Goal: Task Accomplishment & Management: Manage account settings

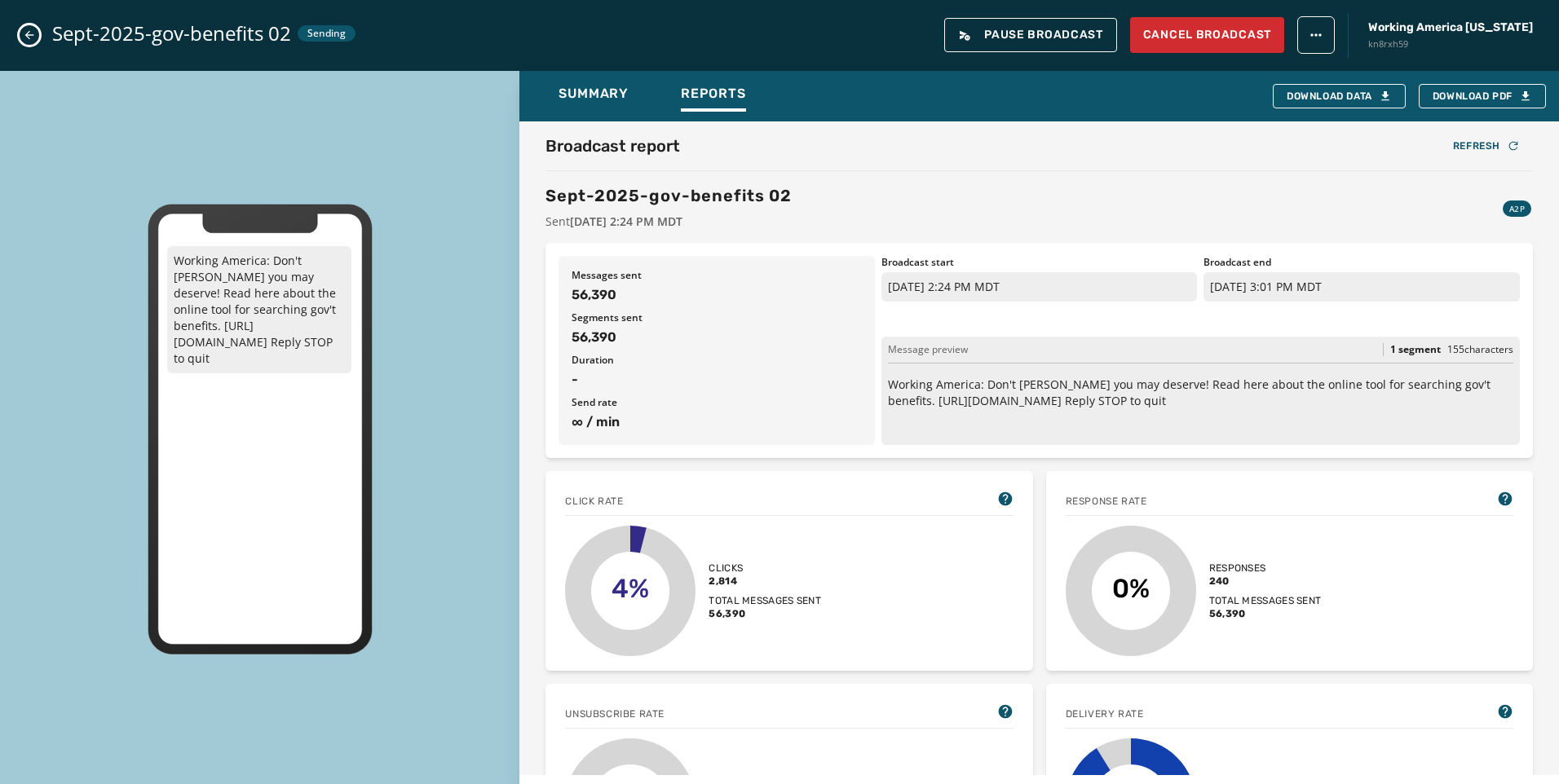
scroll to position [163, 0]
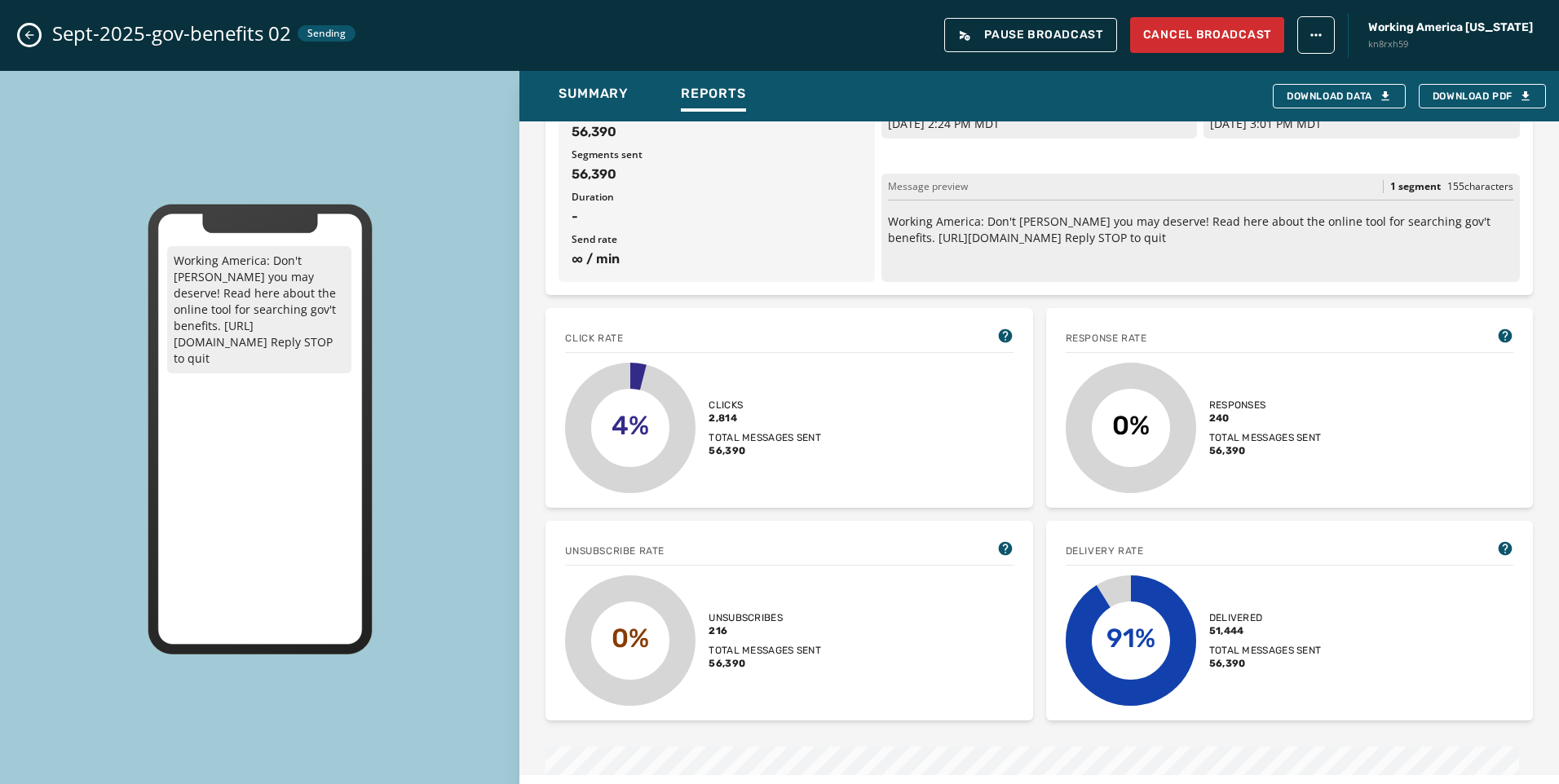
drag, startPoint x: 0, startPoint y: 0, endPoint x: 25, endPoint y: 34, distance: 42.2
click at [25, 34] on icon "Close admin drawer" at bounding box center [29, 35] width 13 height 13
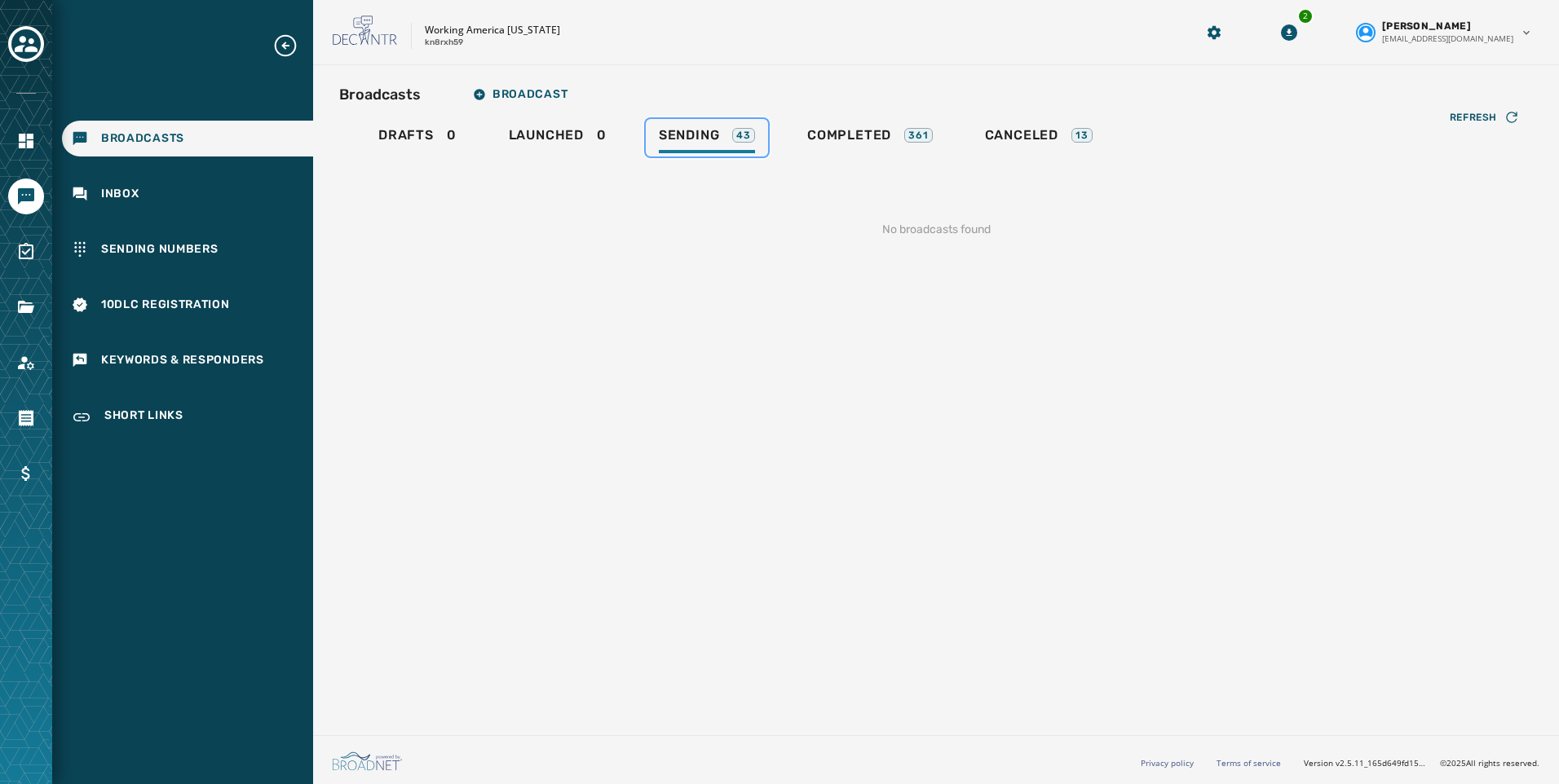
click at [702, 135] on span "Sending" at bounding box center [689, 135] width 61 height 16
click at [22, 36] on icon "Toggle account select drawer" at bounding box center [26, 43] width 23 height 23
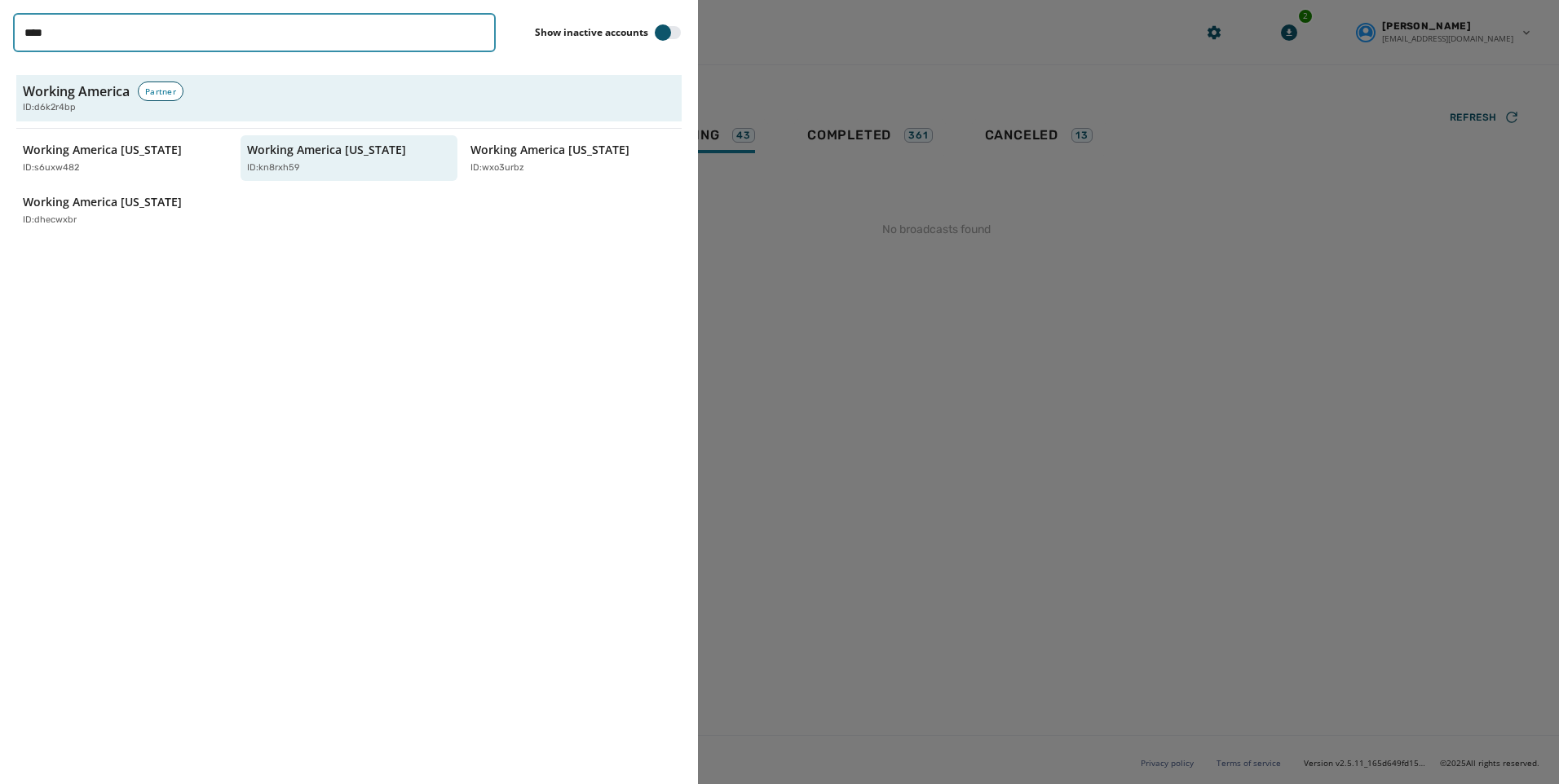
drag, startPoint x: 154, startPoint y: 33, endPoint x: 124, endPoint y: 32, distance: 30.0
click at [124, 32] on input "****" at bounding box center [253, 32] width 482 height 39
click at [359, 162] on div "ID: kn8rxh59" at bounding box center [338, 168] width 182 height 14
click at [287, 153] on p "Working America [US_STATE]" at bounding box center [326, 150] width 159 height 16
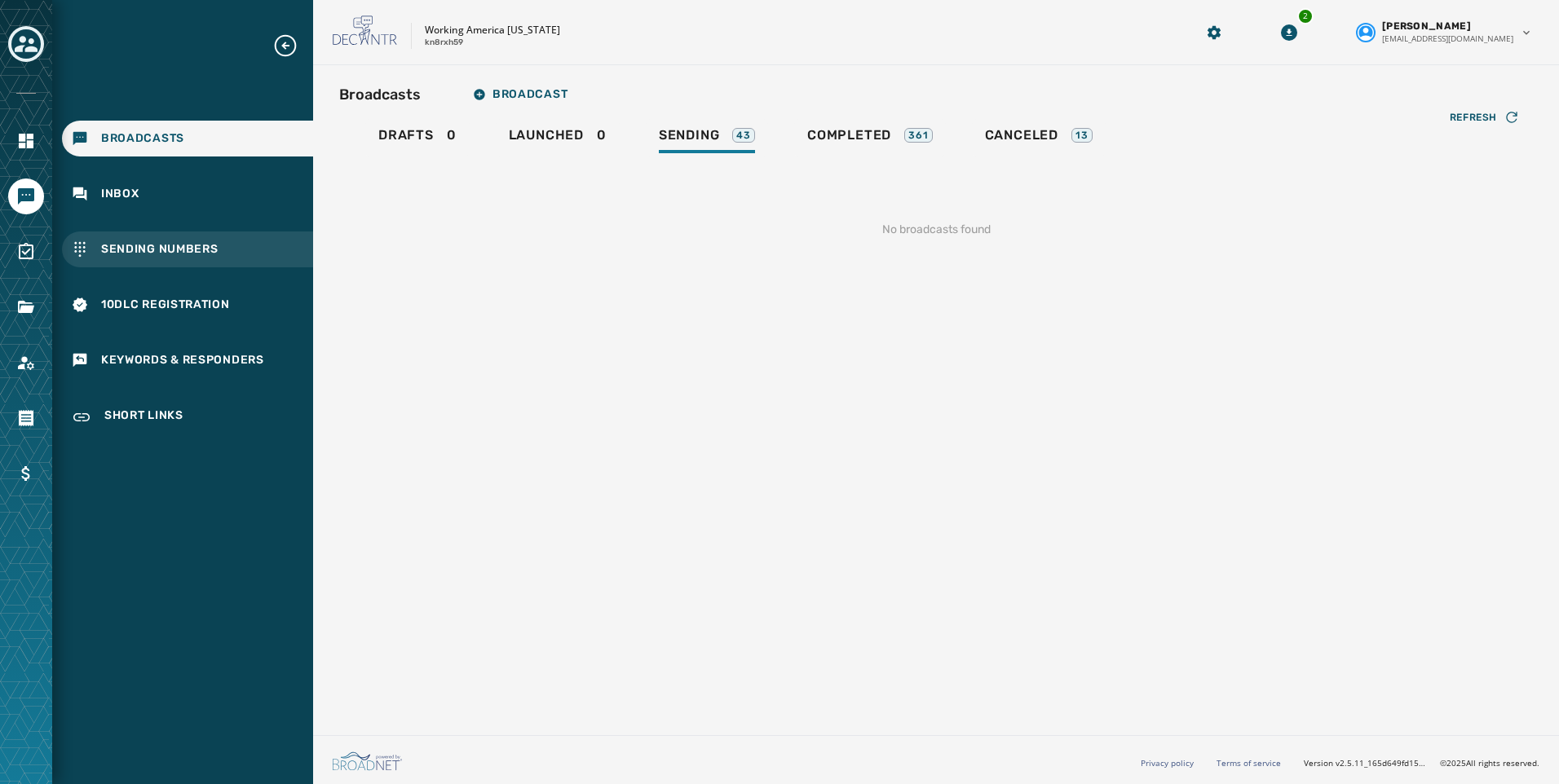
click at [128, 244] on span "Sending Numbers" at bounding box center [160, 249] width 117 height 16
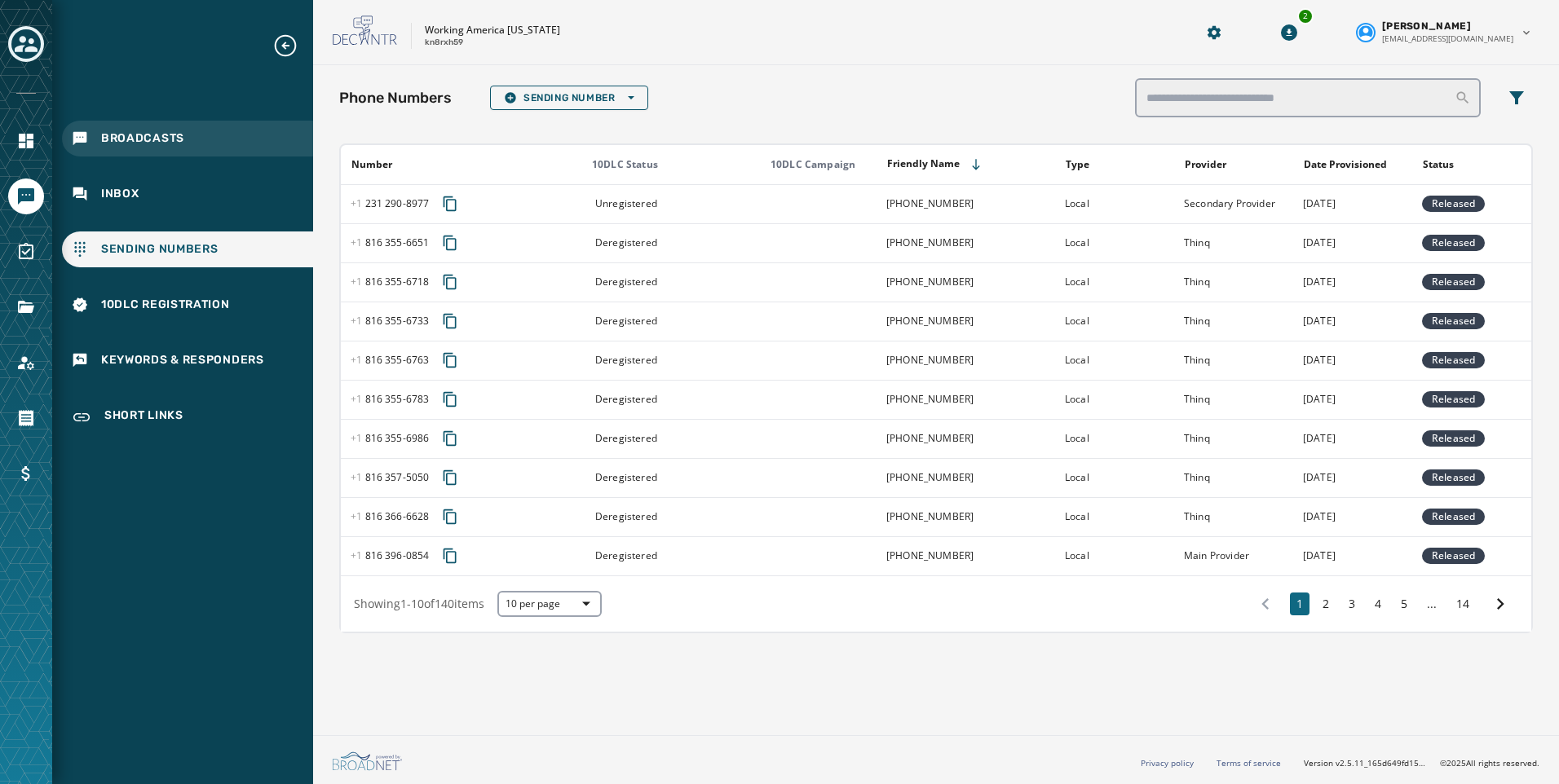
click at [116, 139] on span "Broadcasts" at bounding box center [143, 138] width 83 height 16
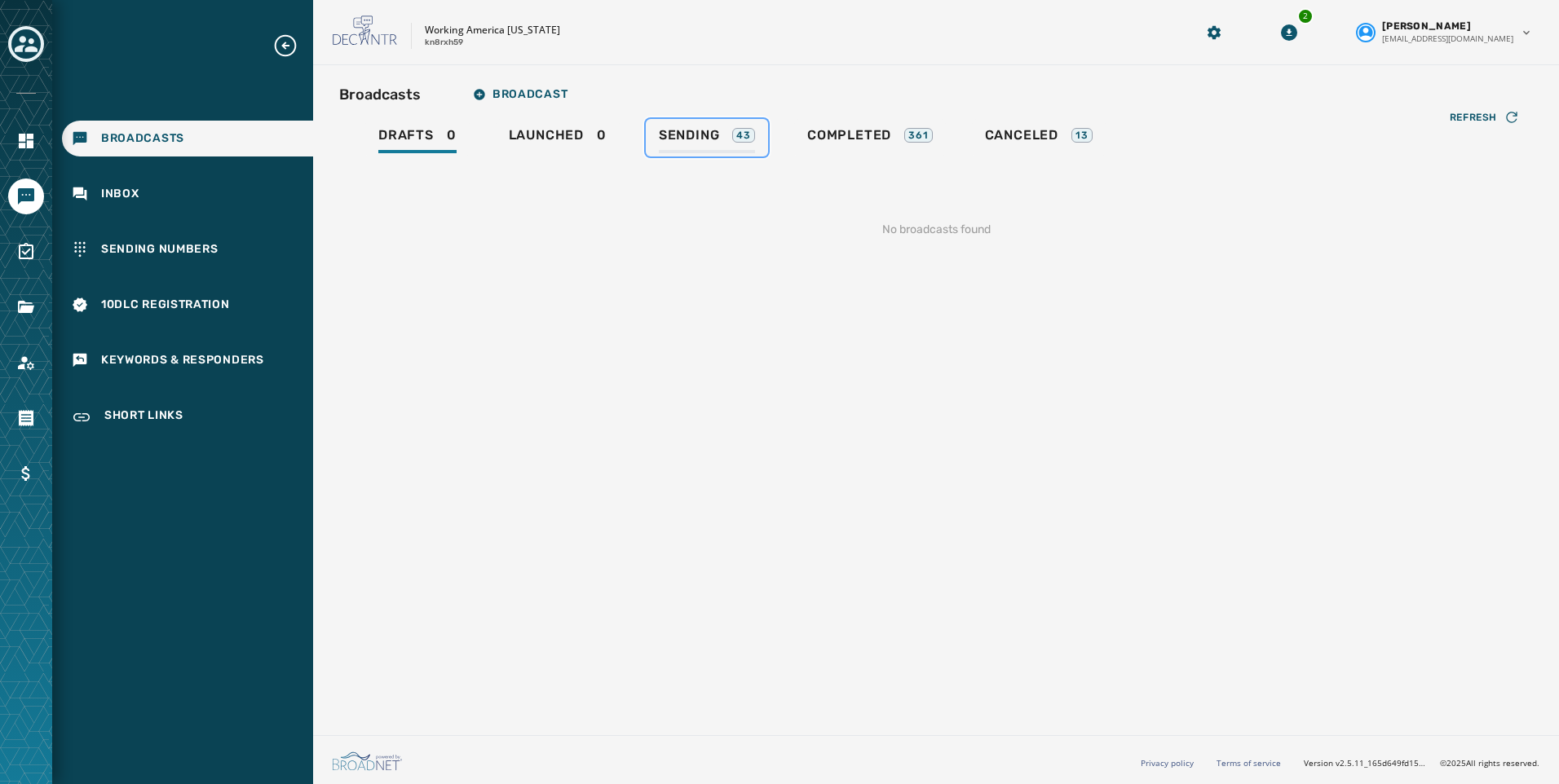
click at [663, 131] on span "Sending" at bounding box center [689, 135] width 61 height 16
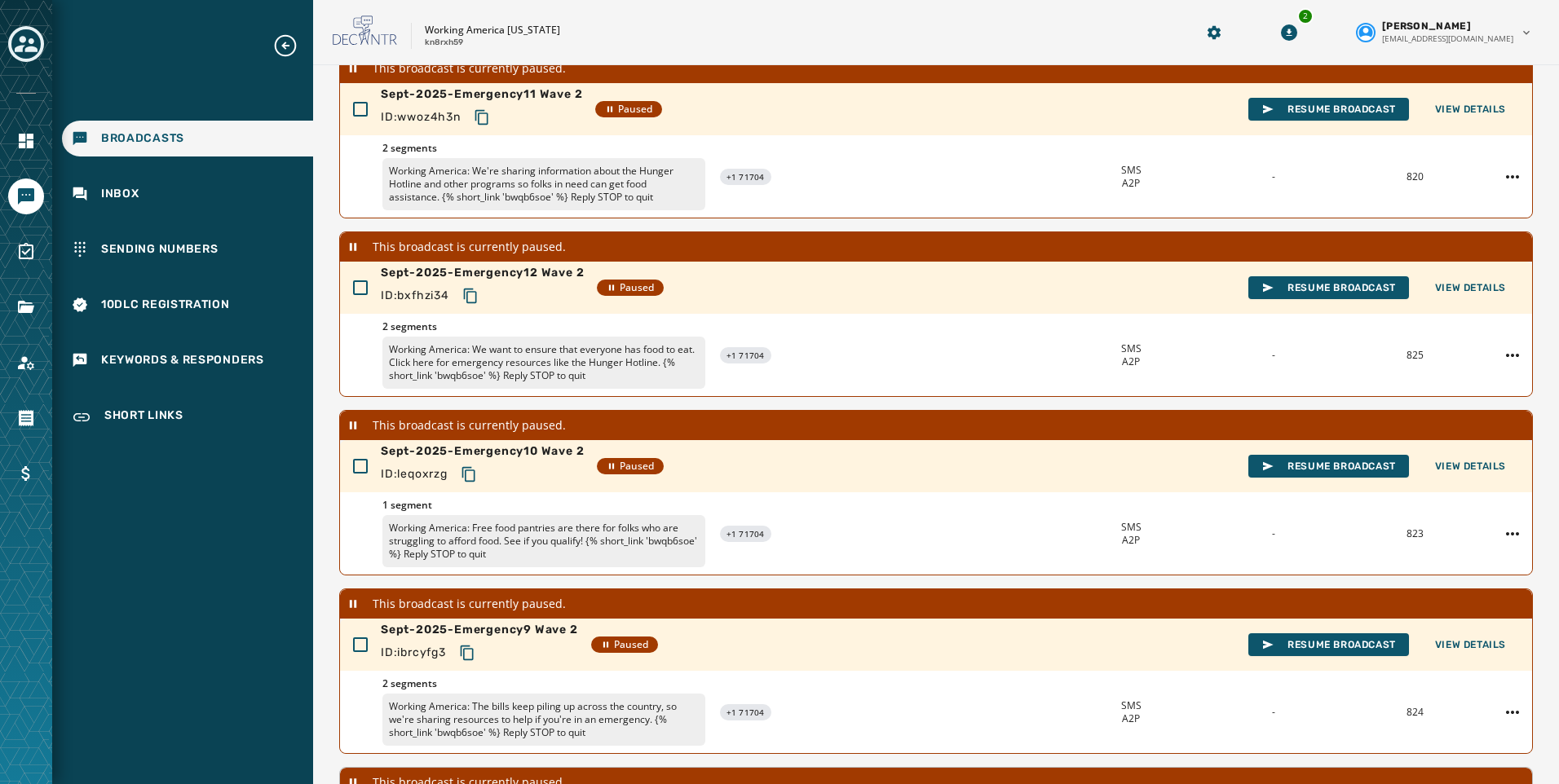
scroll to position [454, 0]
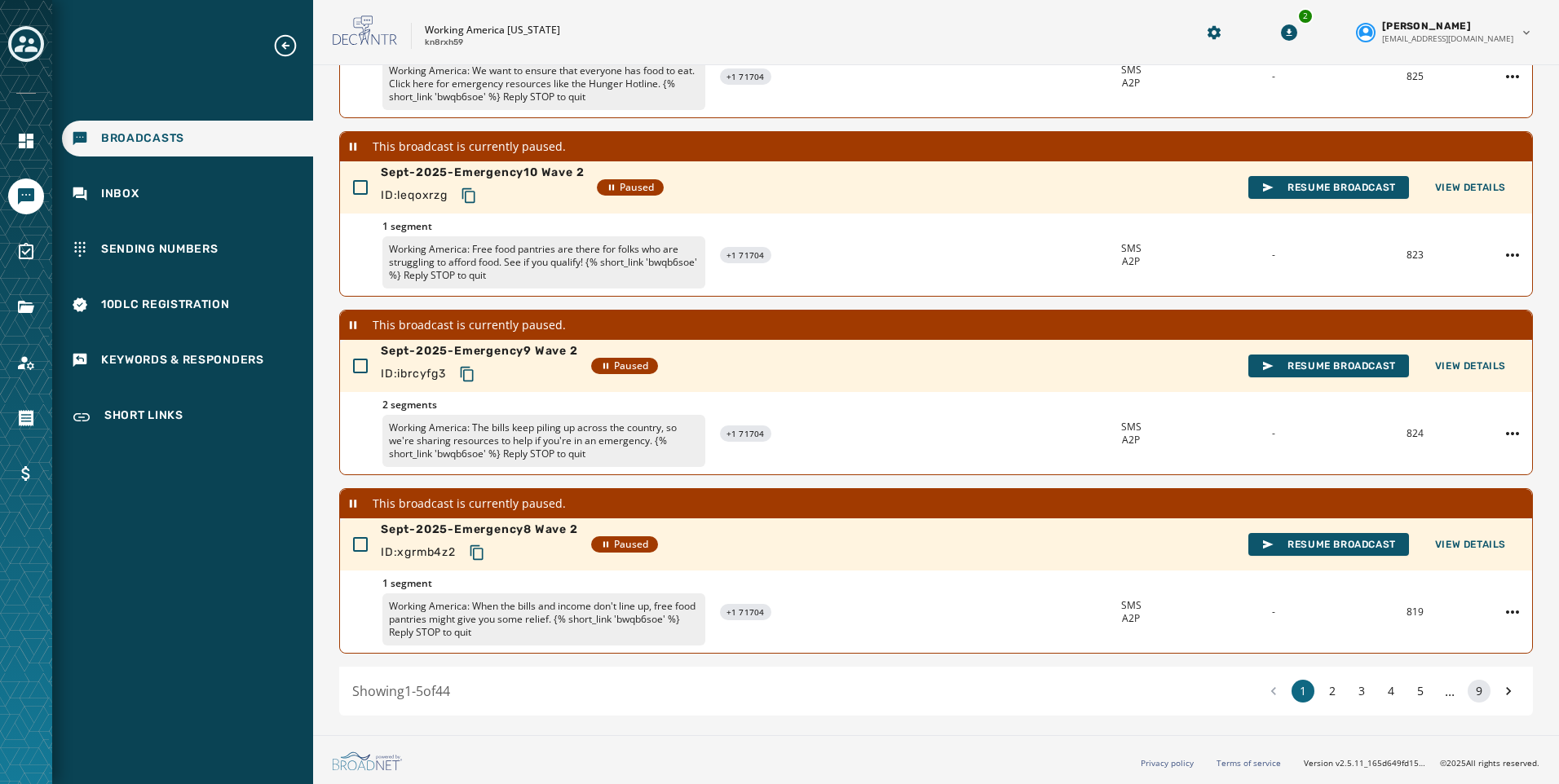
click at [1472, 688] on button "9" at bounding box center [1478, 690] width 23 height 23
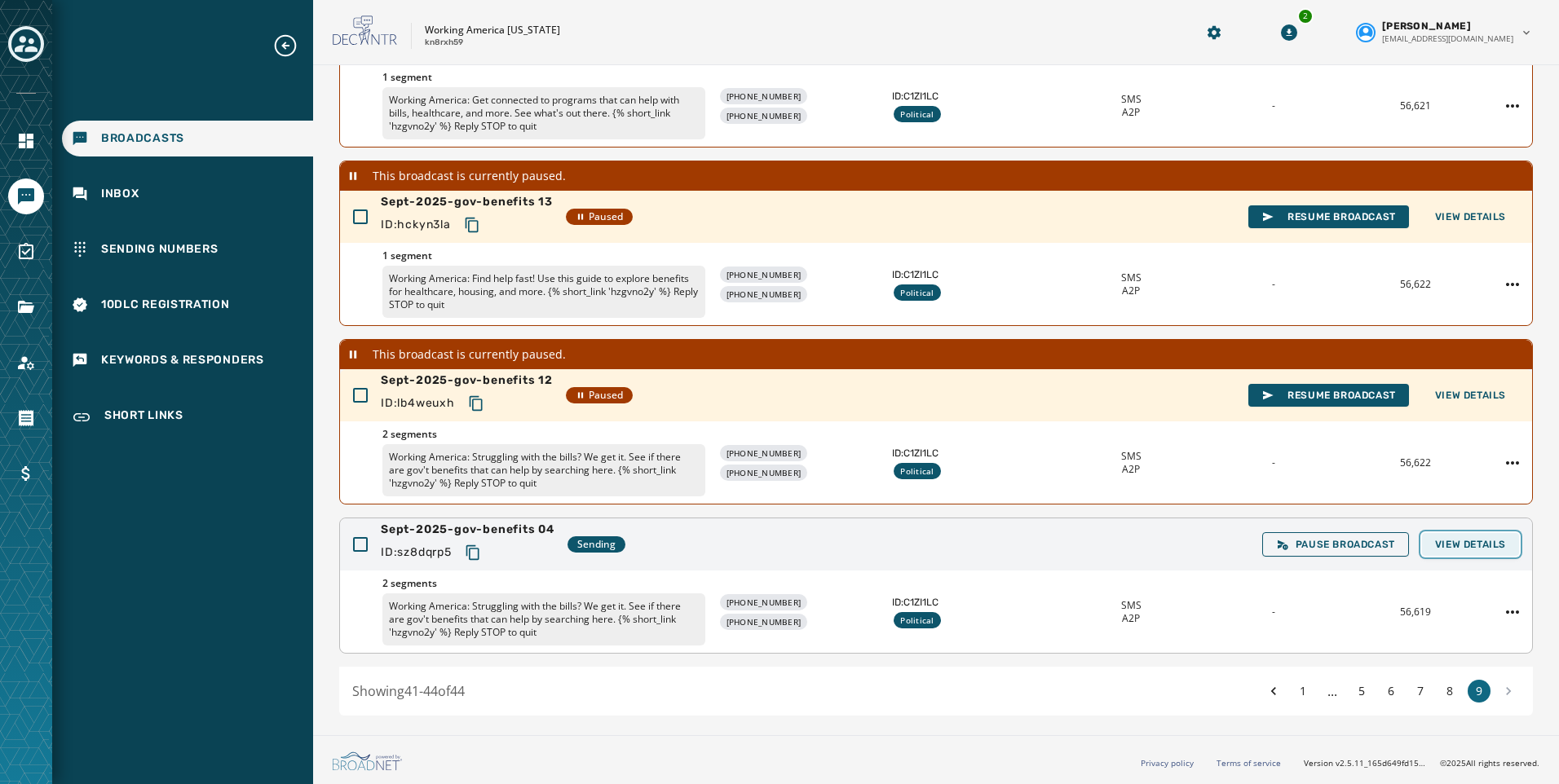
click at [1457, 546] on span "View Details" at bounding box center [1470, 544] width 71 height 13
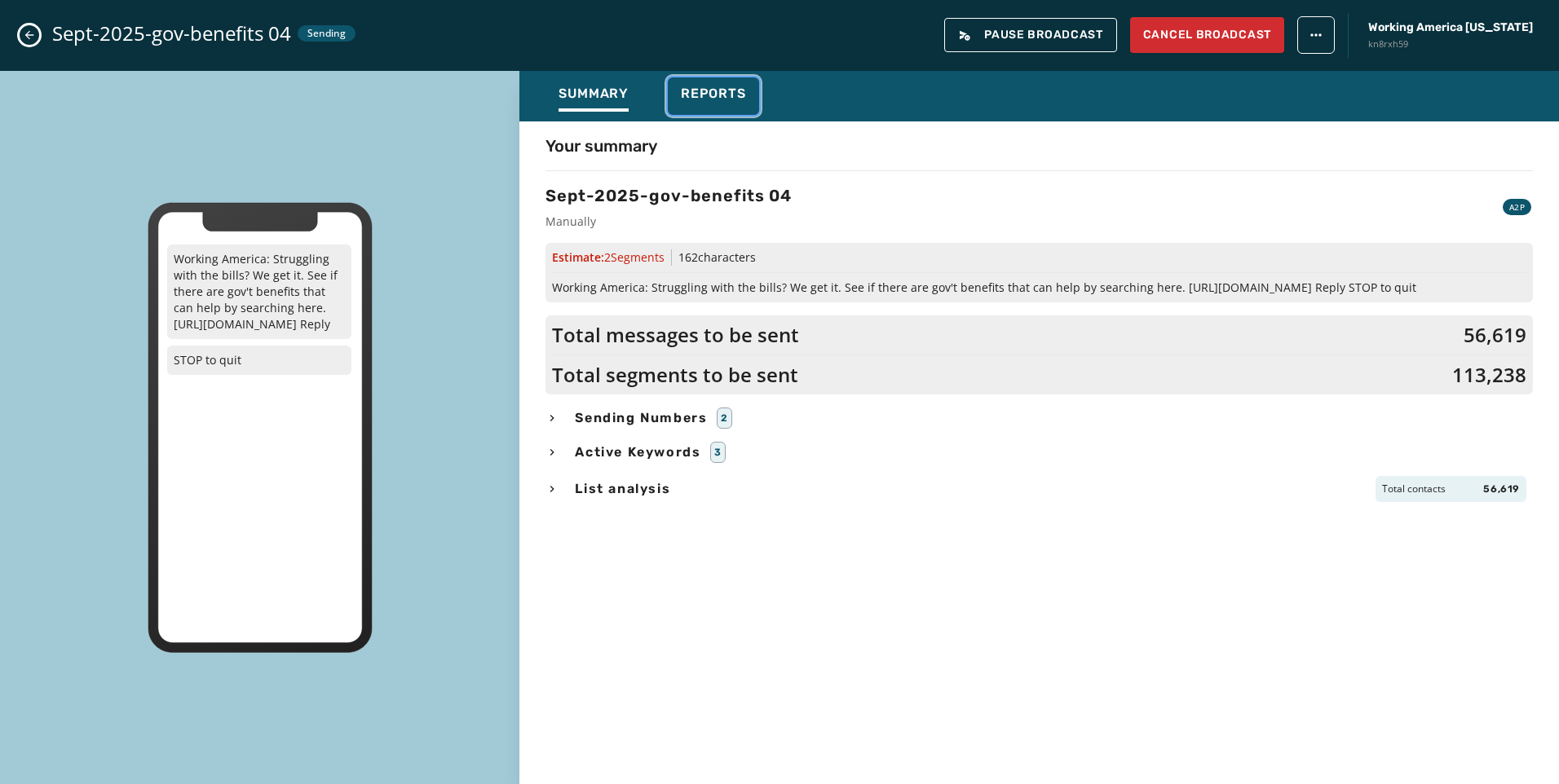
click at [692, 86] on span "Reports" at bounding box center [713, 94] width 65 height 16
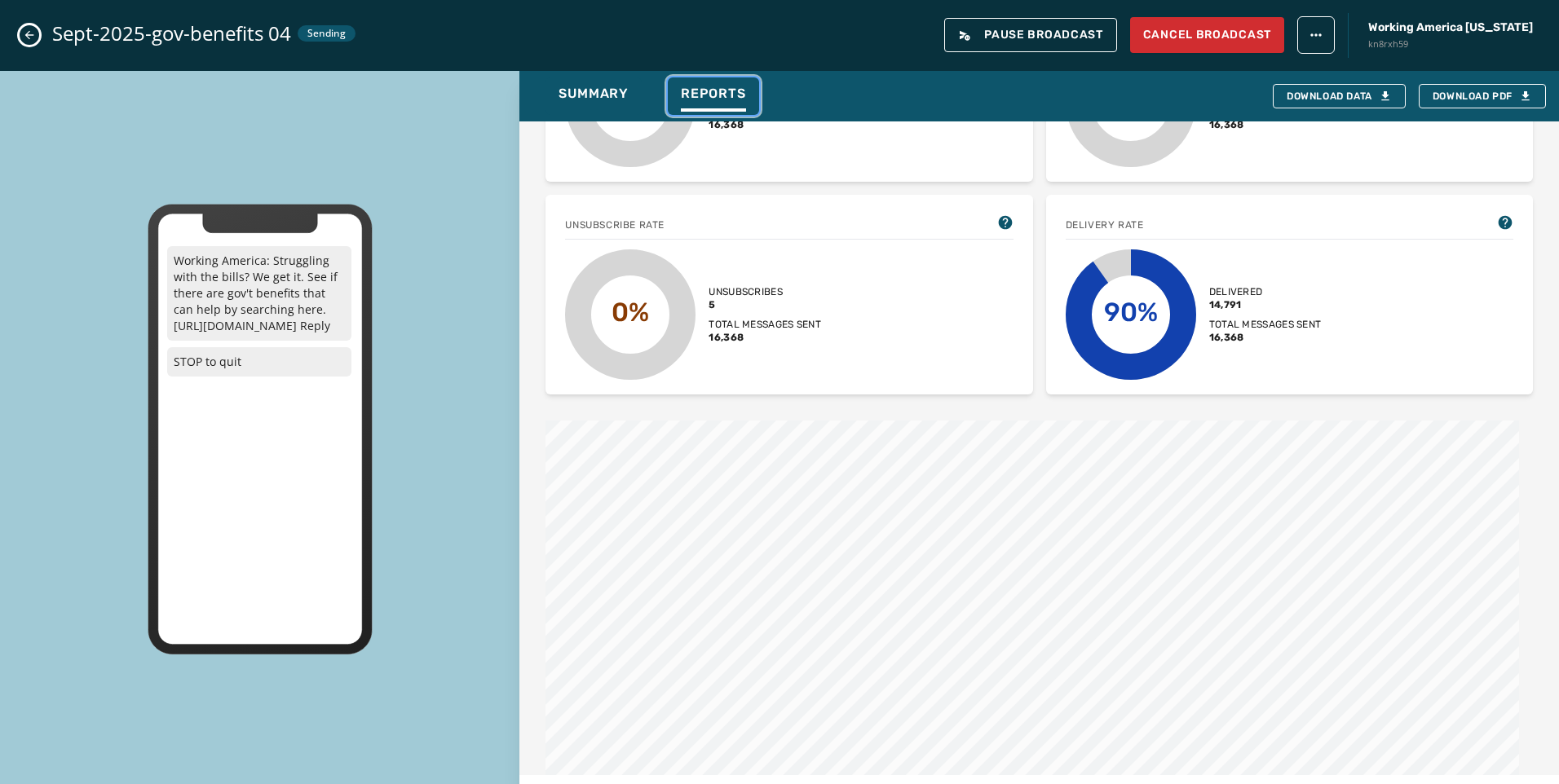
scroll to position [652, 0]
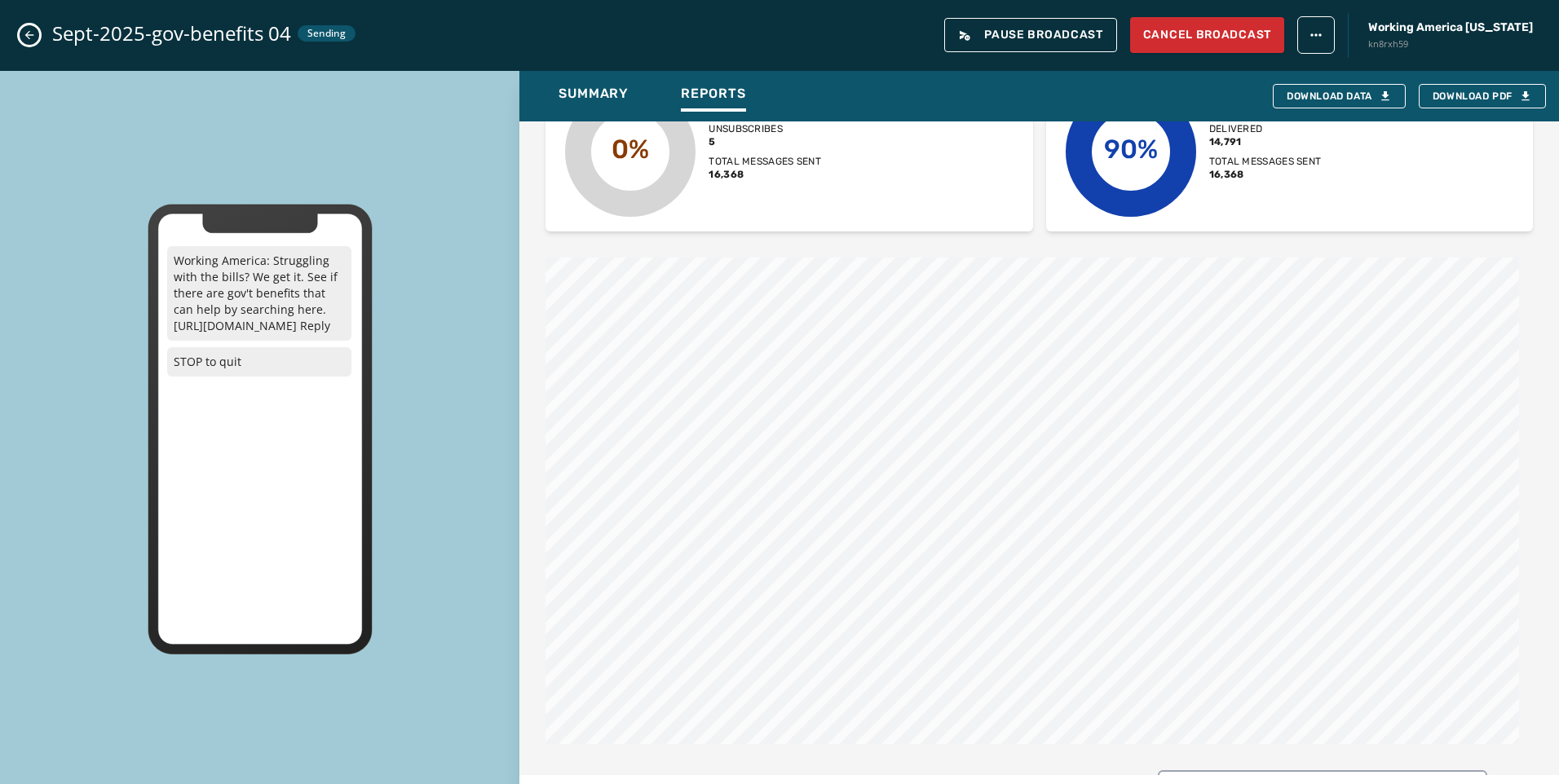
click at [25, 29] on icon "Close admin drawer" at bounding box center [29, 35] width 13 height 13
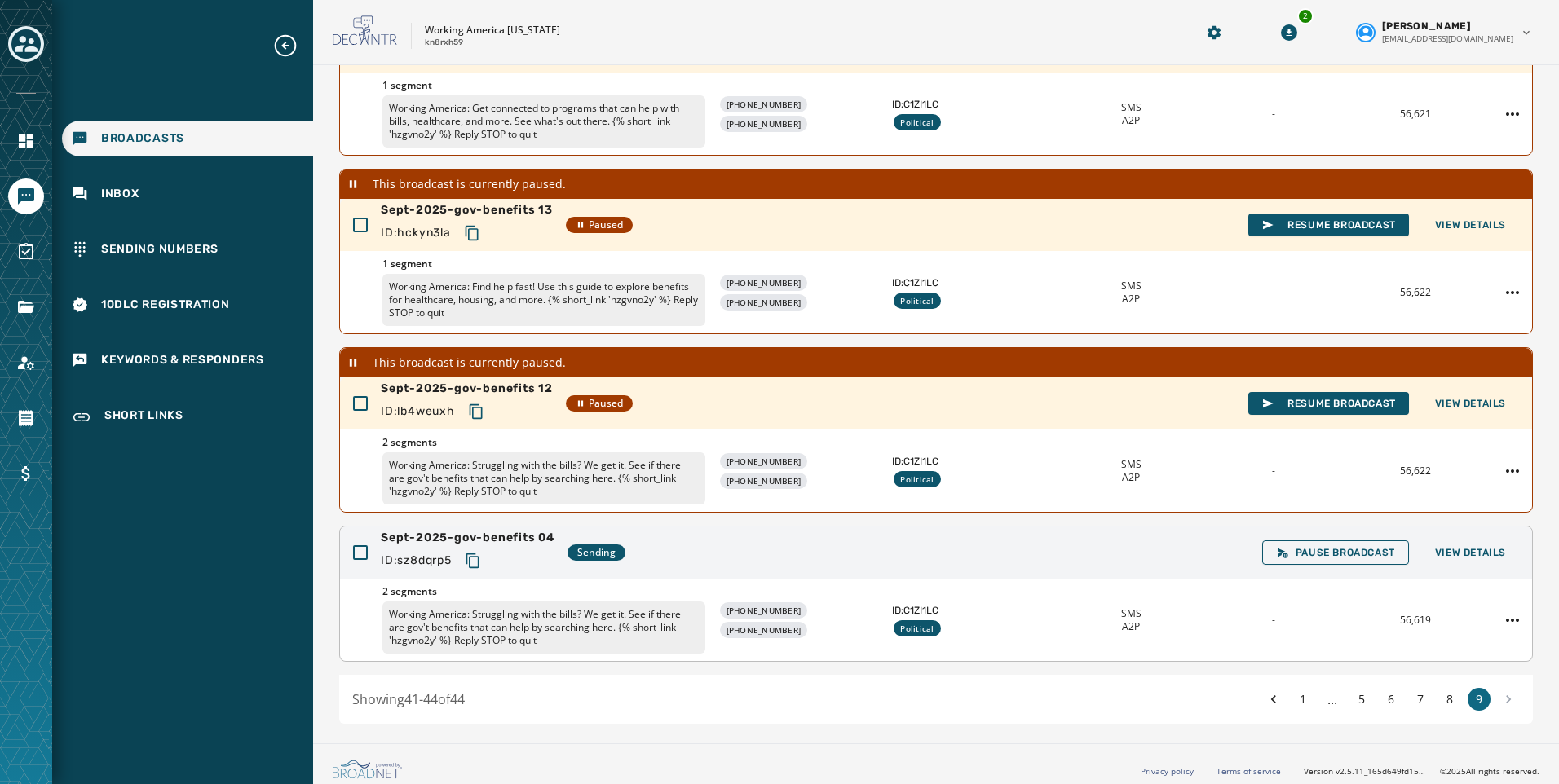
scroll to position [246, 0]
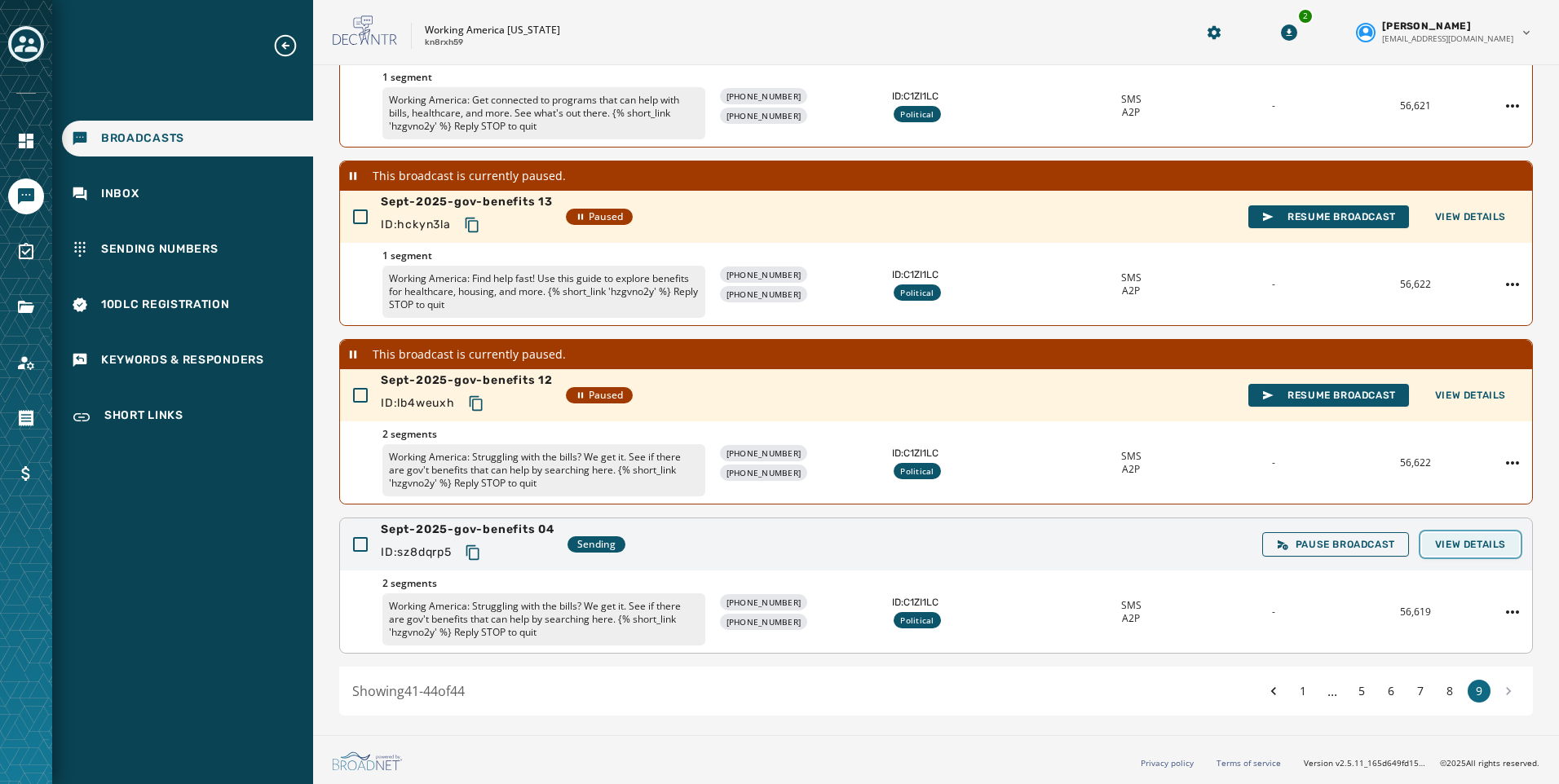
click at [1459, 549] on span "View Details" at bounding box center [1470, 544] width 71 height 13
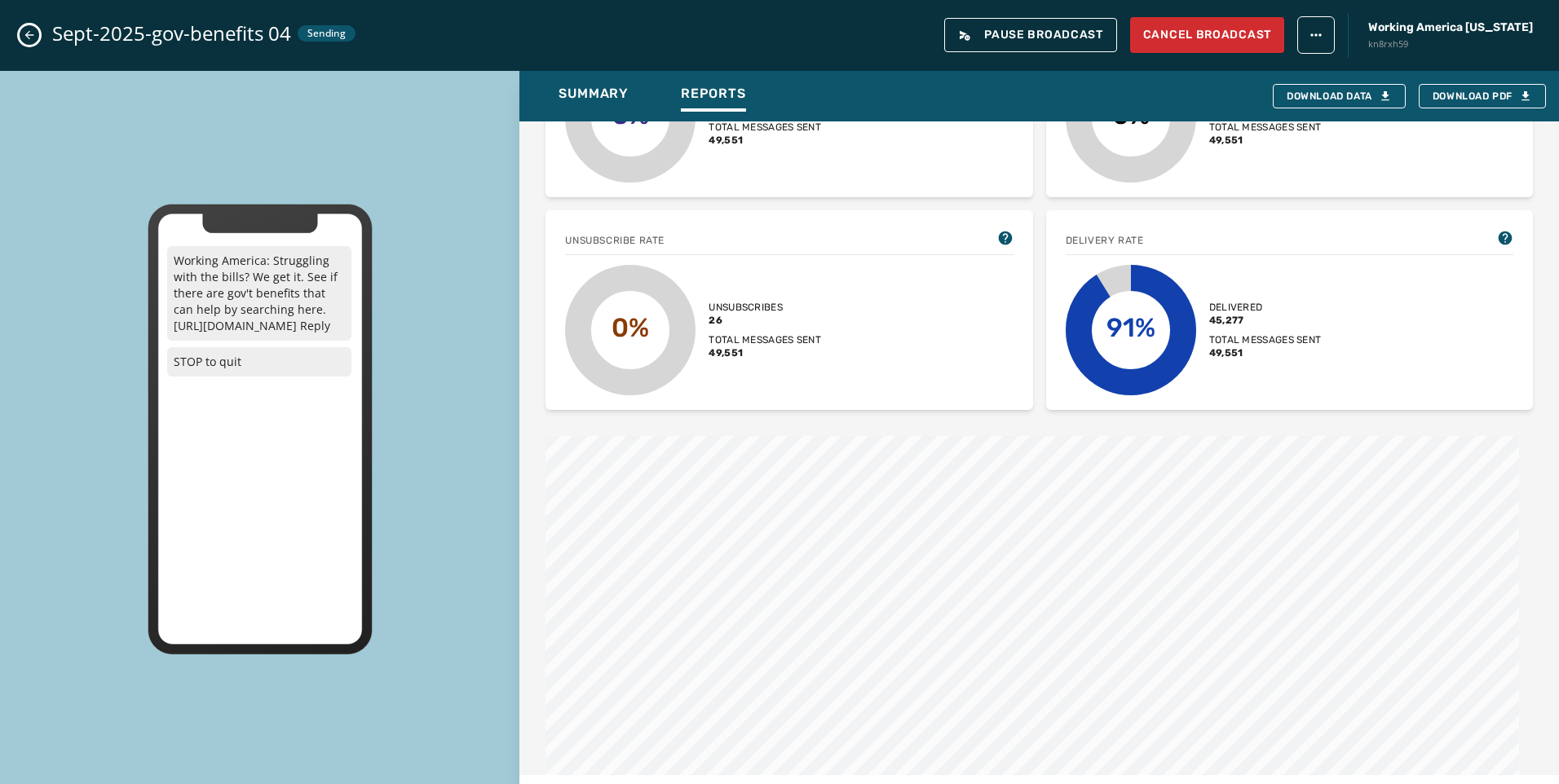
scroll to position [489, 0]
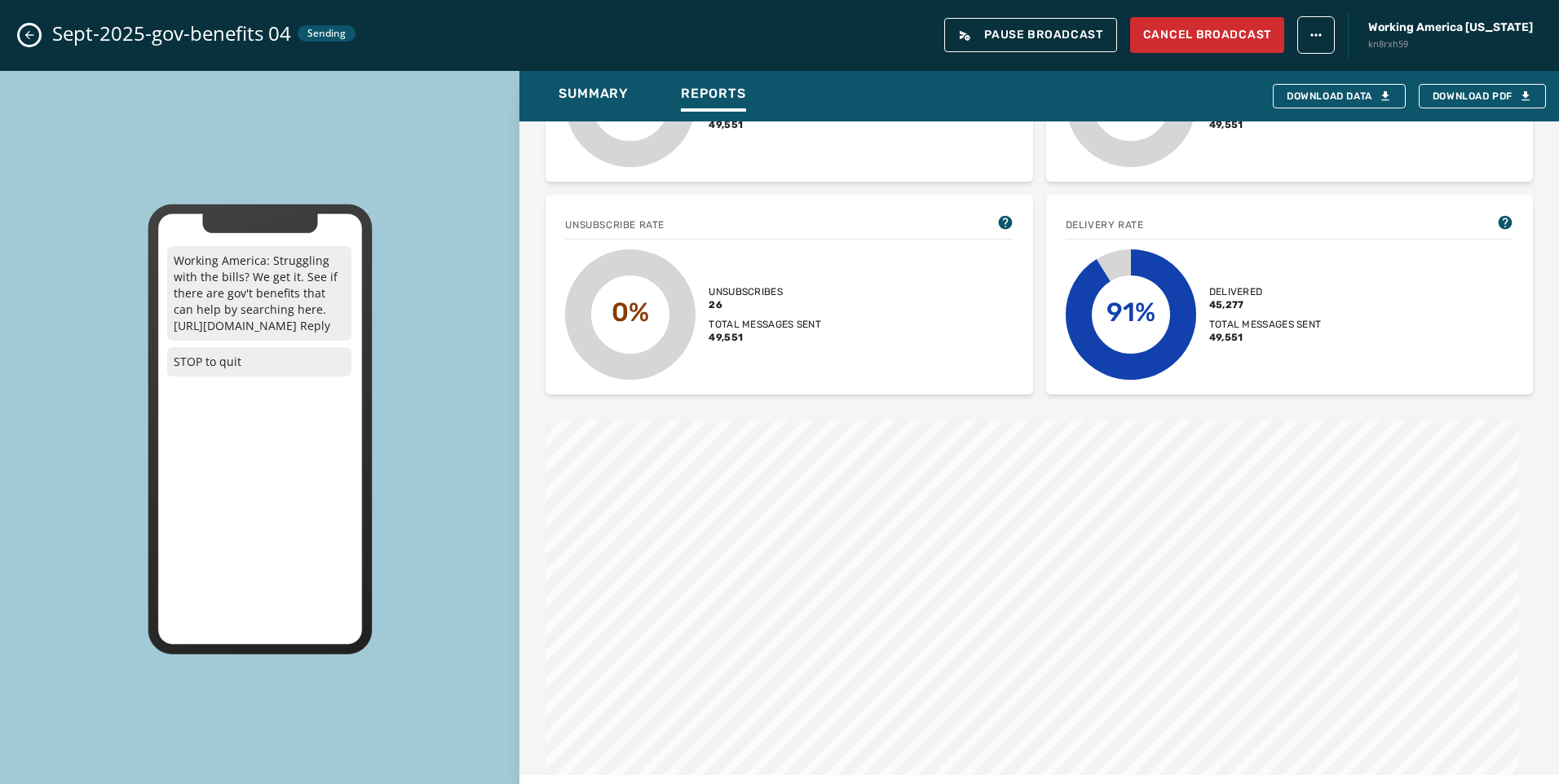
click at [32, 43] on button "Close admin drawer" at bounding box center [29, 35] width 20 height 20
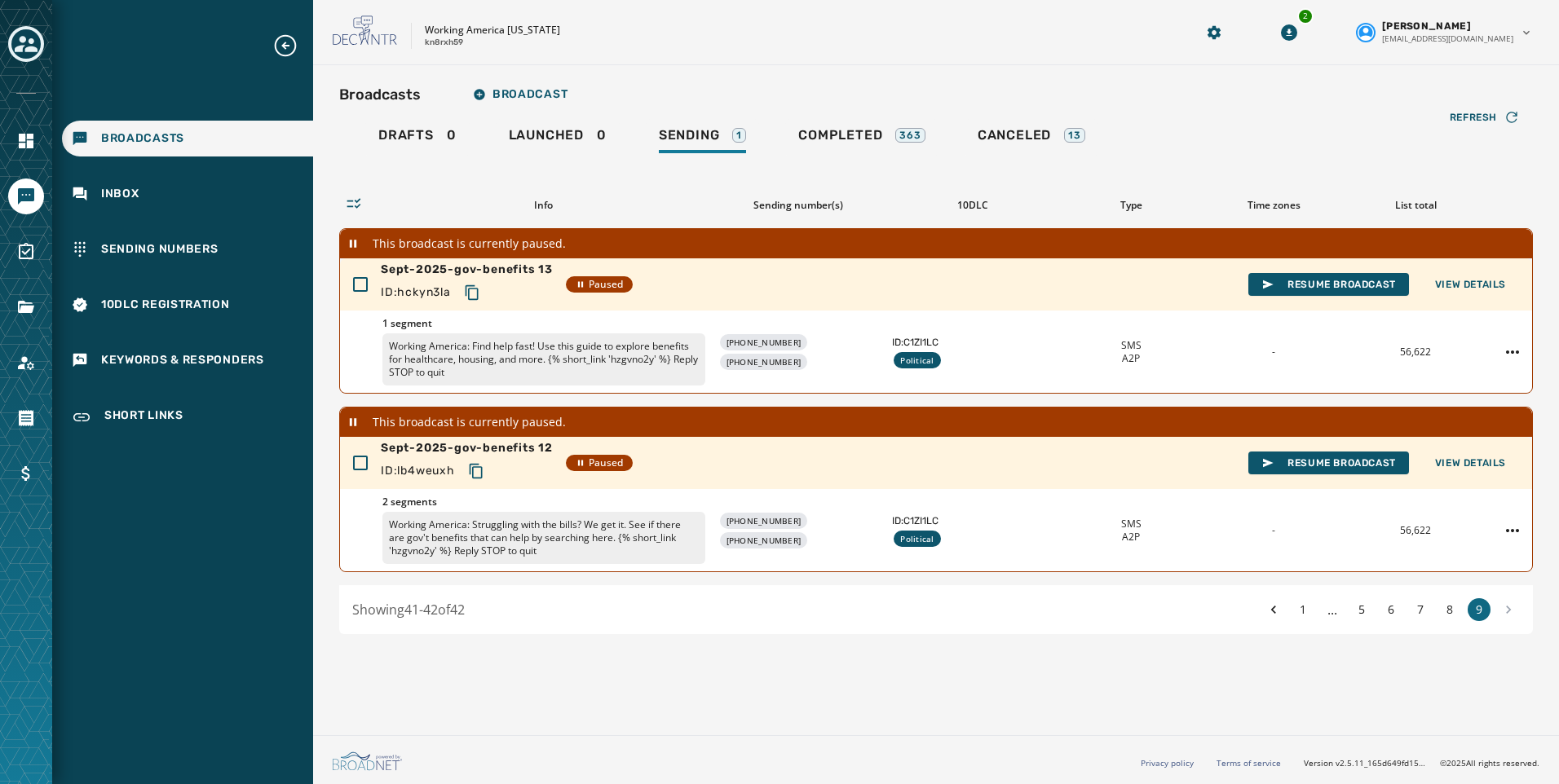
scroll to position [0, 0]
click at [702, 140] on span "Sending" at bounding box center [689, 135] width 61 height 16
click at [1458, 611] on button "8" at bounding box center [1449, 610] width 23 height 23
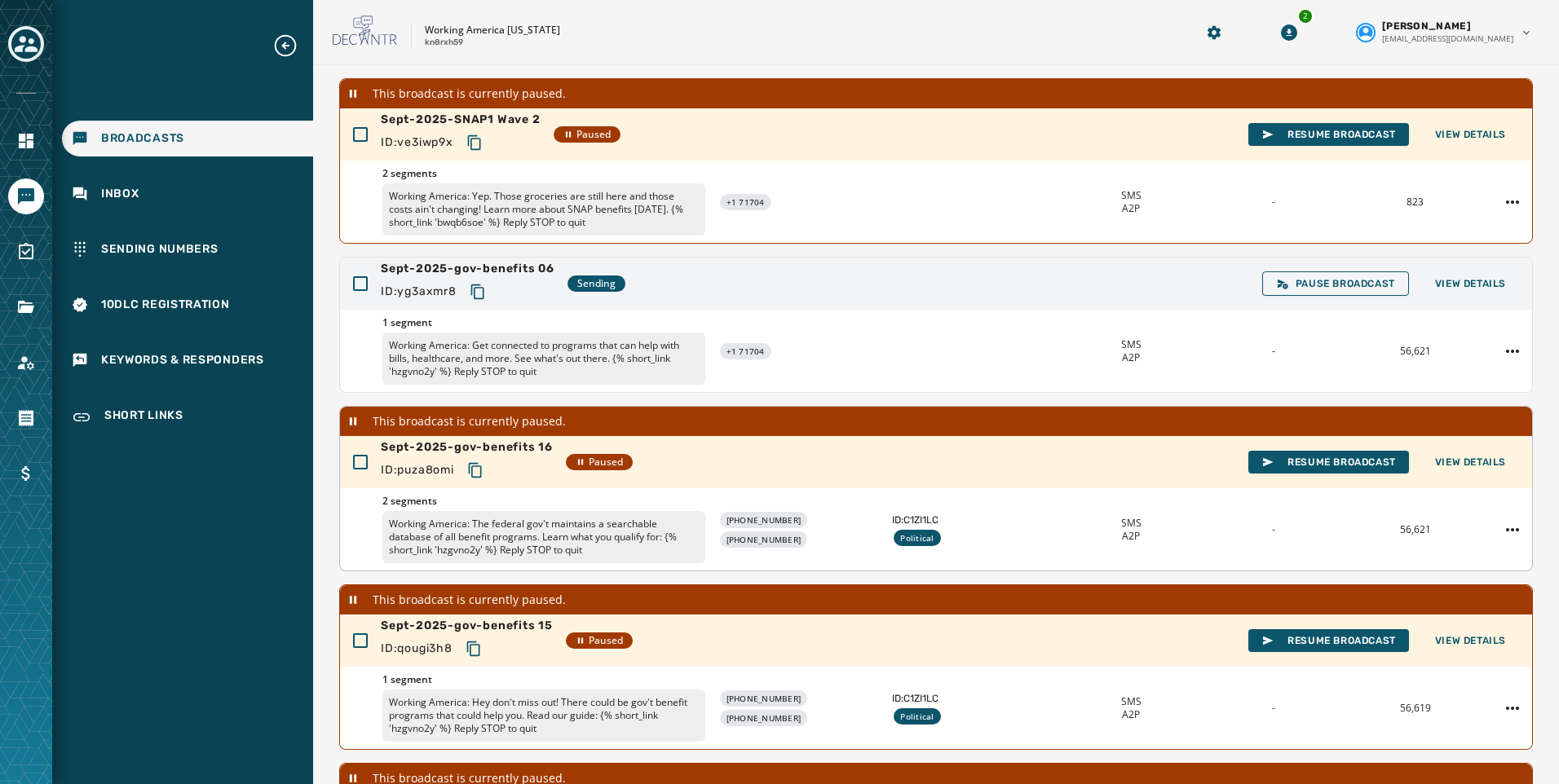
scroll to position [163, 0]
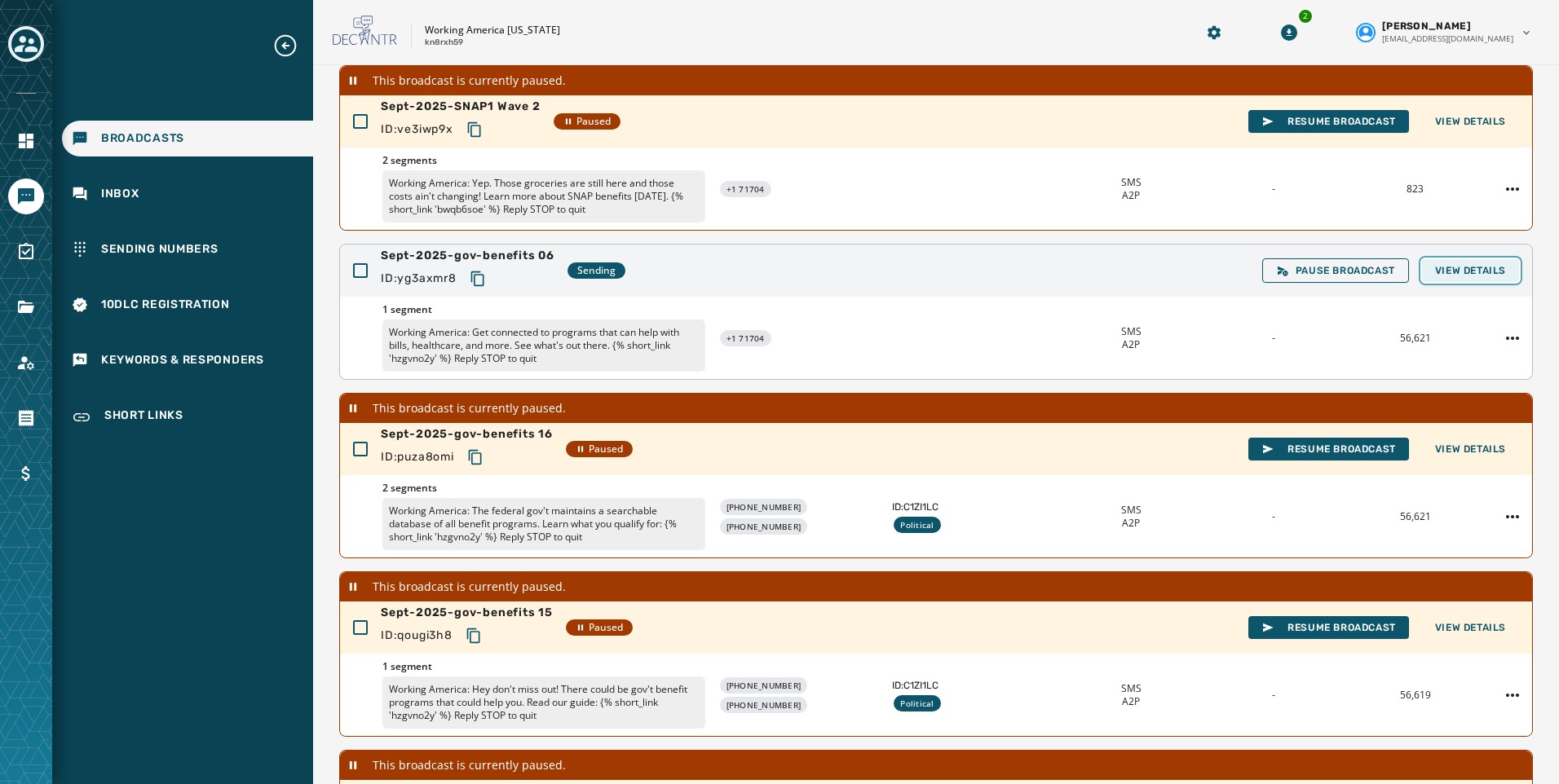
click at [1469, 271] on span "View Details" at bounding box center [1470, 270] width 71 height 13
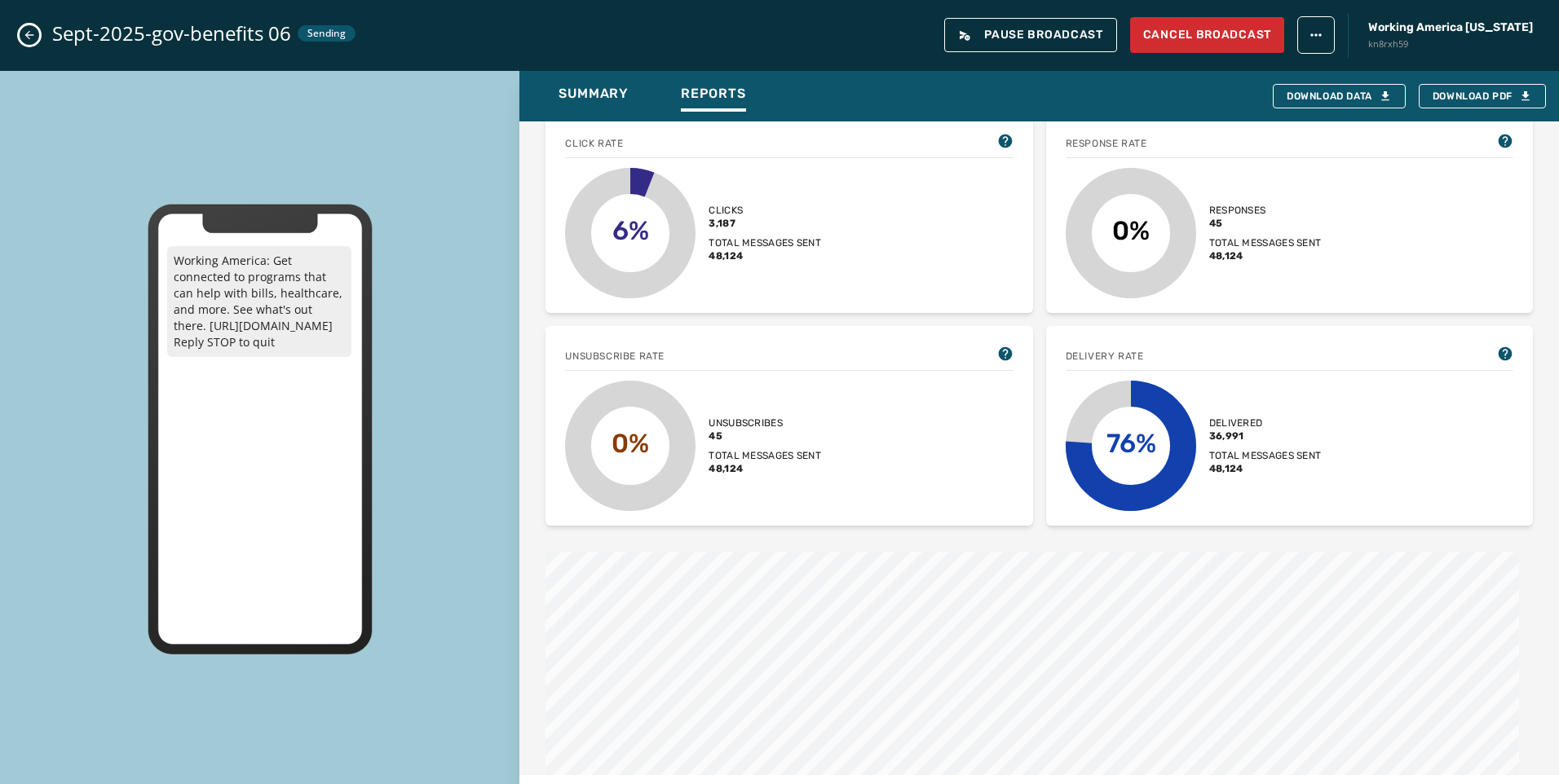
scroll to position [407, 0]
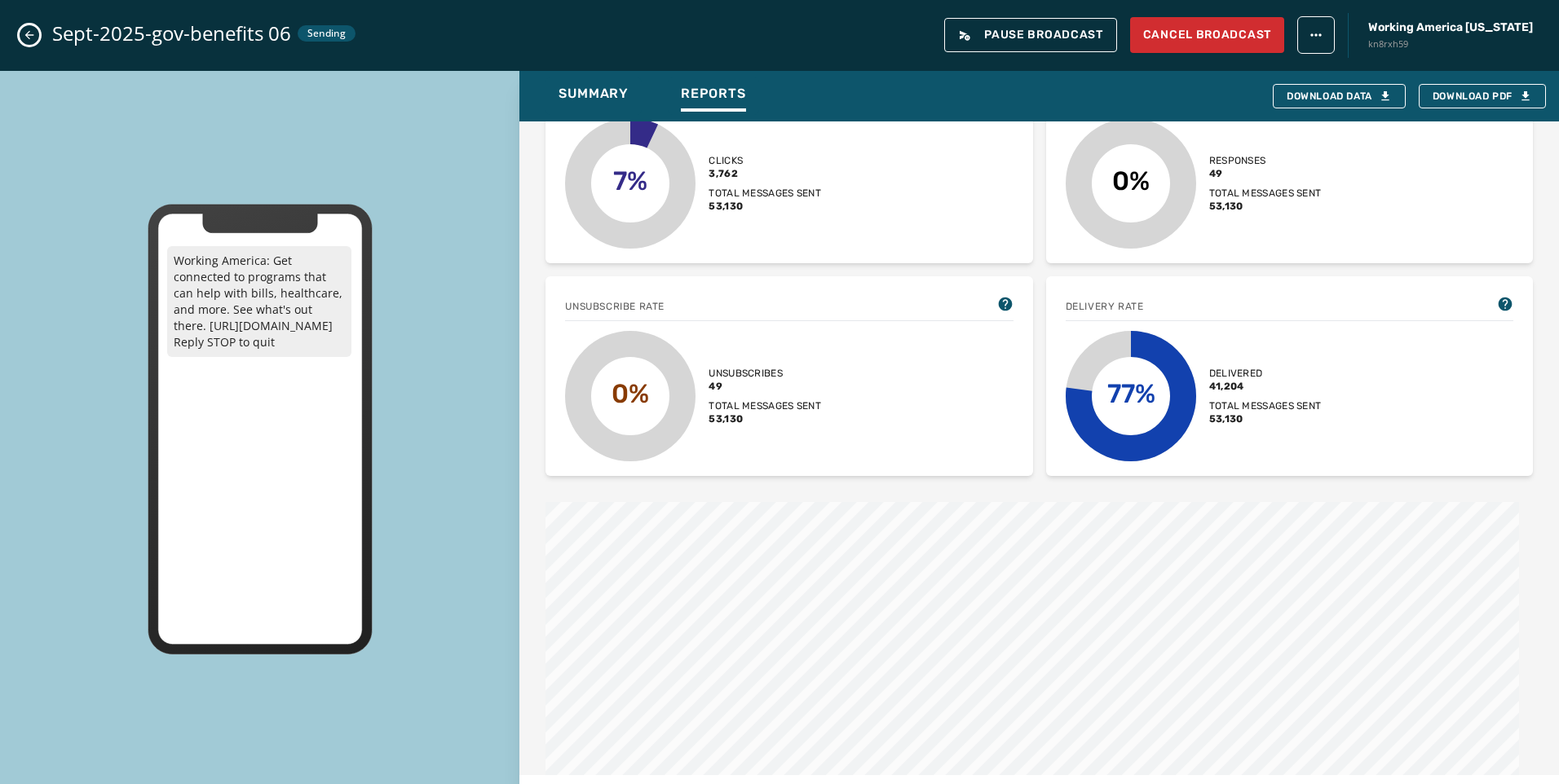
click at [29, 31] on icon "Close admin drawer" at bounding box center [29, 35] width 13 height 13
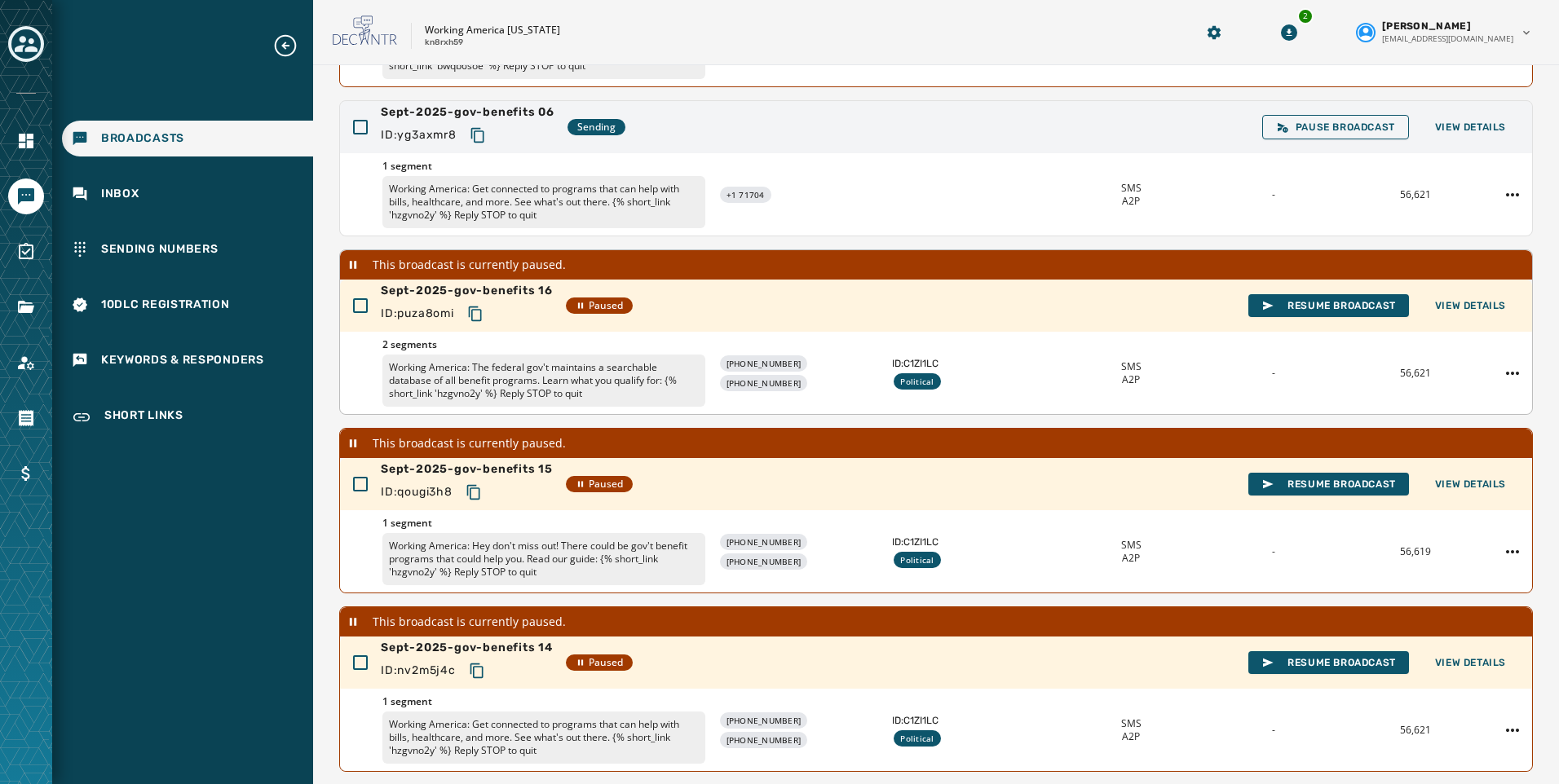
scroll to position [326, 0]
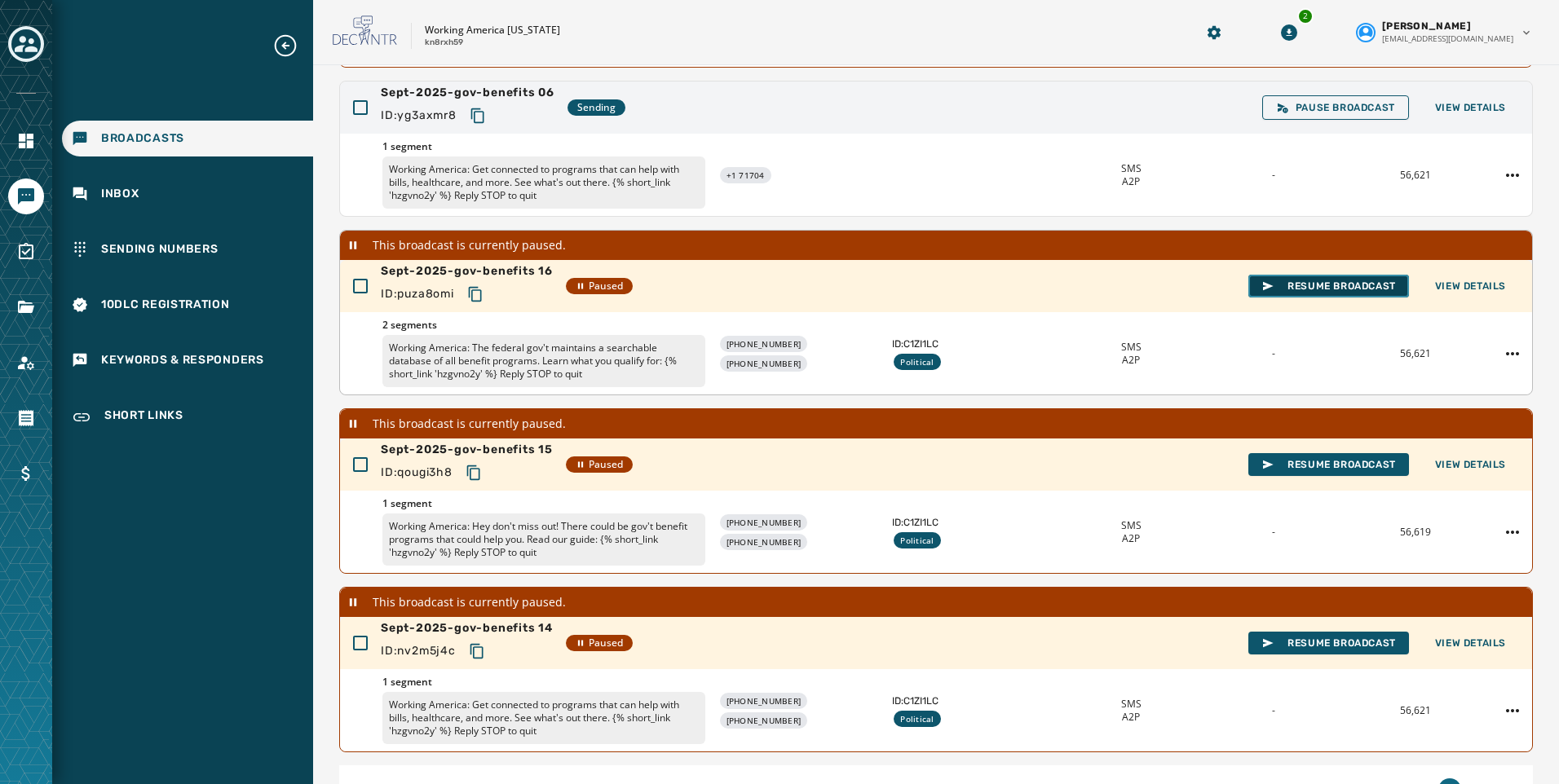
click at [1320, 285] on span "Resume Broadcast" at bounding box center [1329, 286] width 134 height 13
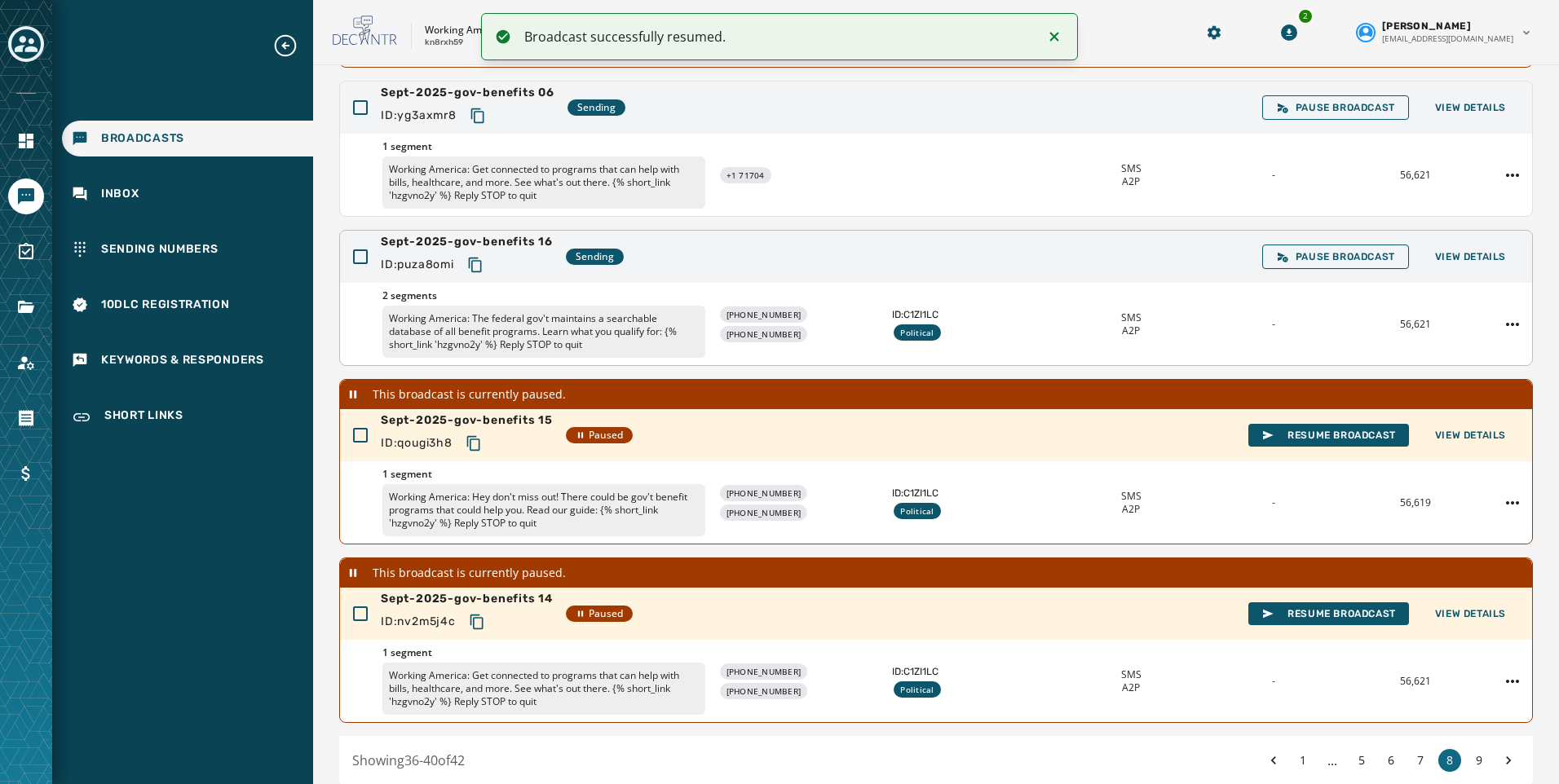
drag, startPoint x: 479, startPoint y: 268, endPoint x: 447, endPoint y: 268, distance: 32.0
click at [474, 268] on icon "Copy text to clipboard" at bounding box center [475, 264] width 16 height 16
click at [1465, 253] on span "View Details" at bounding box center [1470, 256] width 71 height 13
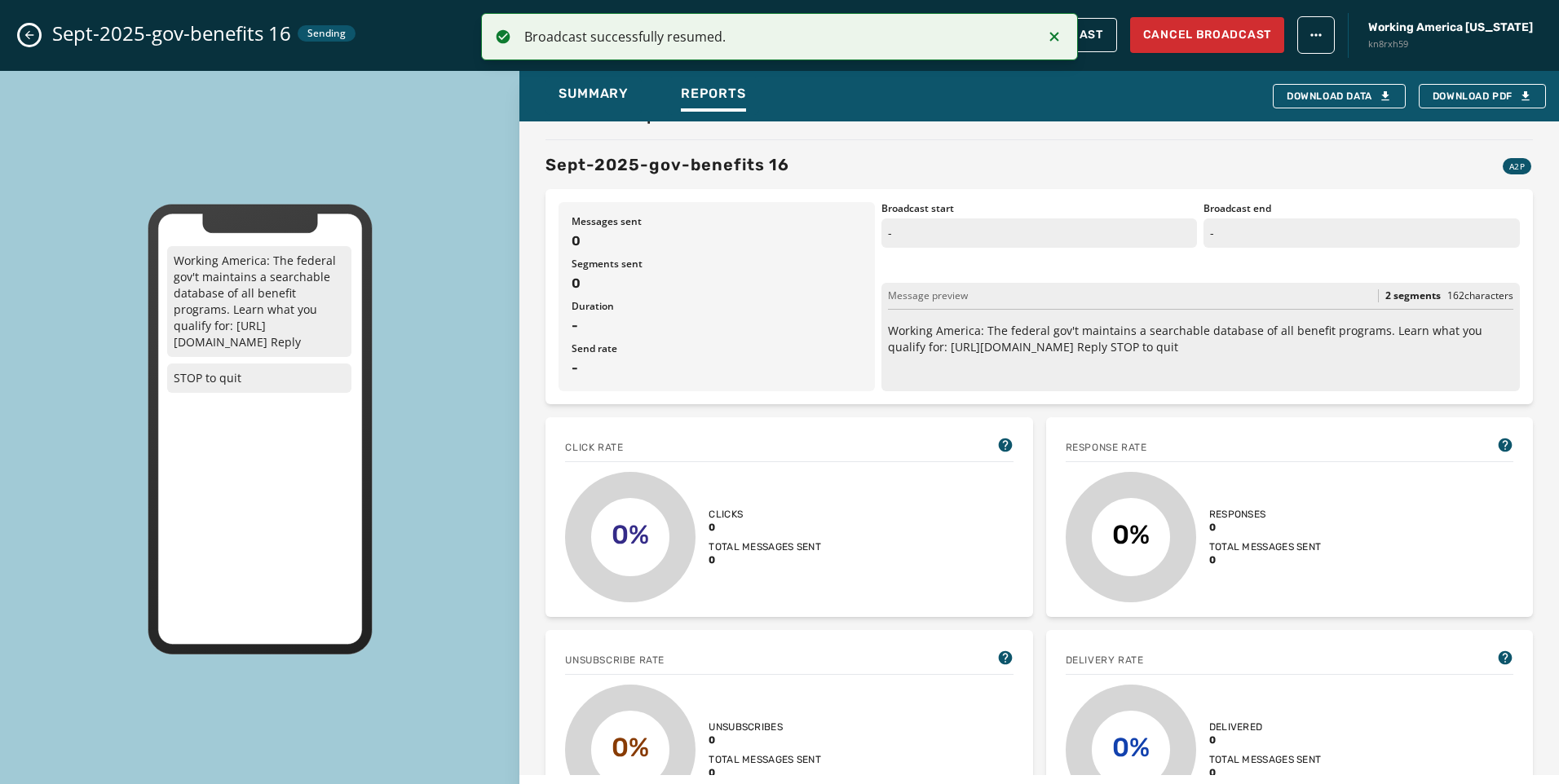
scroll to position [0, 0]
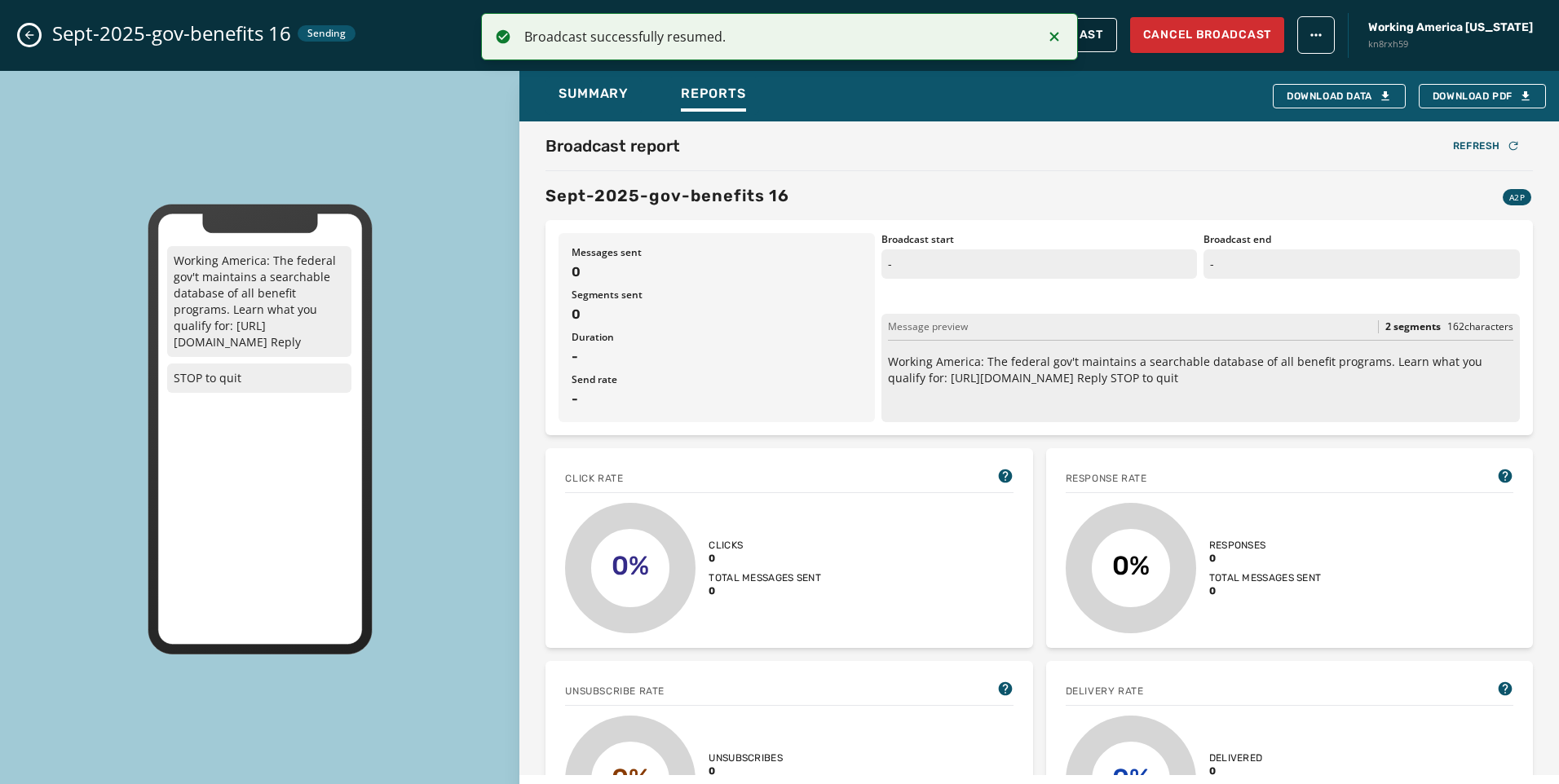
drag, startPoint x: 1053, startPoint y: 37, endPoint x: 1043, endPoint y: 45, distance: 12.8
click at [1053, 37] on icon "Notifications (F8)" at bounding box center [1055, 36] width 9 height 9
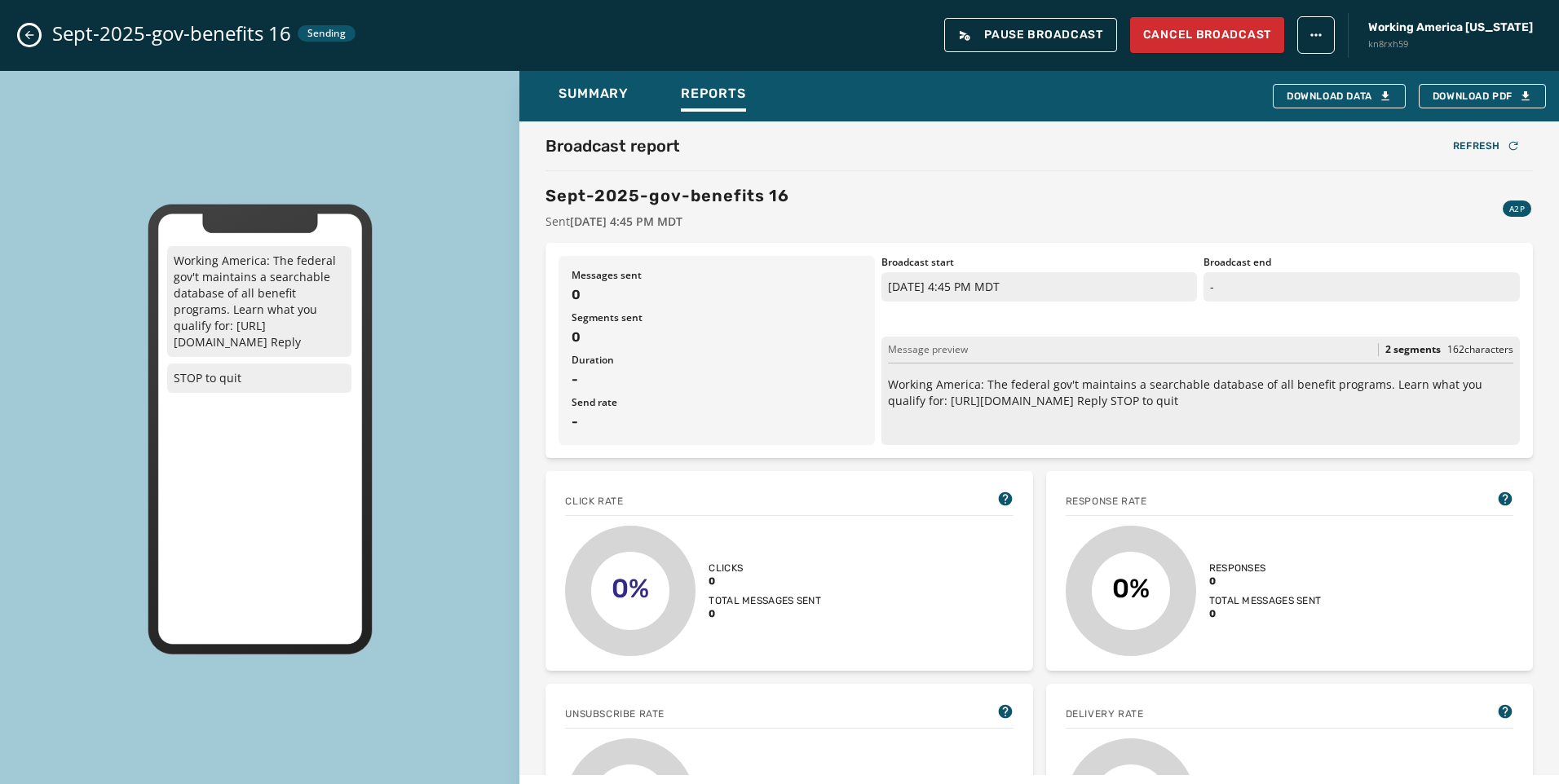
click at [22, 38] on button "Close admin drawer" at bounding box center [29, 35] width 20 height 20
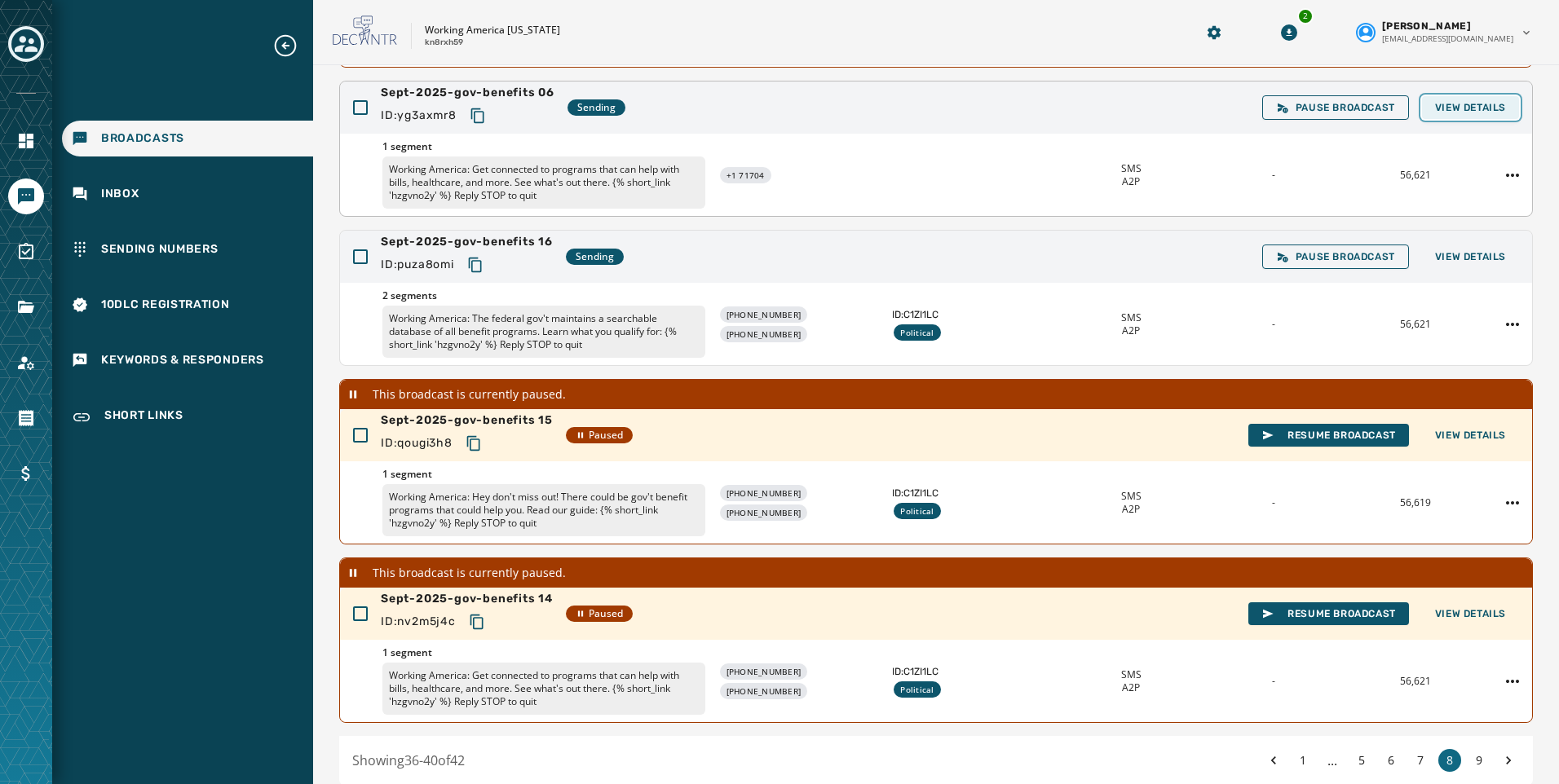
click at [1460, 114] on button "View Details" at bounding box center [1471, 107] width 97 height 23
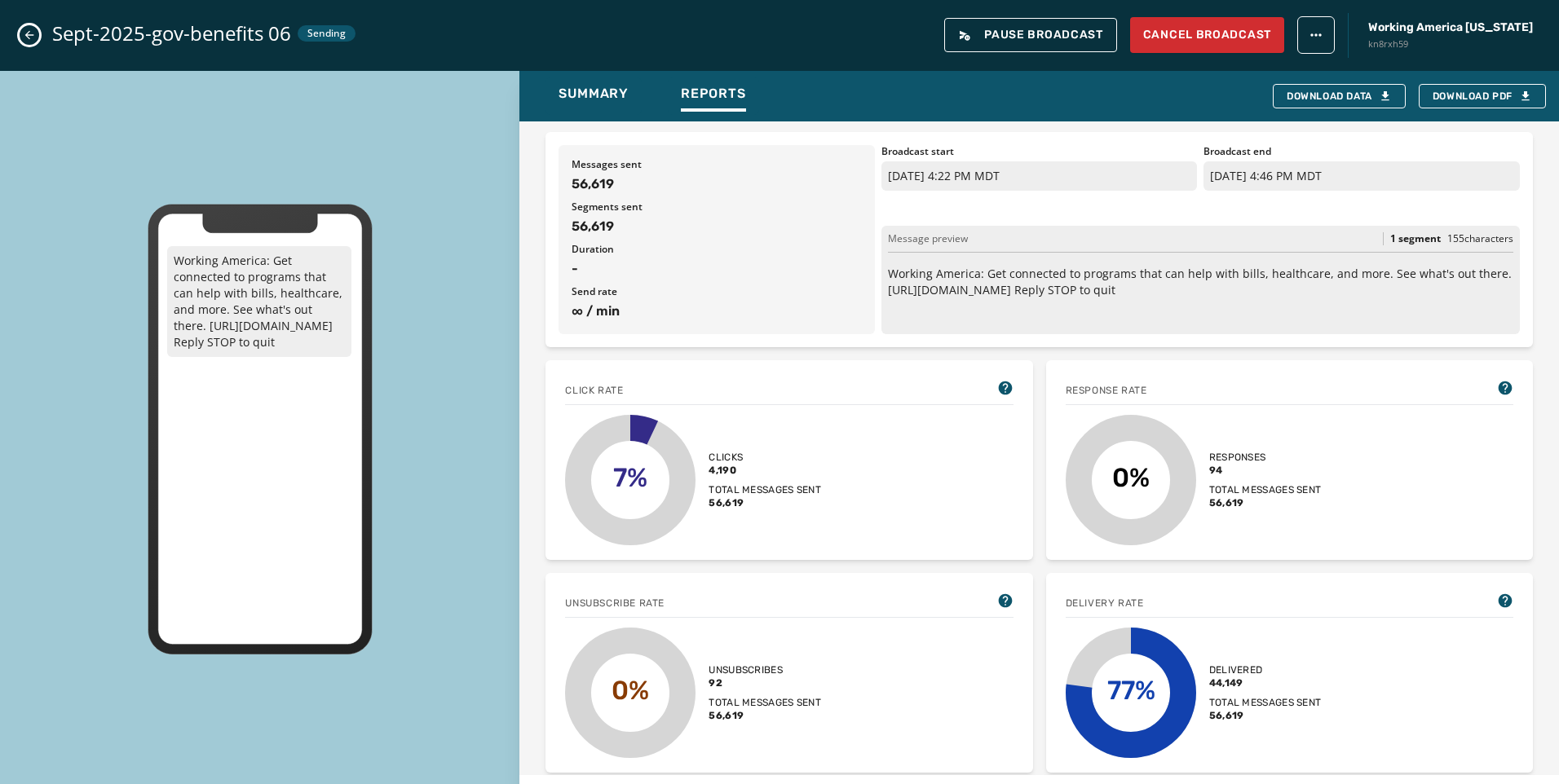
scroll to position [82, 0]
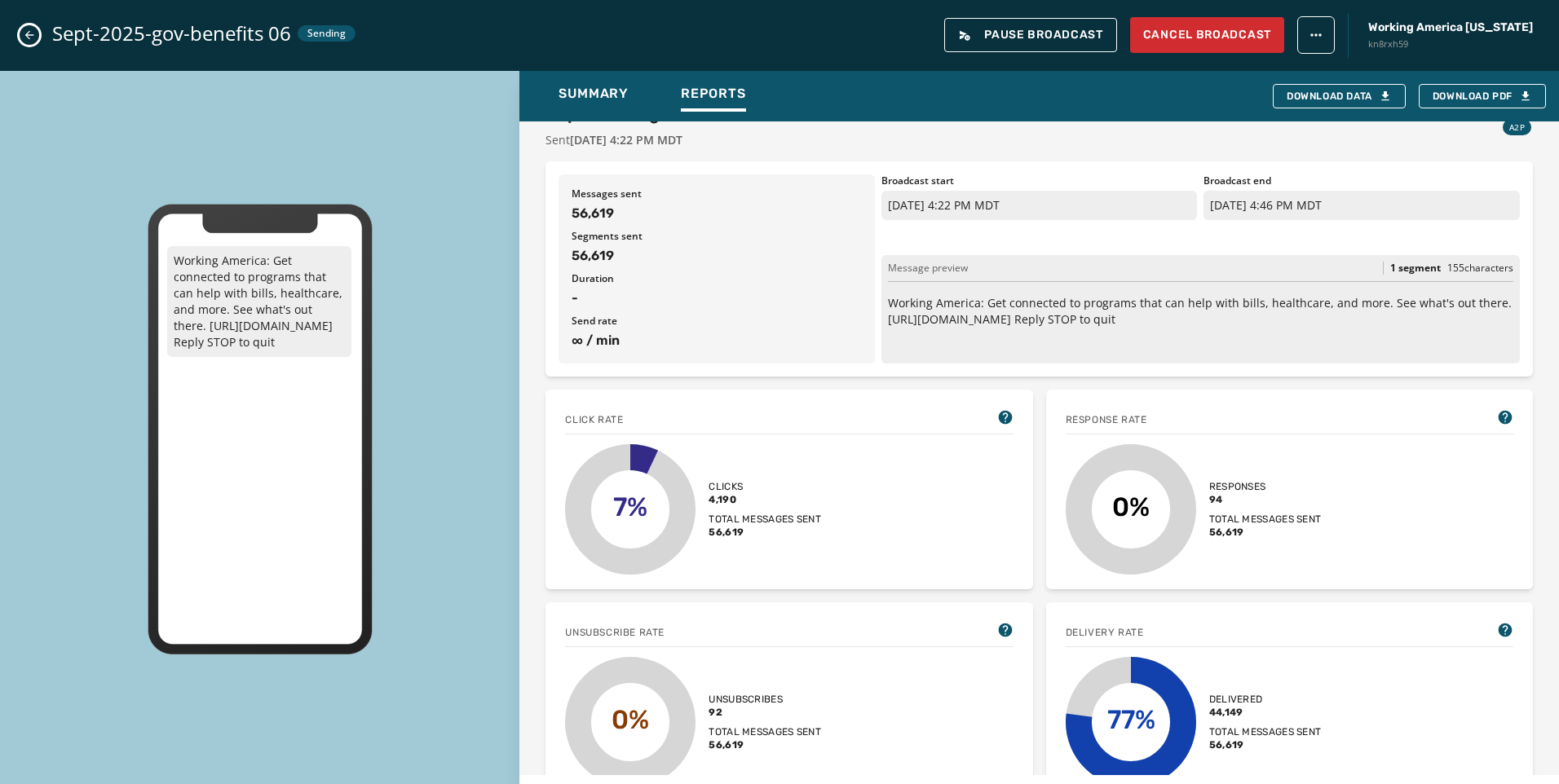
click at [17, 30] on div "Sept-2025-gov-benefits 06 Sending Pause Broadcast Cancel Broadcast Working Amer…" at bounding box center [779, 35] width 1559 height 71
click at [31, 30] on icon "Close admin drawer" at bounding box center [29, 35] width 13 height 13
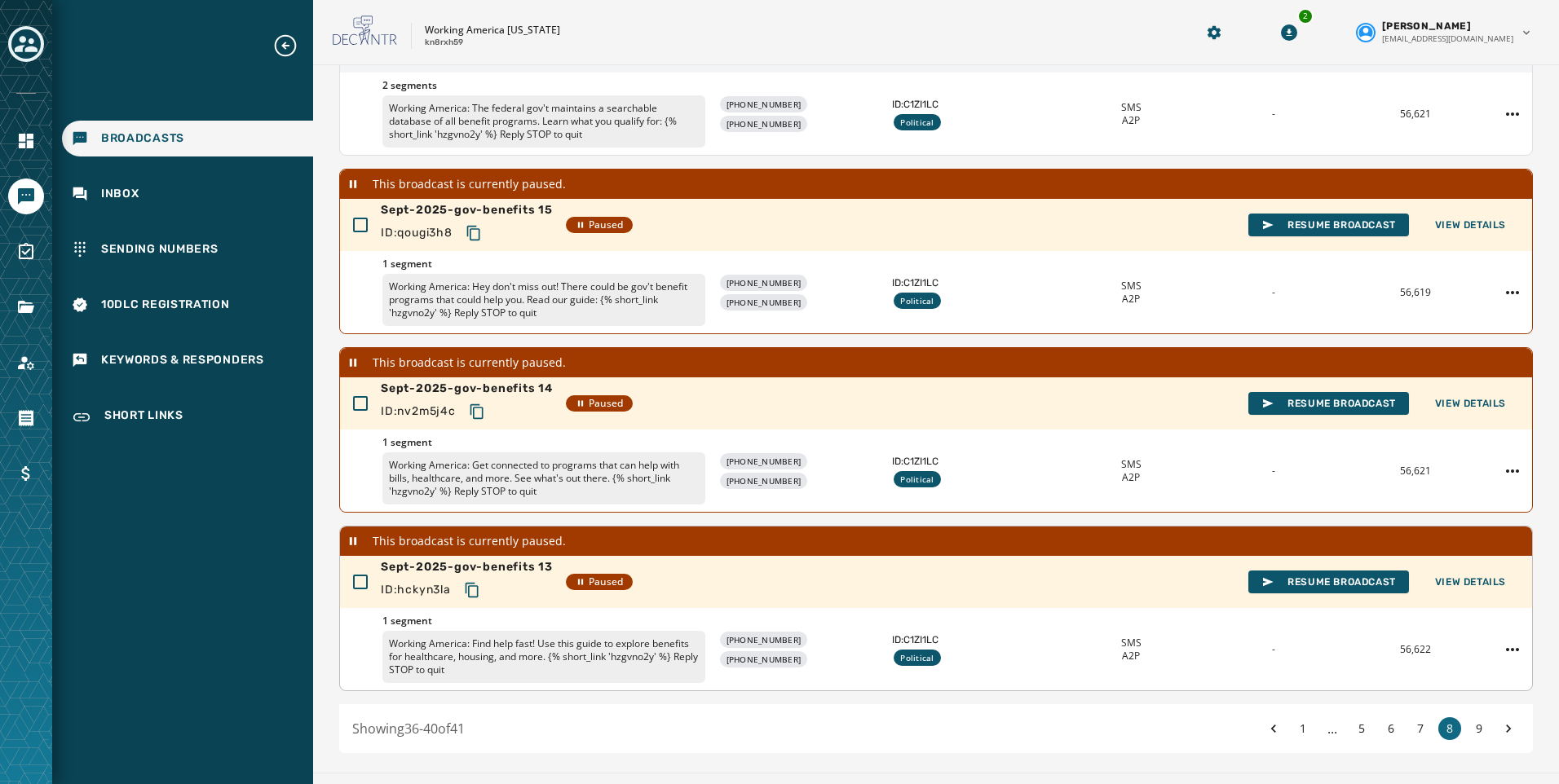
scroll to position [409, 0]
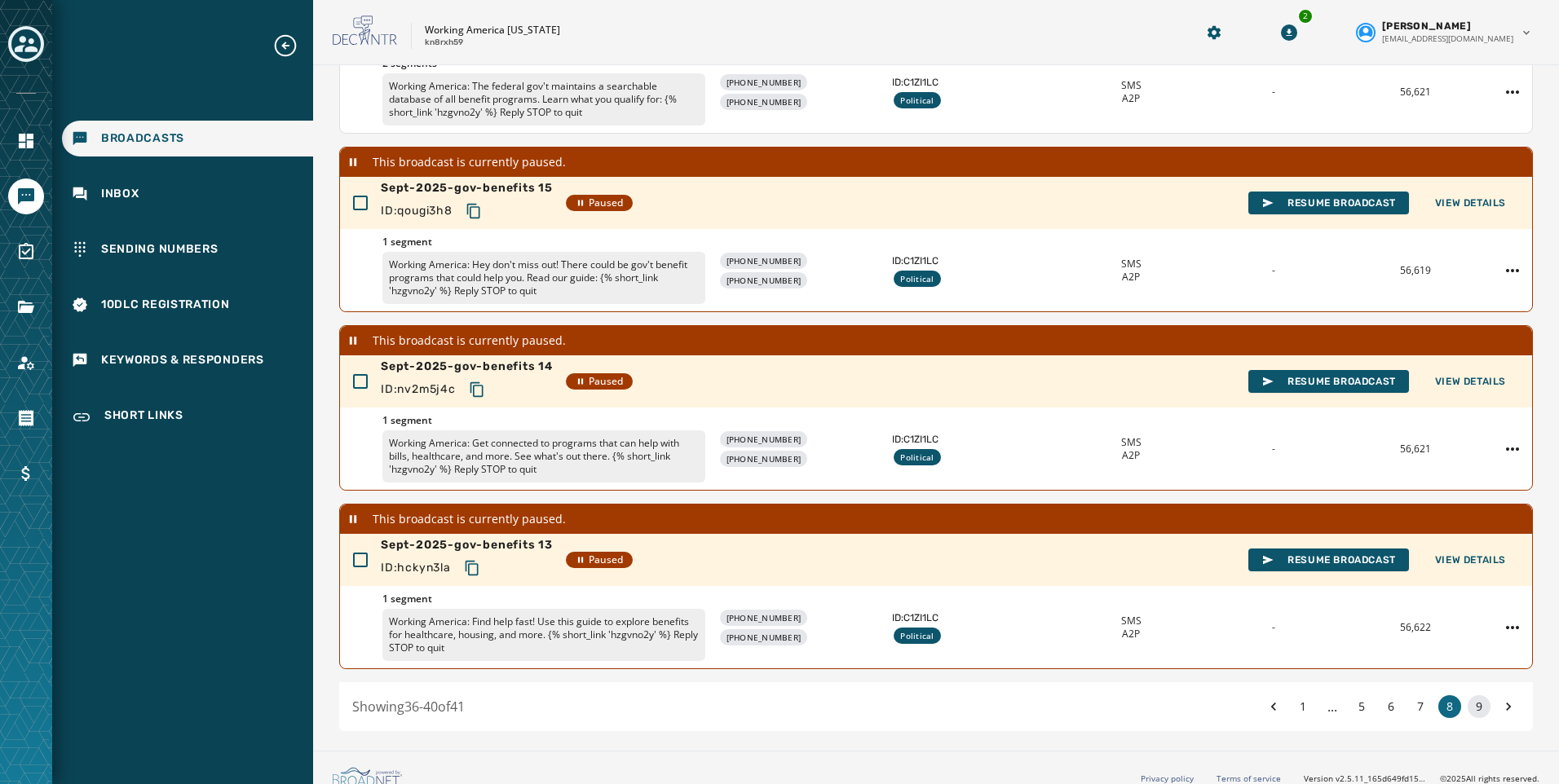
click at [1467, 703] on button "9" at bounding box center [1478, 707] width 23 height 23
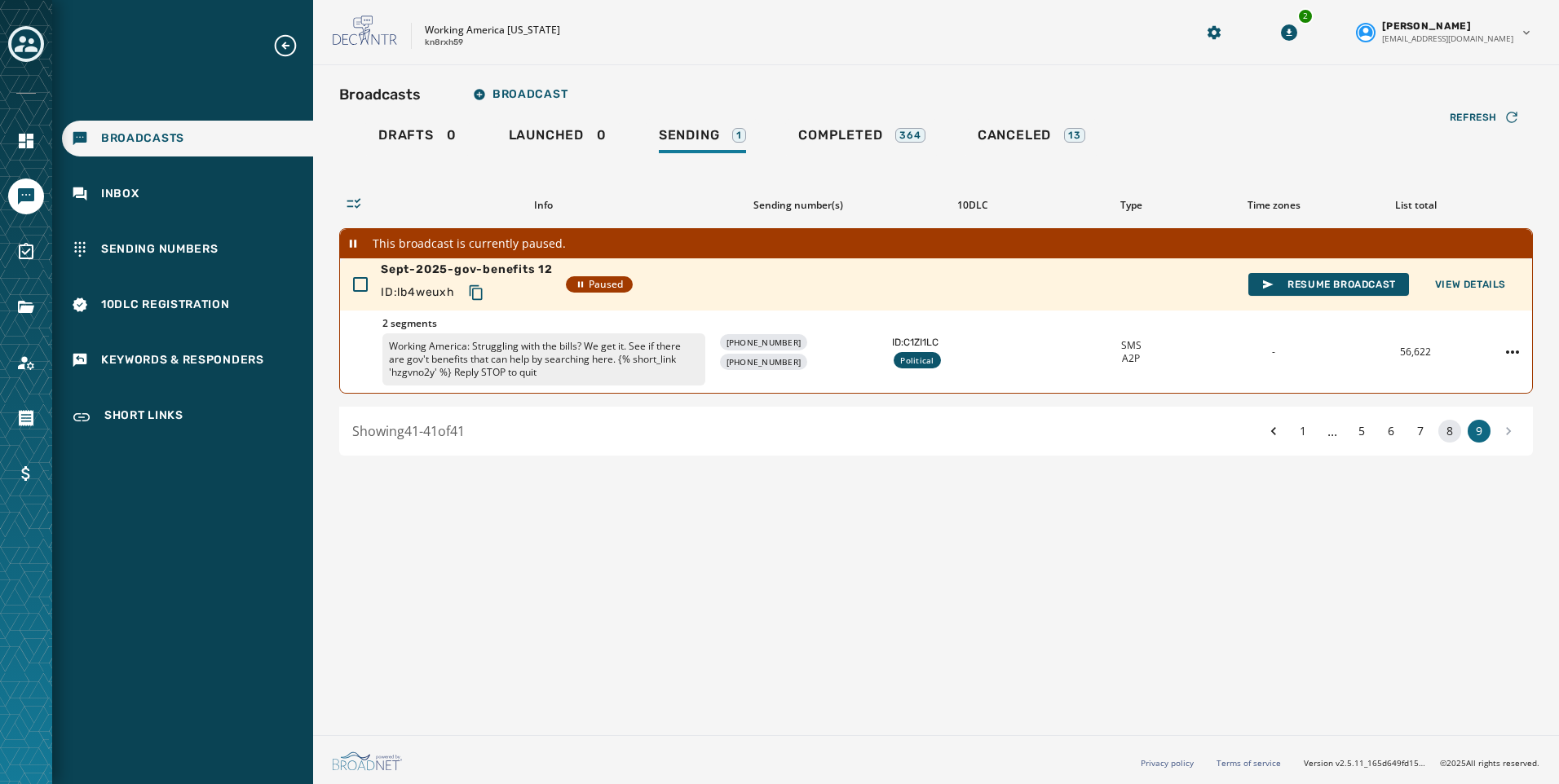
click at [1444, 436] on button "8" at bounding box center [1449, 431] width 23 height 23
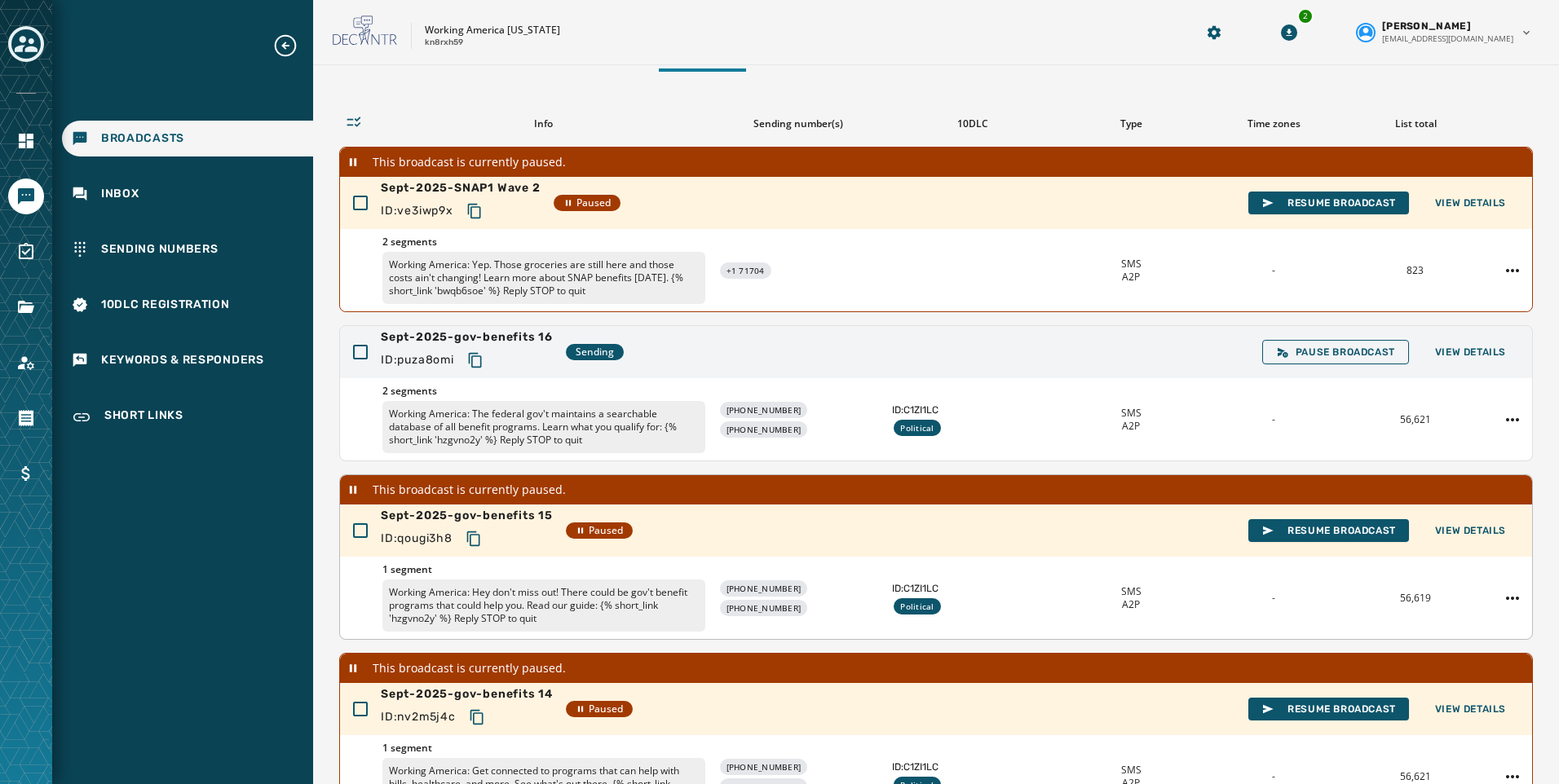
scroll to position [163, 0]
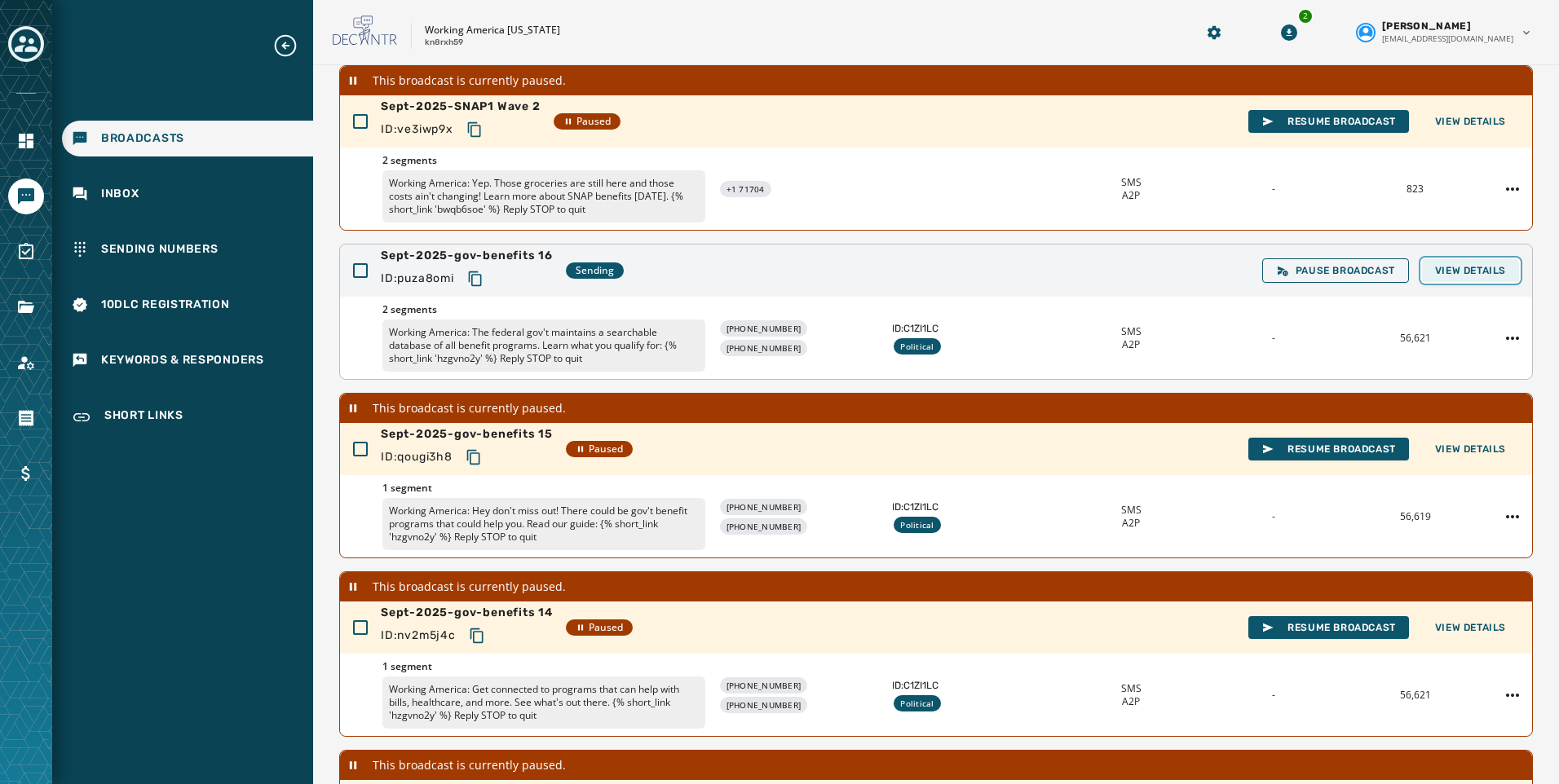
click at [1454, 276] on span "View Details" at bounding box center [1470, 270] width 71 height 13
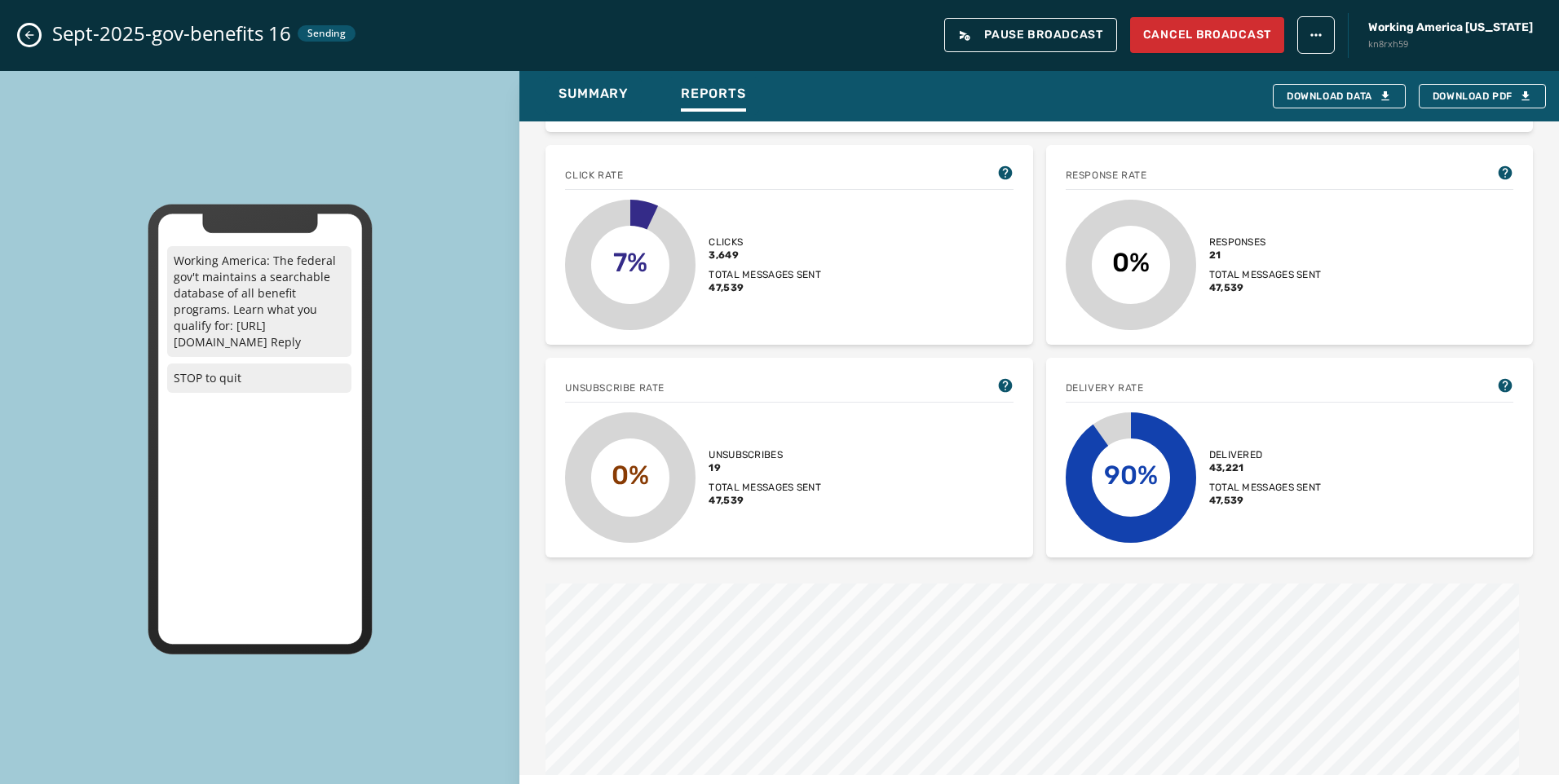
scroll to position [407, 0]
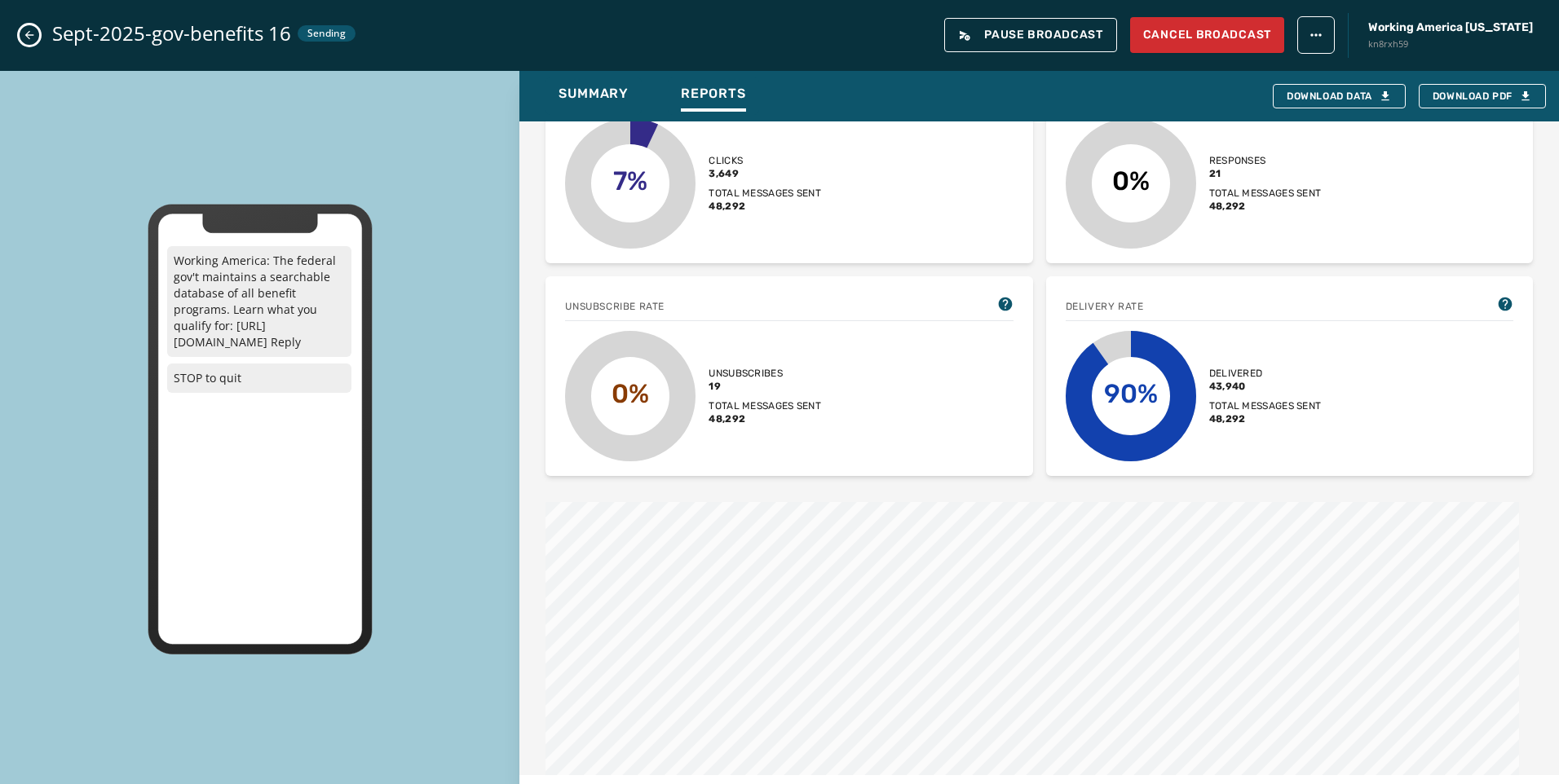
click at [35, 35] on icon "Close admin drawer" at bounding box center [29, 35] width 13 height 13
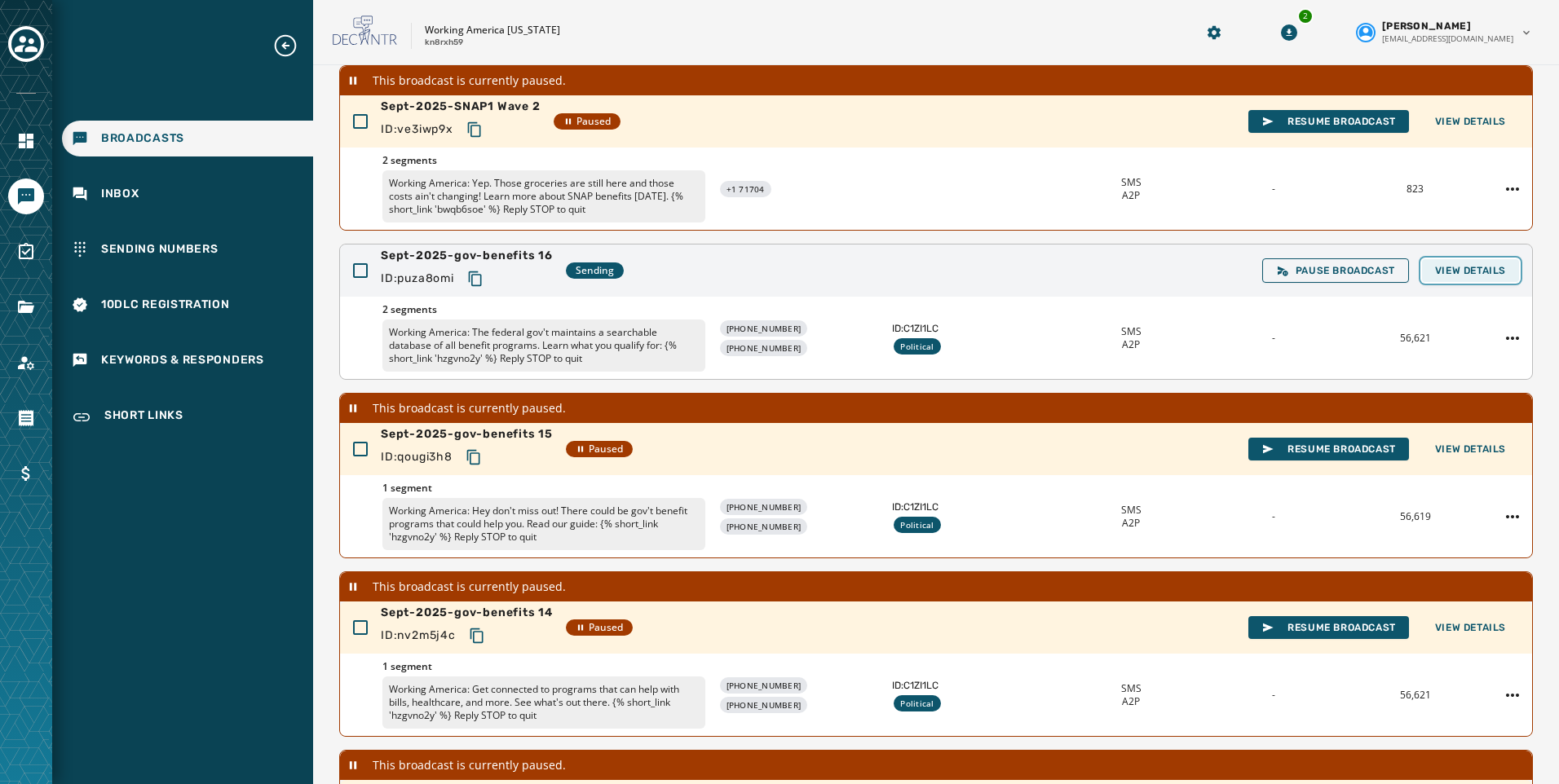
click at [1445, 275] on span "View Details" at bounding box center [1470, 270] width 71 height 13
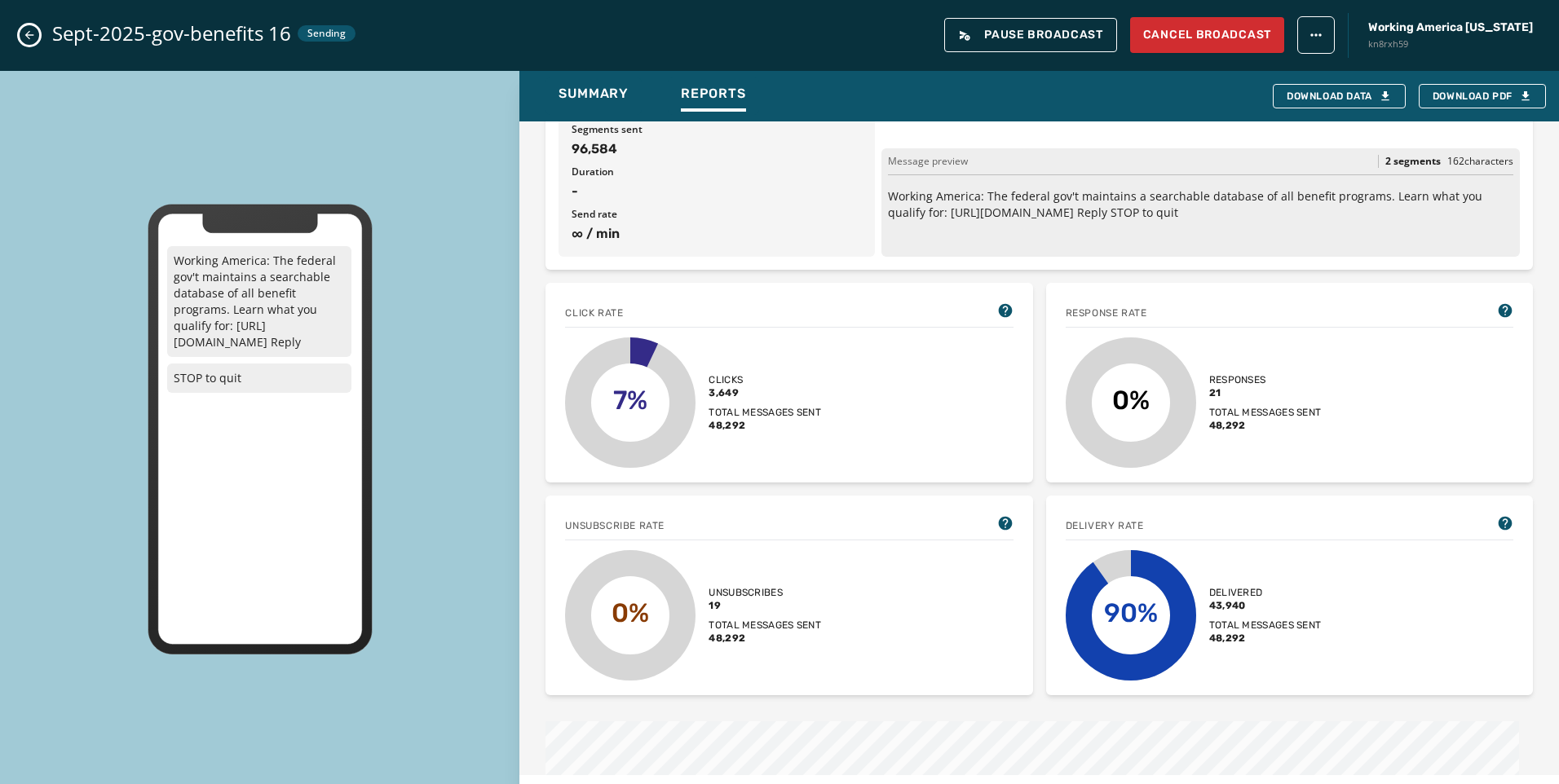
scroll to position [245, 0]
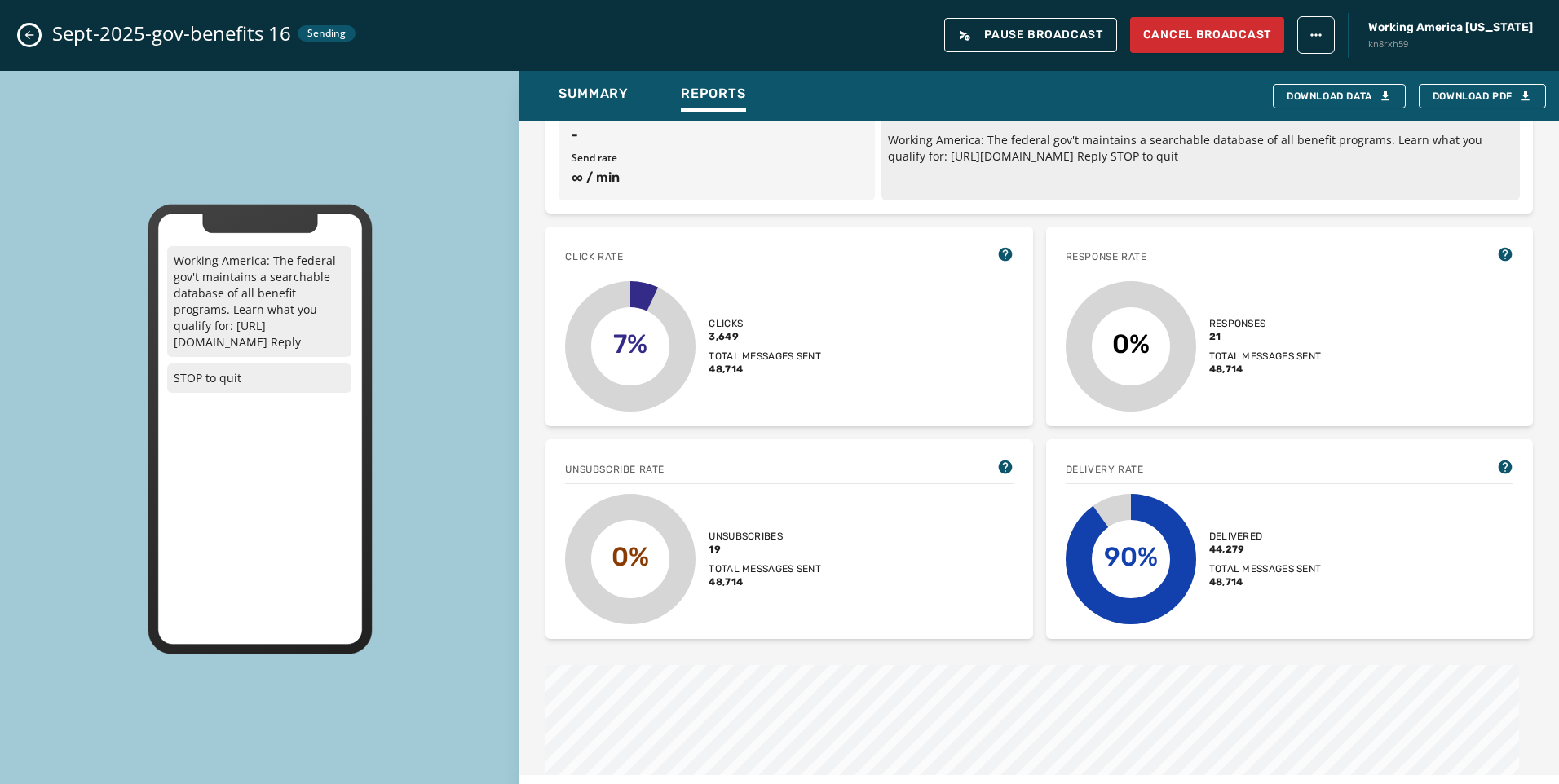
click at [21, 36] on button "Close admin drawer" at bounding box center [29, 35] width 20 height 20
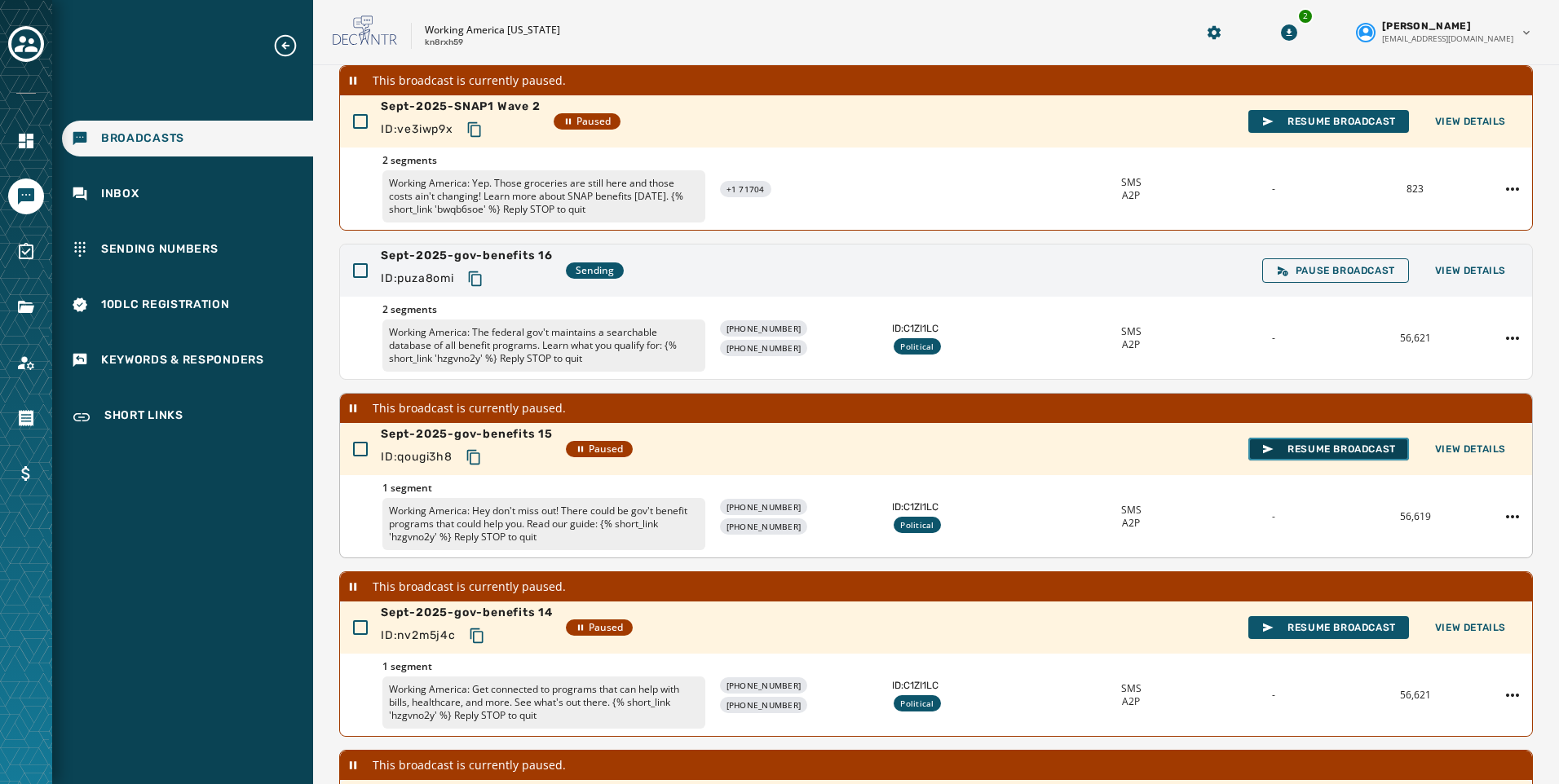
click at [1326, 444] on span "Resume Broadcast" at bounding box center [1329, 448] width 134 height 13
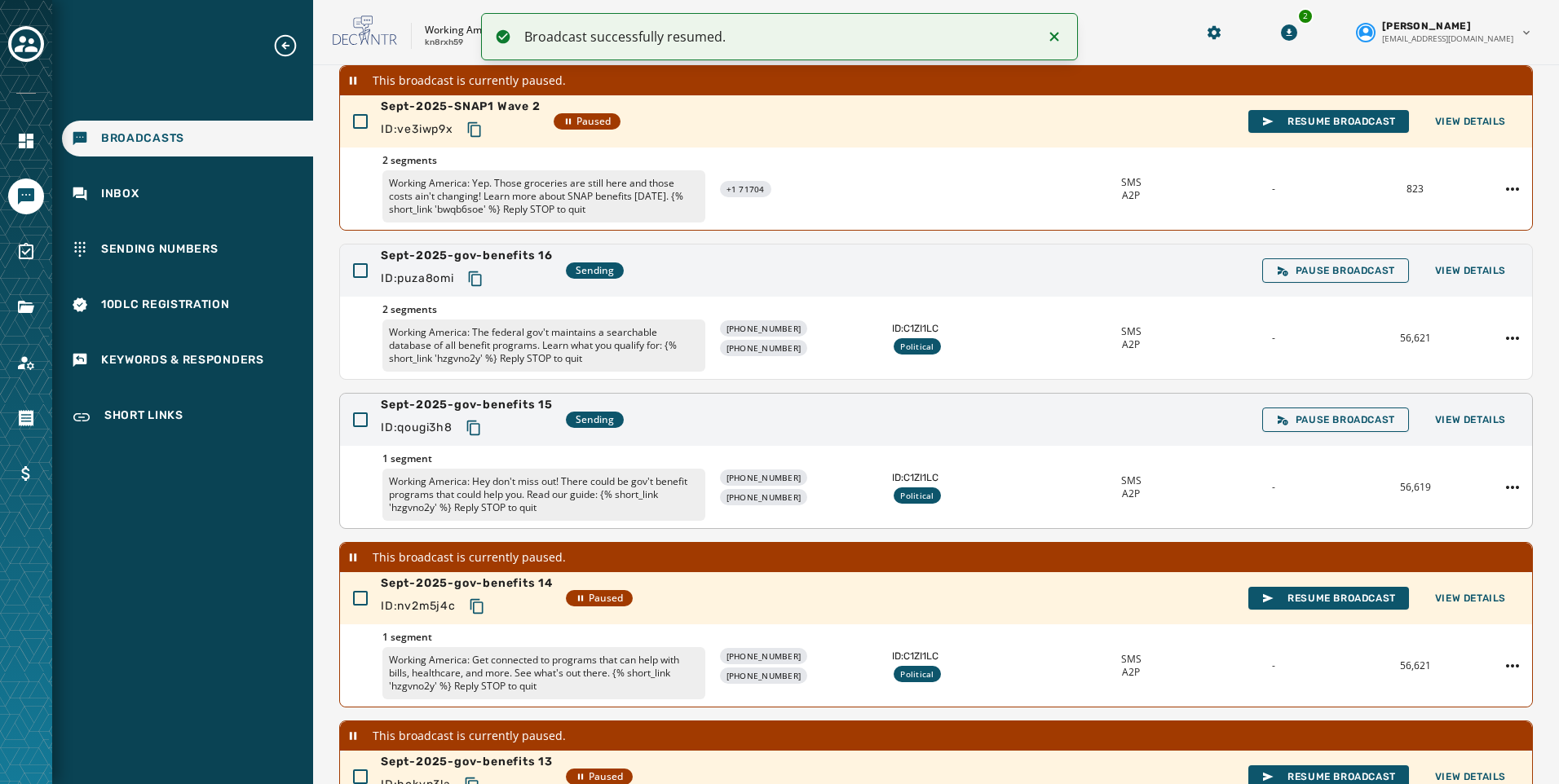
click at [475, 425] on icon "Copy text to clipboard" at bounding box center [472, 428] width 13 height 14
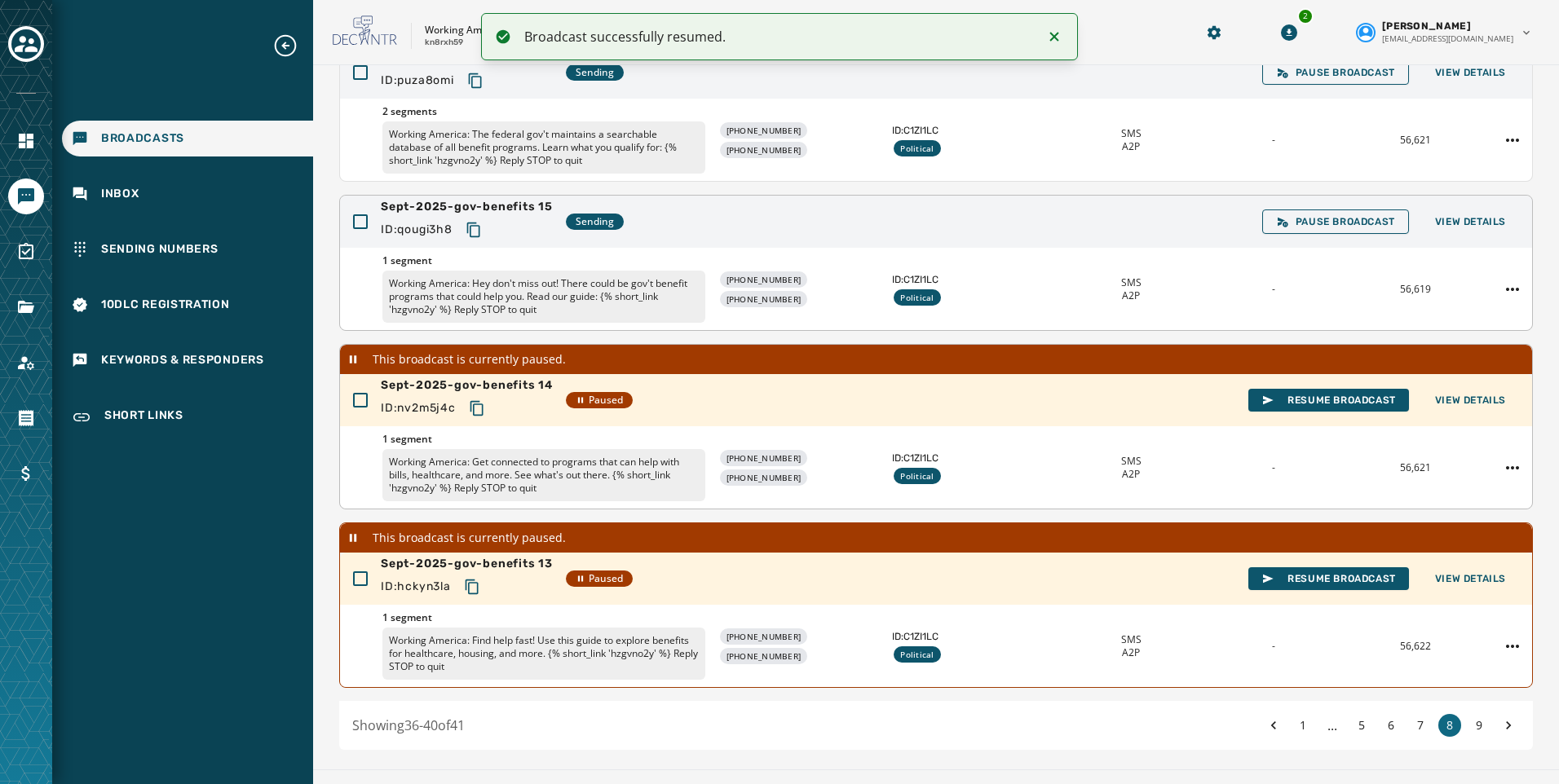
scroll to position [395, 0]
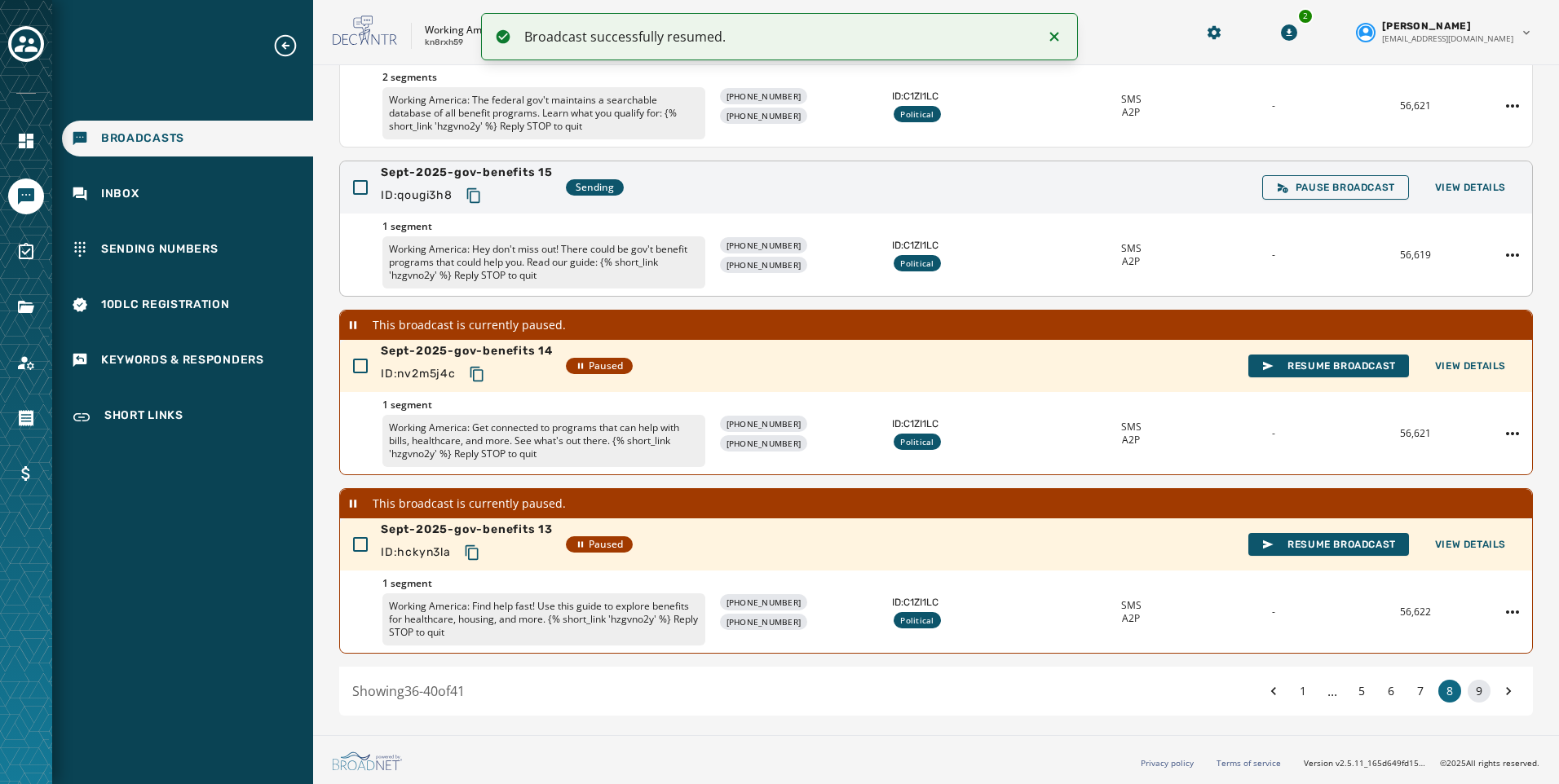
click at [1473, 693] on button "9" at bounding box center [1478, 690] width 23 height 23
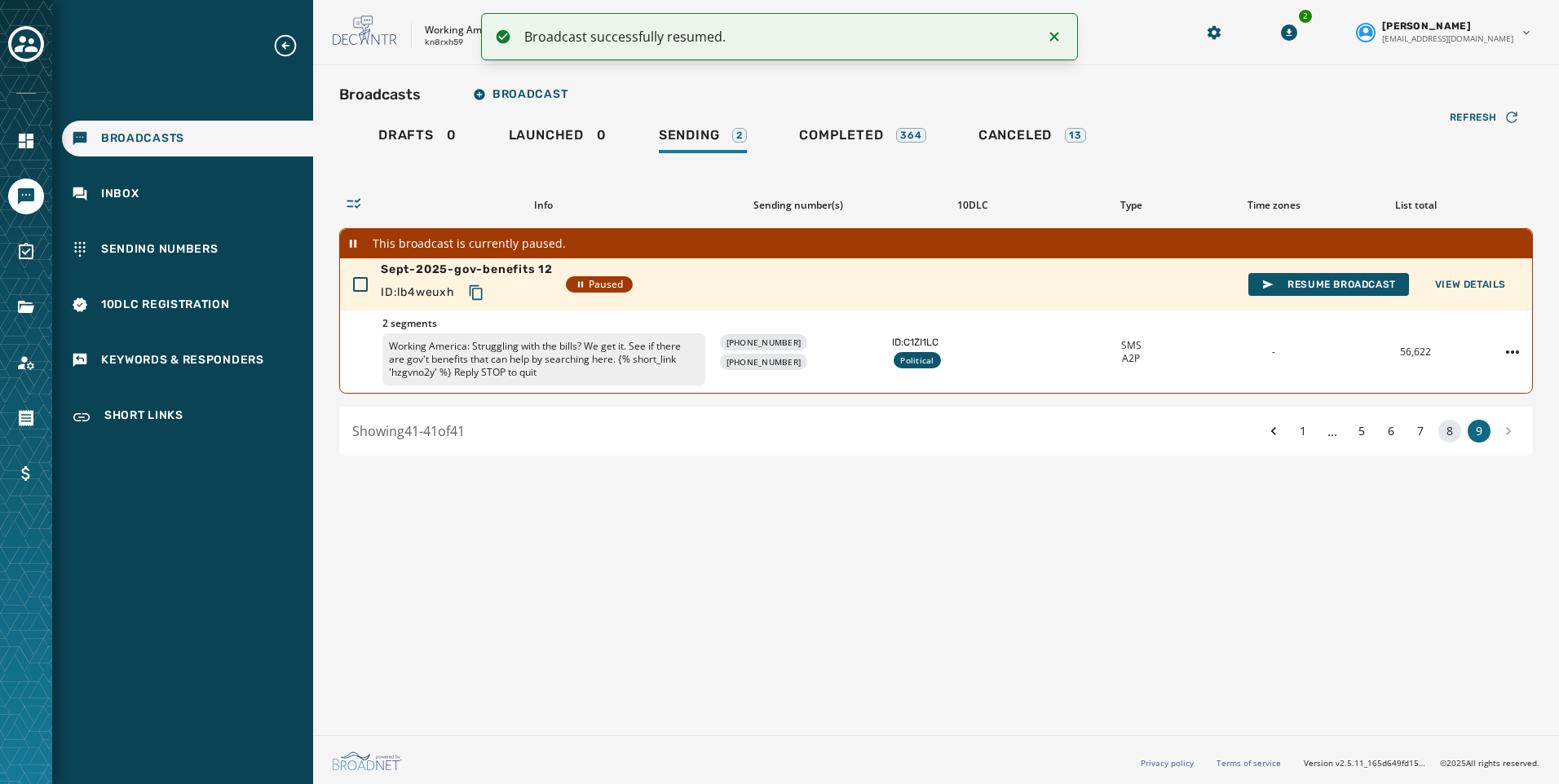
click at [1453, 429] on button "8" at bounding box center [1449, 431] width 23 height 23
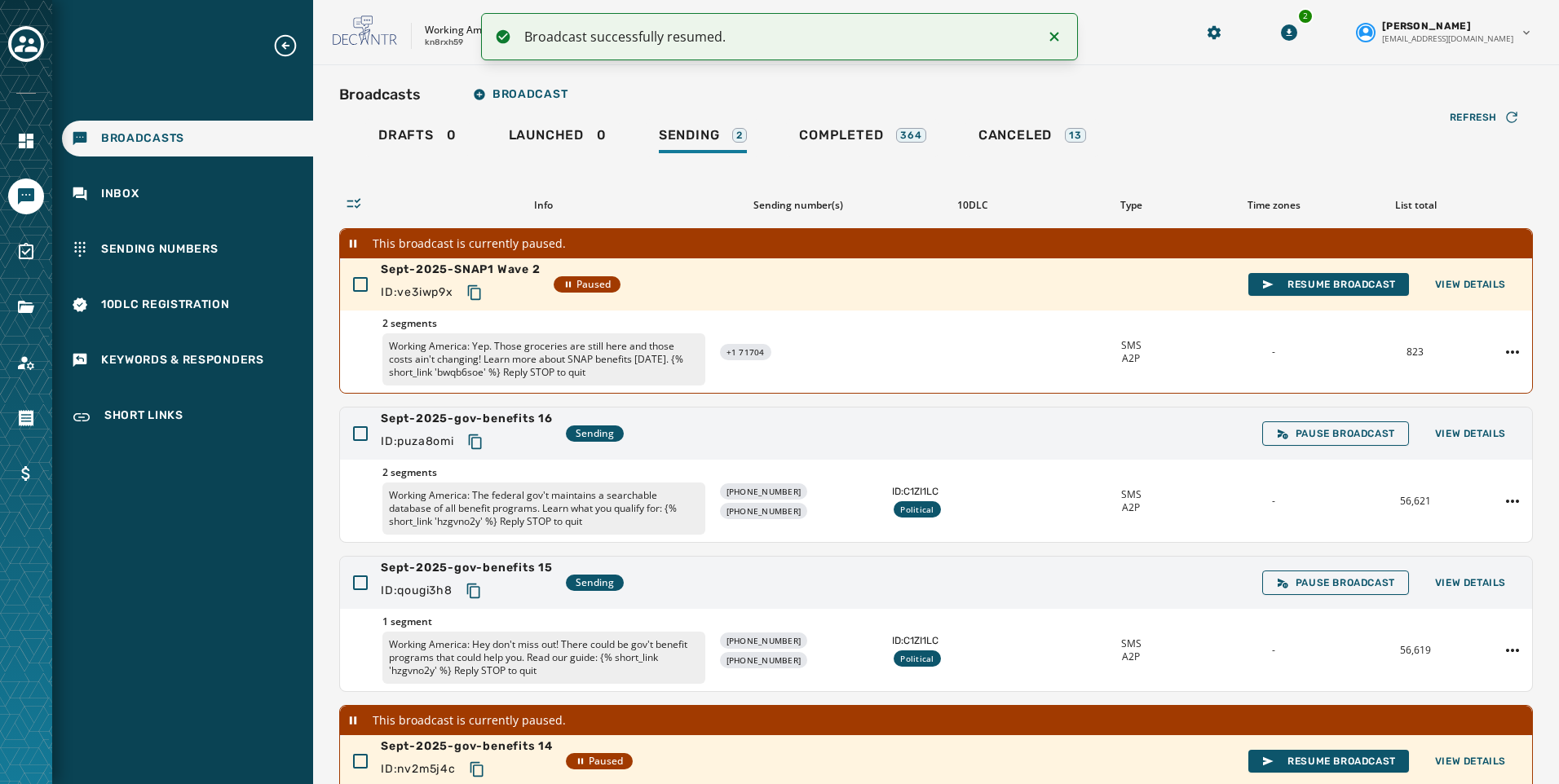
click at [1057, 37] on icon "Notifications (F8)" at bounding box center [1054, 37] width 20 height 20
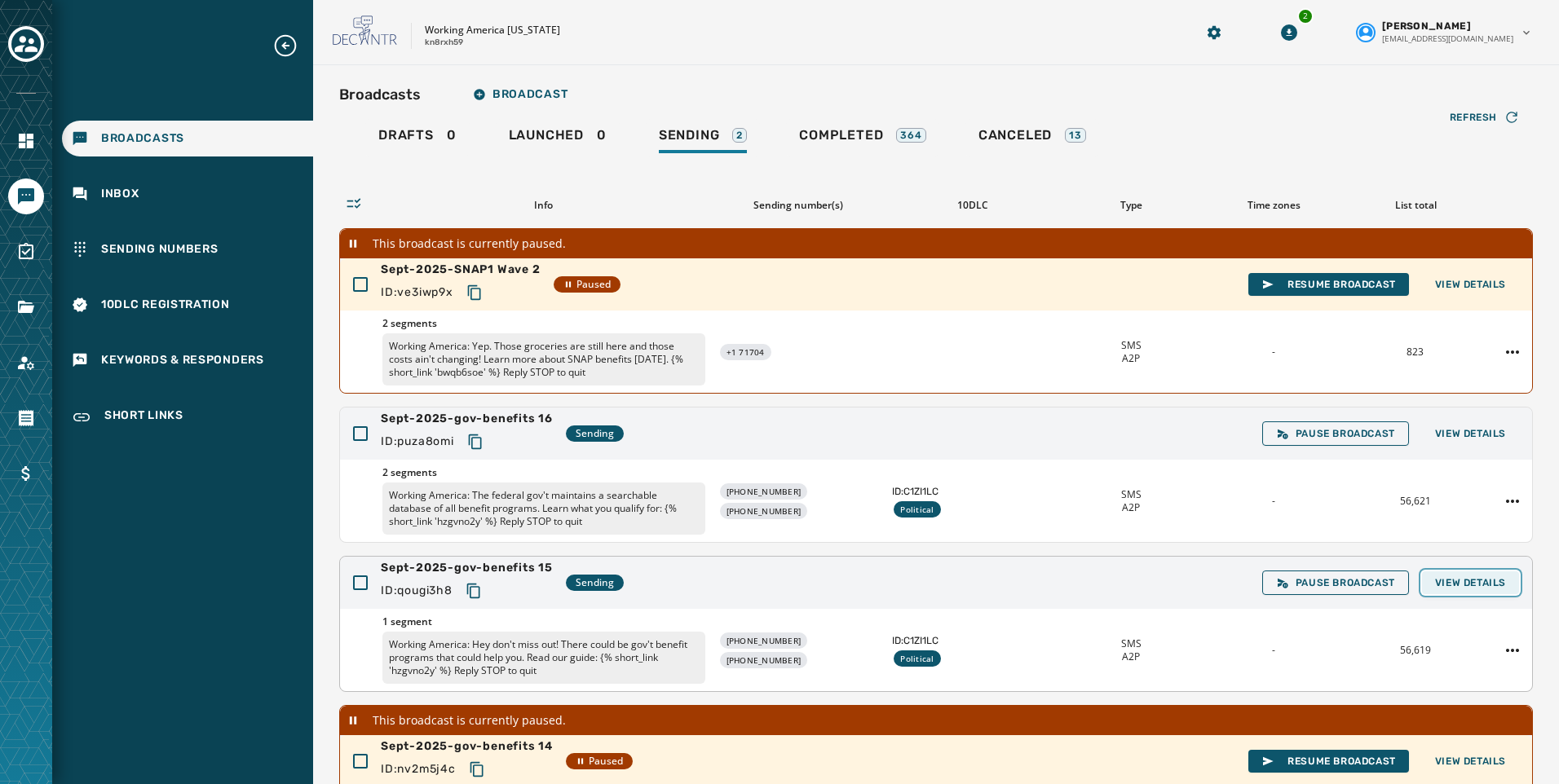
click at [1470, 582] on span "View Details" at bounding box center [1470, 582] width 71 height 13
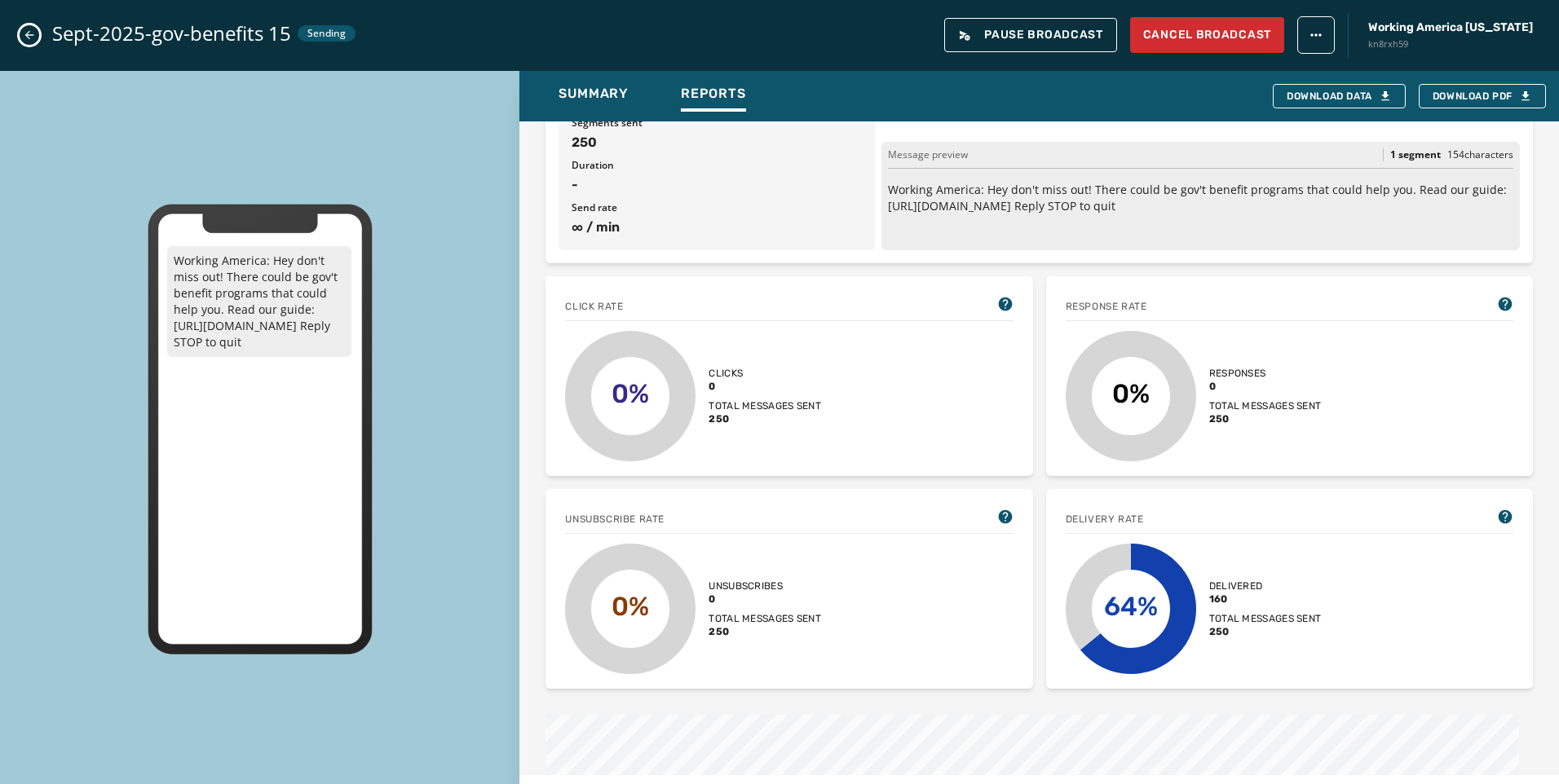
scroll to position [245, 0]
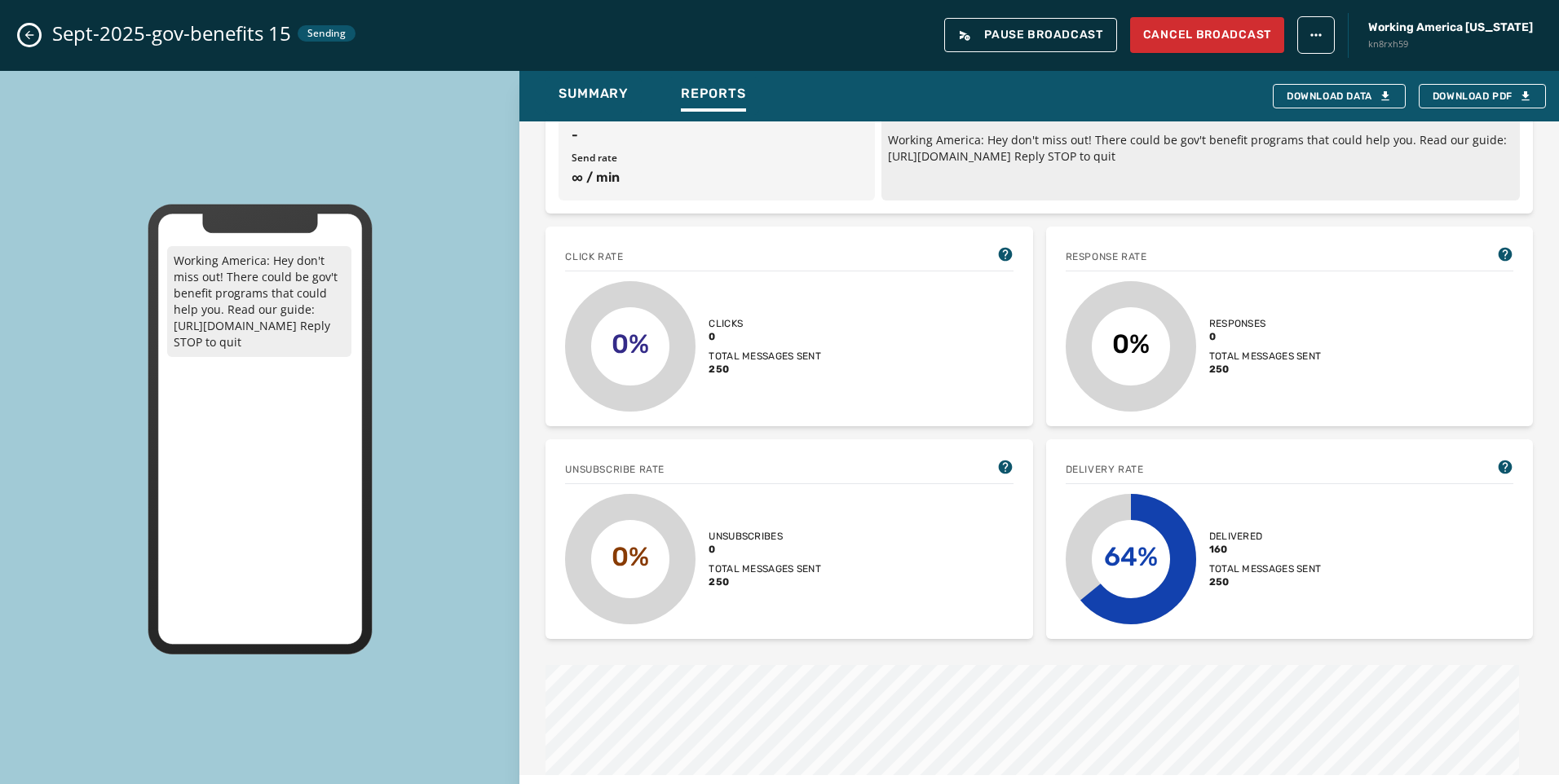
click at [26, 32] on icon "Close admin drawer" at bounding box center [29, 35] width 13 height 13
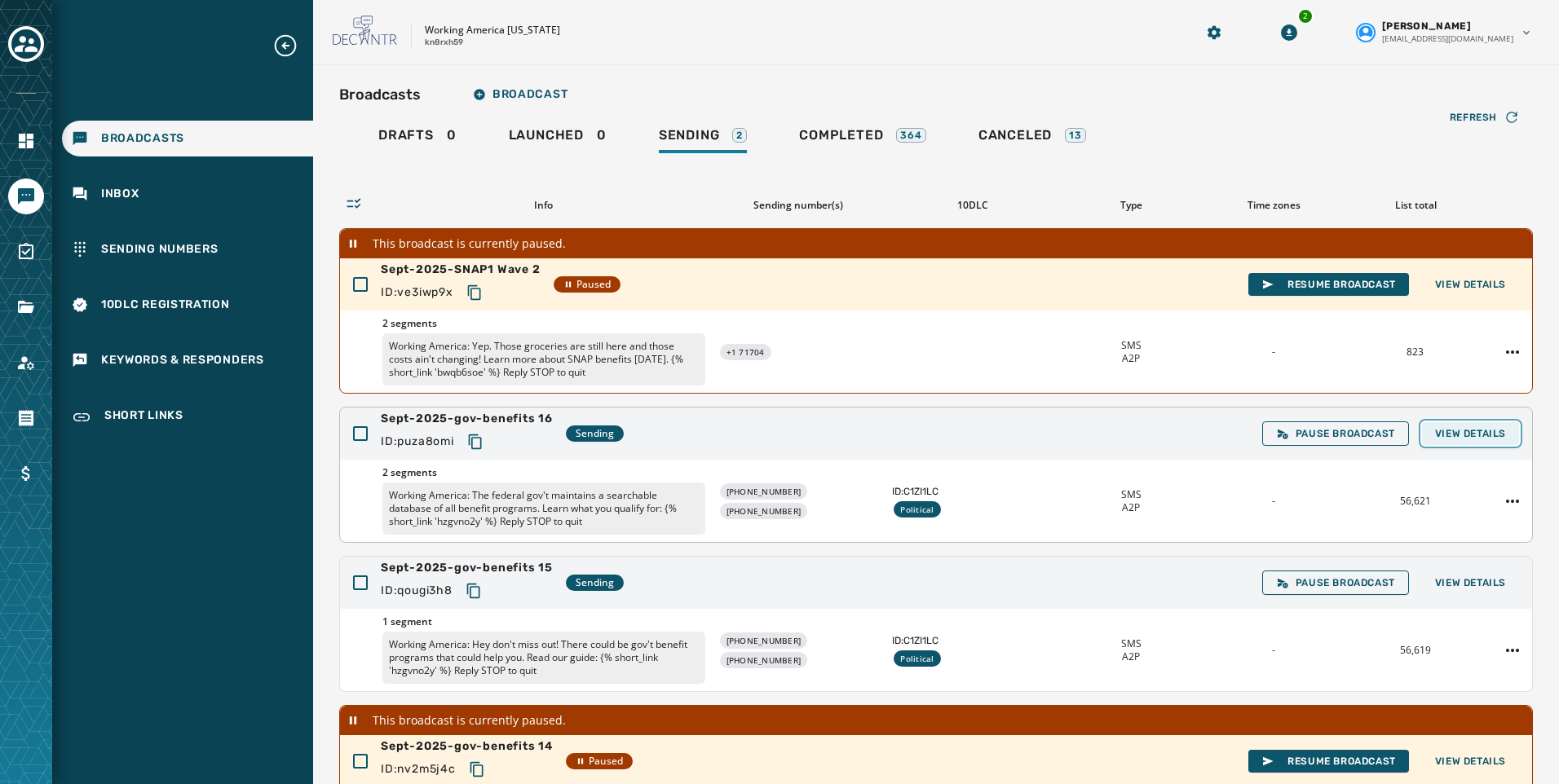
click at [1459, 438] on span "View Details" at bounding box center [1470, 433] width 71 height 13
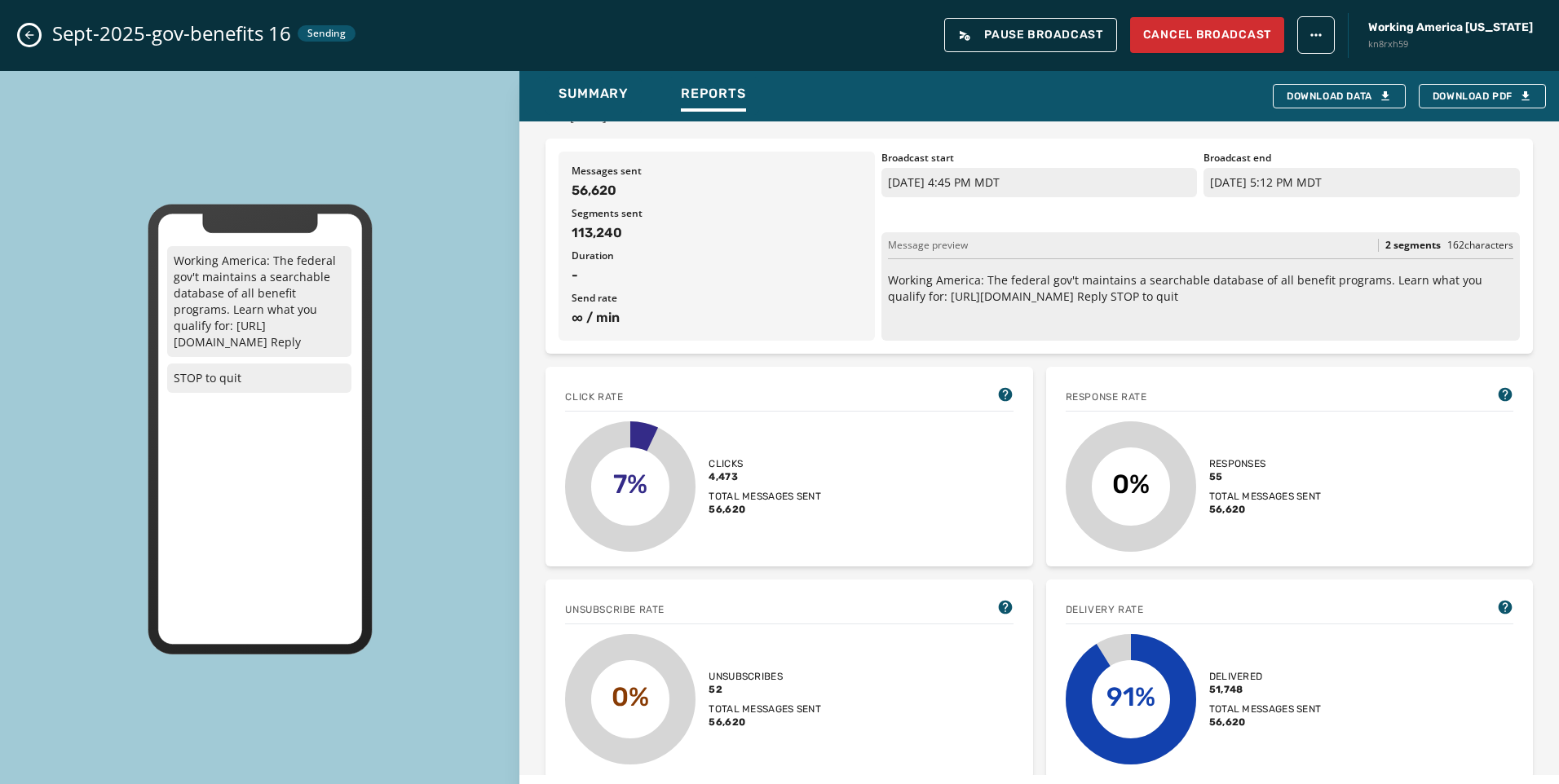
scroll to position [82, 0]
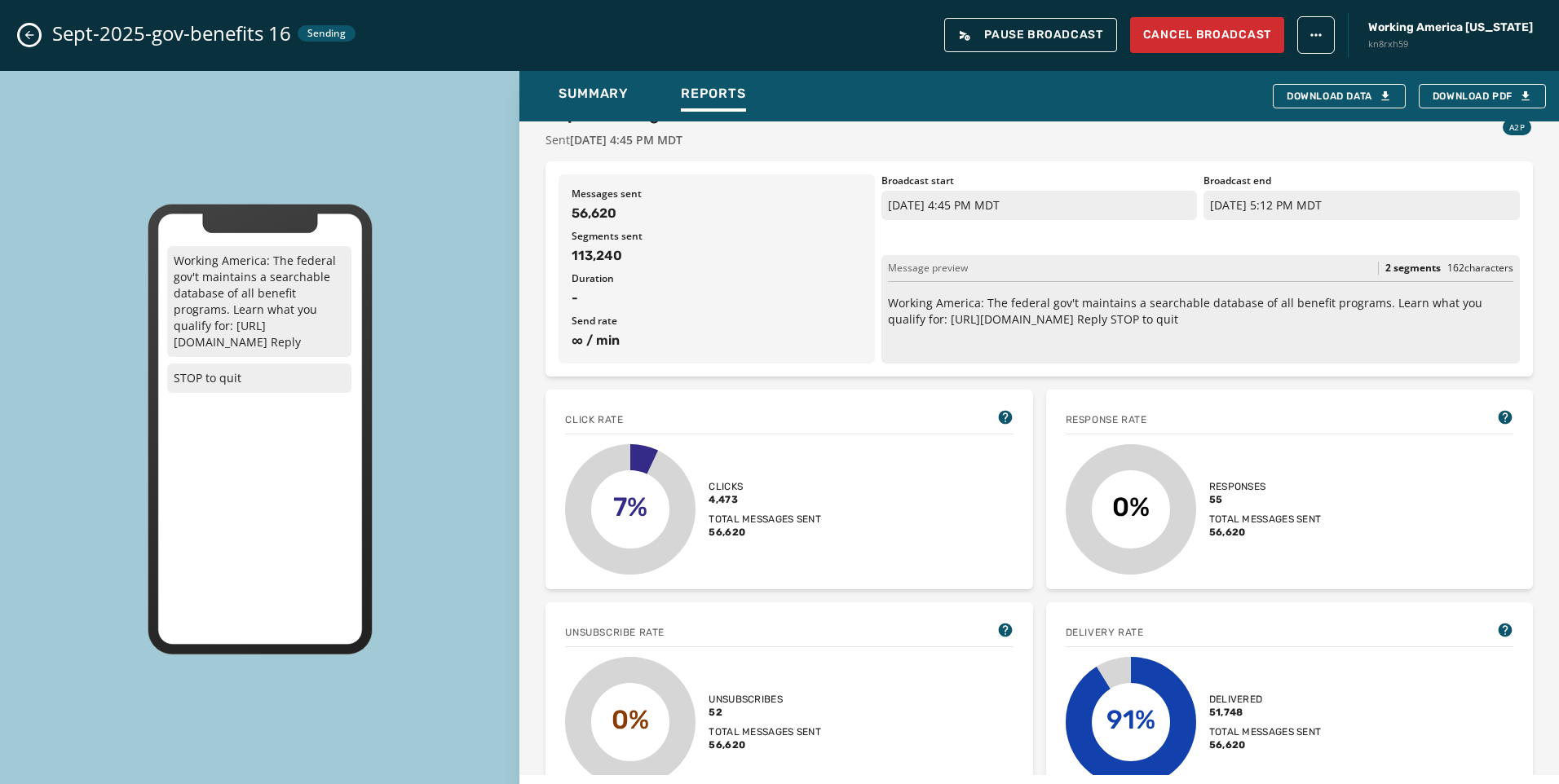
click at [26, 32] on icon "Close admin drawer" at bounding box center [29, 35] width 13 height 13
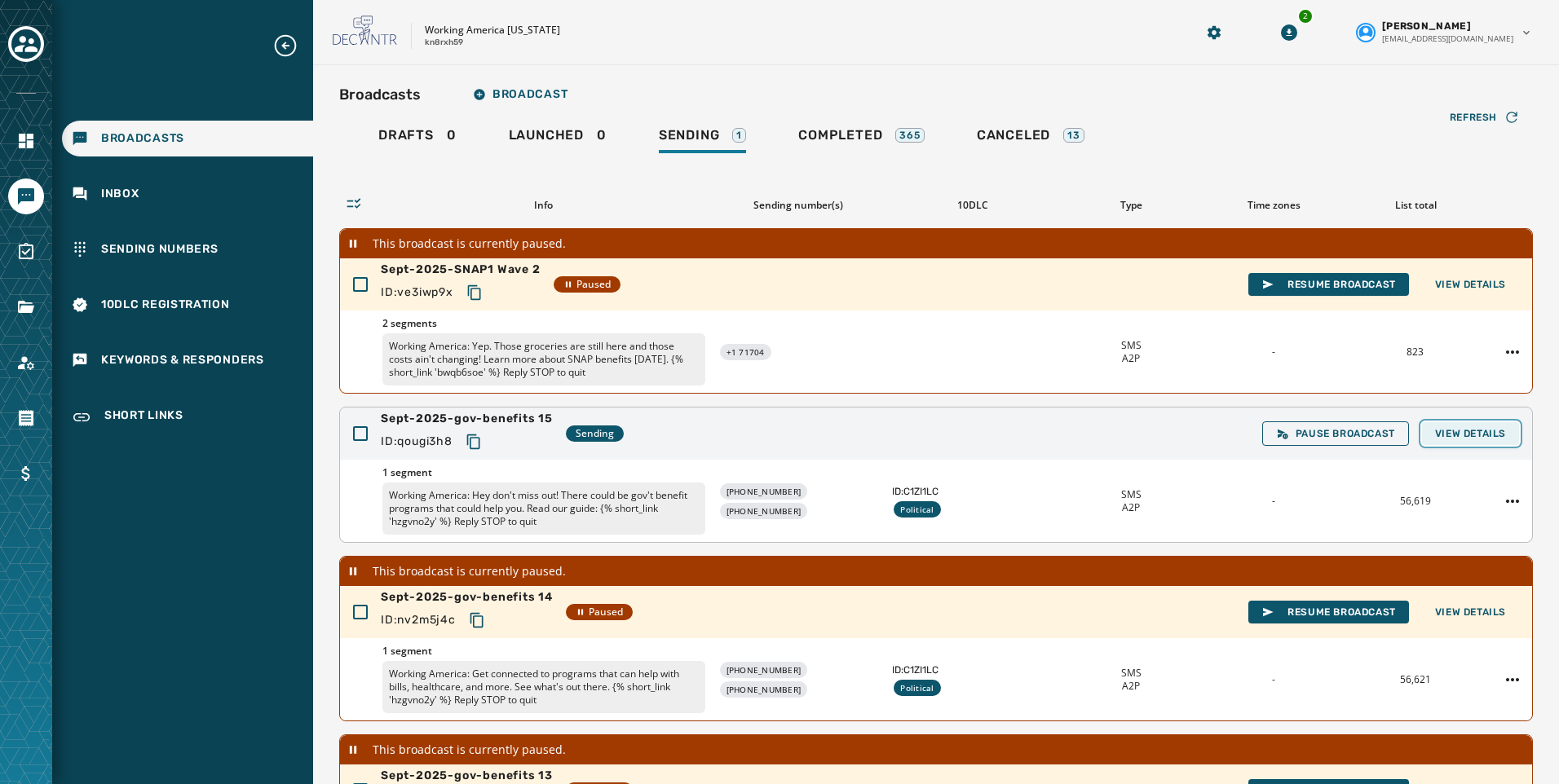
click at [1458, 440] on button "View Details" at bounding box center [1471, 434] width 97 height 23
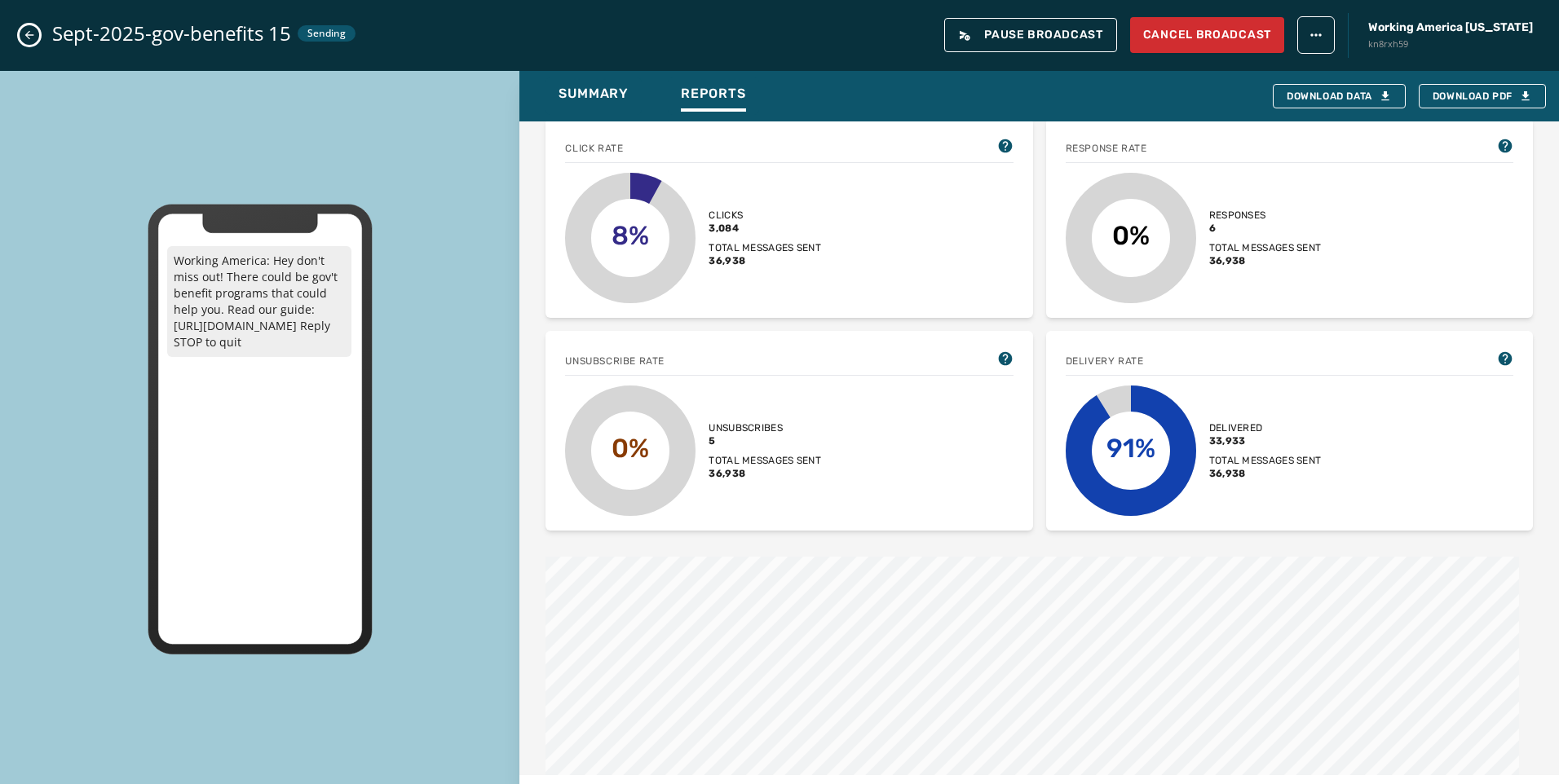
scroll to position [326, 0]
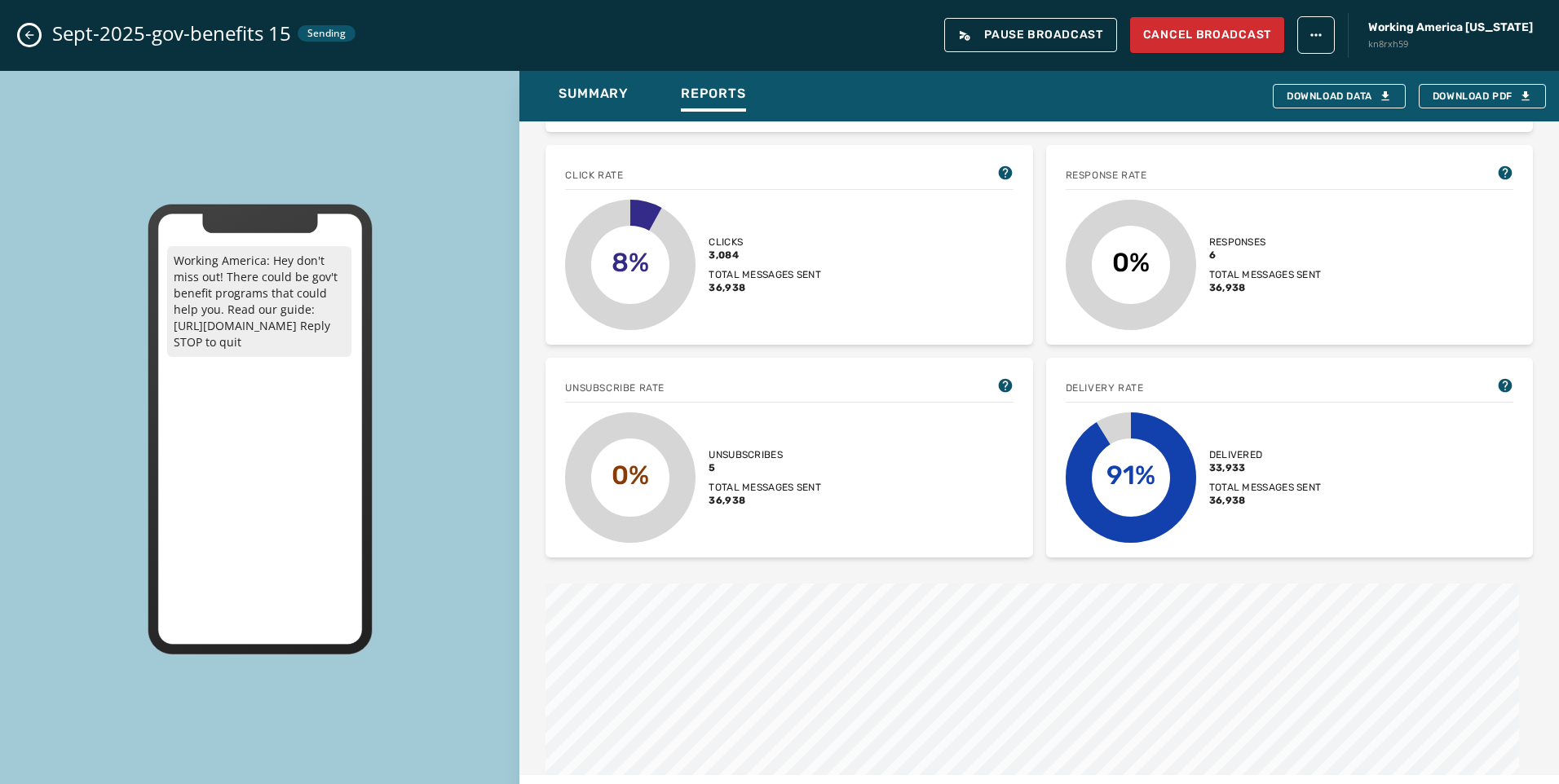
click at [24, 31] on icon "Close admin drawer" at bounding box center [29, 35] width 13 height 13
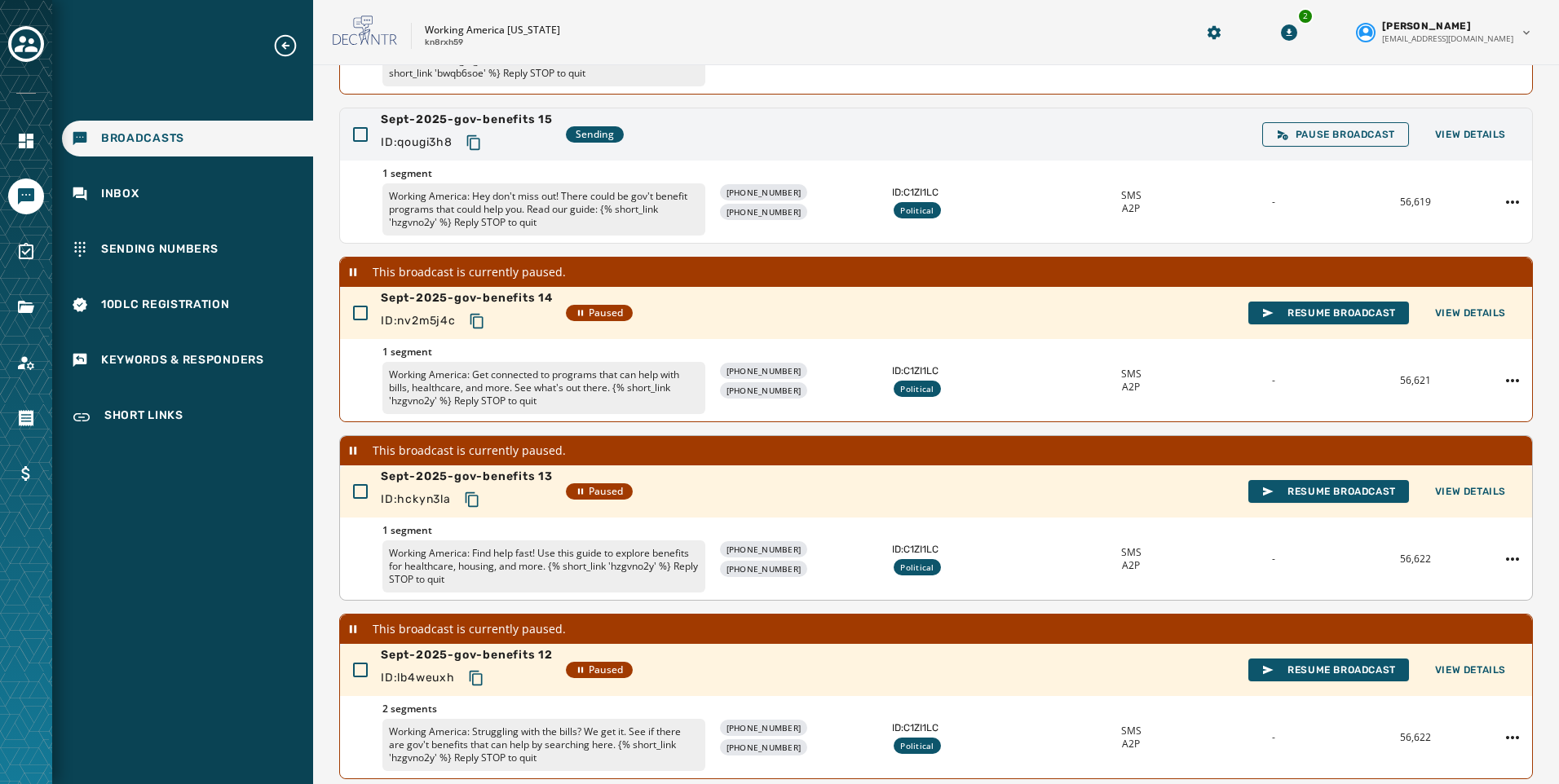
scroll to position [262, 0]
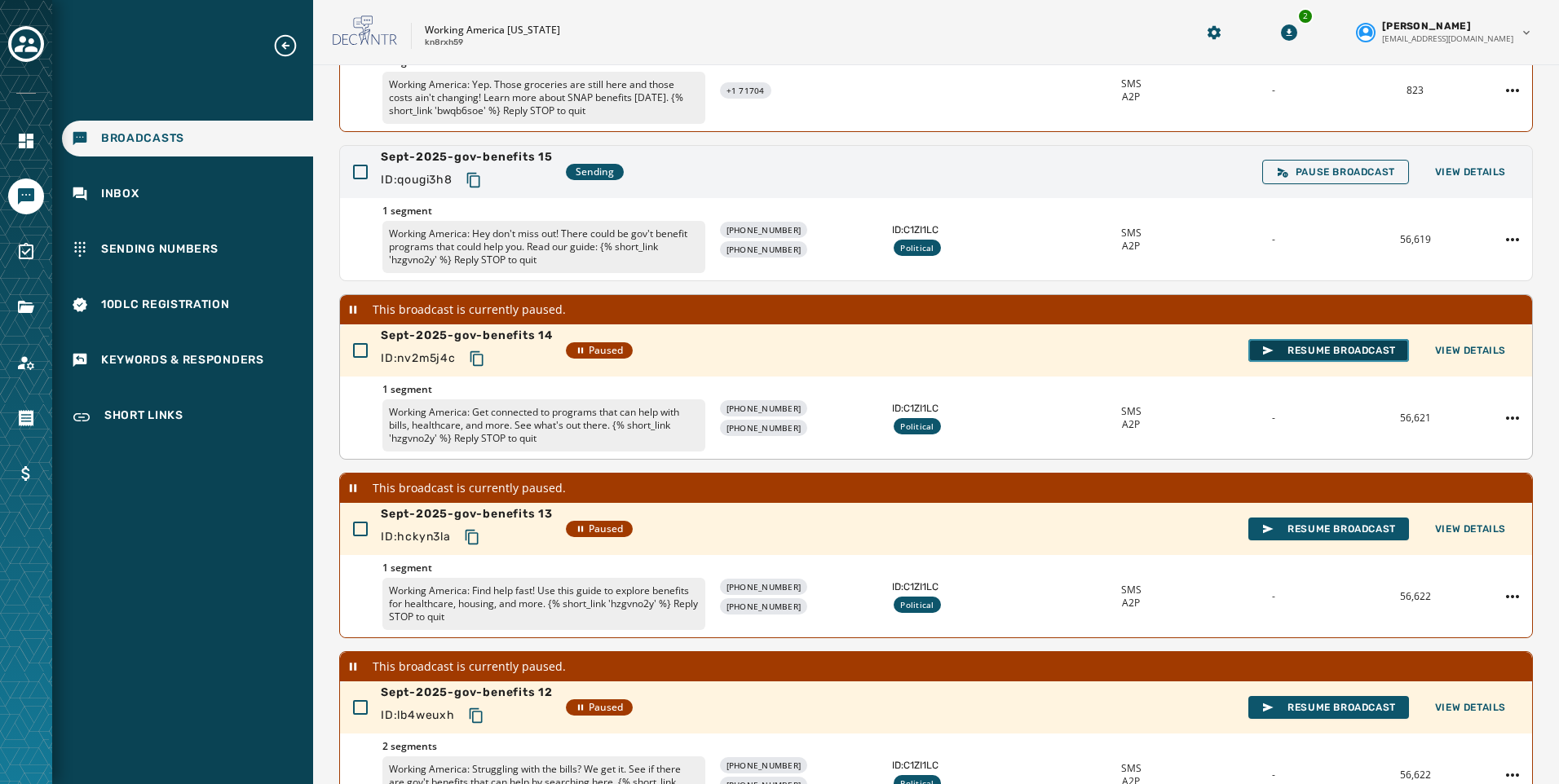
click at [1357, 349] on span "Resume Broadcast" at bounding box center [1329, 350] width 134 height 13
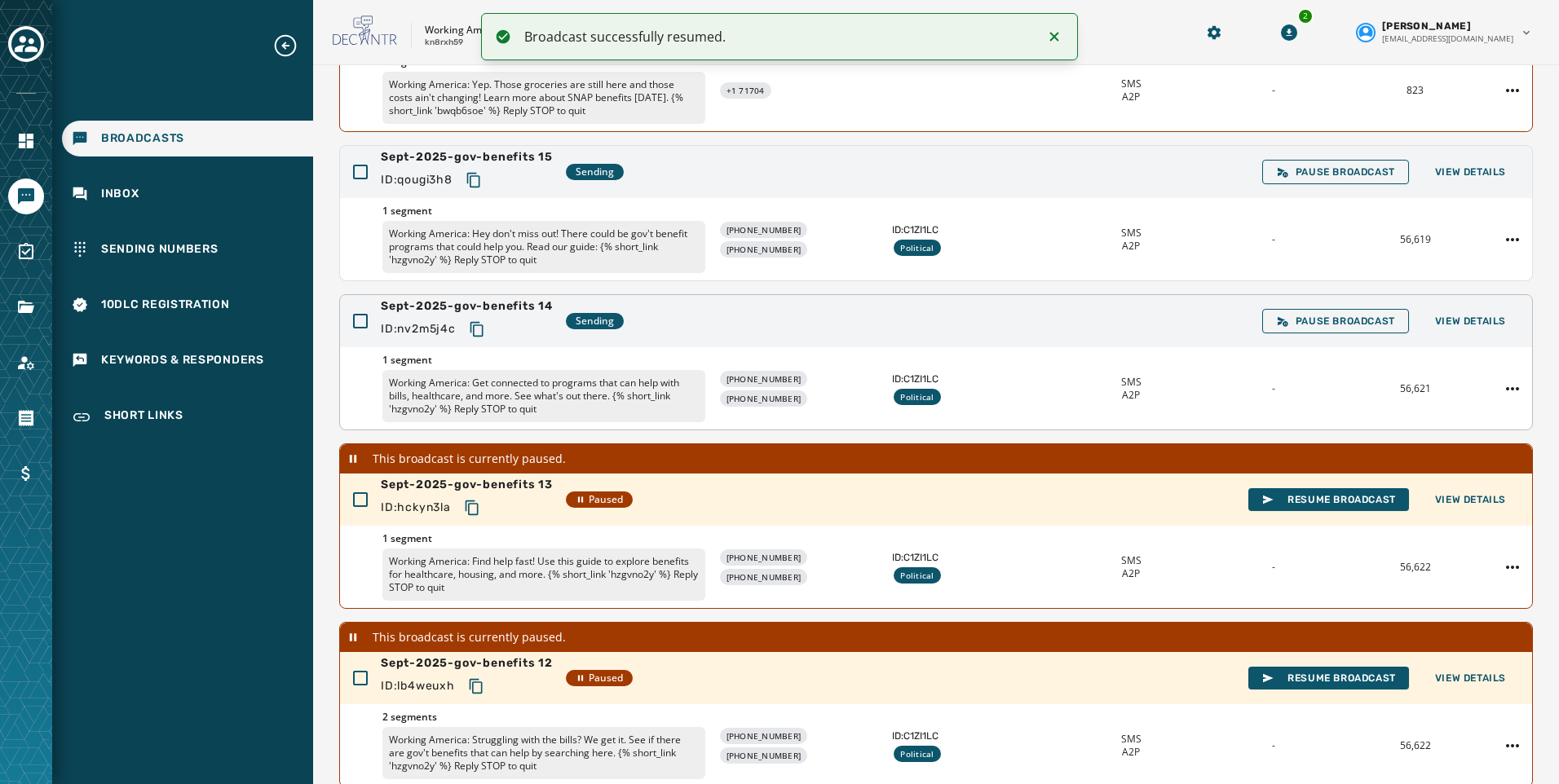
click at [479, 327] on icon "Copy text to clipboard" at bounding box center [476, 329] width 16 height 16
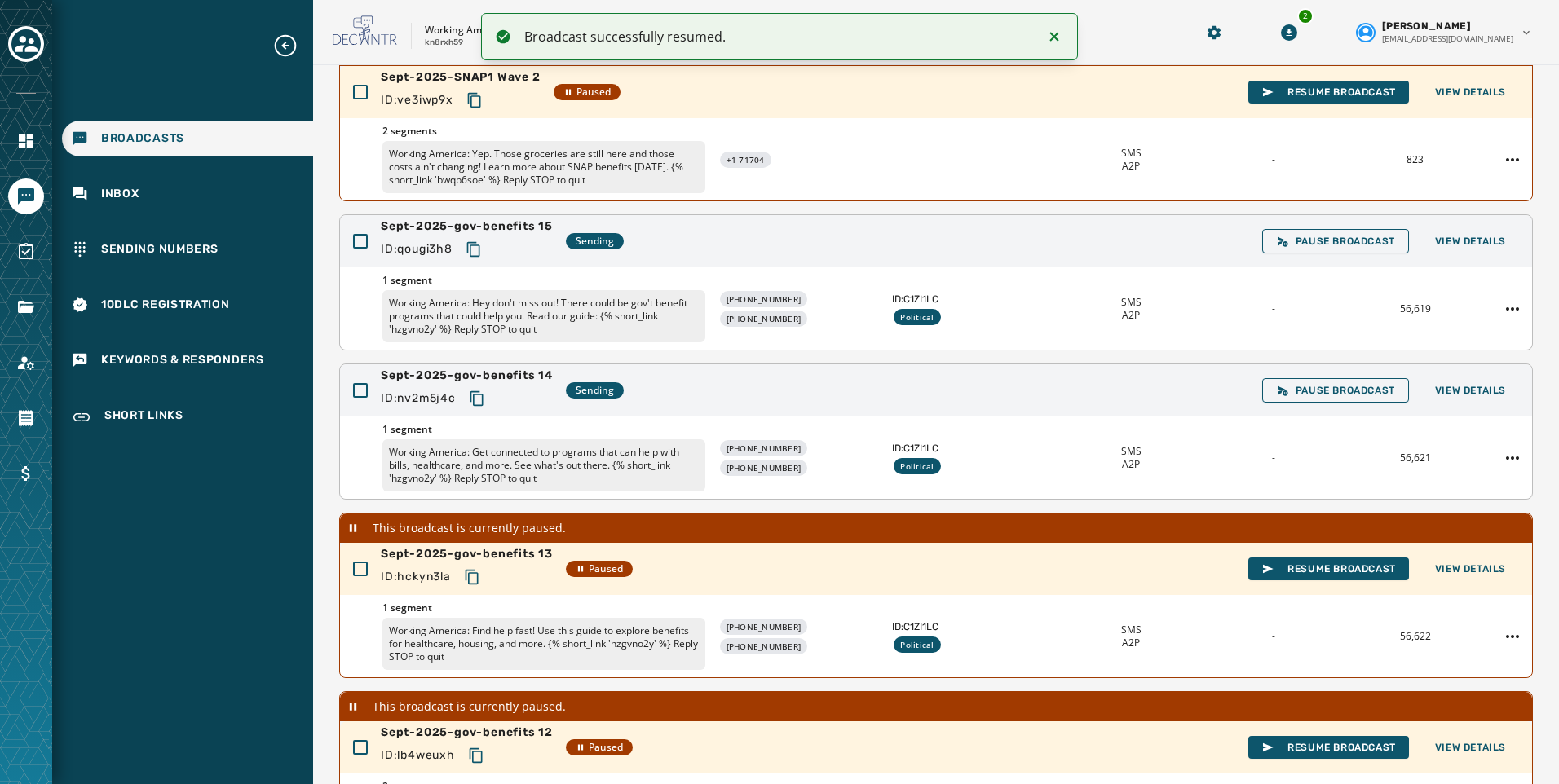
scroll to position [180, 0]
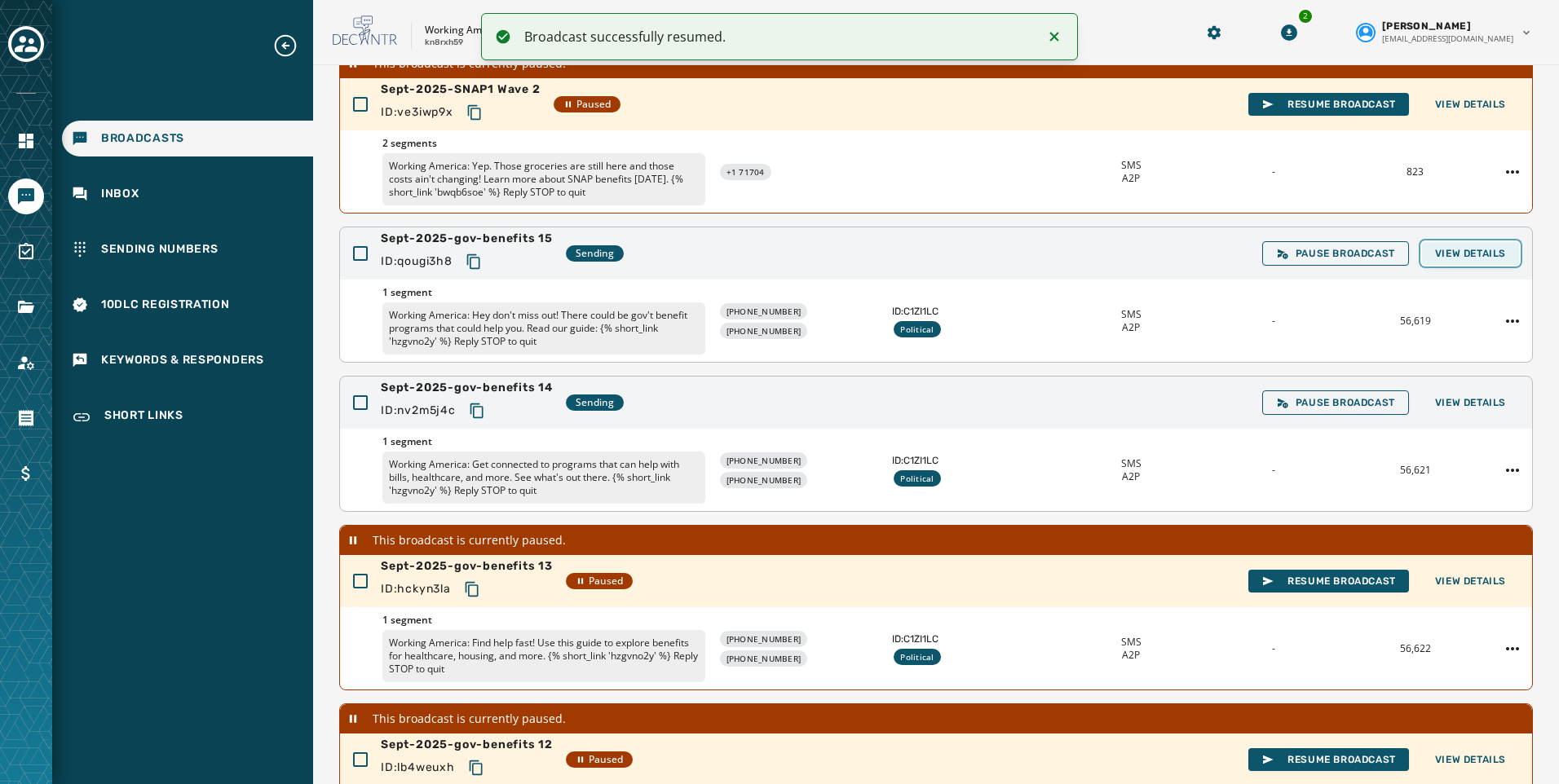
click at [1458, 255] on span "View Details" at bounding box center [1470, 253] width 71 height 13
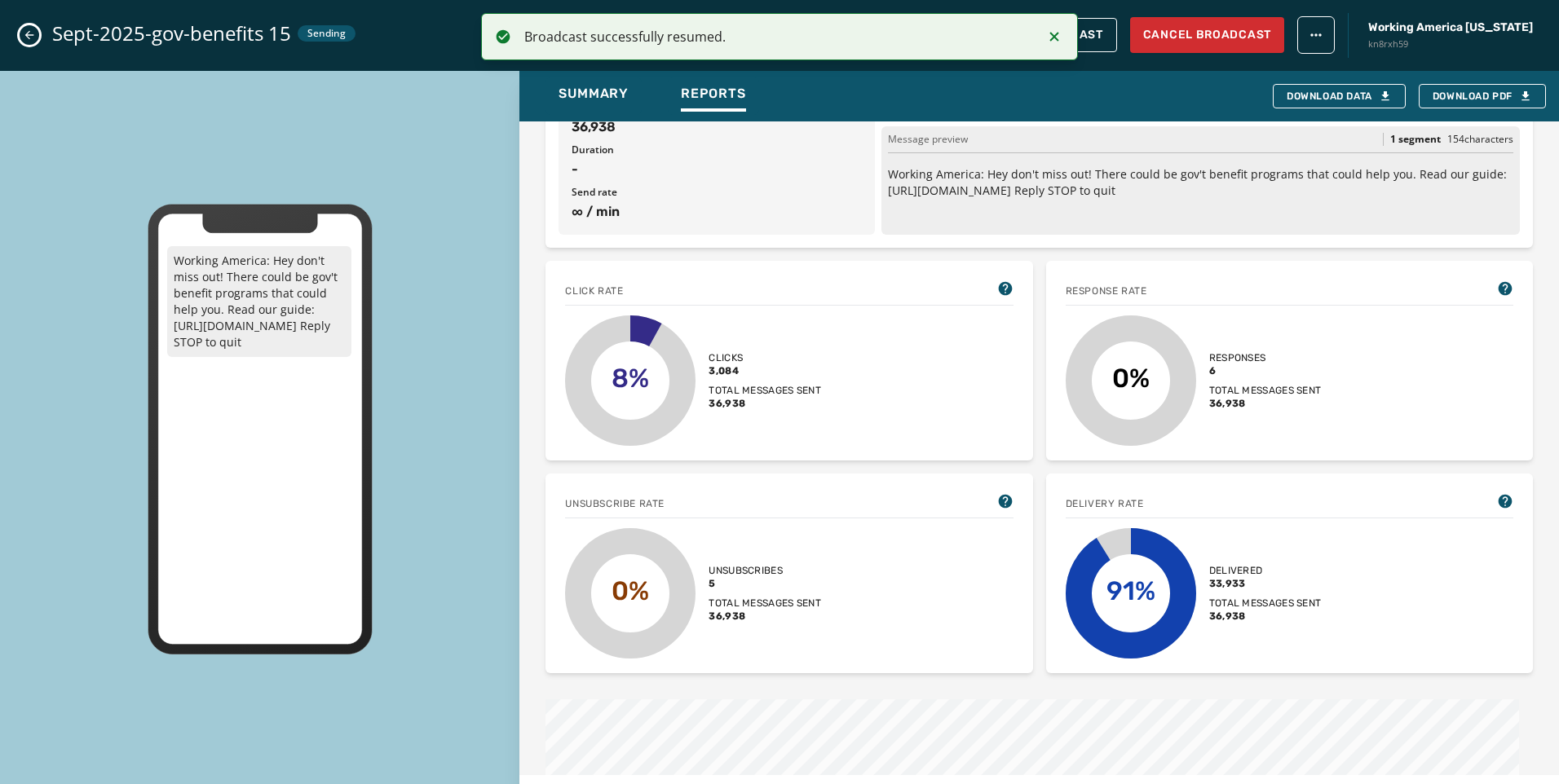
scroll to position [245, 0]
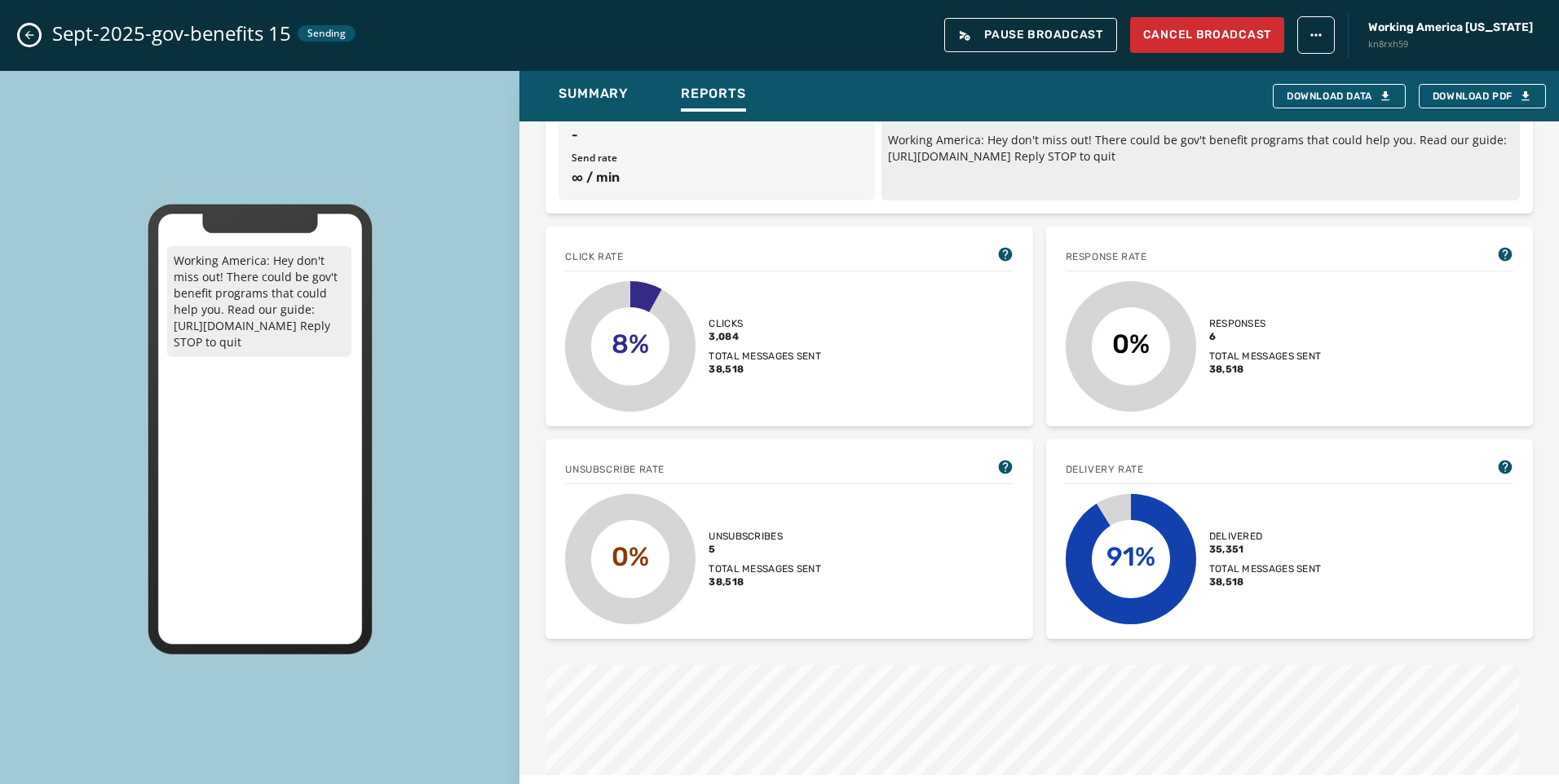
click at [34, 44] on div "Sept-2025-gov-benefits 15 Sending Pause Broadcast Cancel Broadcast Working Amer…" at bounding box center [779, 35] width 1559 height 71
click at [33, 35] on icon "Close admin drawer" at bounding box center [30, 35] width 9 height 9
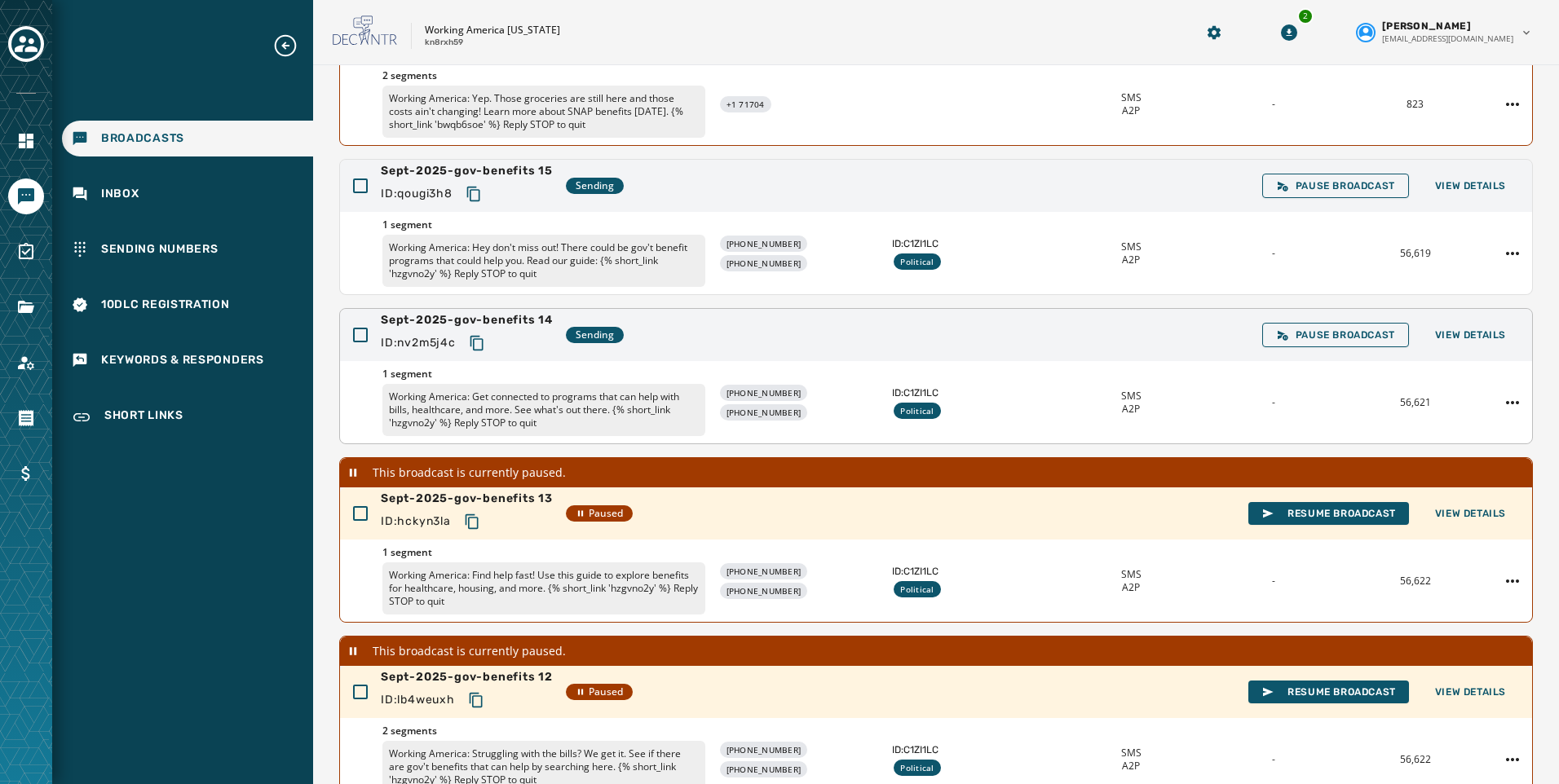
scroll to position [232, 0]
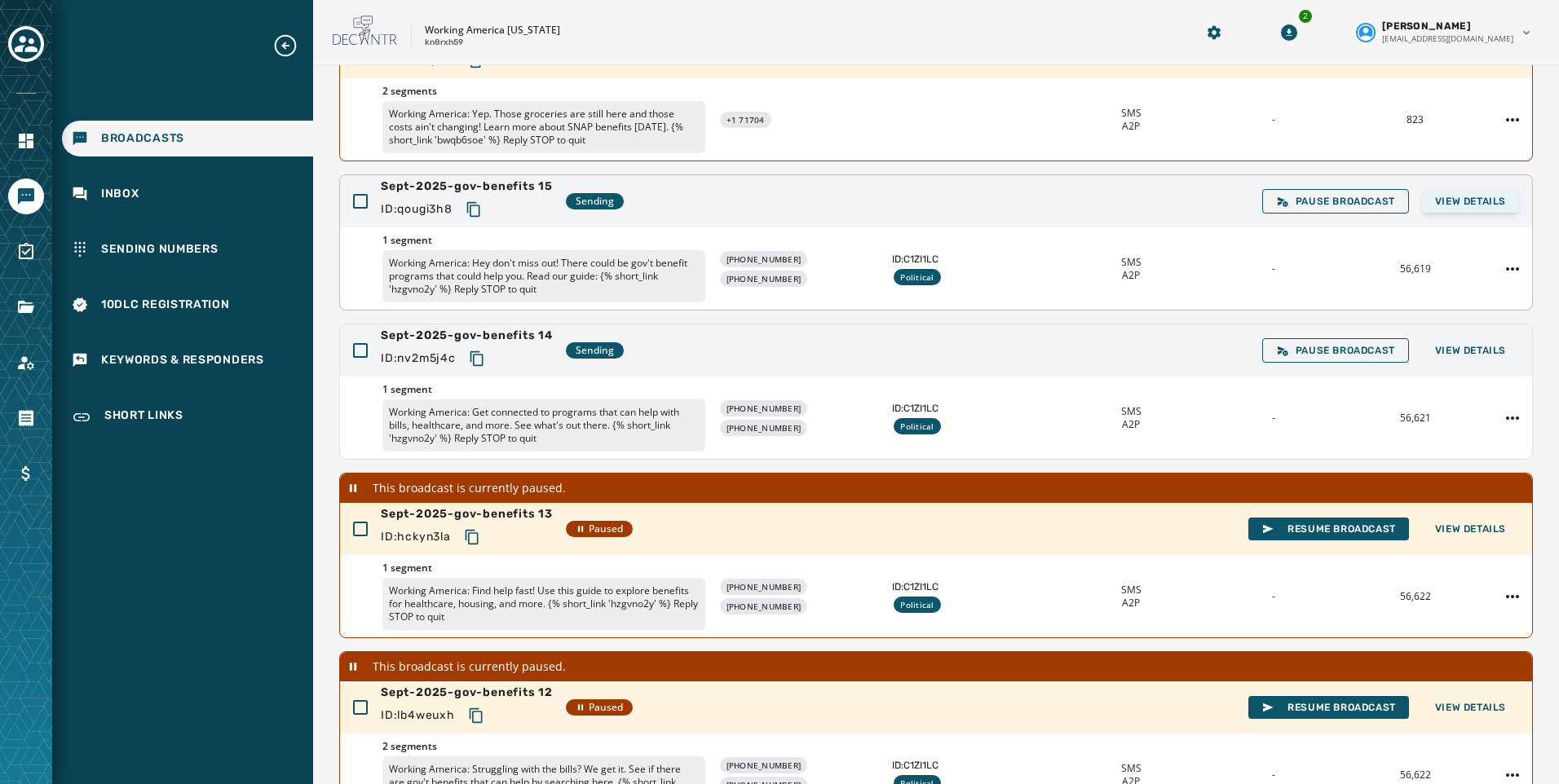
click at [1468, 188] on div "Sept-2025-gov-benefits 15 ID: qougi3h8 Sending Pause Broadcast View Details" at bounding box center [936, 201] width 1192 height 52
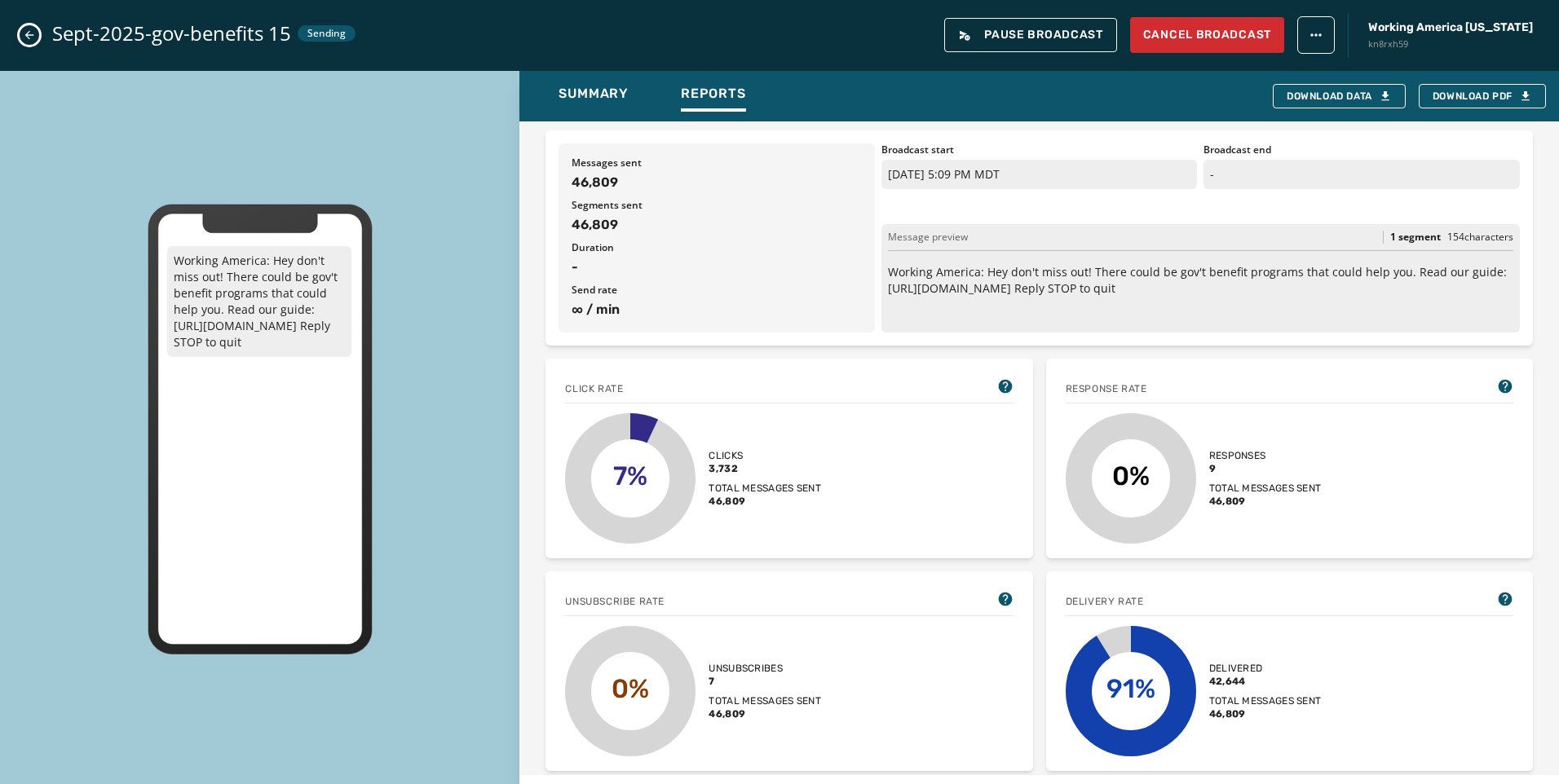
scroll to position [326, 0]
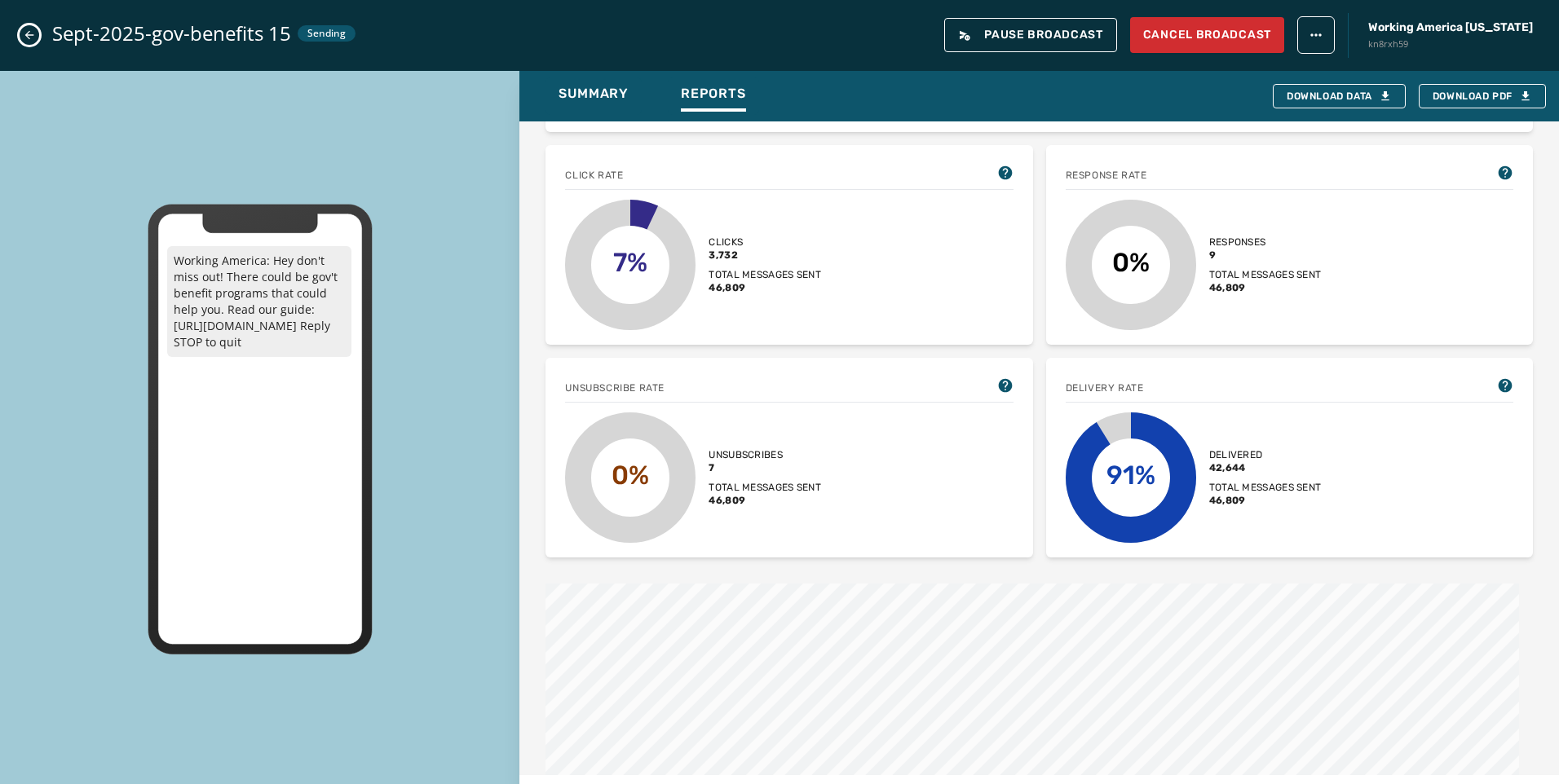
click at [28, 32] on icon "Close admin drawer" at bounding box center [30, 35] width 9 height 9
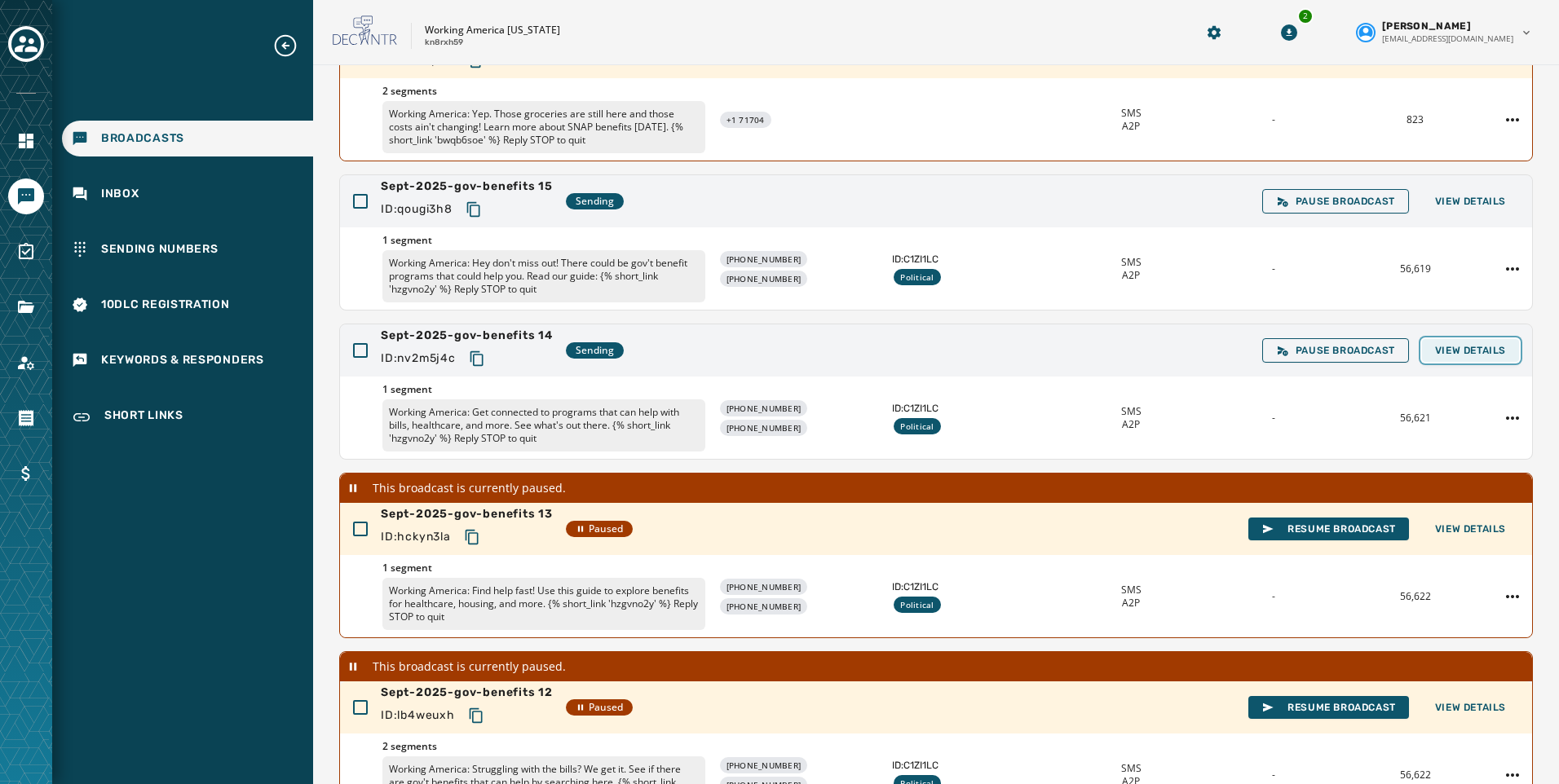
click at [1437, 352] on span "View Details" at bounding box center [1470, 350] width 71 height 13
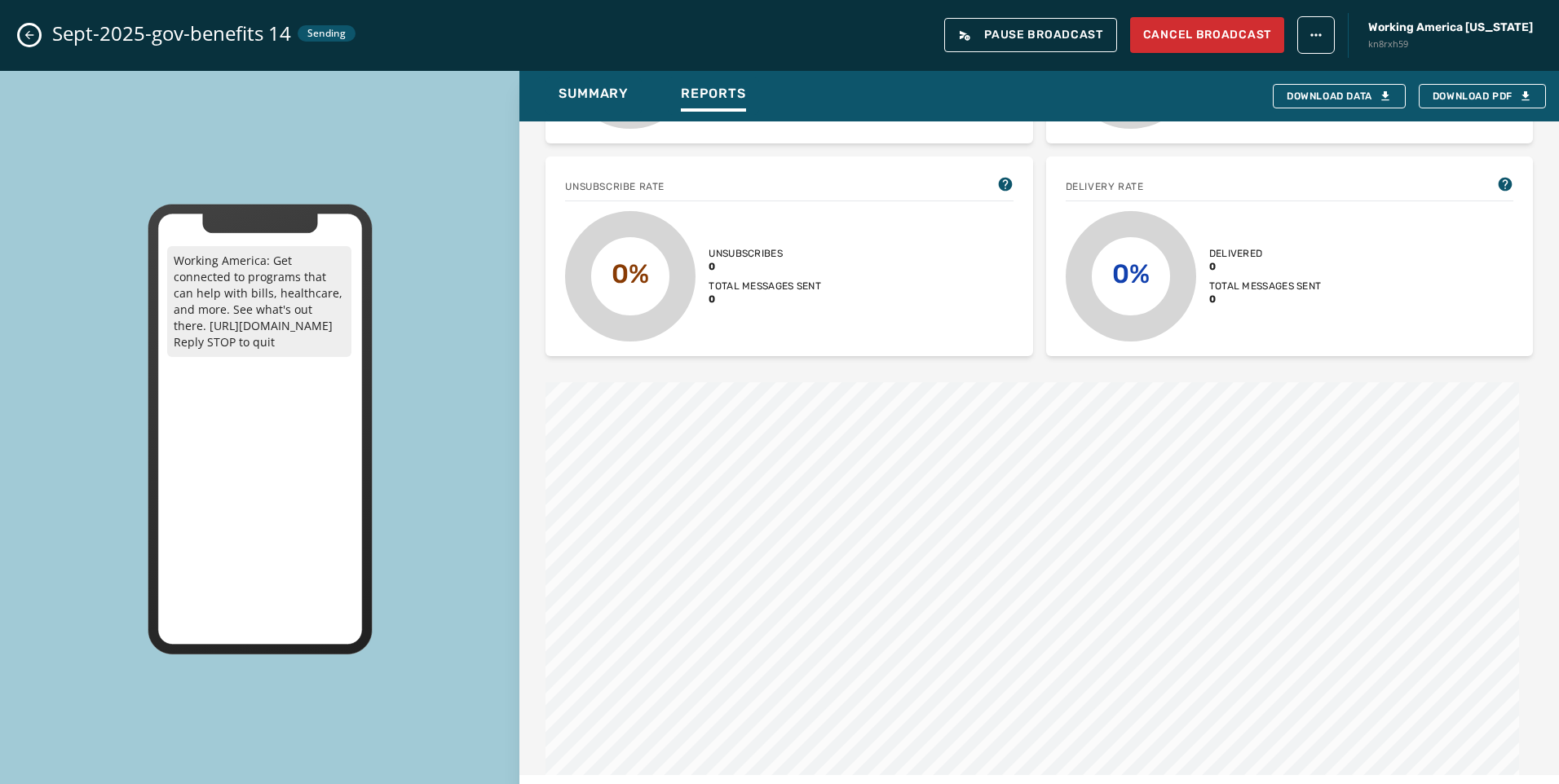
scroll to position [489, 0]
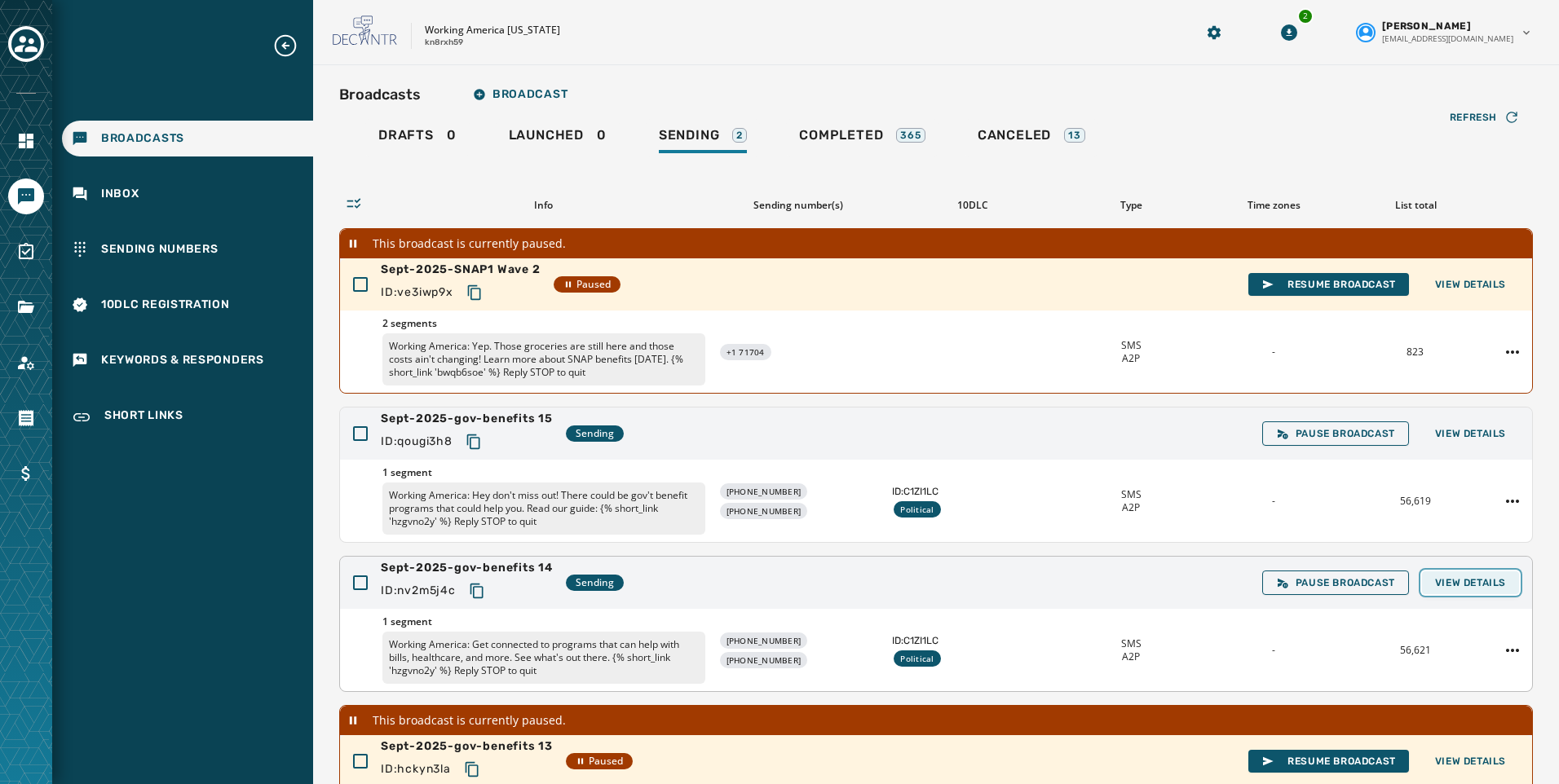
click at [1459, 581] on span "View Details" at bounding box center [1470, 582] width 71 height 13
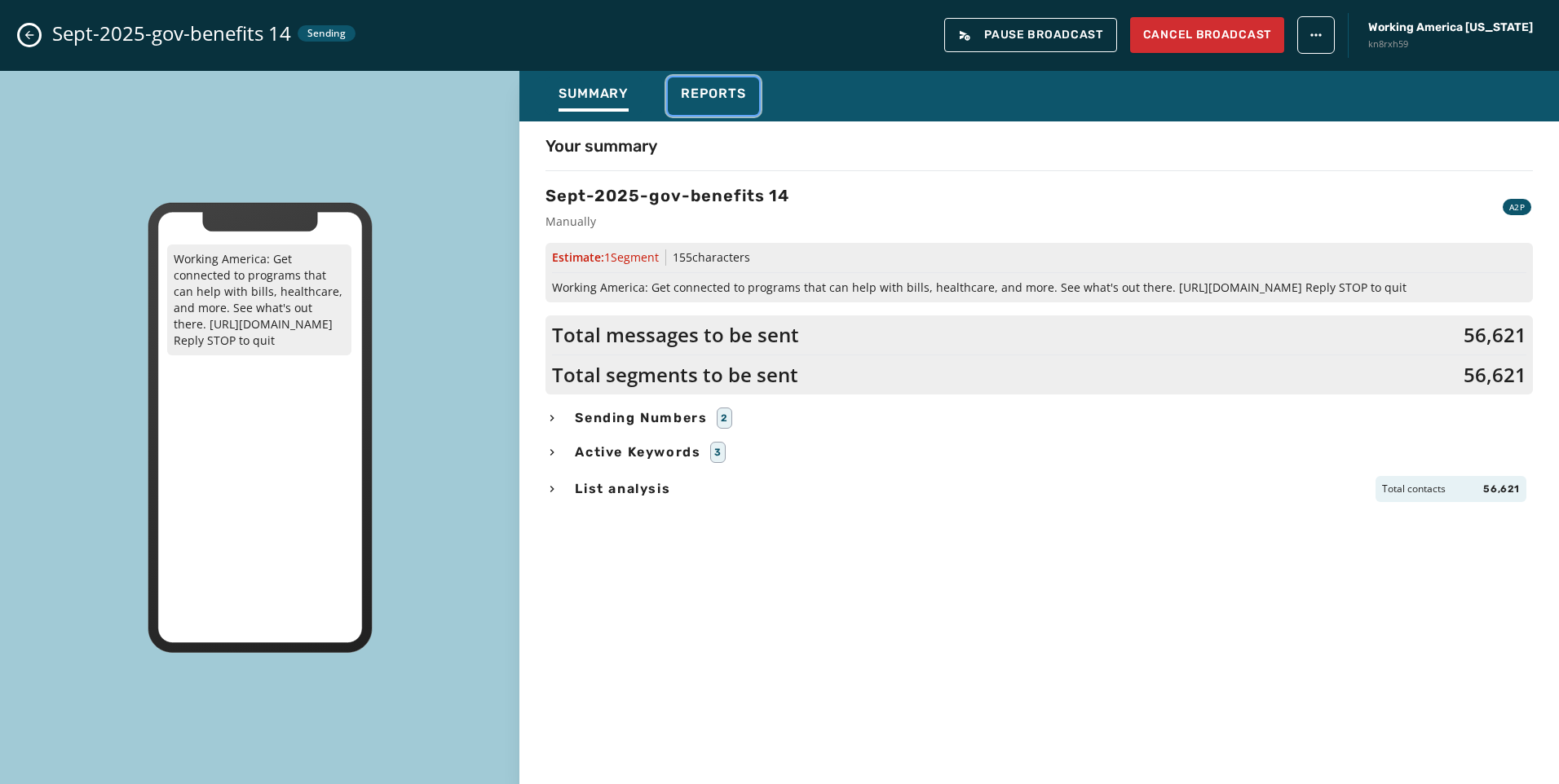
click at [730, 100] on span "Reports" at bounding box center [713, 94] width 65 height 16
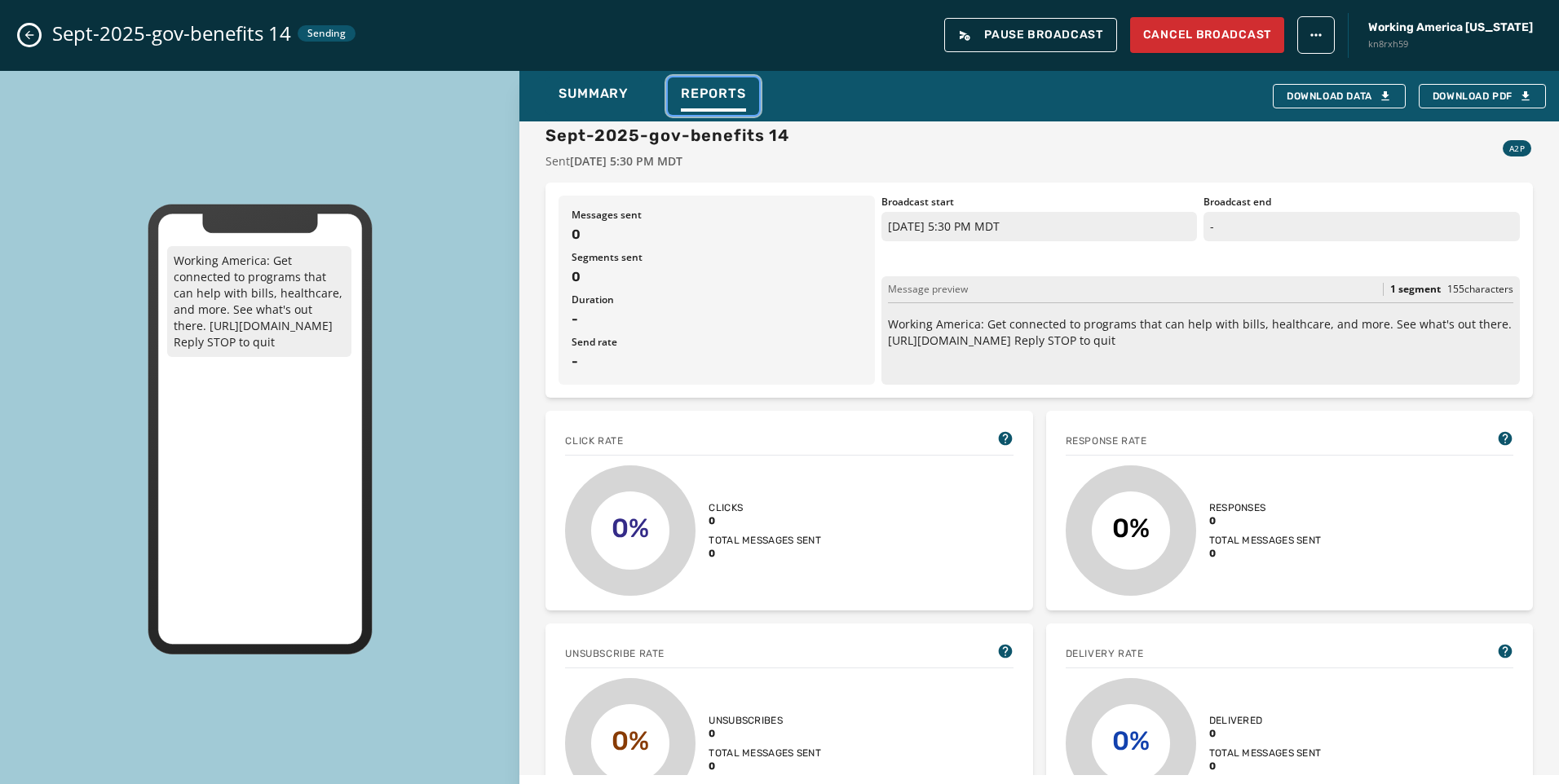
scroll to position [245, 0]
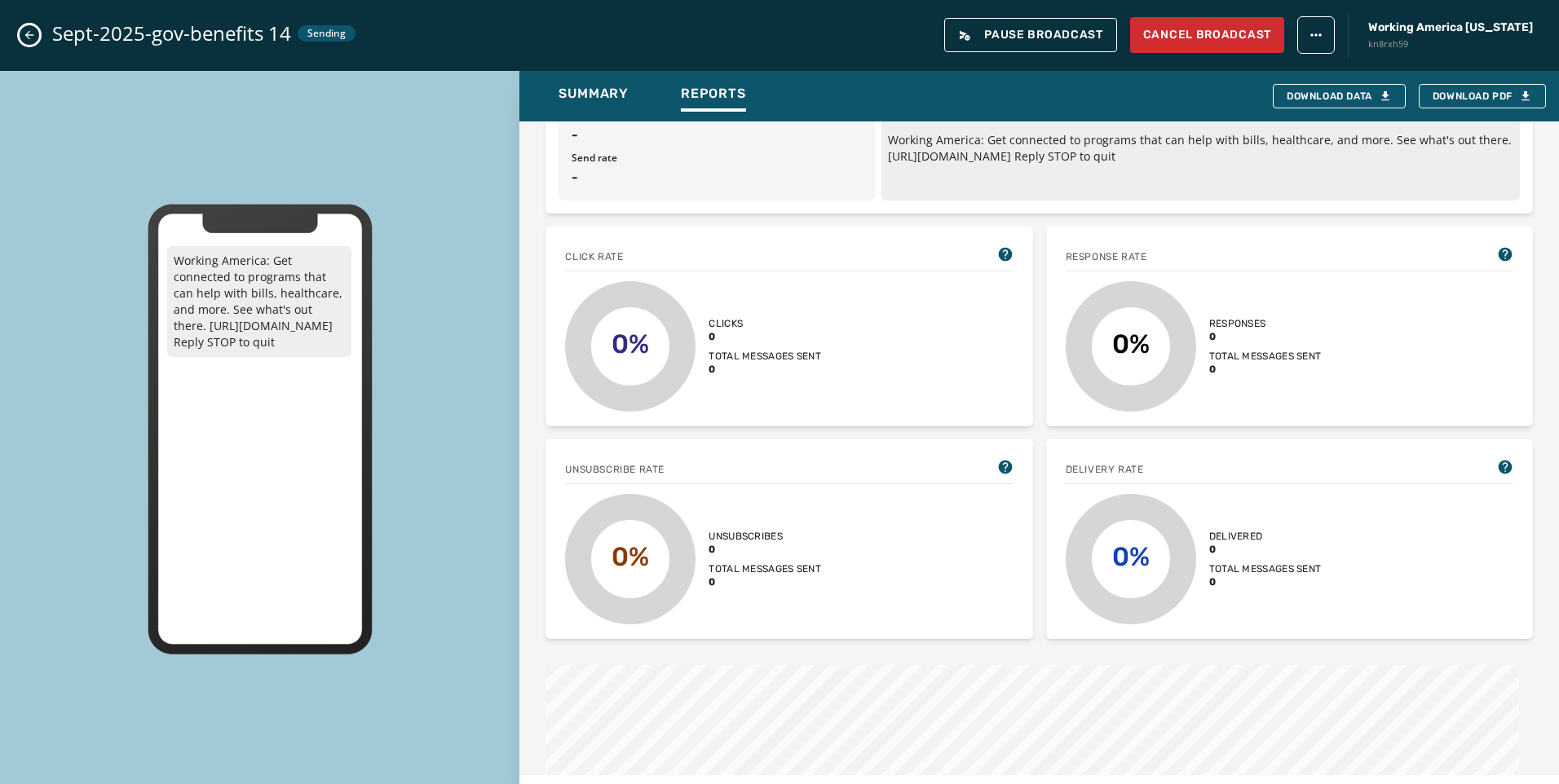
drag, startPoint x: 31, startPoint y: 35, endPoint x: 67, endPoint y: 35, distance: 36.0
click at [31, 35] on icon "Close admin drawer" at bounding box center [30, 35] width 9 height 9
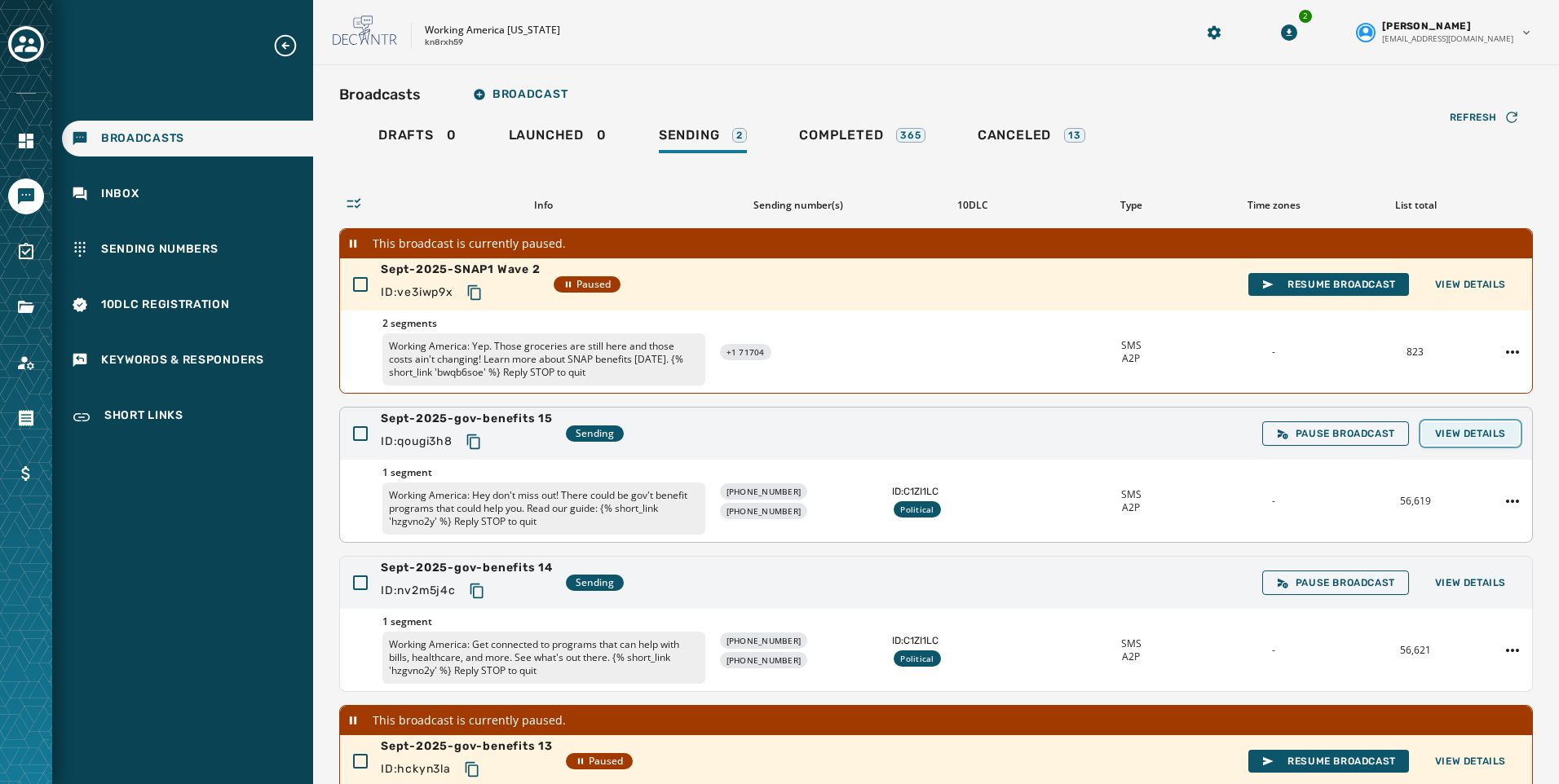
click at [1441, 433] on span "View Details" at bounding box center [1470, 433] width 71 height 13
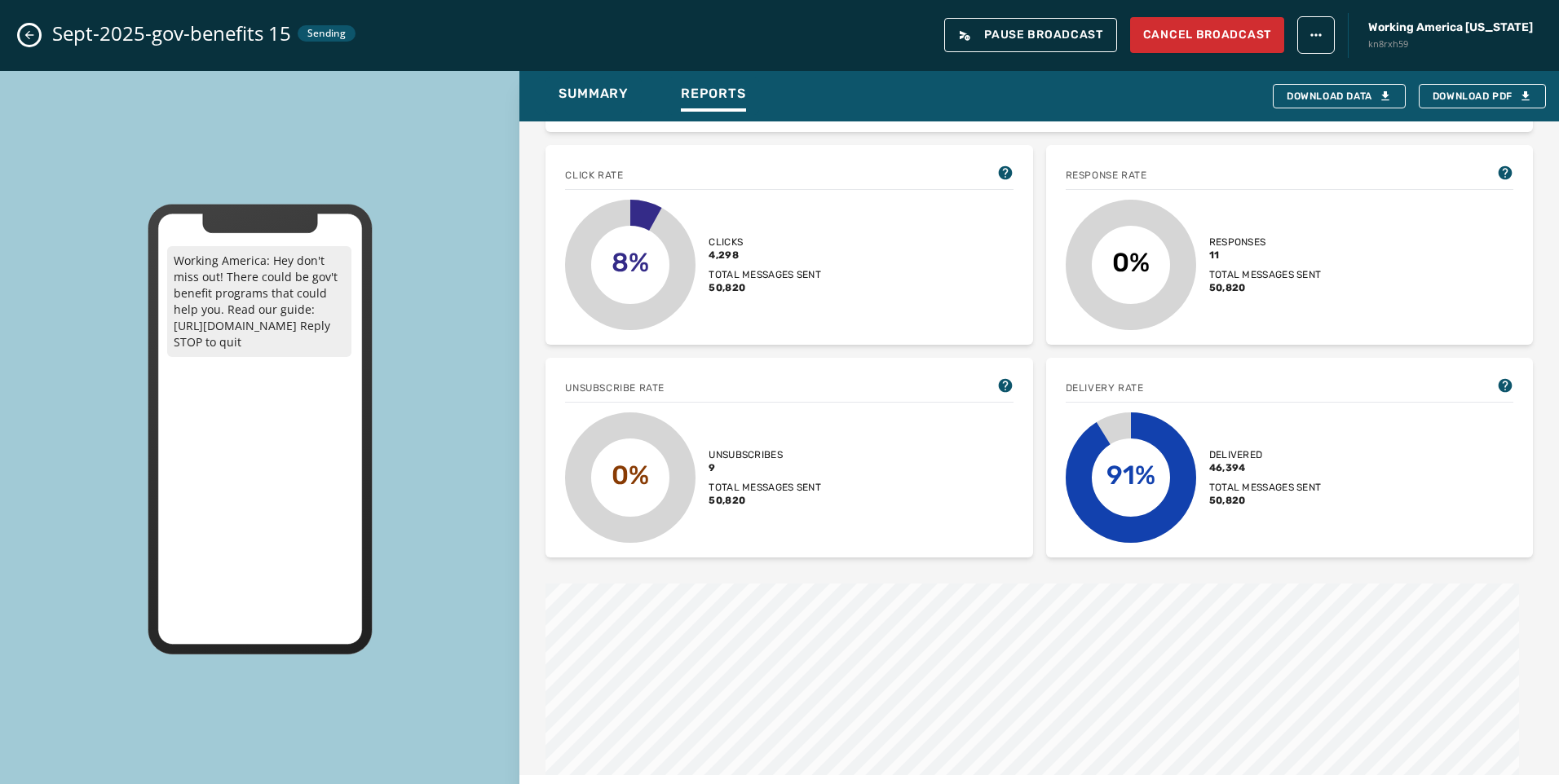
scroll to position [0, 0]
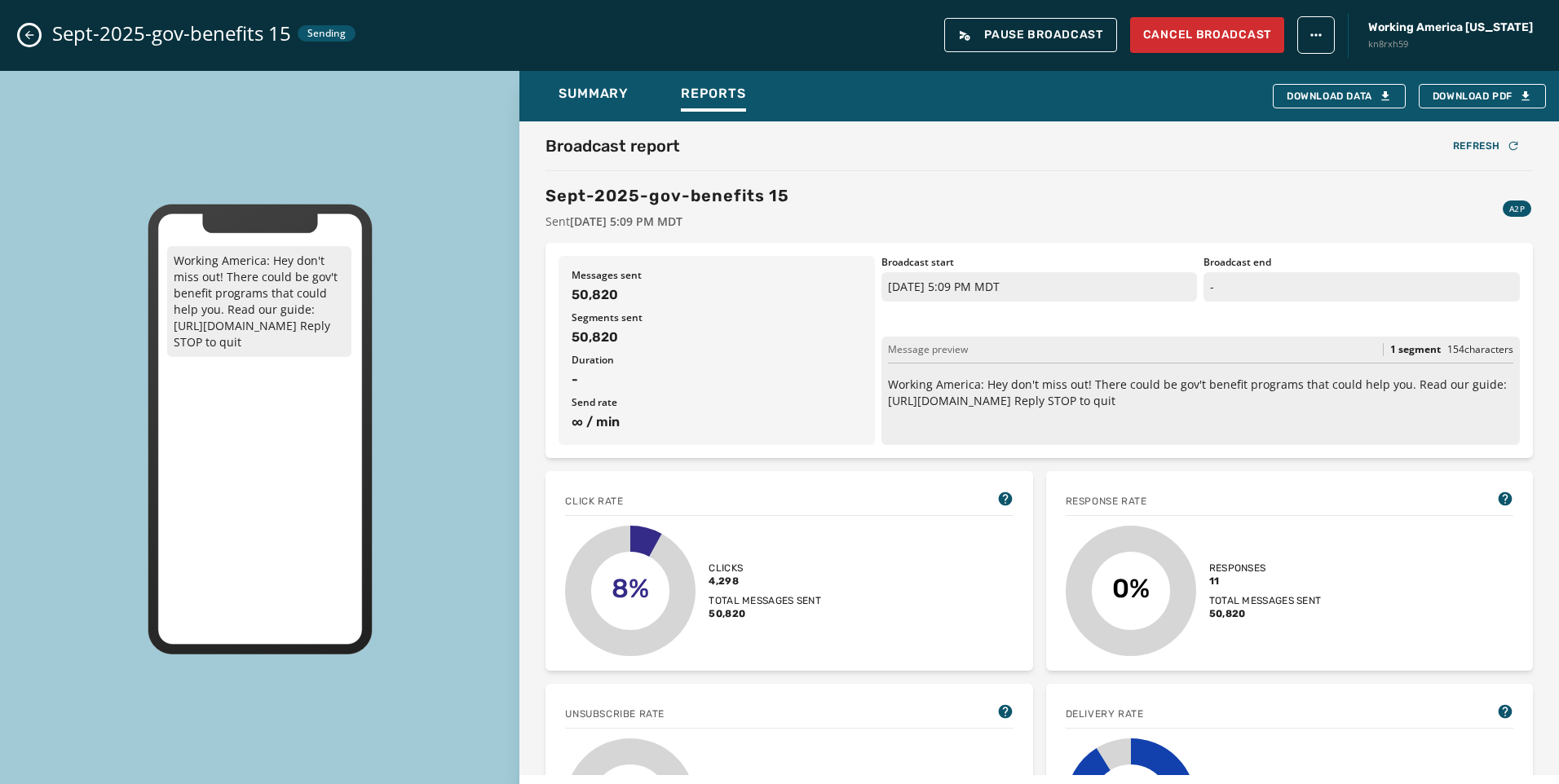
click at [26, 34] on icon "Close admin drawer" at bounding box center [29, 35] width 13 height 13
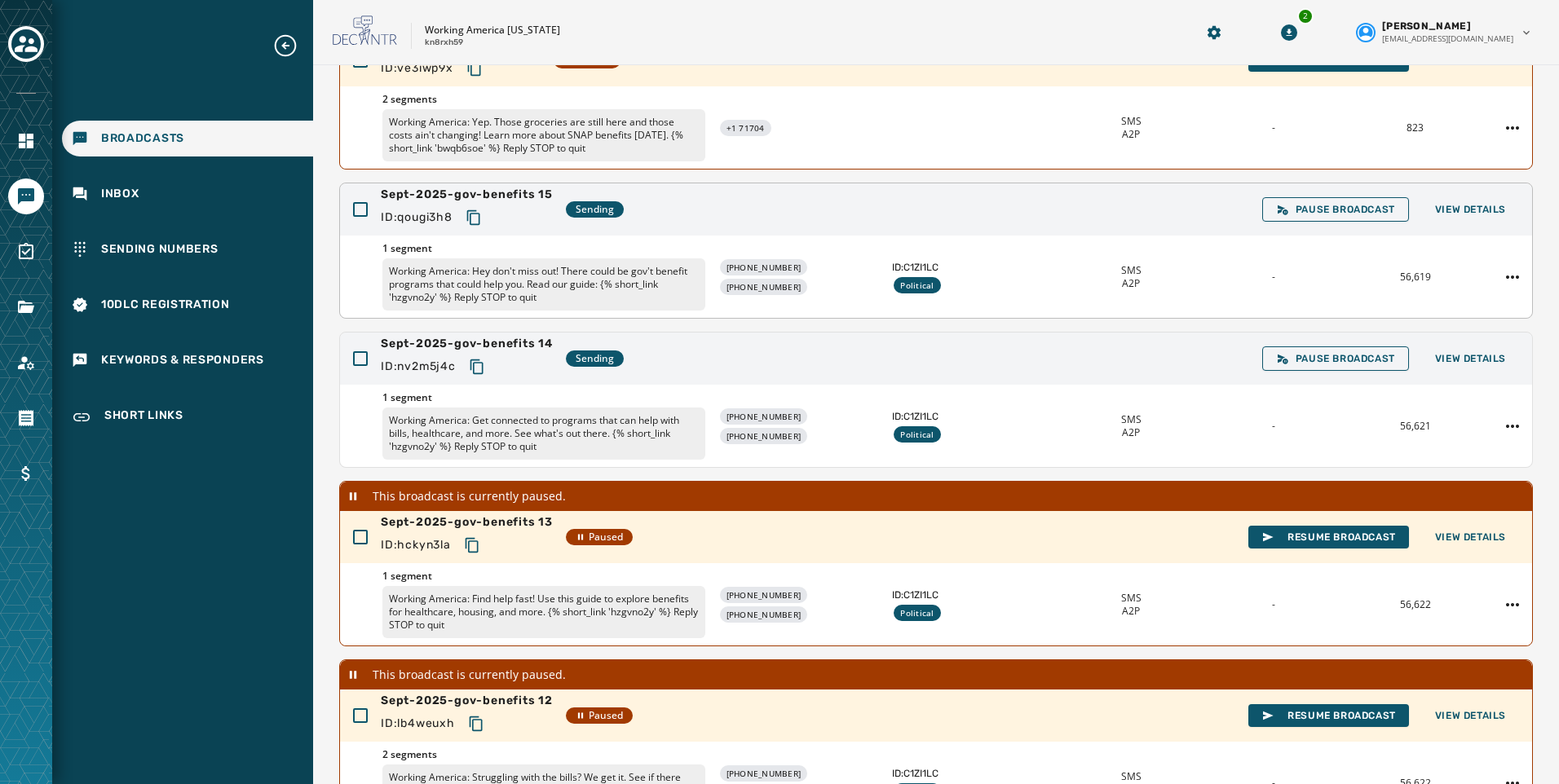
scroll to position [245, 0]
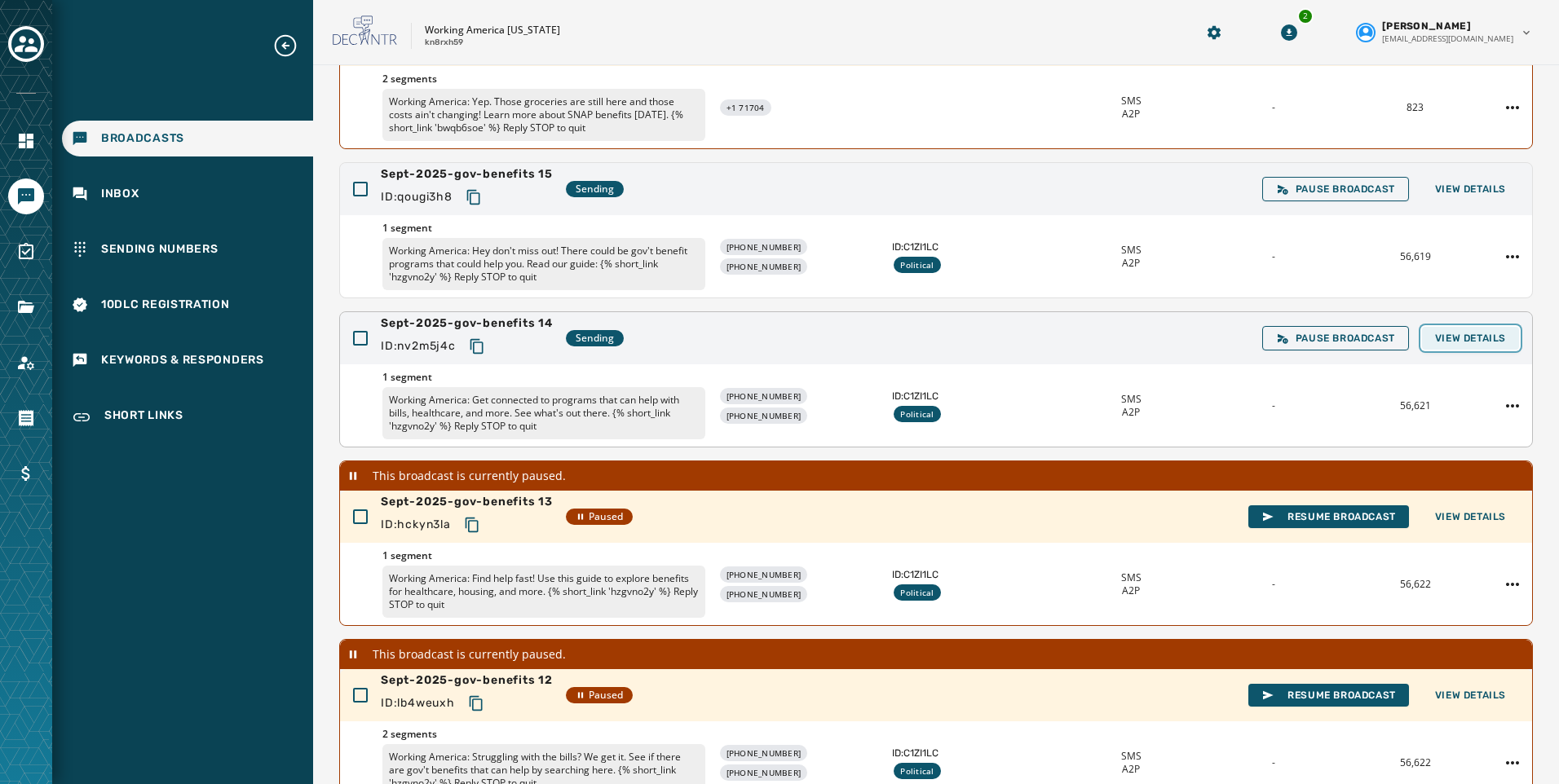
click at [1446, 332] on span "View Details" at bounding box center [1470, 338] width 71 height 13
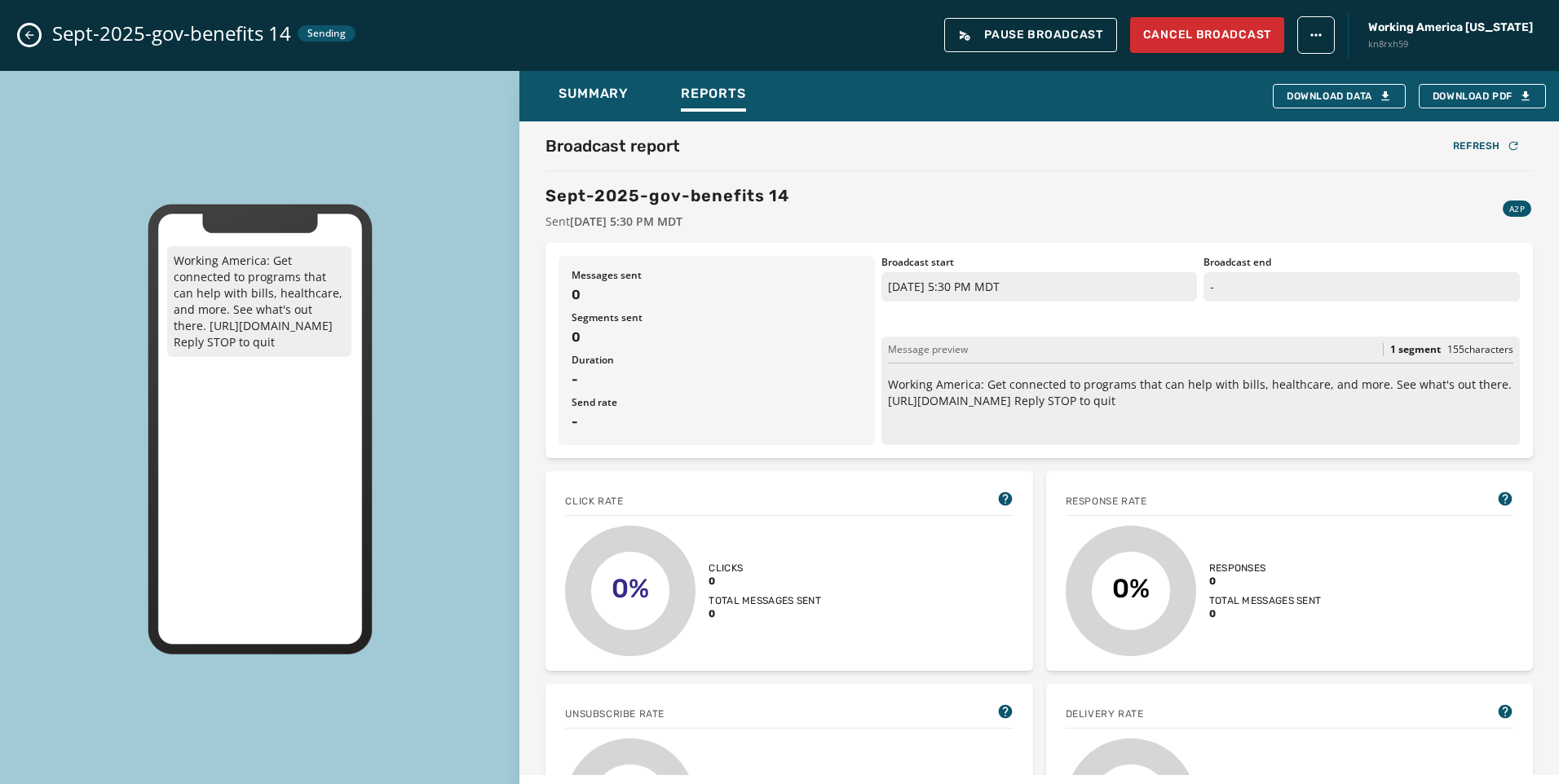
scroll to position [407, 0]
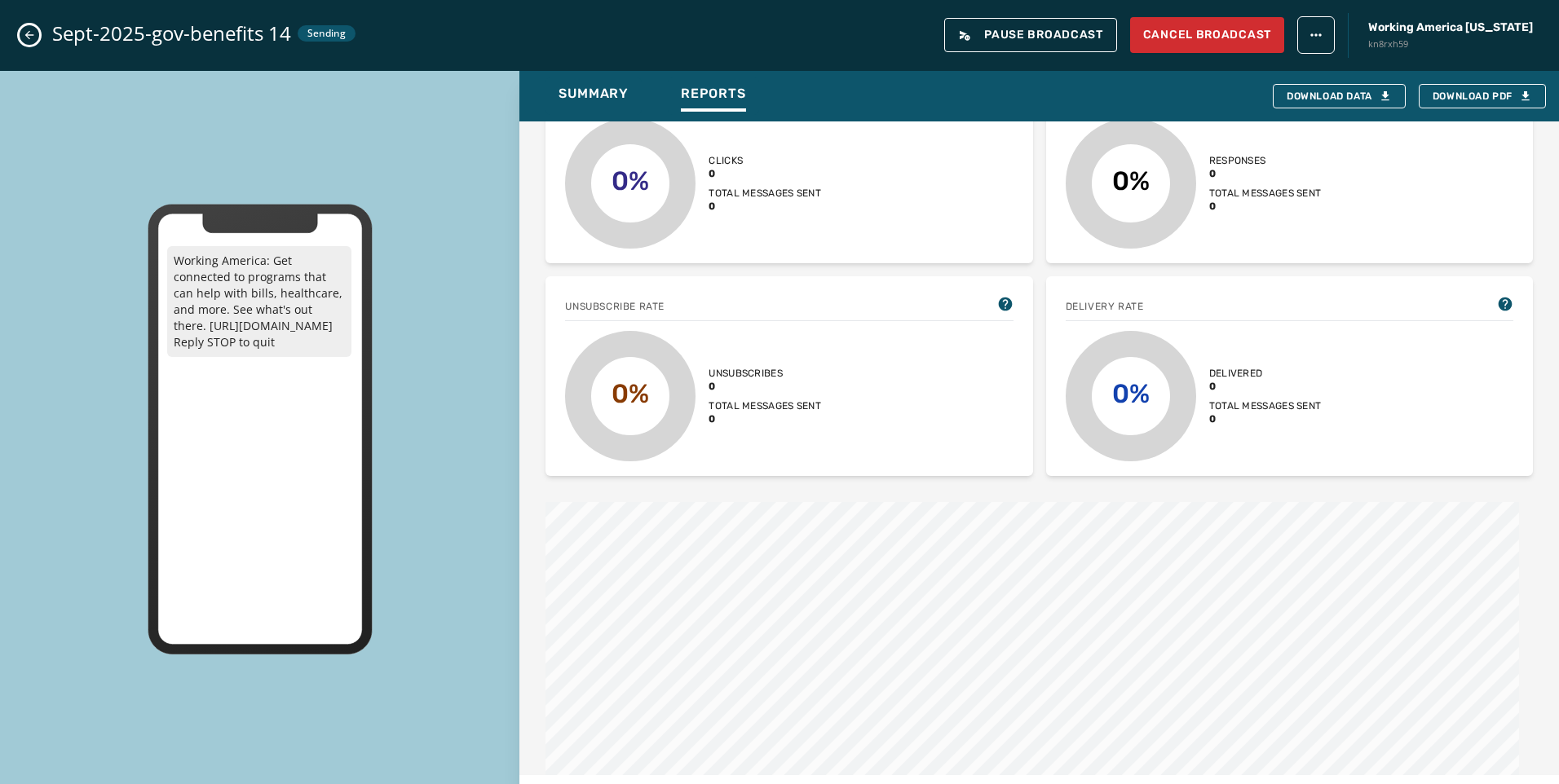
click at [32, 41] on icon "Close admin drawer" at bounding box center [29, 35] width 13 height 13
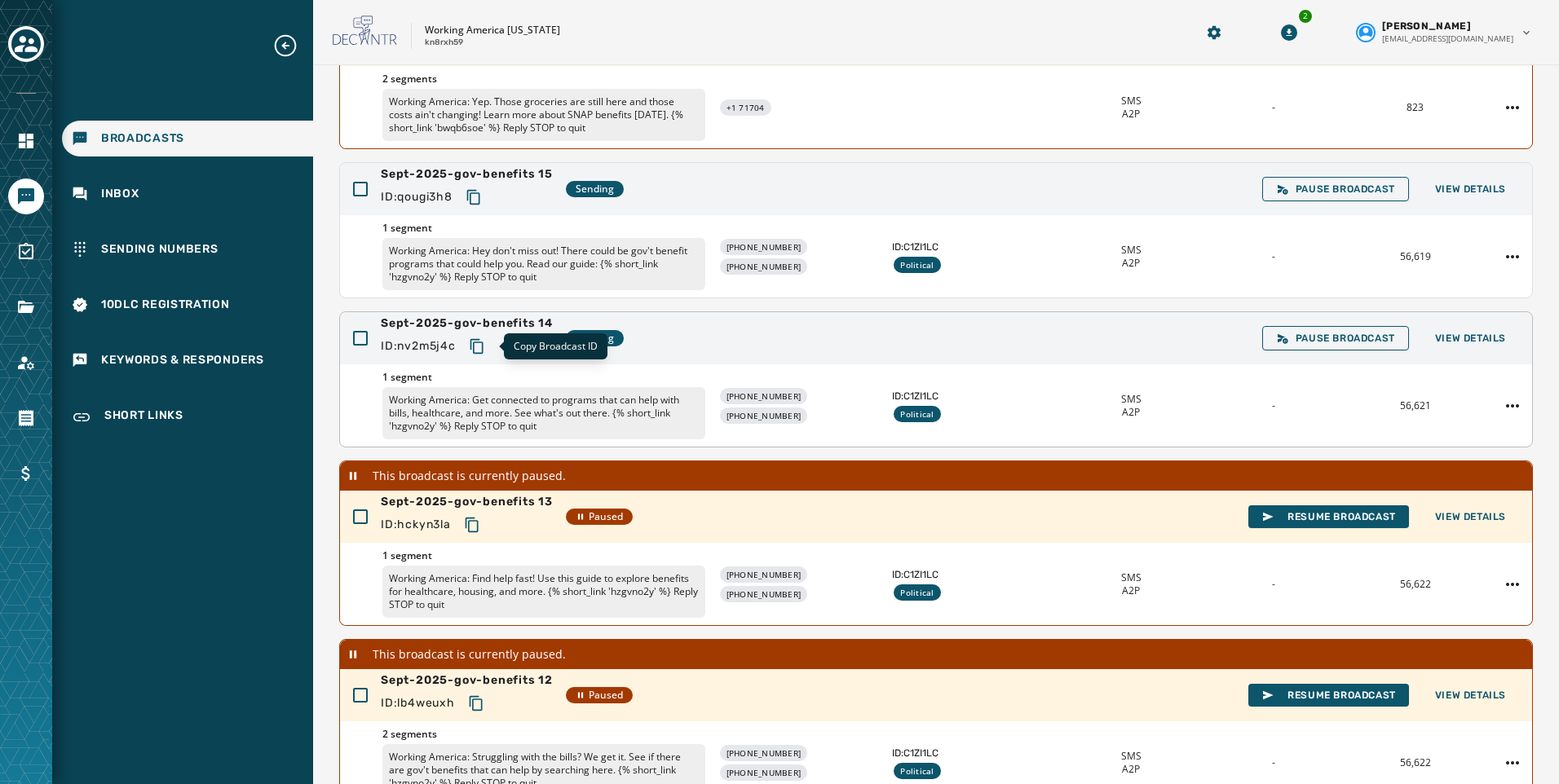
click at [479, 345] on icon "Copy text to clipboard" at bounding box center [476, 346] width 16 height 16
click at [1456, 335] on span "View Details" at bounding box center [1470, 338] width 71 height 13
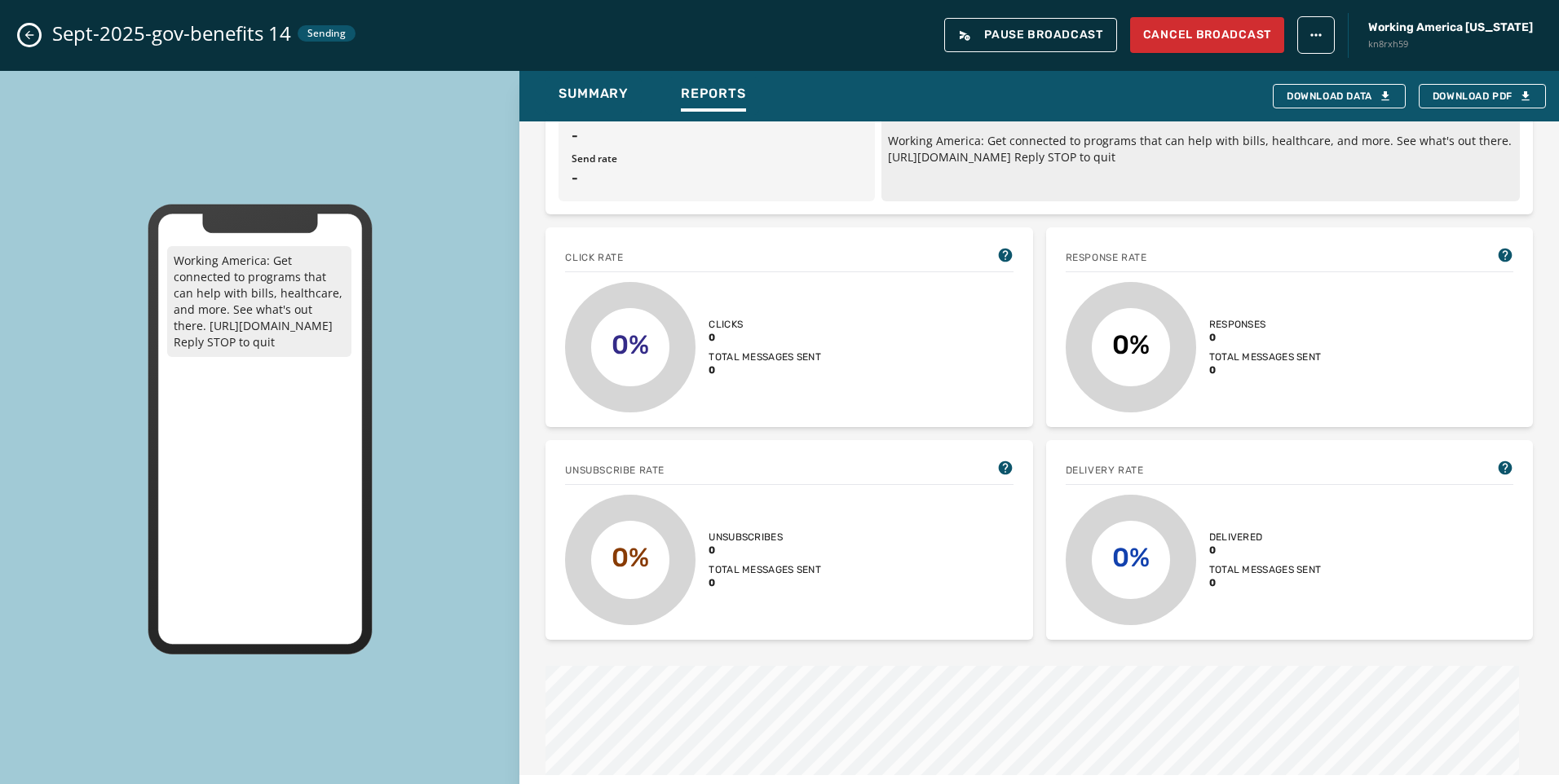
scroll to position [245, 0]
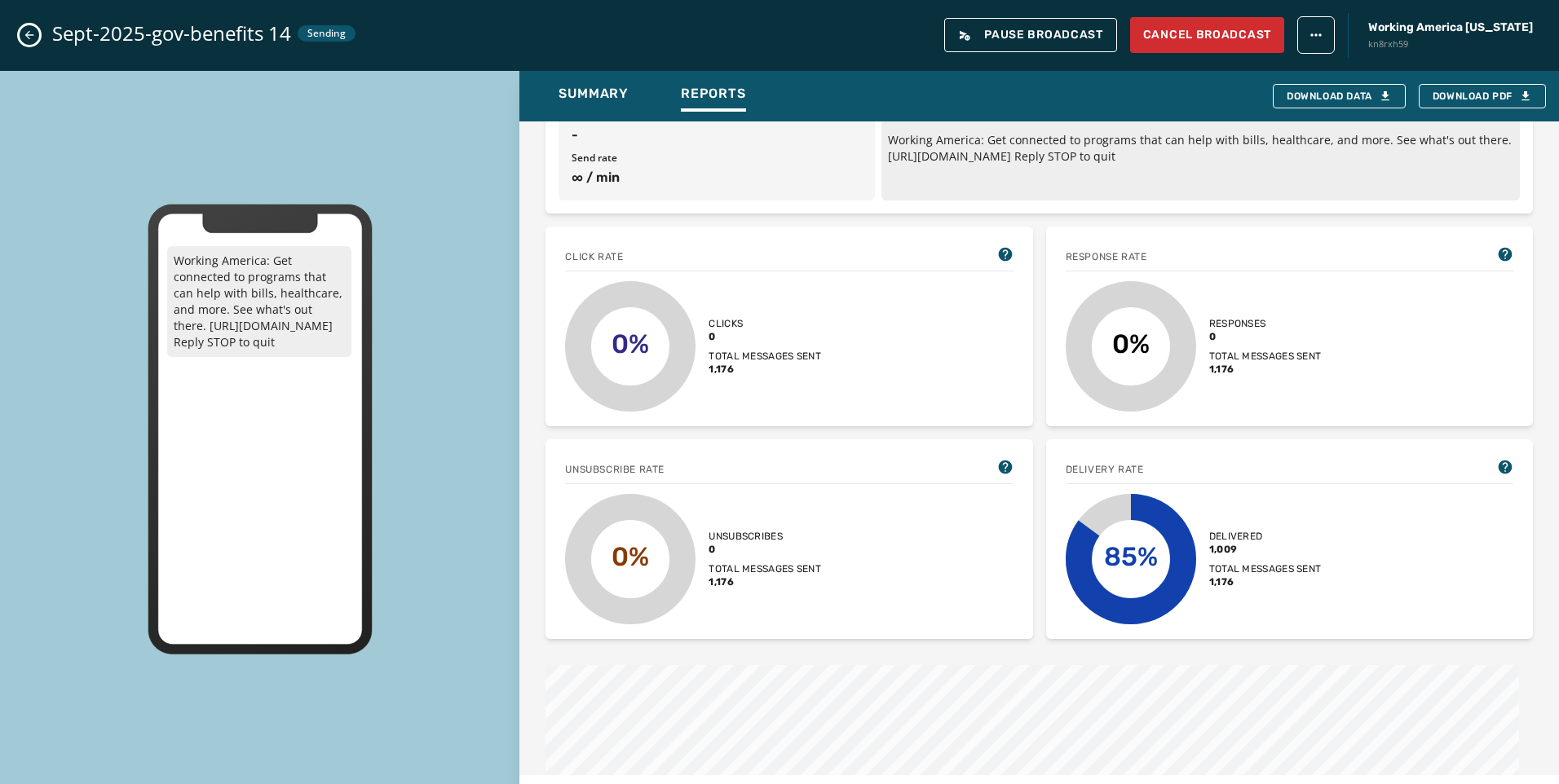
click at [29, 27] on button "Close admin drawer" at bounding box center [29, 35] width 20 height 20
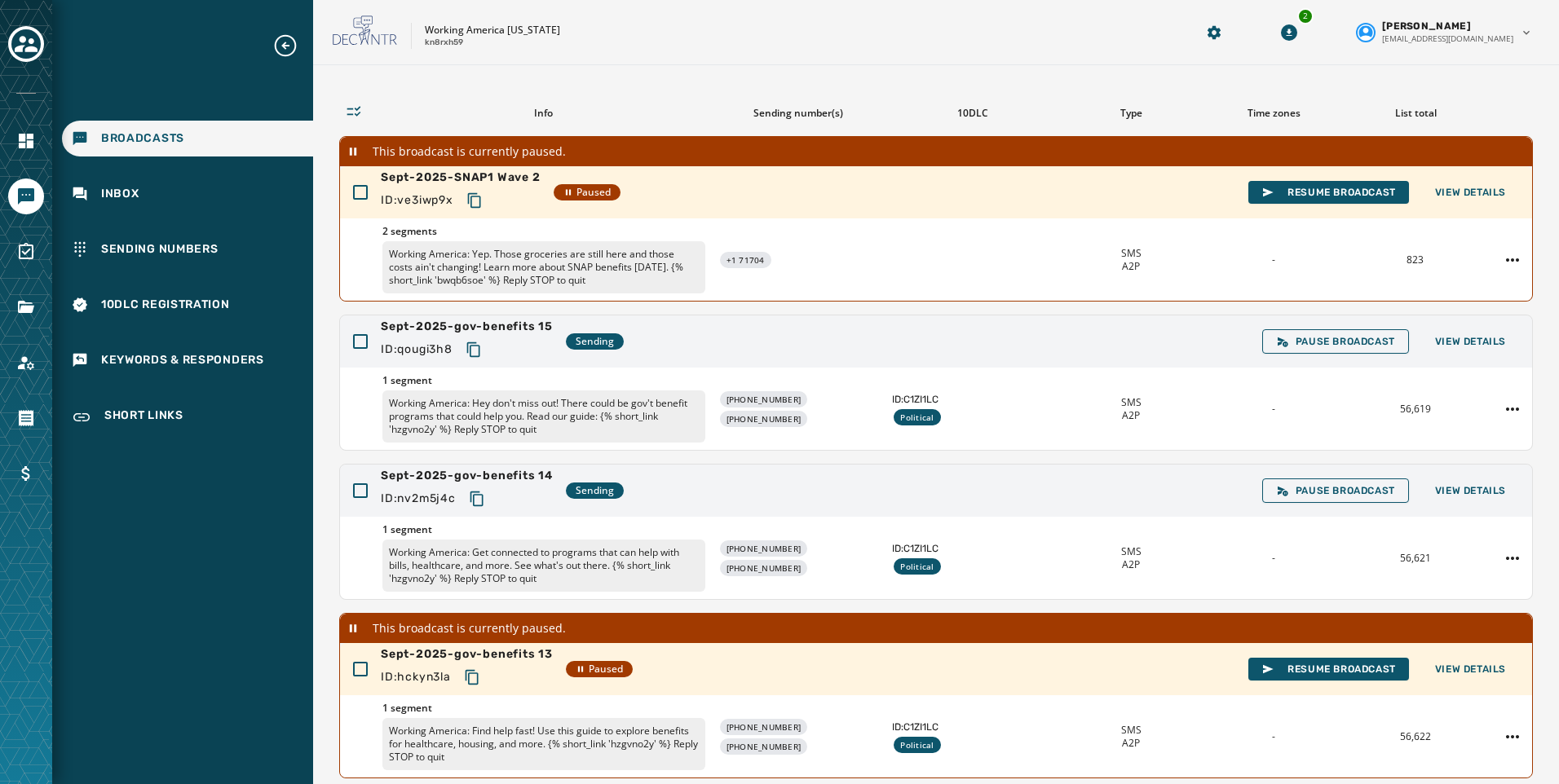
scroll to position [82, 0]
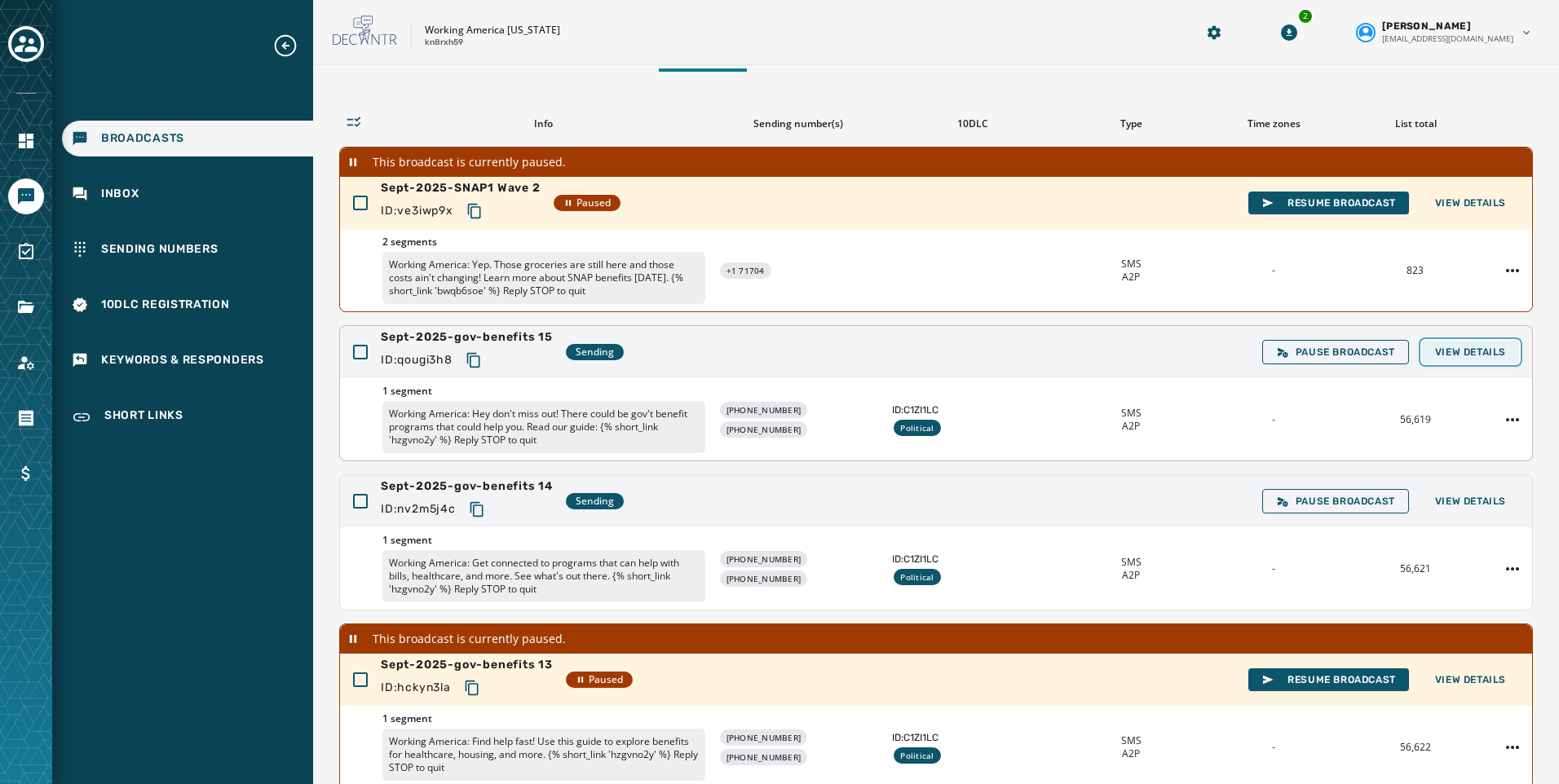
click at [1490, 351] on span "View Details" at bounding box center [1470, 351] width 71 height 13
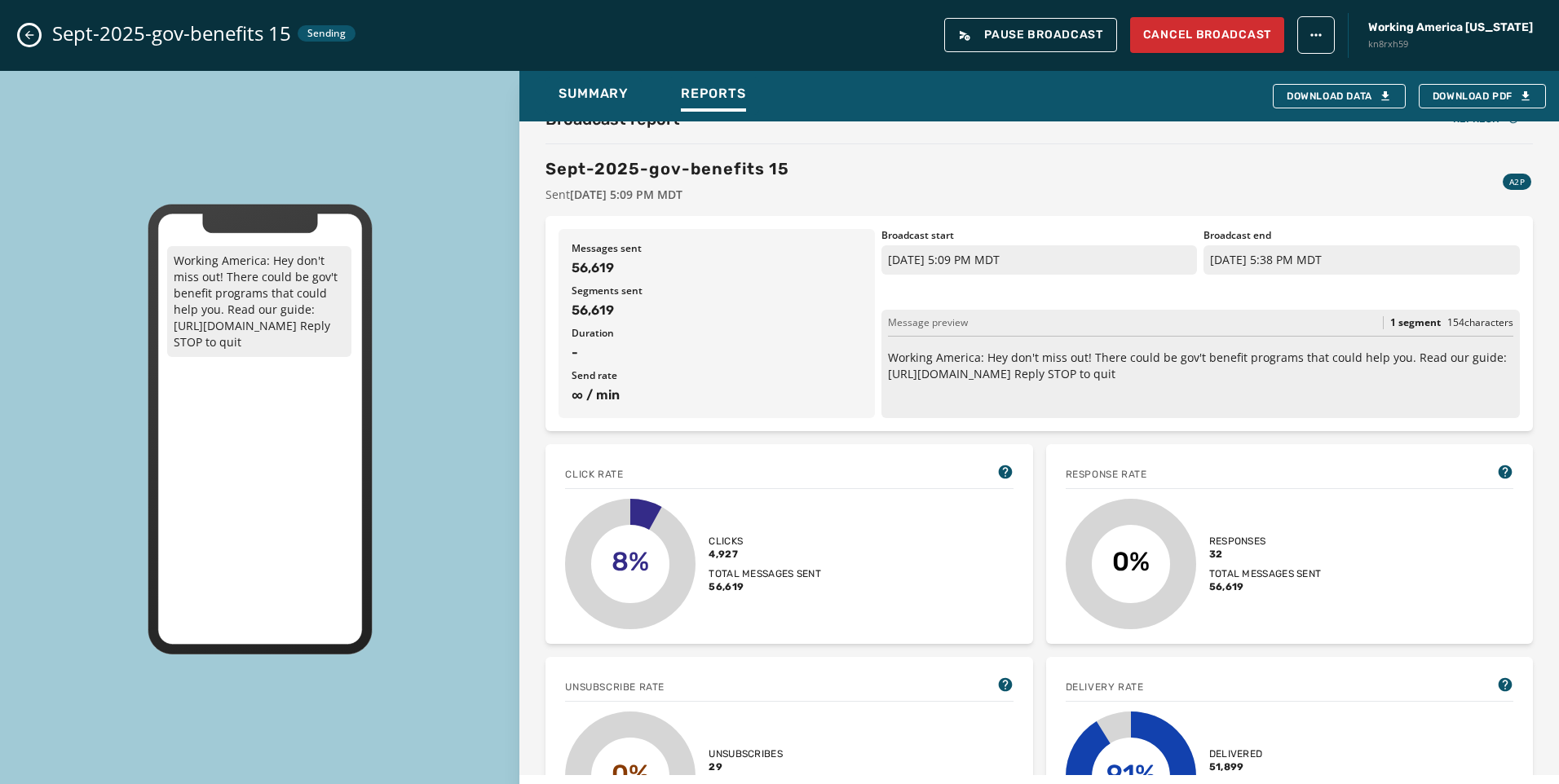
scroll to position [0, 0]
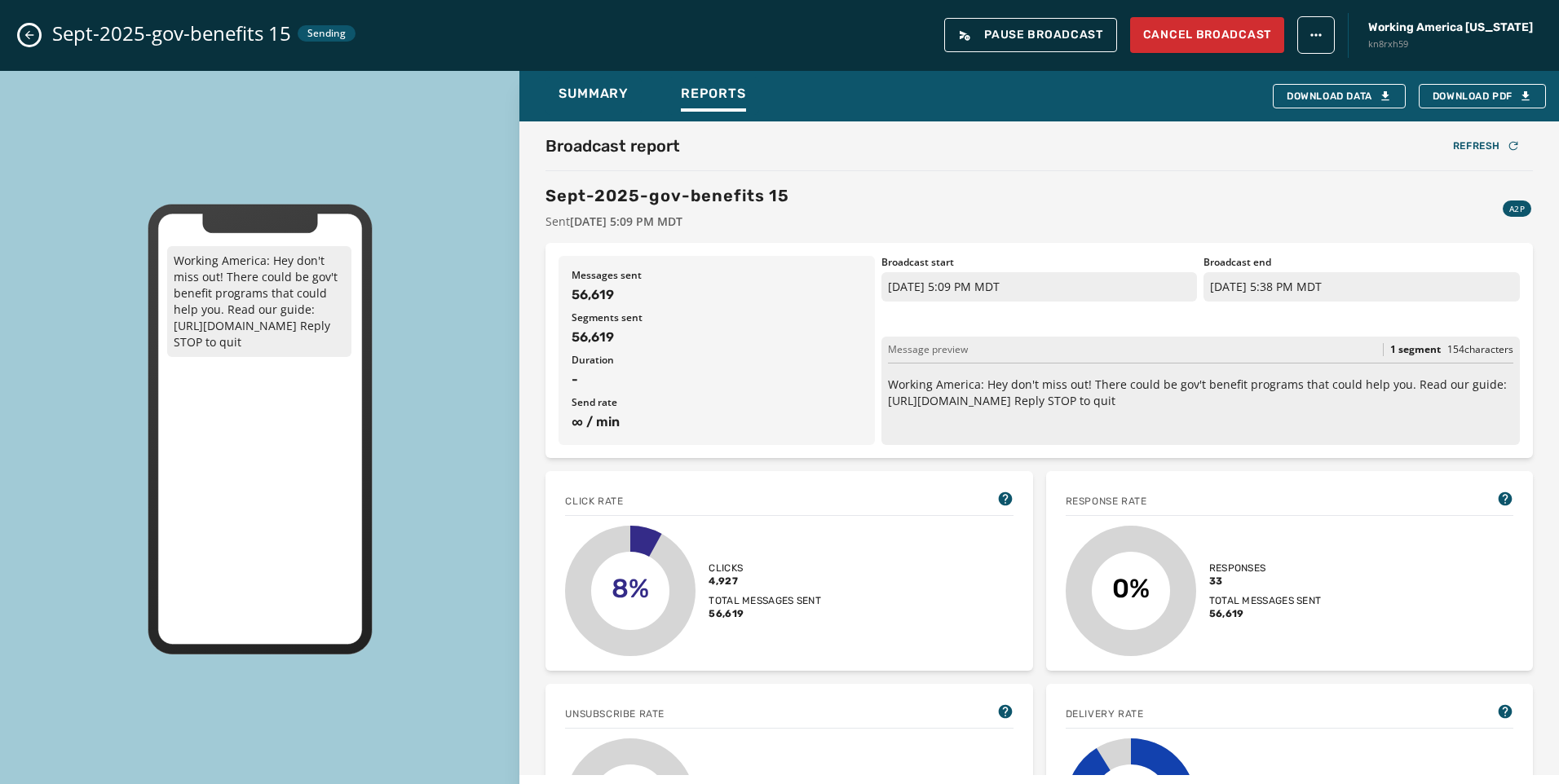
click at [16, 29] on div "Sept-2025-gov-benefits 15 Sending Pause Broadcast Cancel Broadcast Working Amer…" at bounding box center [779, 35] width 1559 height 71
click at [39, 29] on div "Sept-2025-gov-benefits 15 Sending Pause Broadcast Cancel Broadcast Working Amer…" at bounding box center [779, 35] width 1559 height 71
click at [30, 29] on icon "Close admin drawer" at bounding box center [29, 35] width 13 height 13
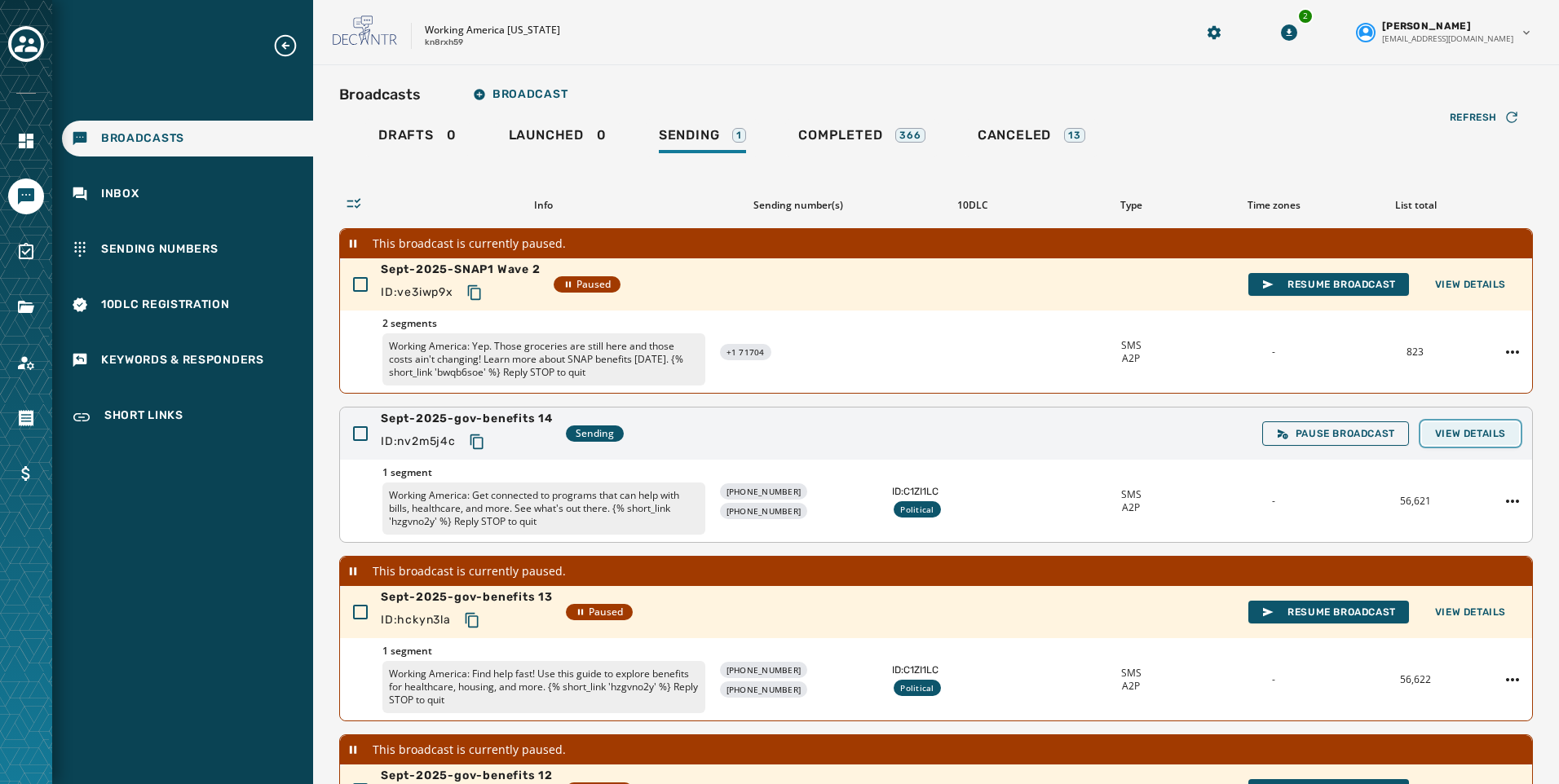
click at [1445, 437] on span "View Details" at bounding box center [1470, 433] width 71 height 13
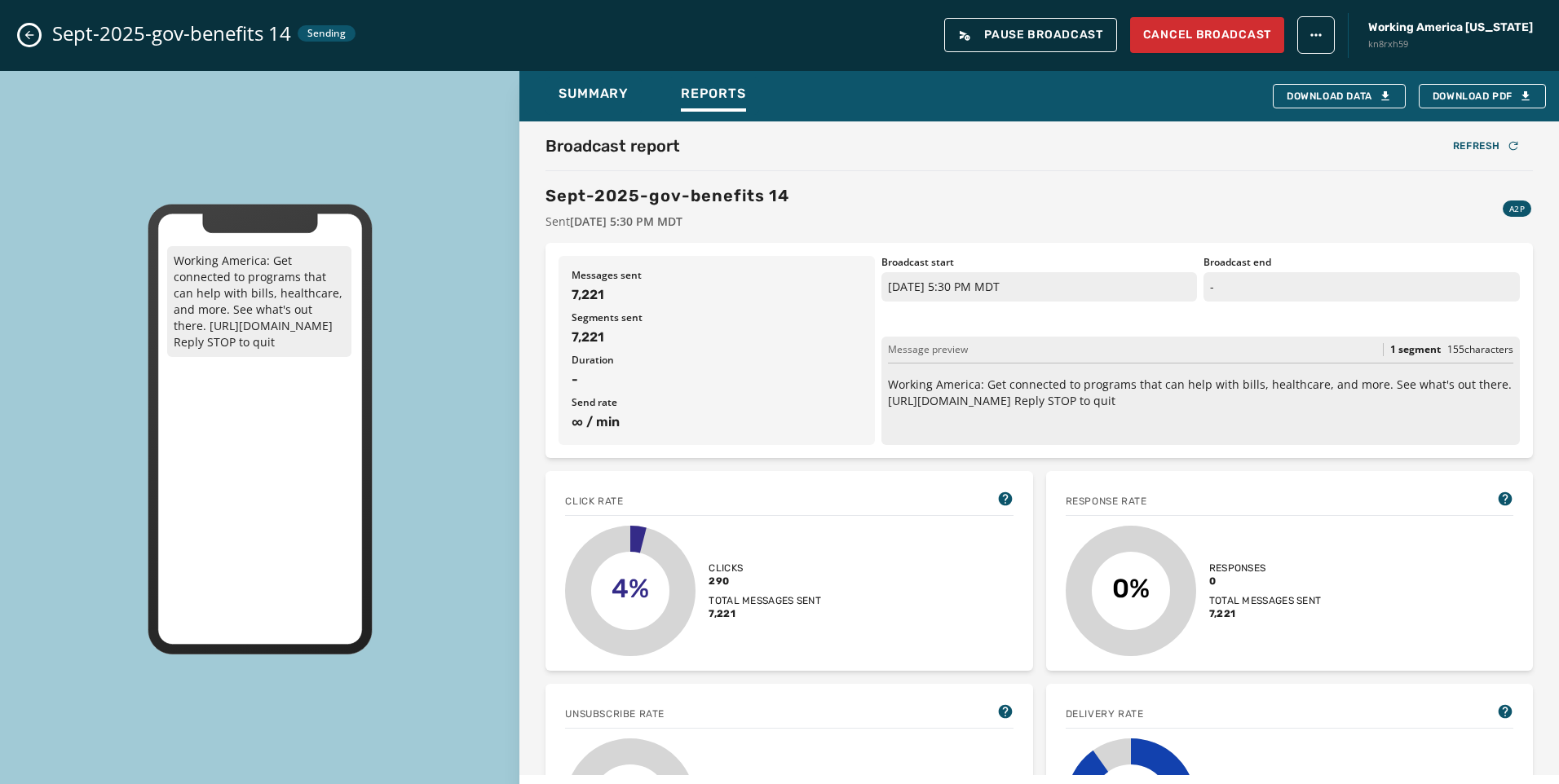
click at [37, 31] on button "Close admin drawer" at bounding box center [29, 35] width 20 height 20
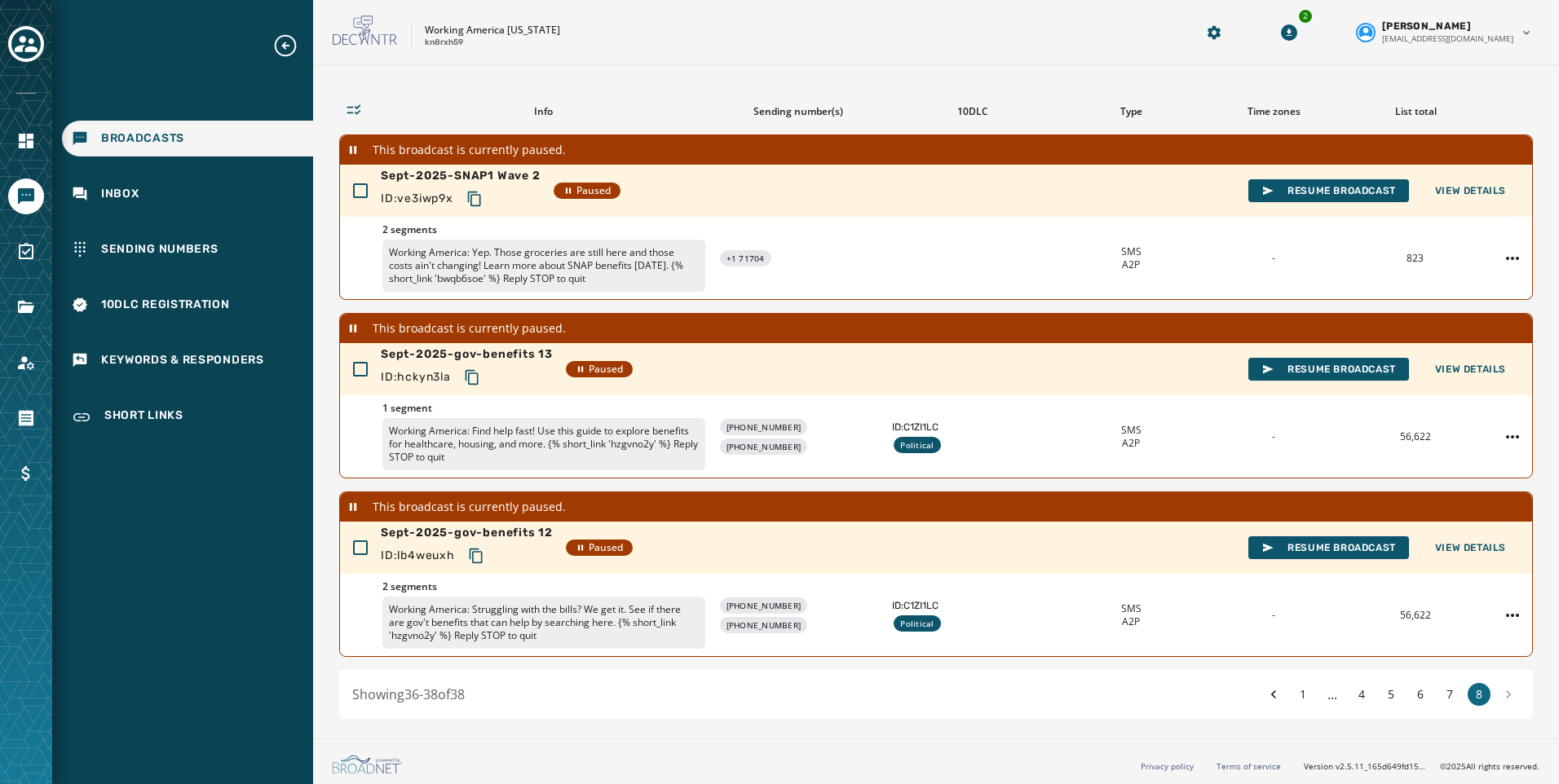
scroll to position [97, 0]
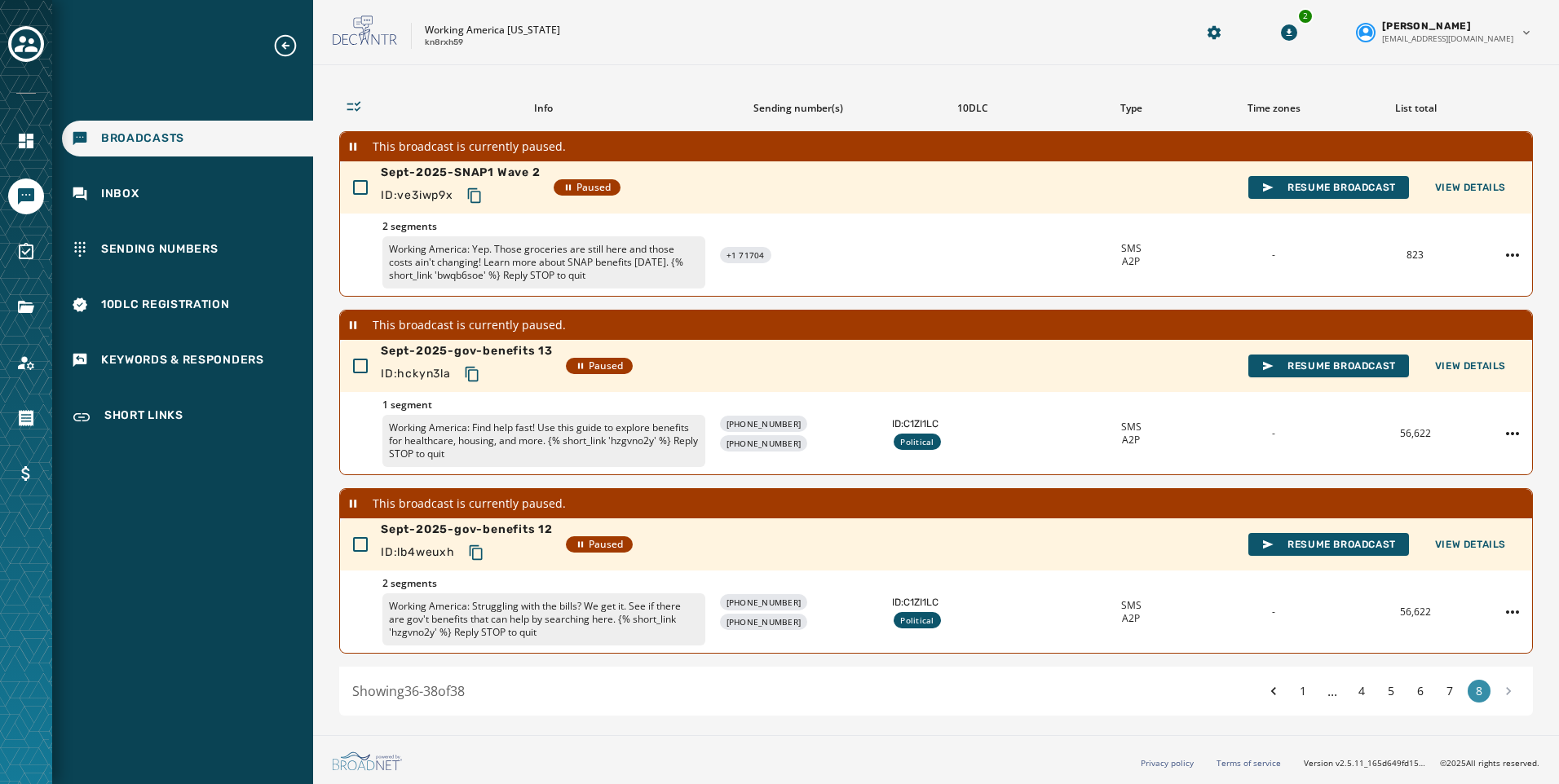
drag, startPoint x: 1444, startPoint y: 696, endPoint x: 1462, endPoint y: 697, distance: 18.0
click at [1444, 696] on button "7" at bounding box center [1449, 690] width 23 height 23
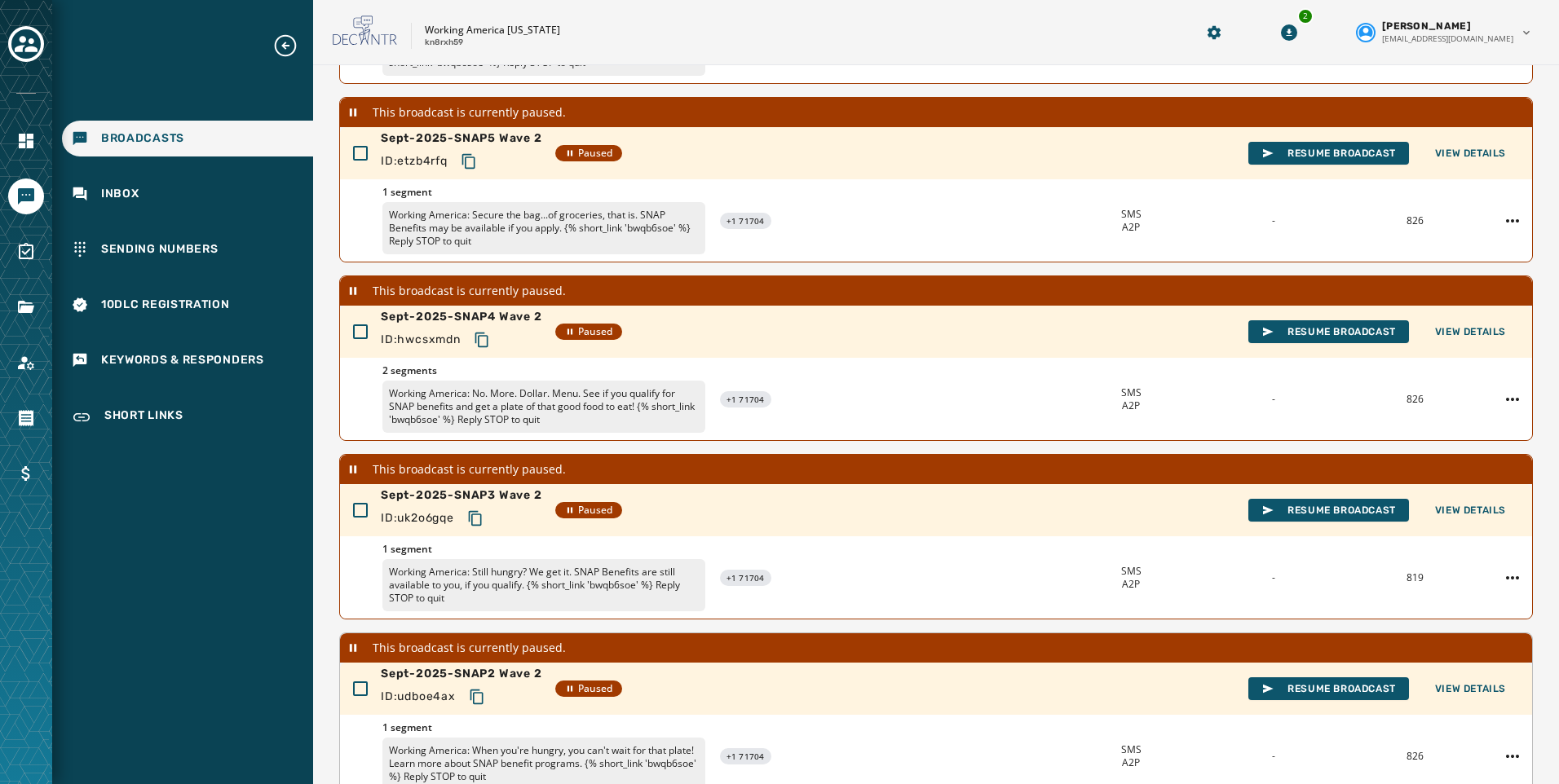
scroll to position [454, 0]
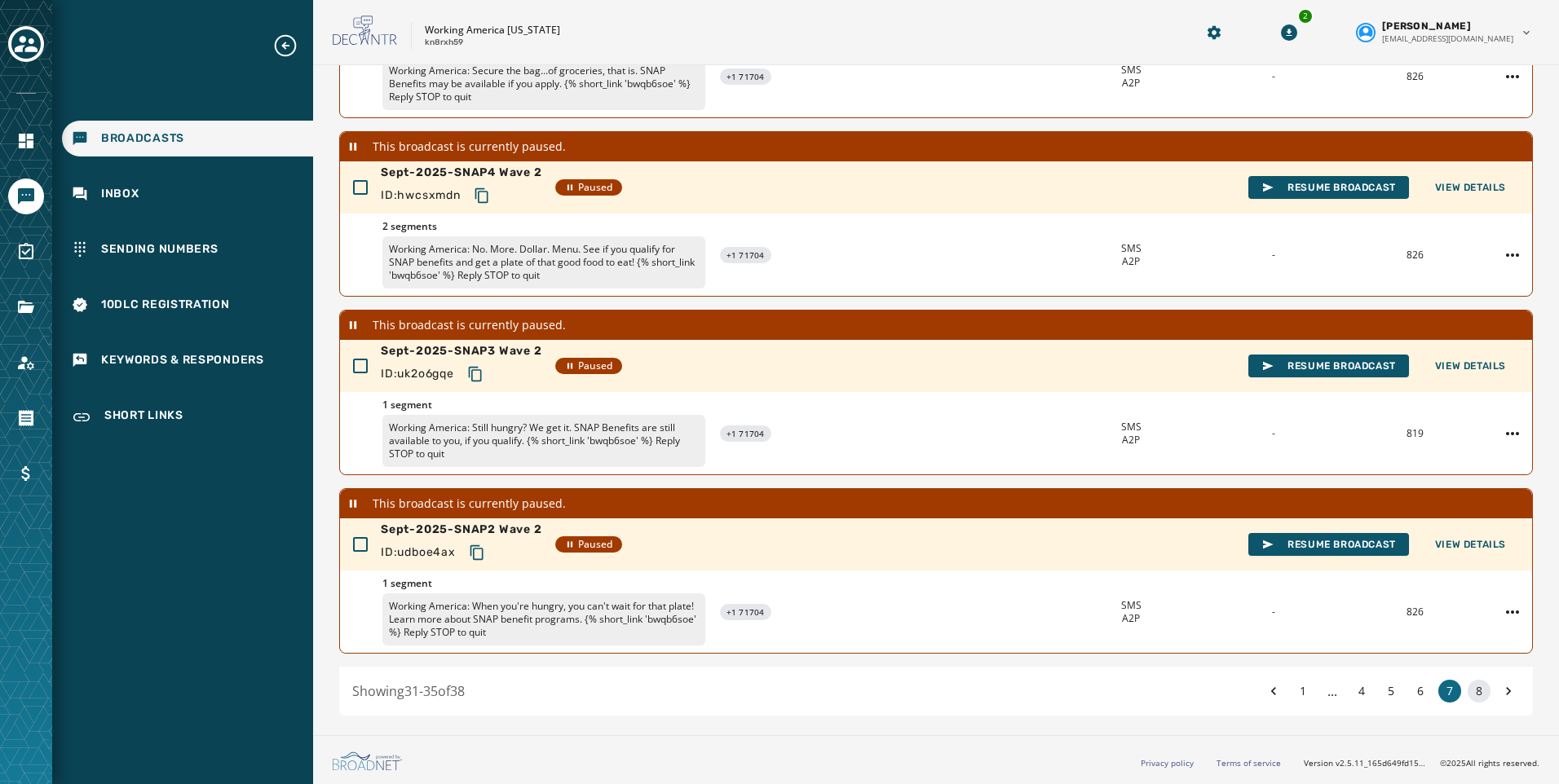
click at [1468, 692] on button "8" at bounding box center [1478, 690] width 23 height 23
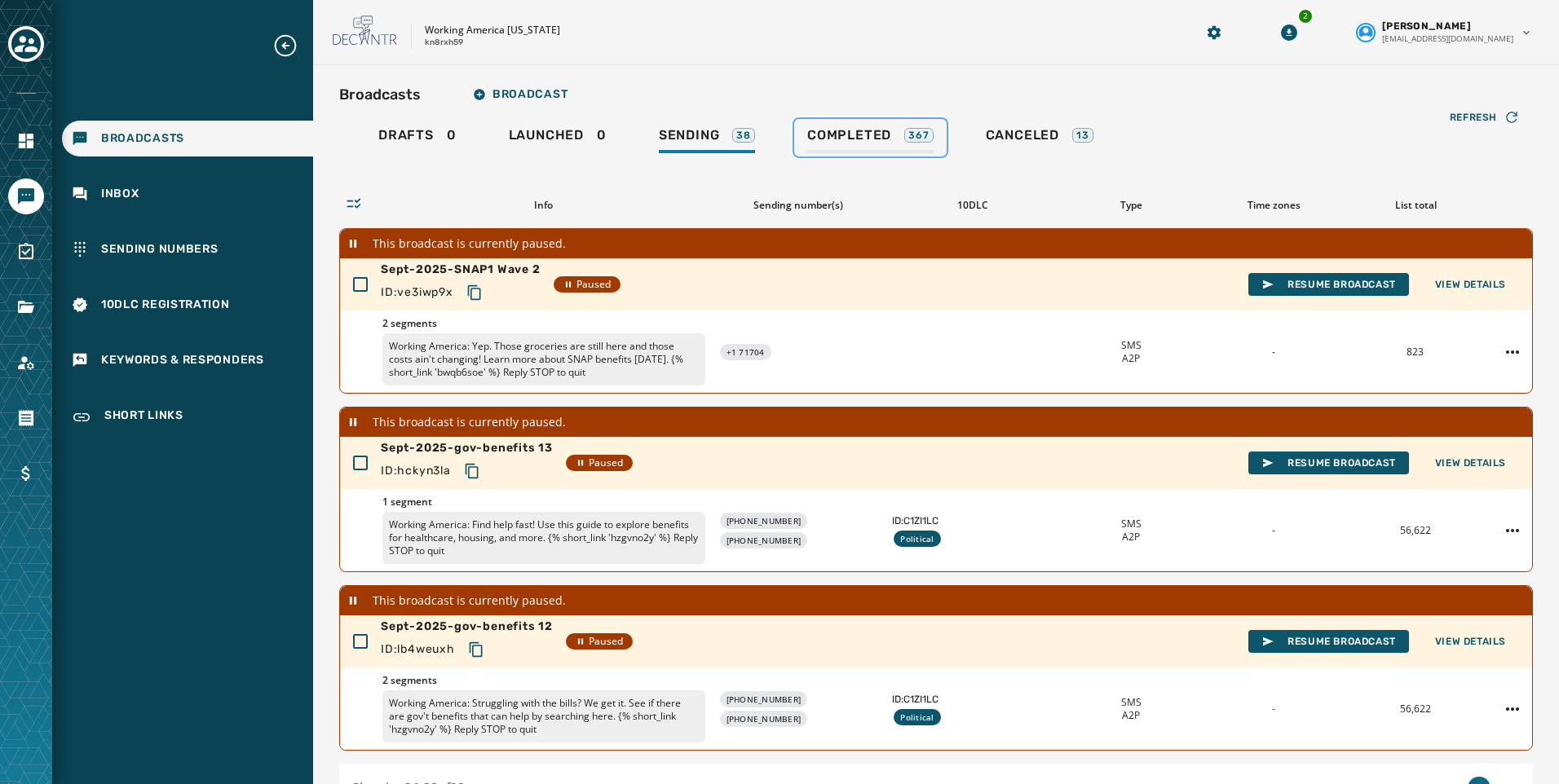
click at [858, 149] on div "Completed 367" at bounding box center [870, 140] width 127 height 26
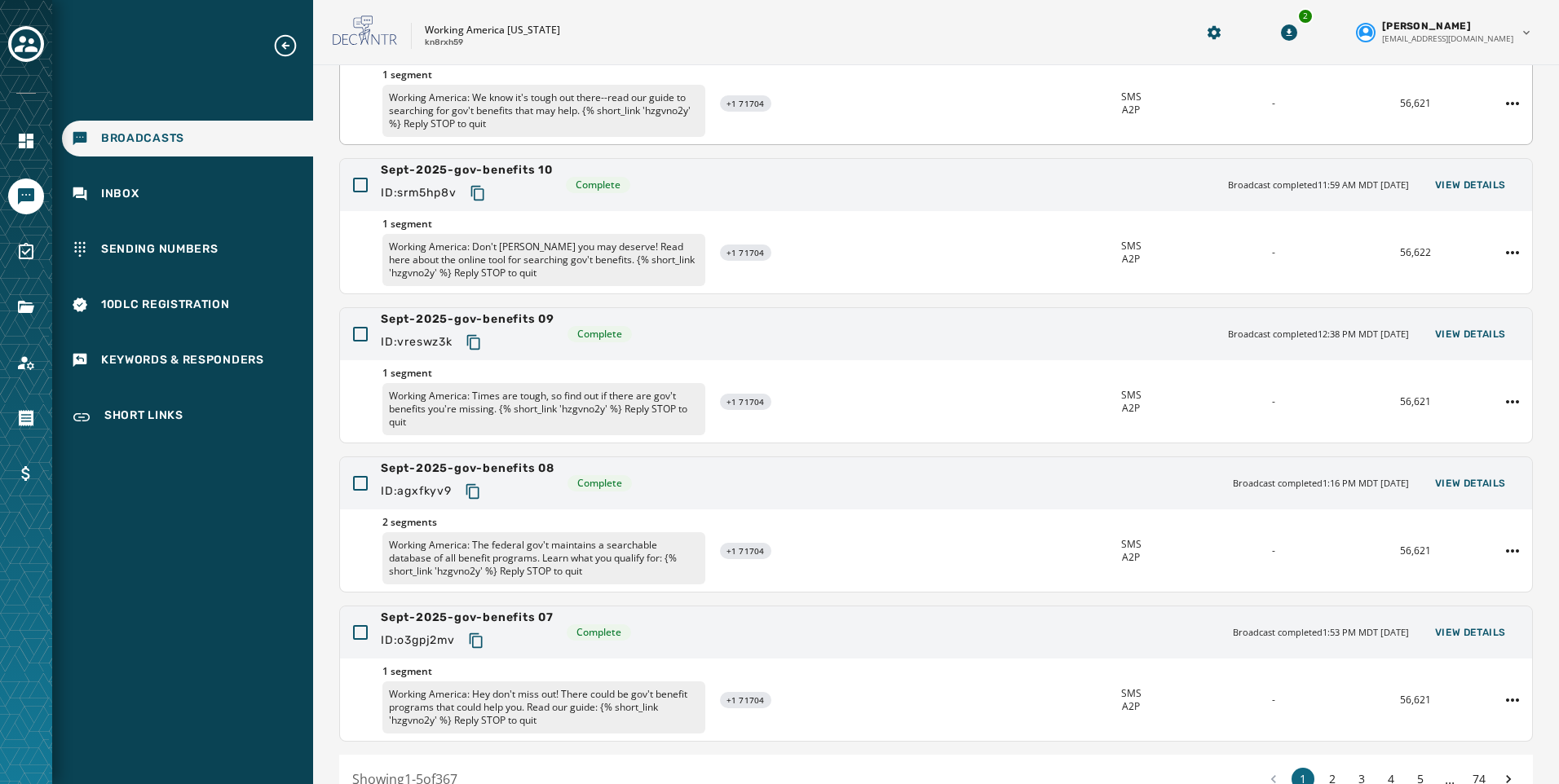
scroll to position [307, 0]
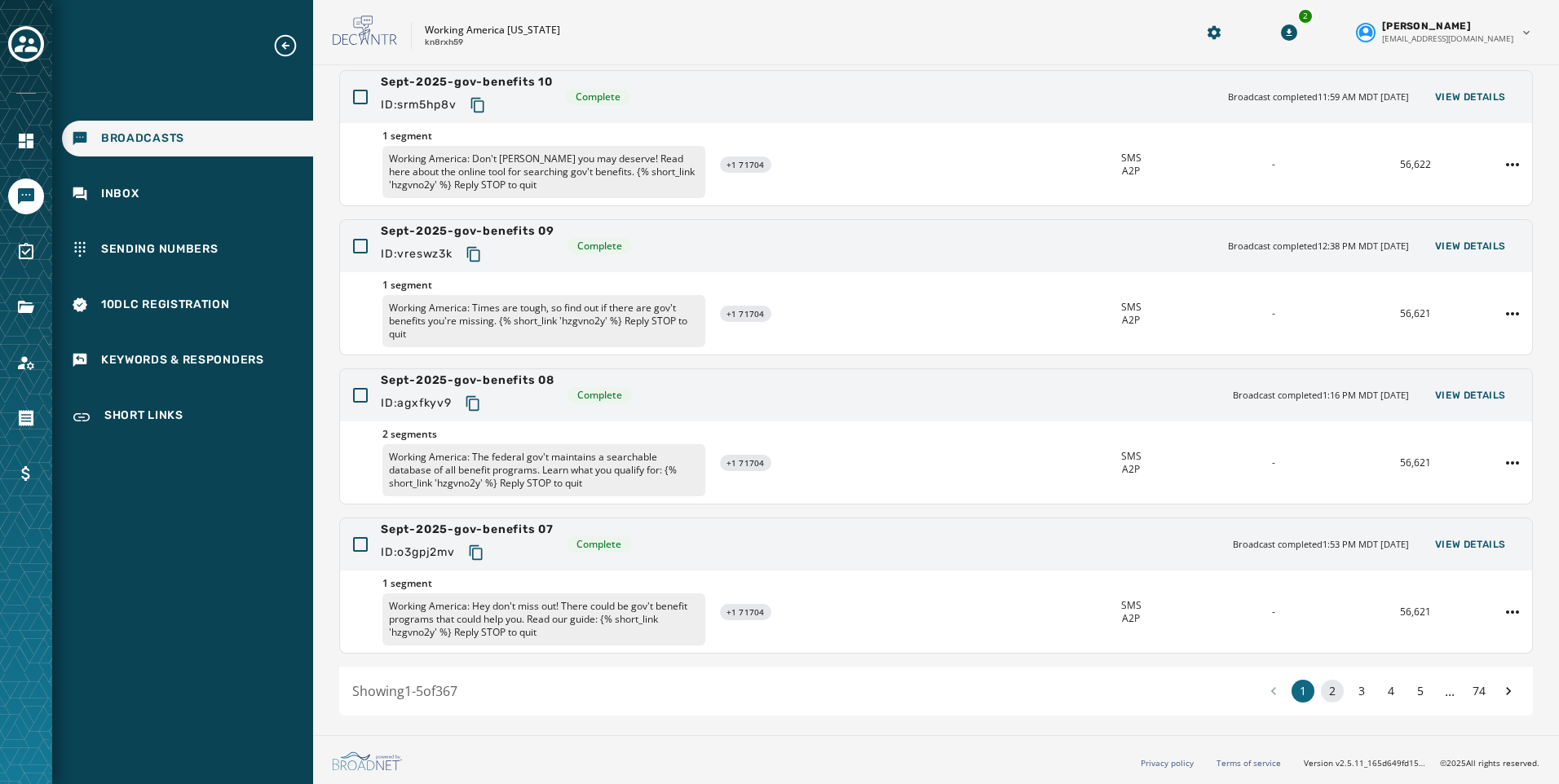
drag, startPoint x: 1324, startPoint y: 692, endPoint x: 1268, endPoint y: 673, distance: 59.1
click at [1324, 691] on button "2" at bounding box center [1332, 690] width 23 height 23
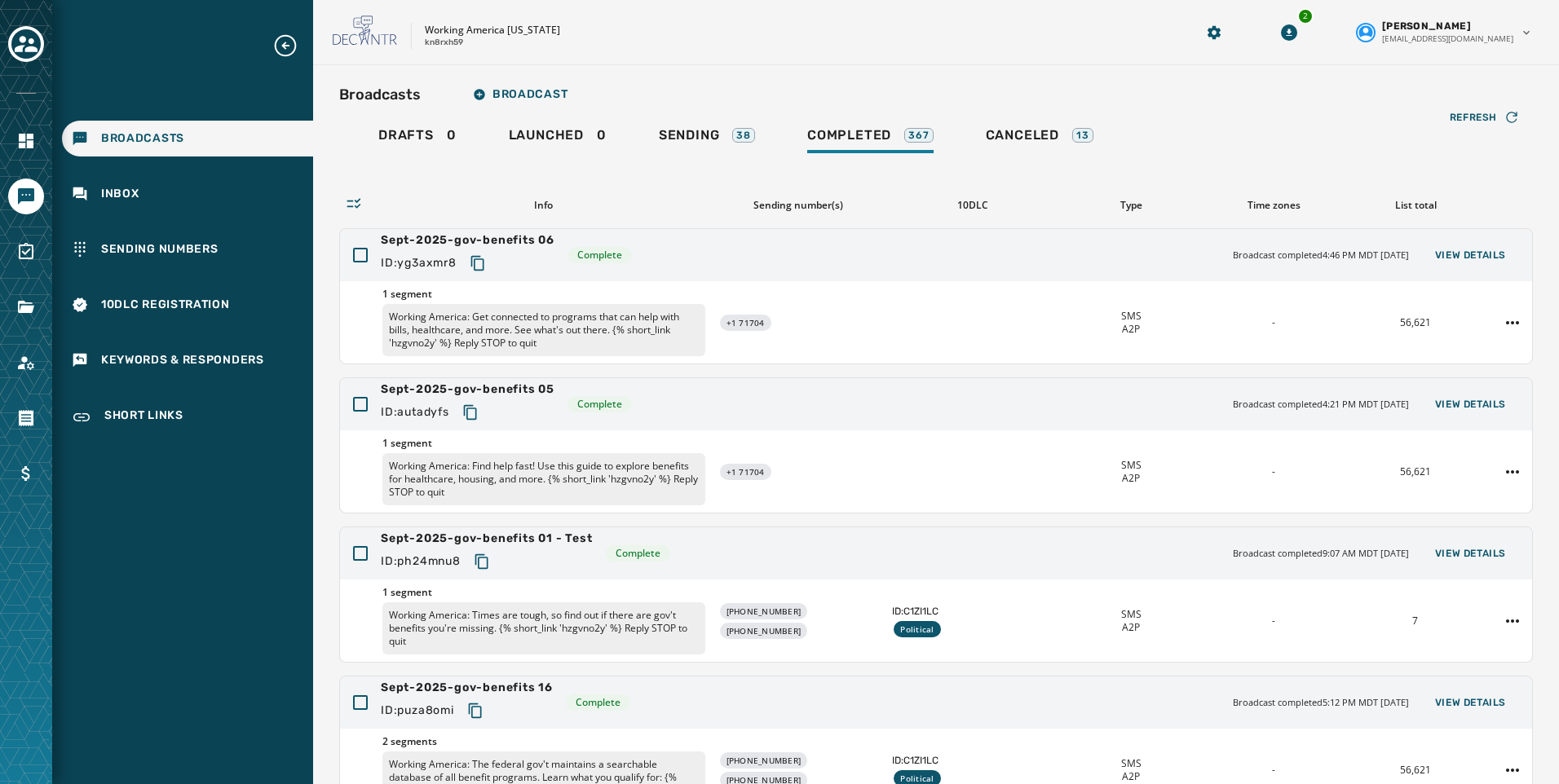
scroll to position [307, 0]
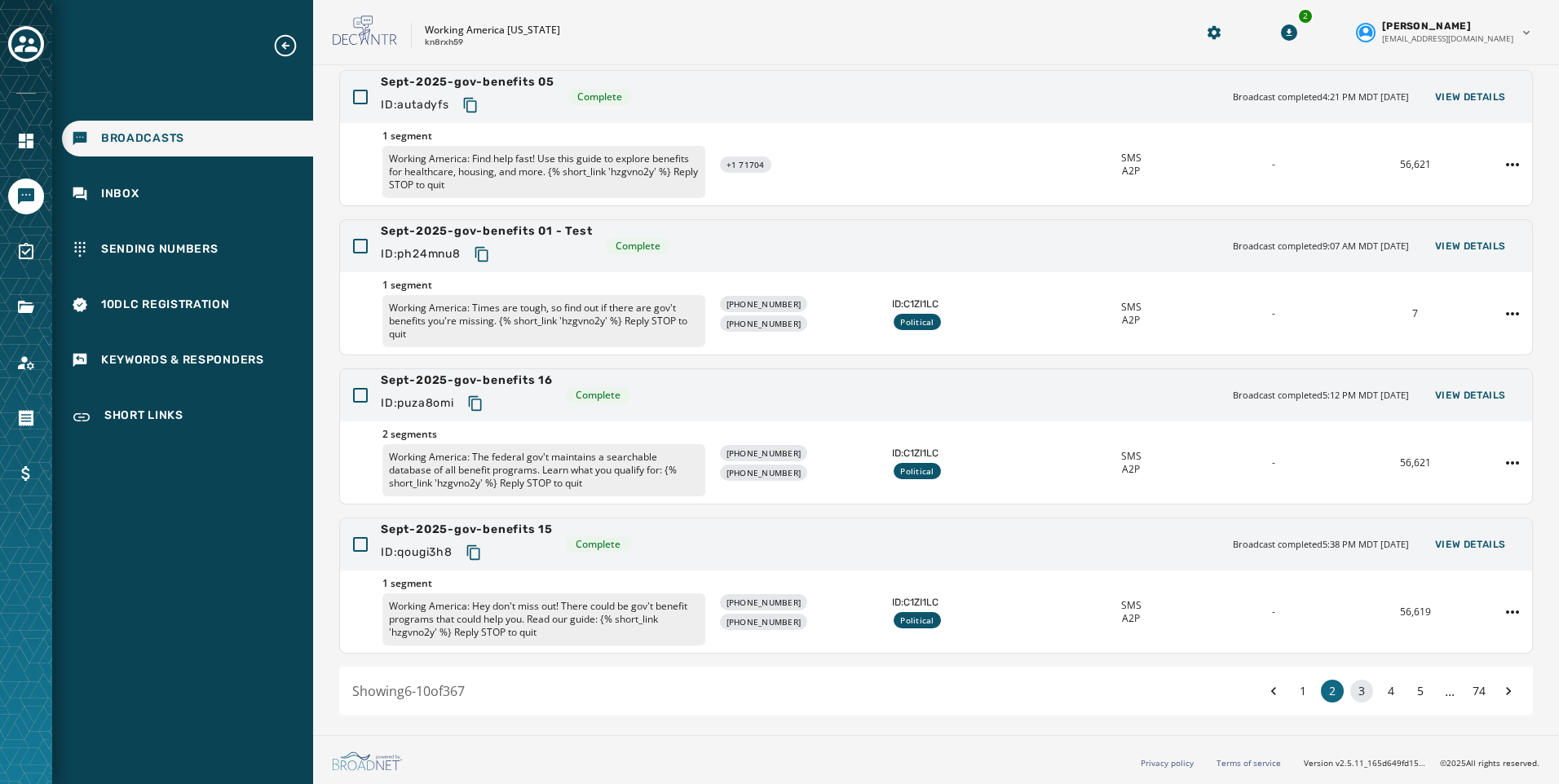
click at [1350, 690] on button "3" at bounding box center [1361, 690] width 23 height 23
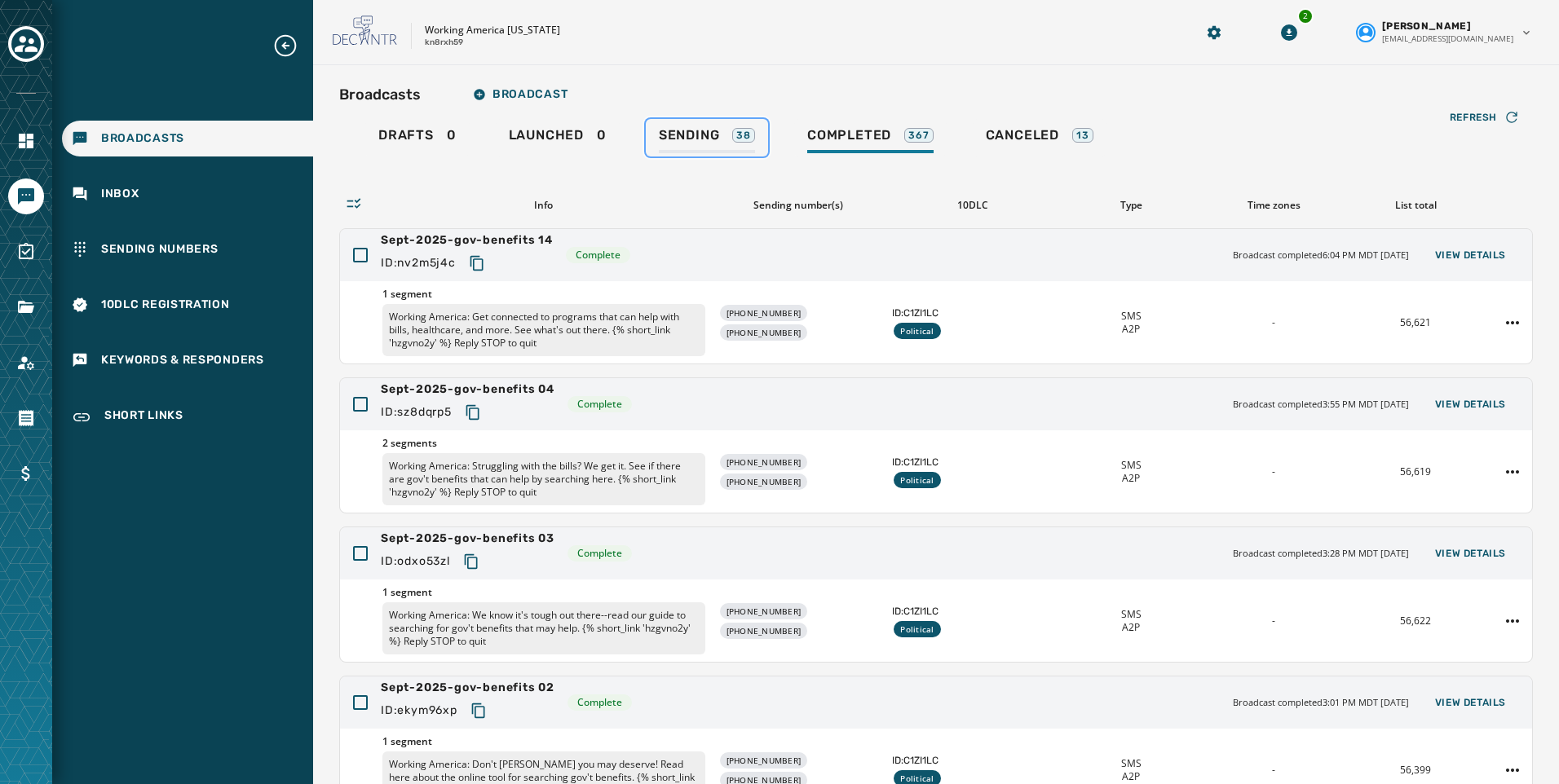
click at [697, 139] on span "Sending" at bounding box center [689, 135] width 61 height 16
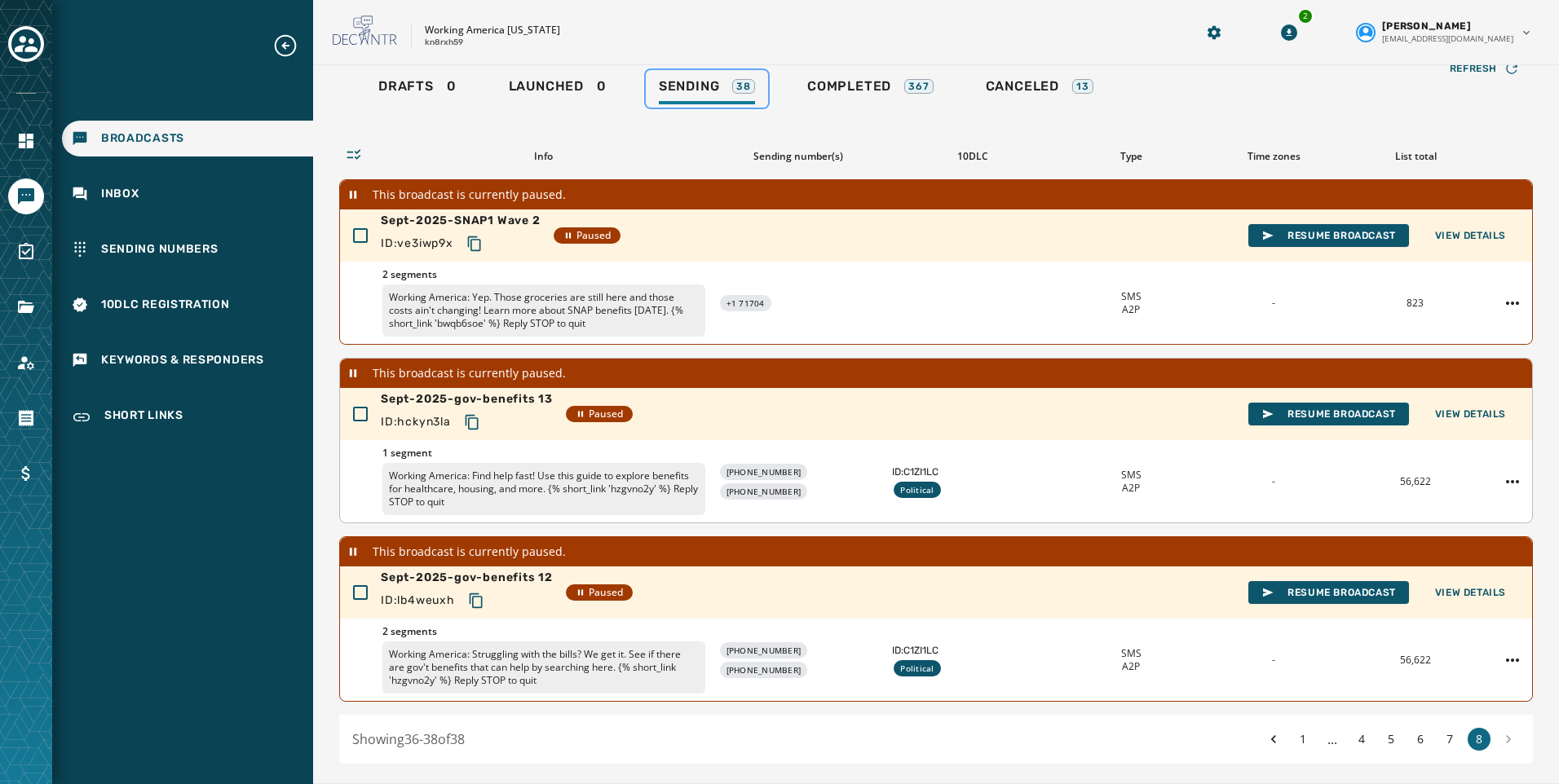
scroll to position [97, 0]
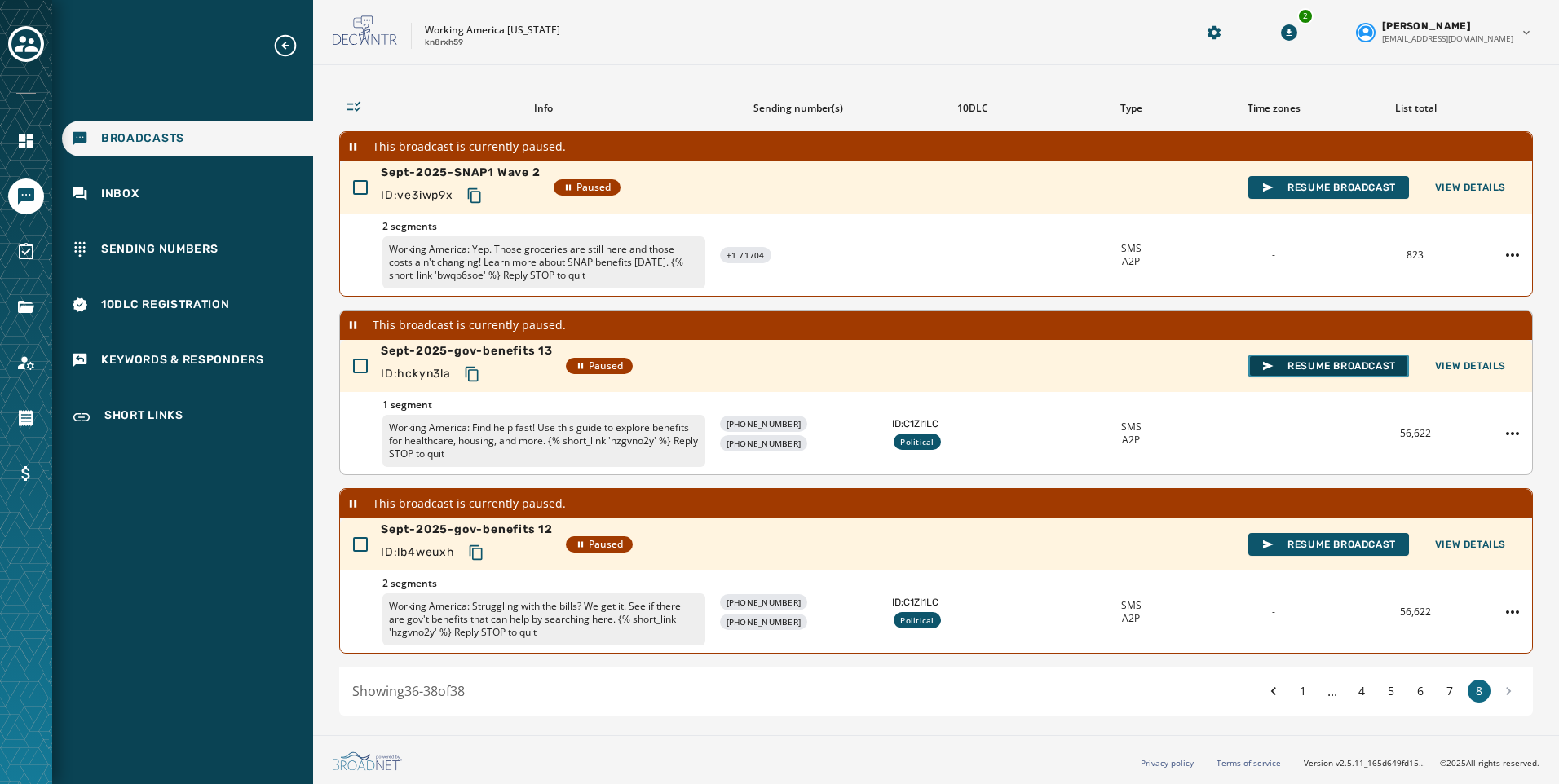
click at [1284, 365] on span "Resume Broadcast" at bounding box center [1329, 366] width 134 height 13
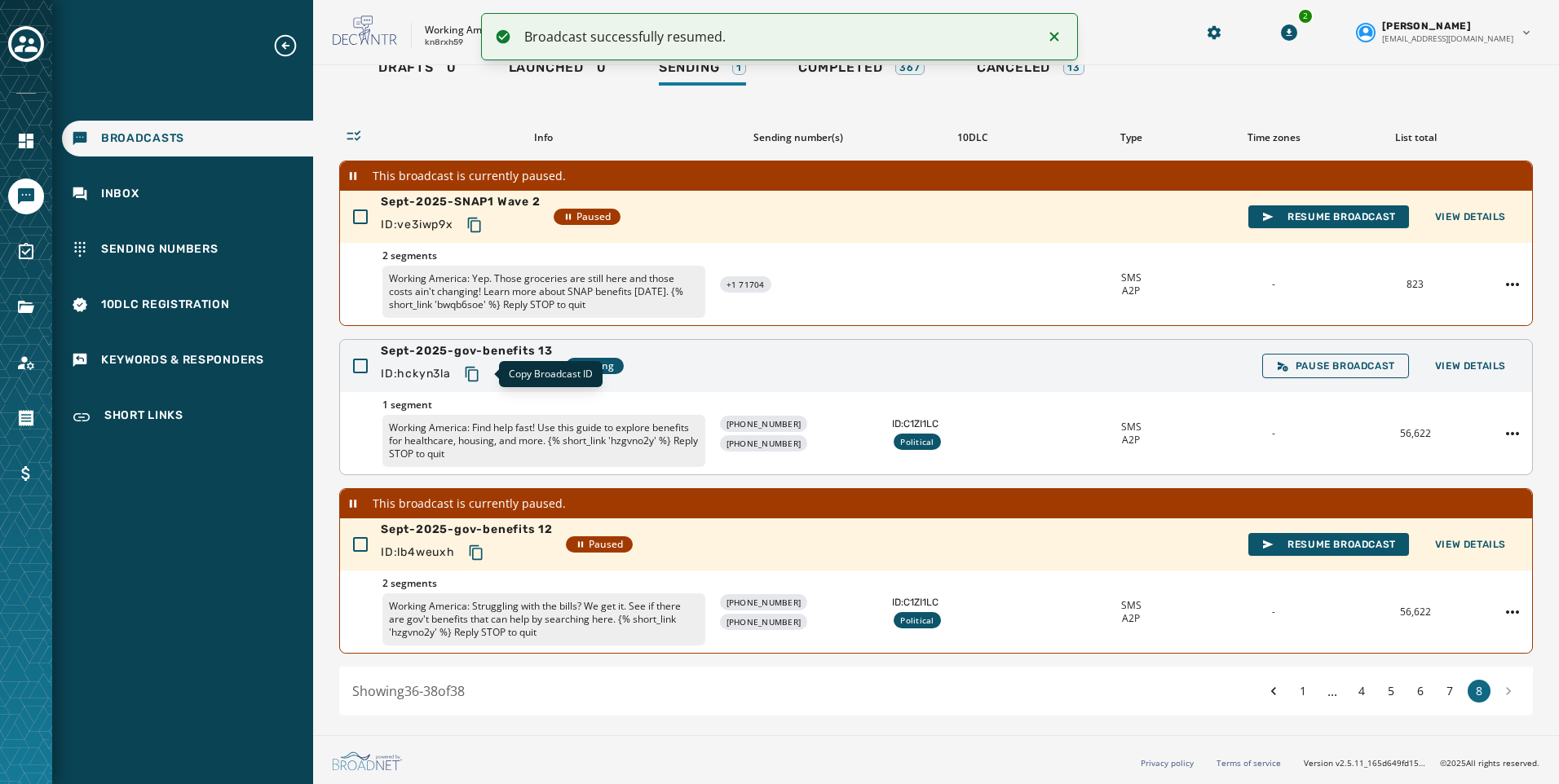
click at [475, 374] on icon "Copy text to clipboard" at bounding box center [471, 373] width 16 height 16
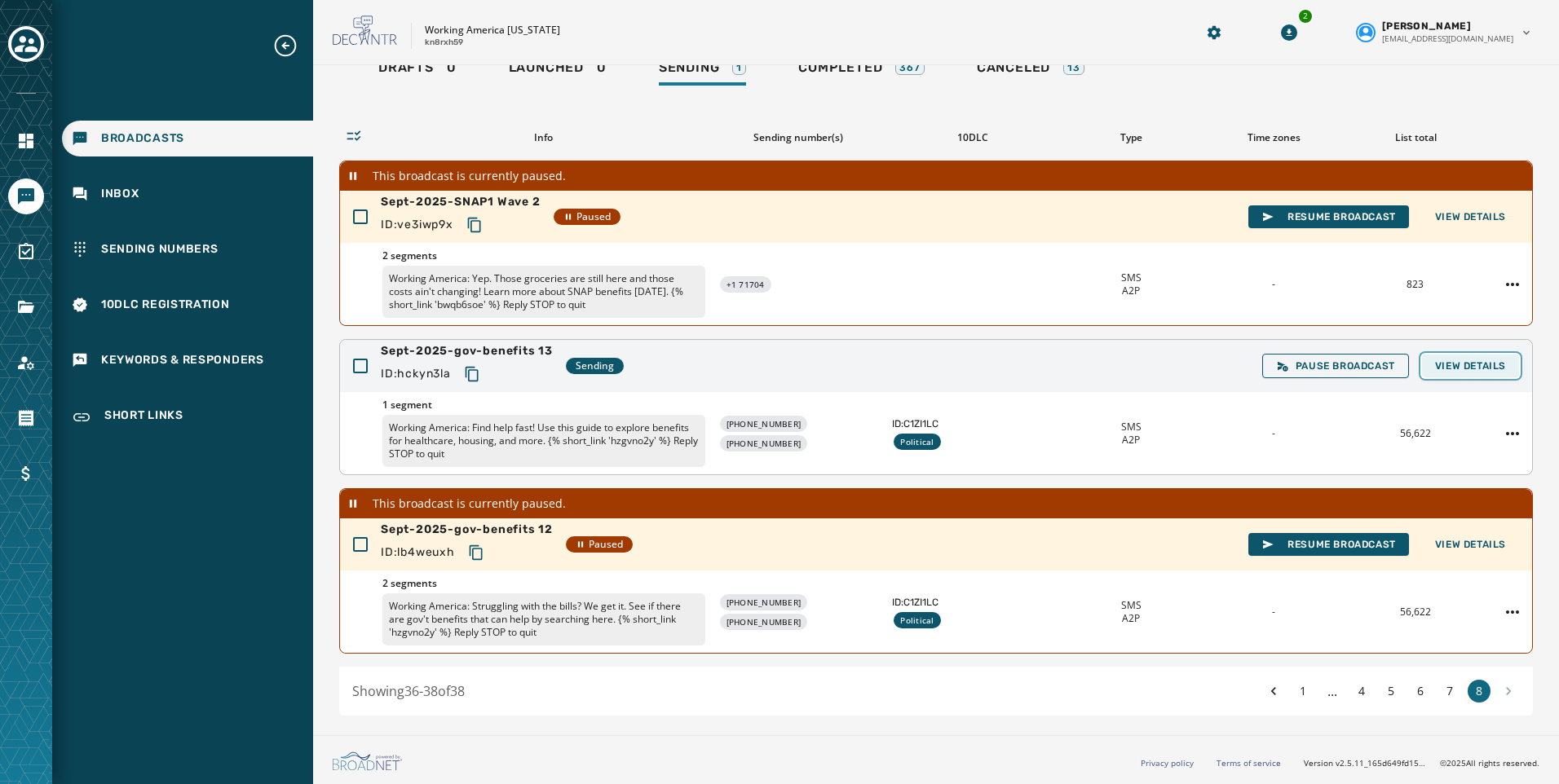
click at [1451, 372] on span "View Details" at bounding box center [1470, 366] width 71 height 13
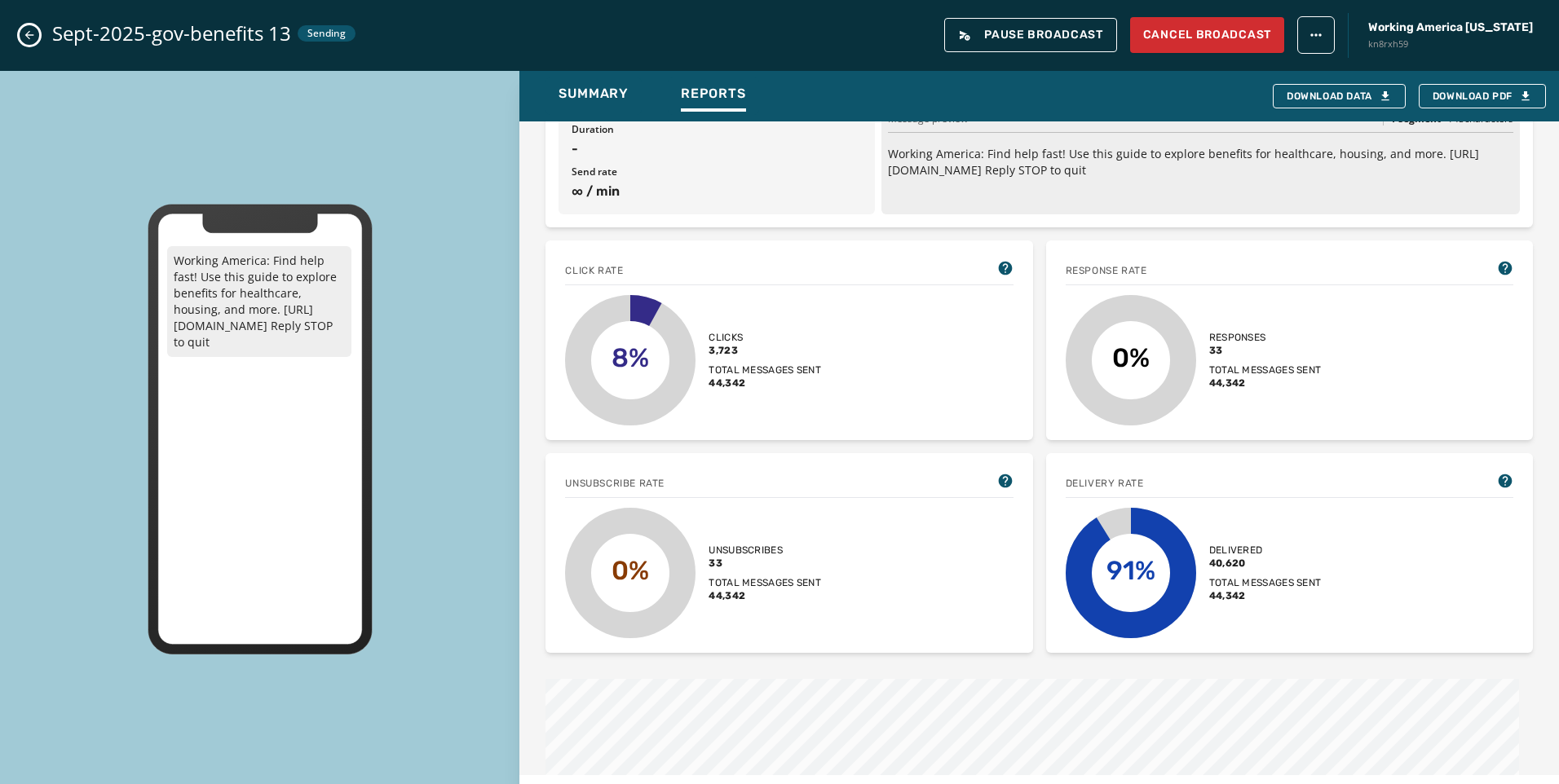
scroll to position [82, 0]
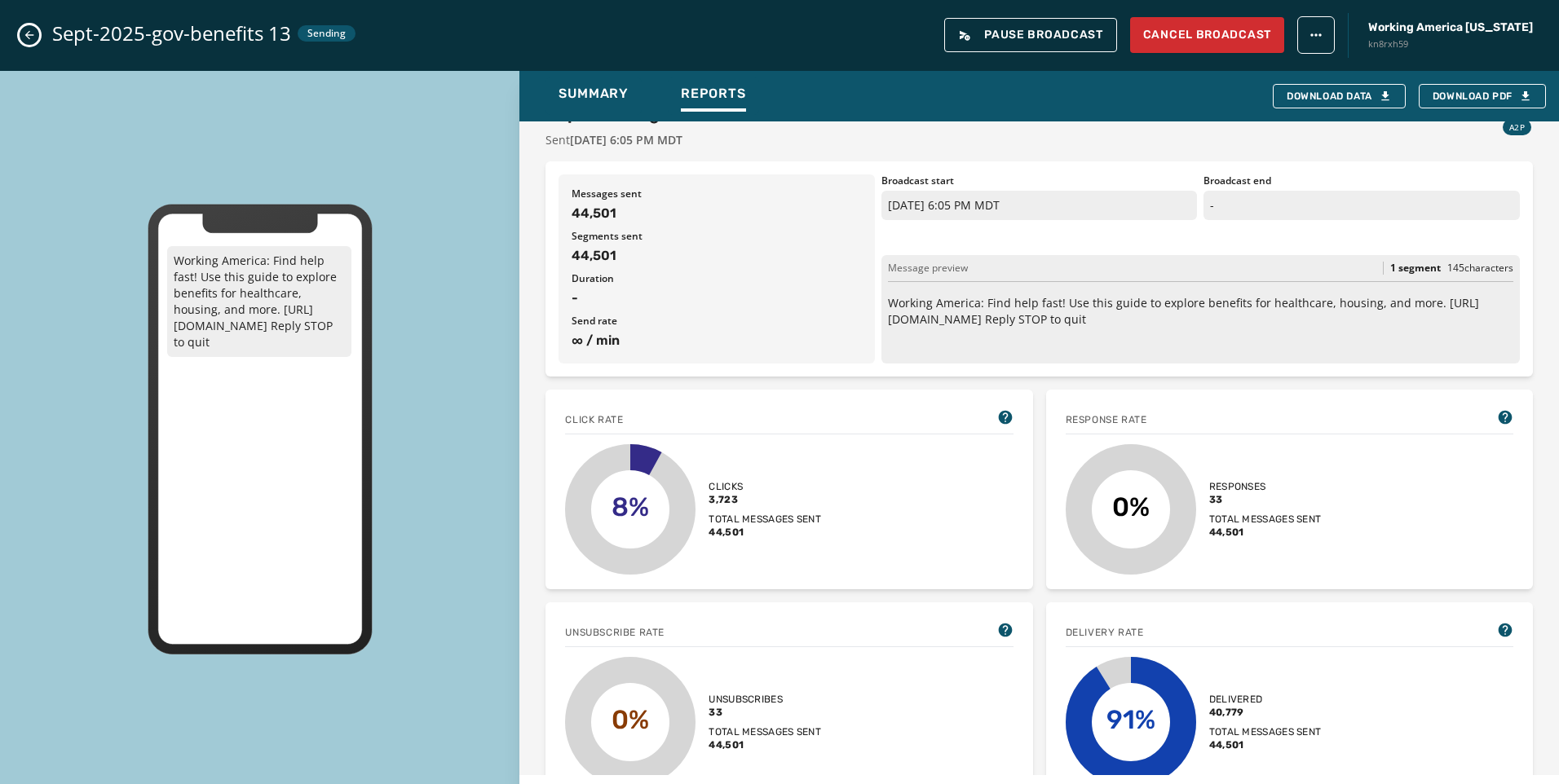
click at [31, 31] on icon "Close admin drawer" at bounding box center [29, 35] width 13 height 13
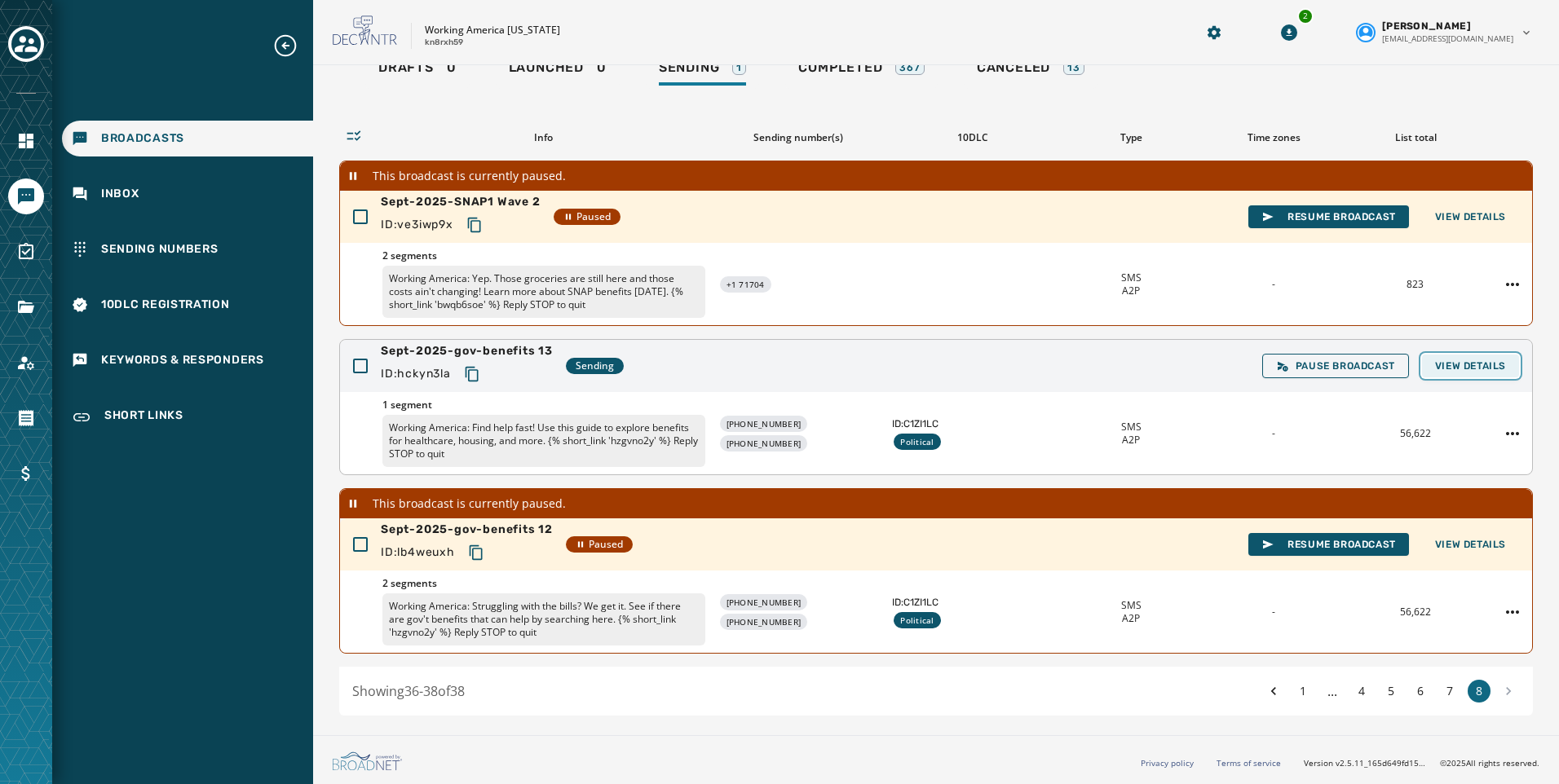
click at [1447, 368] on span "View Details" at bounding box center [1470, 366] width 71 height 13
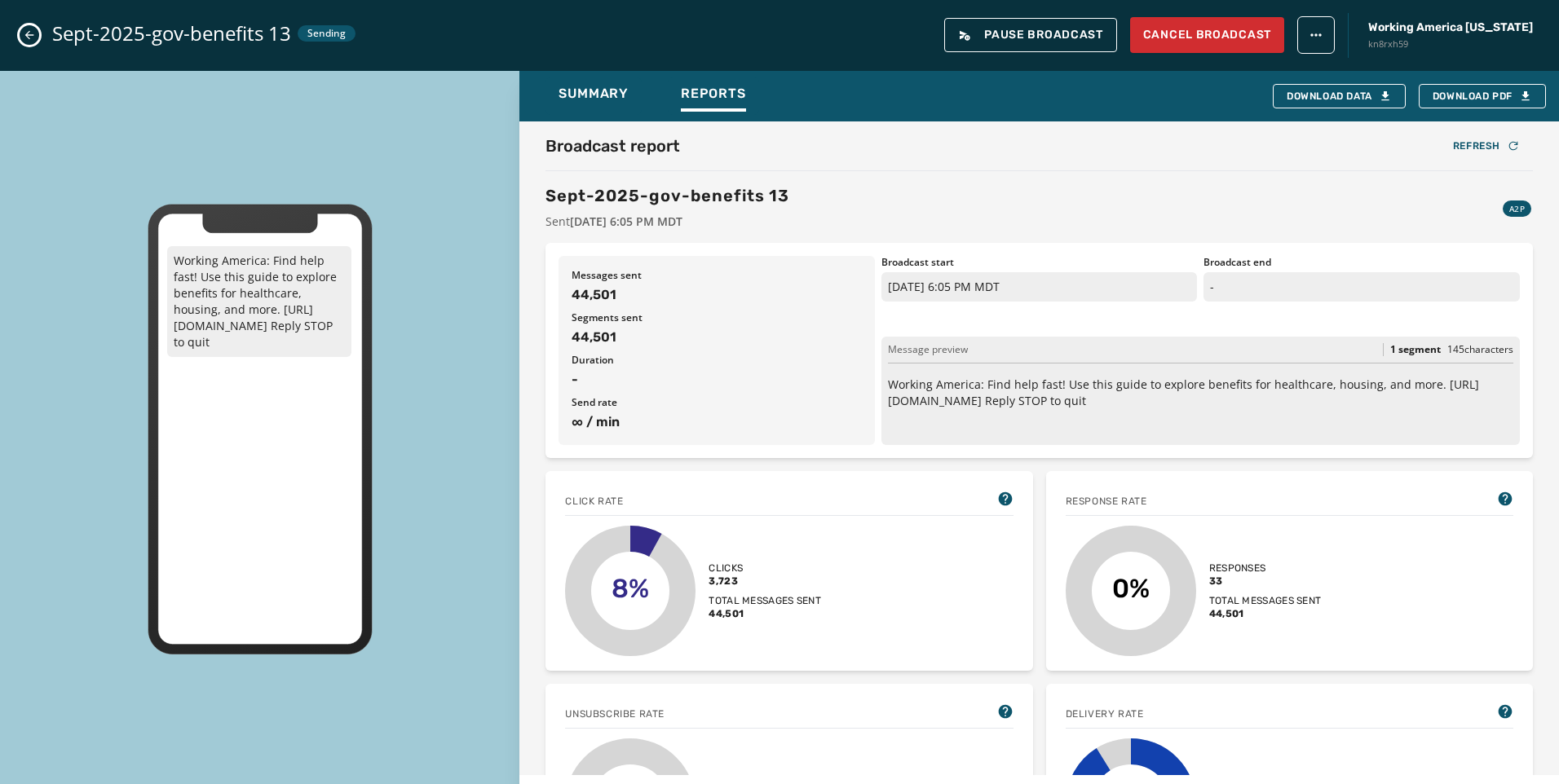
click at [26, 30] on icon "Close admin drawer" at bounding box center [29, 35] width 13 height 13
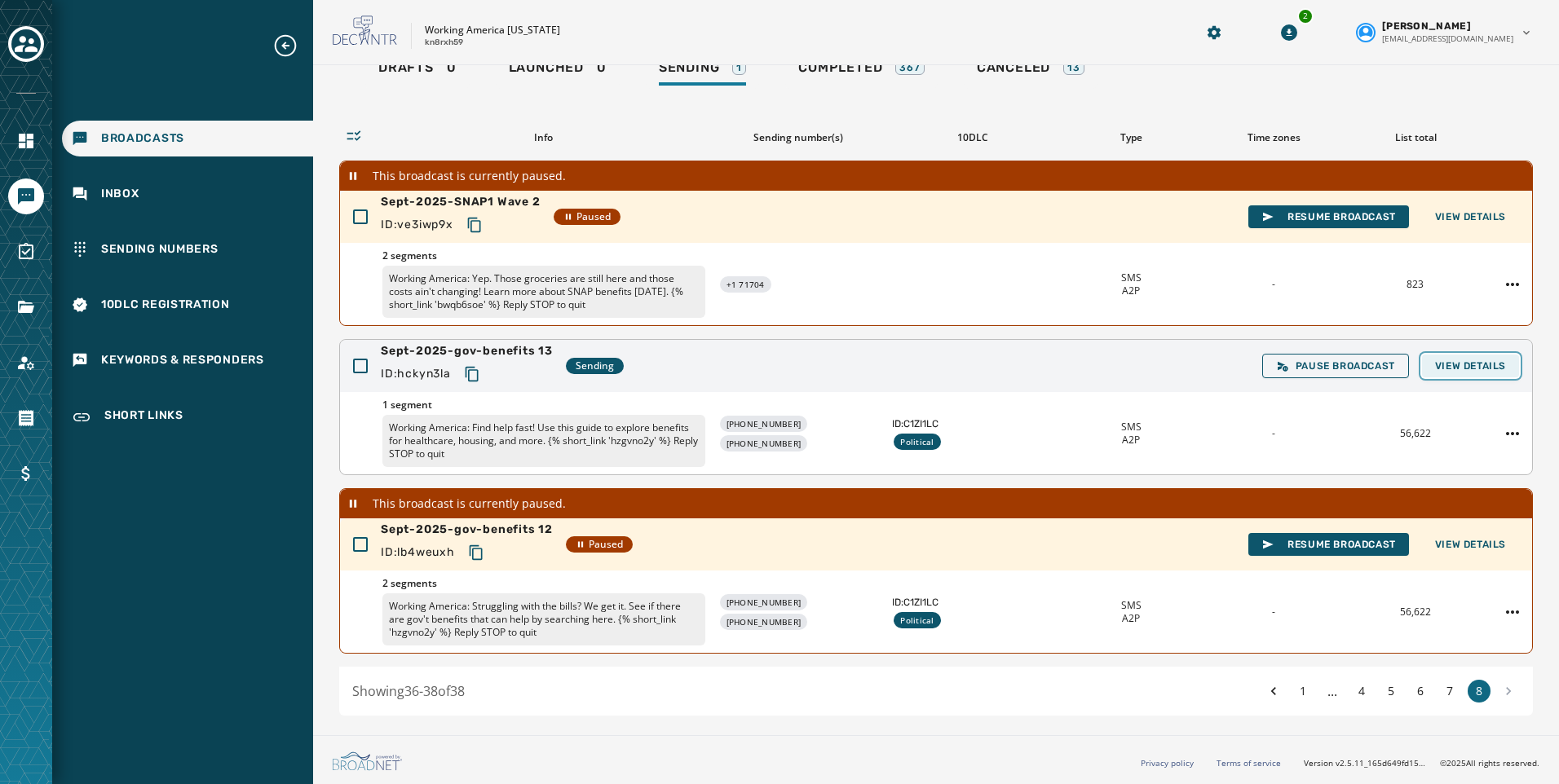
click at [1469, 370] on span "View Details" at bounding box center [1470, 366] width 71 height 13
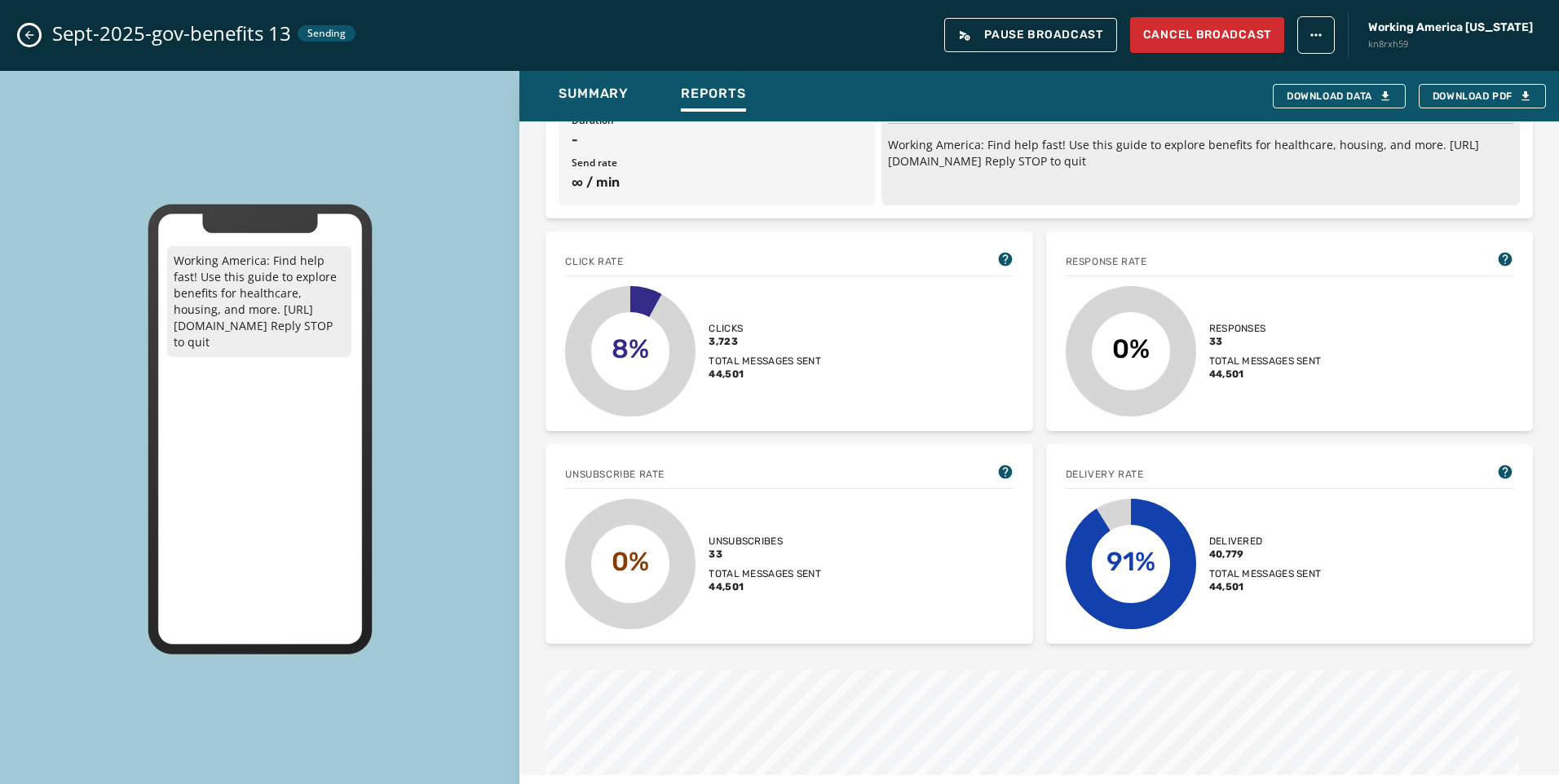
scroll to position [326, 0]
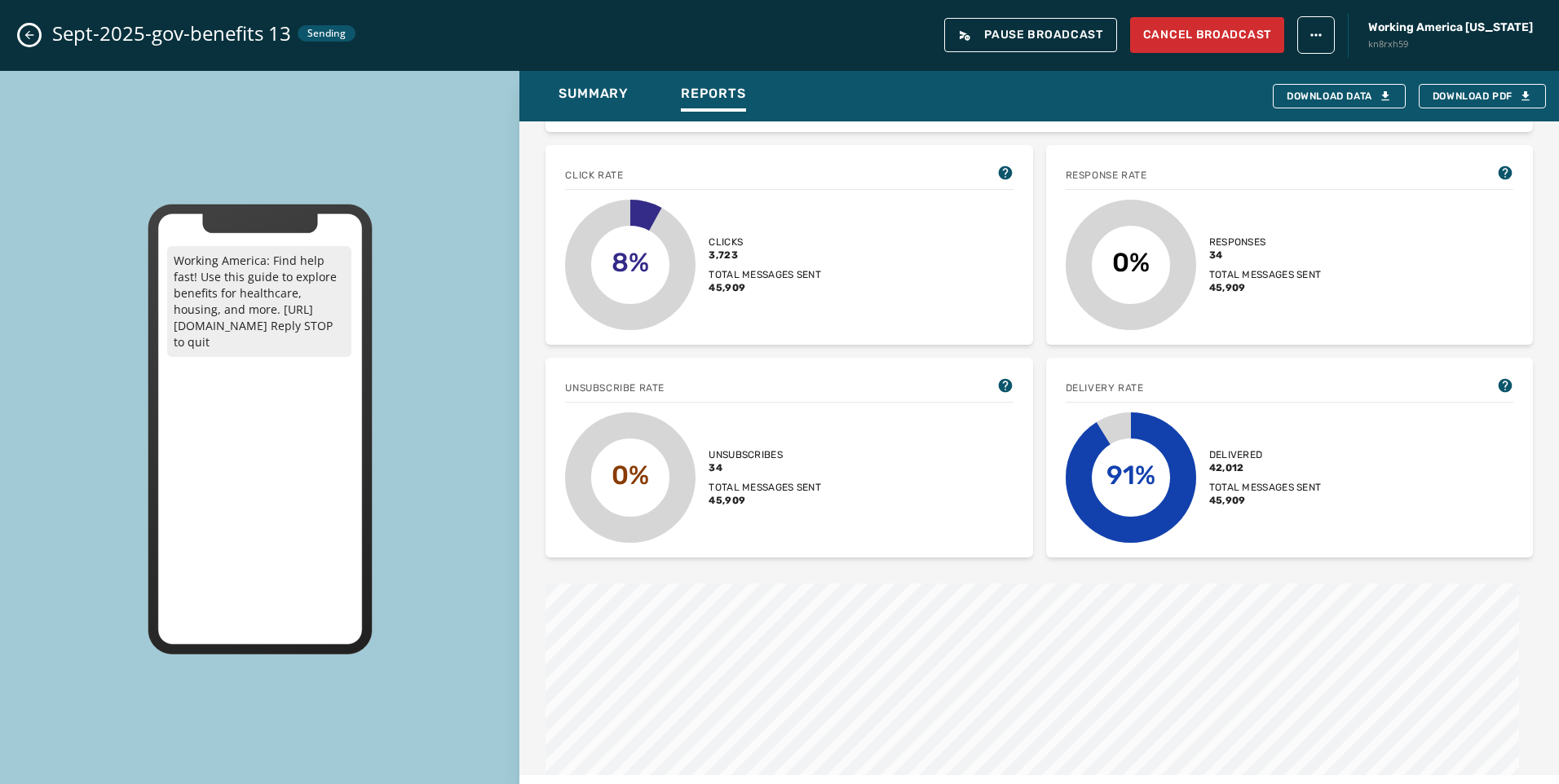
click at [27, 30] on icon "Close admin drawer" at bounding box center [29, 35] width 13 height 13
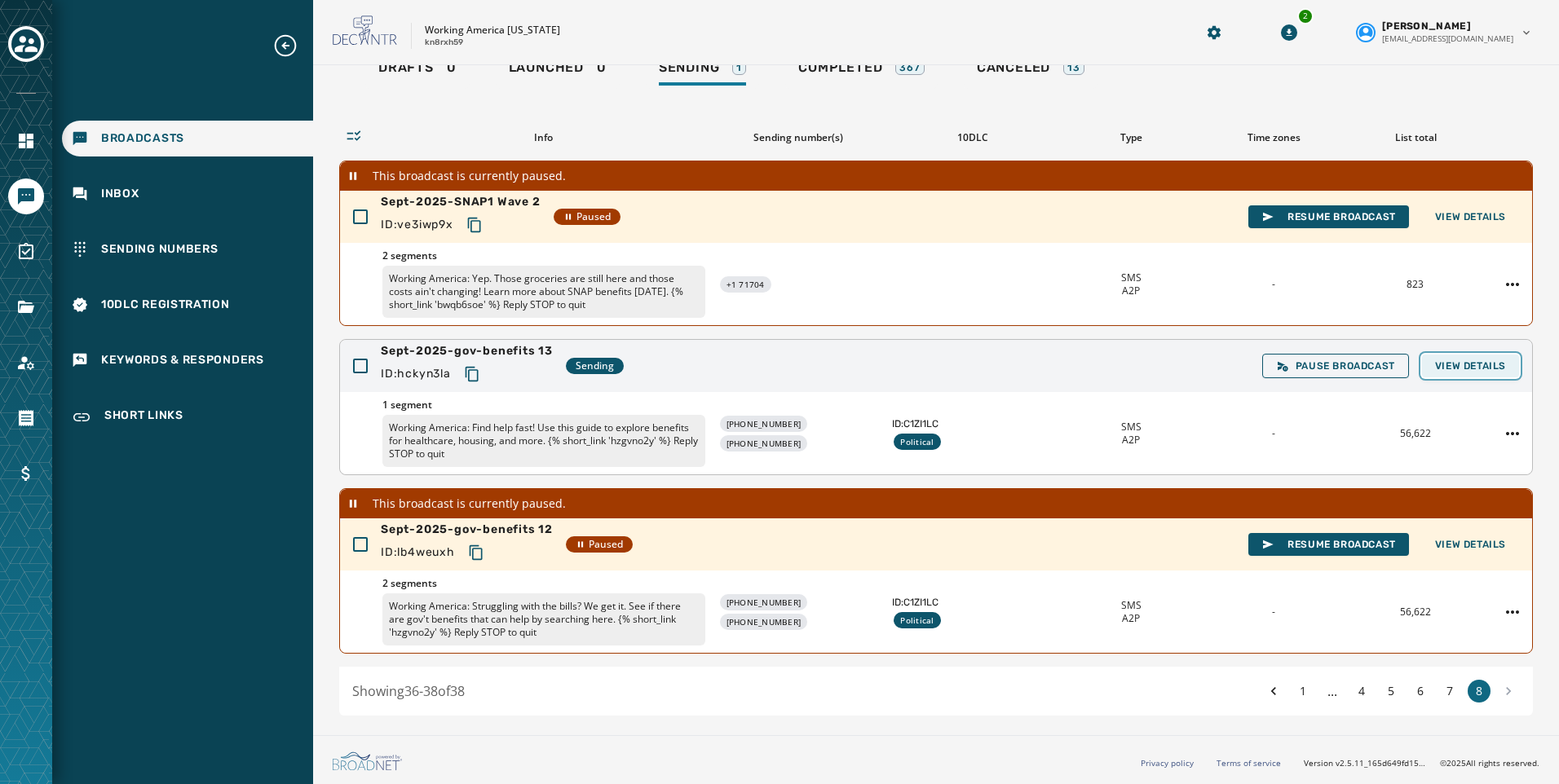
click at [1474, 366] on span "View Details" at bounding box center [1470, 366] width 71 height 13
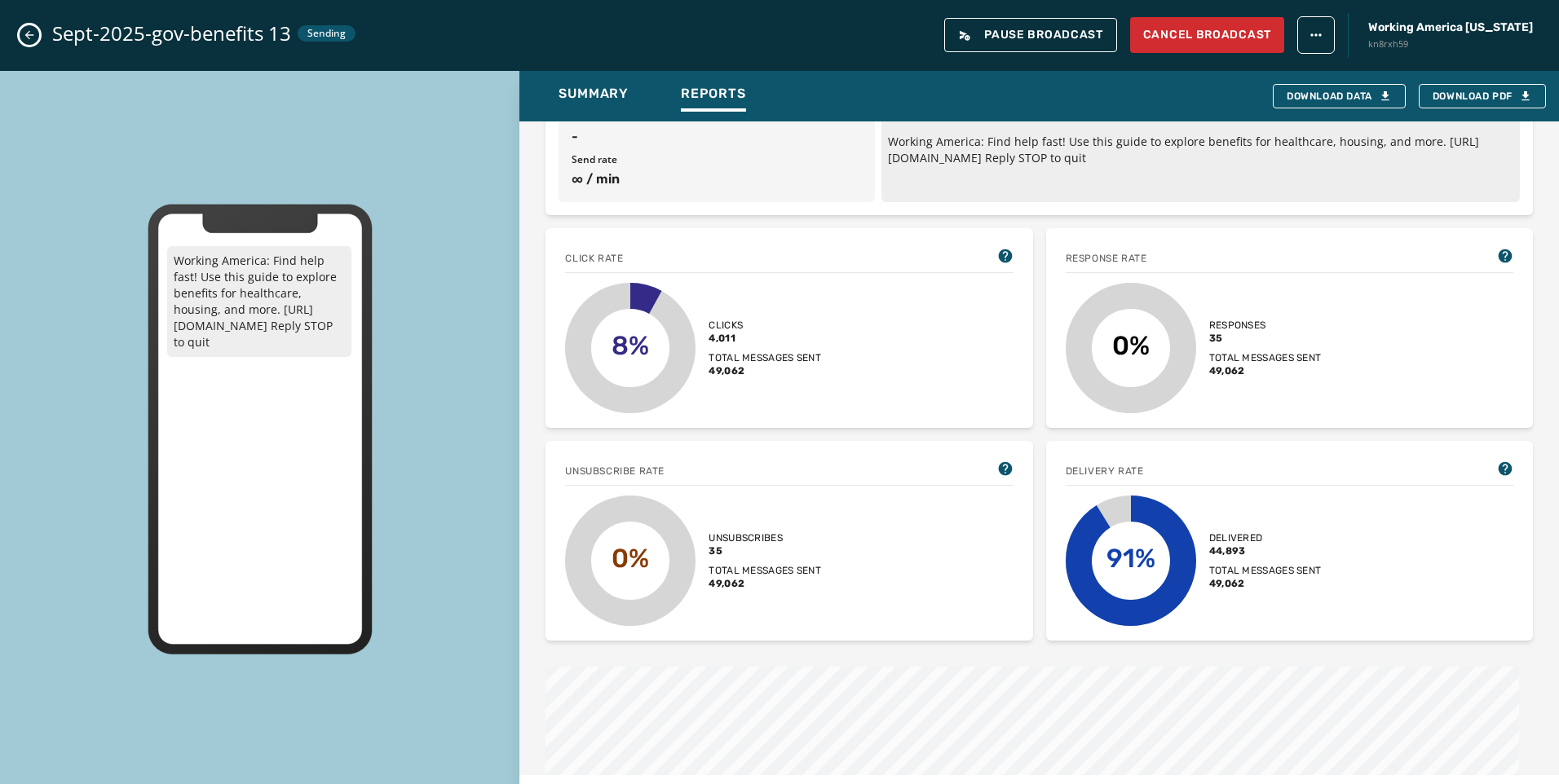
scroll to position [407, 0]
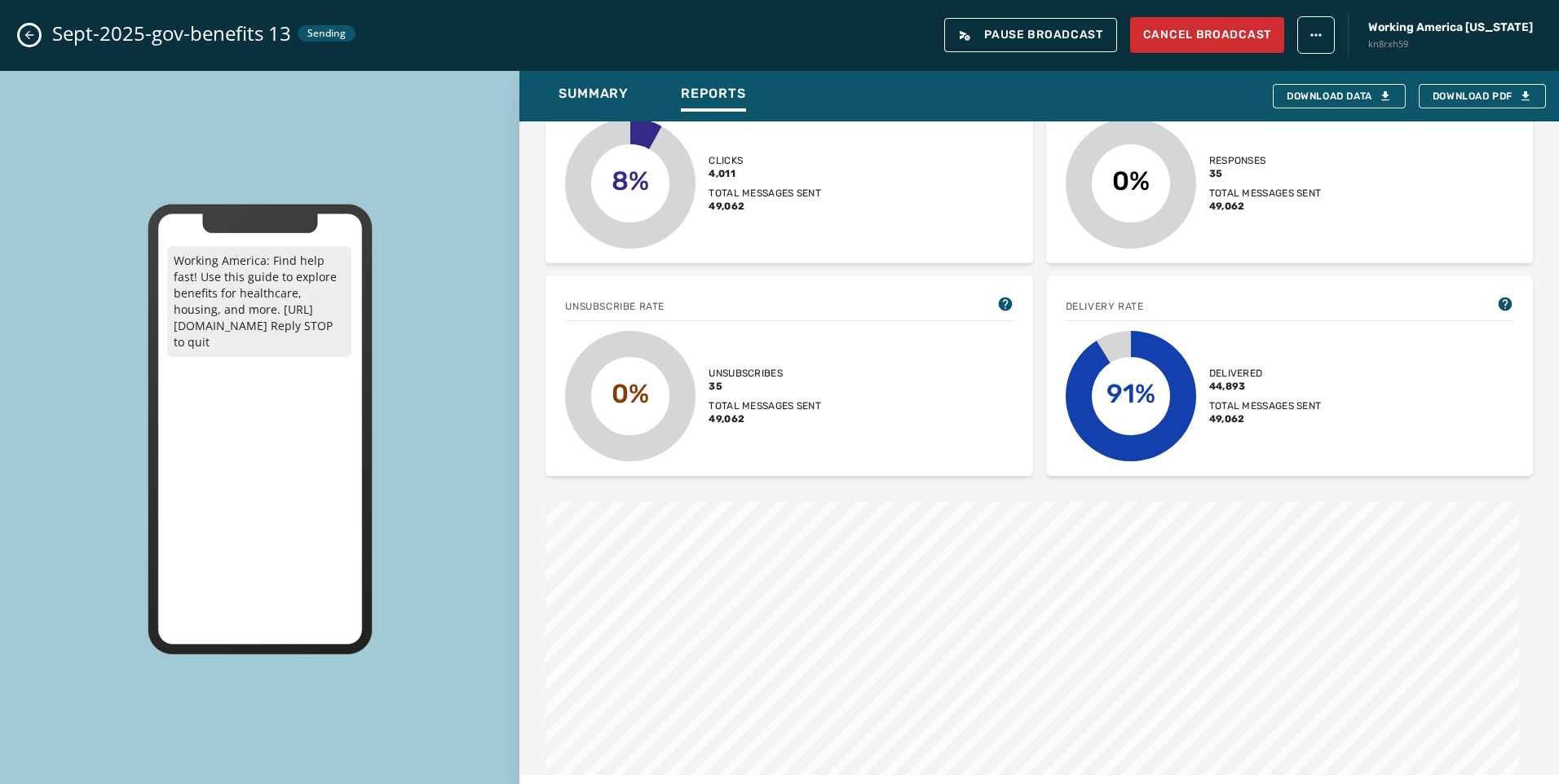
click at [0, 35] on div "Sept-2025-gov-benefits 13 Sending Pause Broadcast Cancel Broadcast Working Amer…" at bounding box center [779, 35] width 1559 height 71
click at [19, 37] on div "Sept-2025-gov-benefits 13 Sending Pause Broadcast Cancel Broadcast Working Amer…" at bounding box center [779, 35] width 1559 height 71
click at [26, 37] on icon "Close admin drawer" at bounding box center [29, 35] width 13 height 13
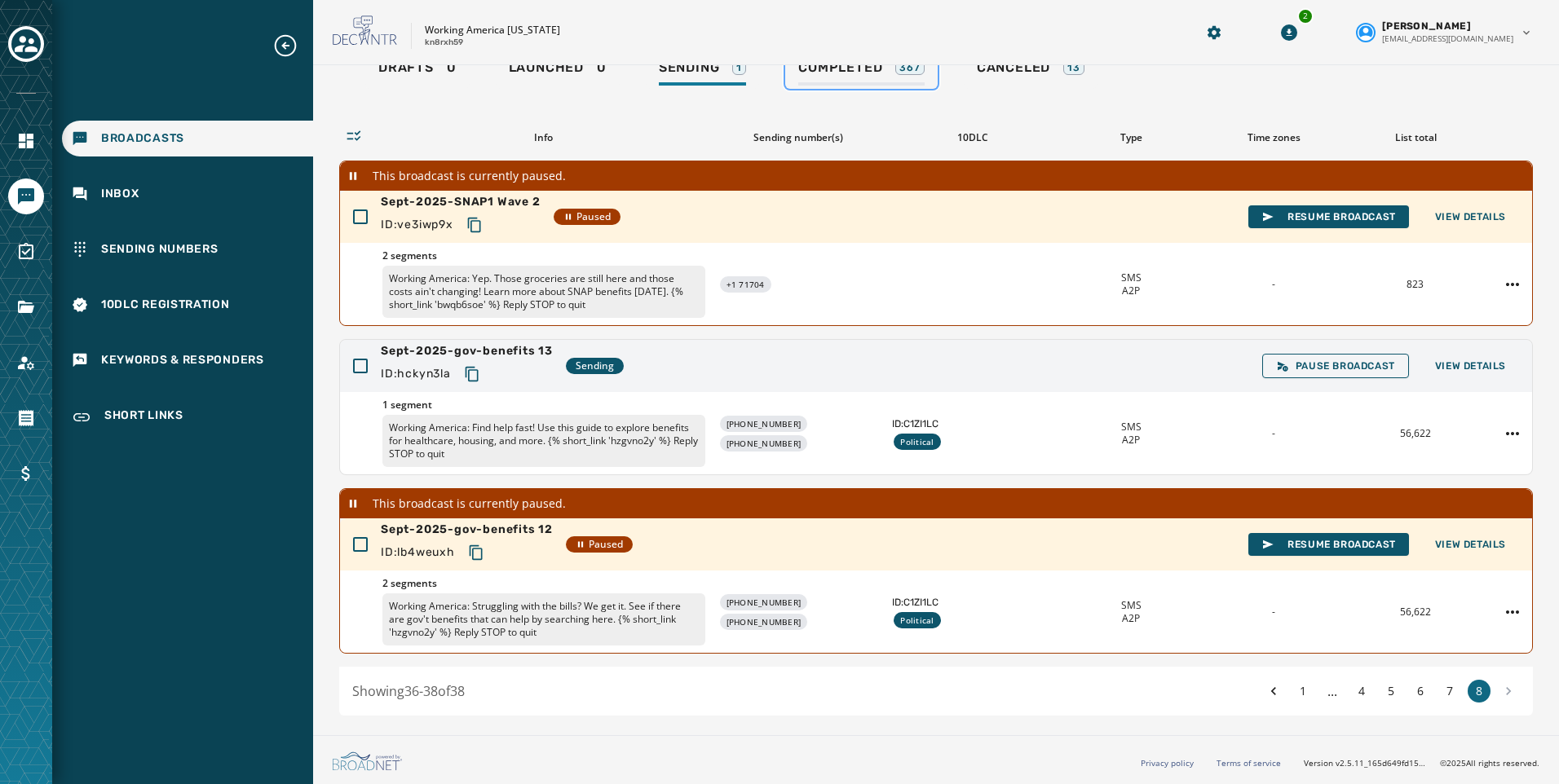
click at [841, 76] on div "Completed 367" at bounding box center [861, 72] width 127 height 26
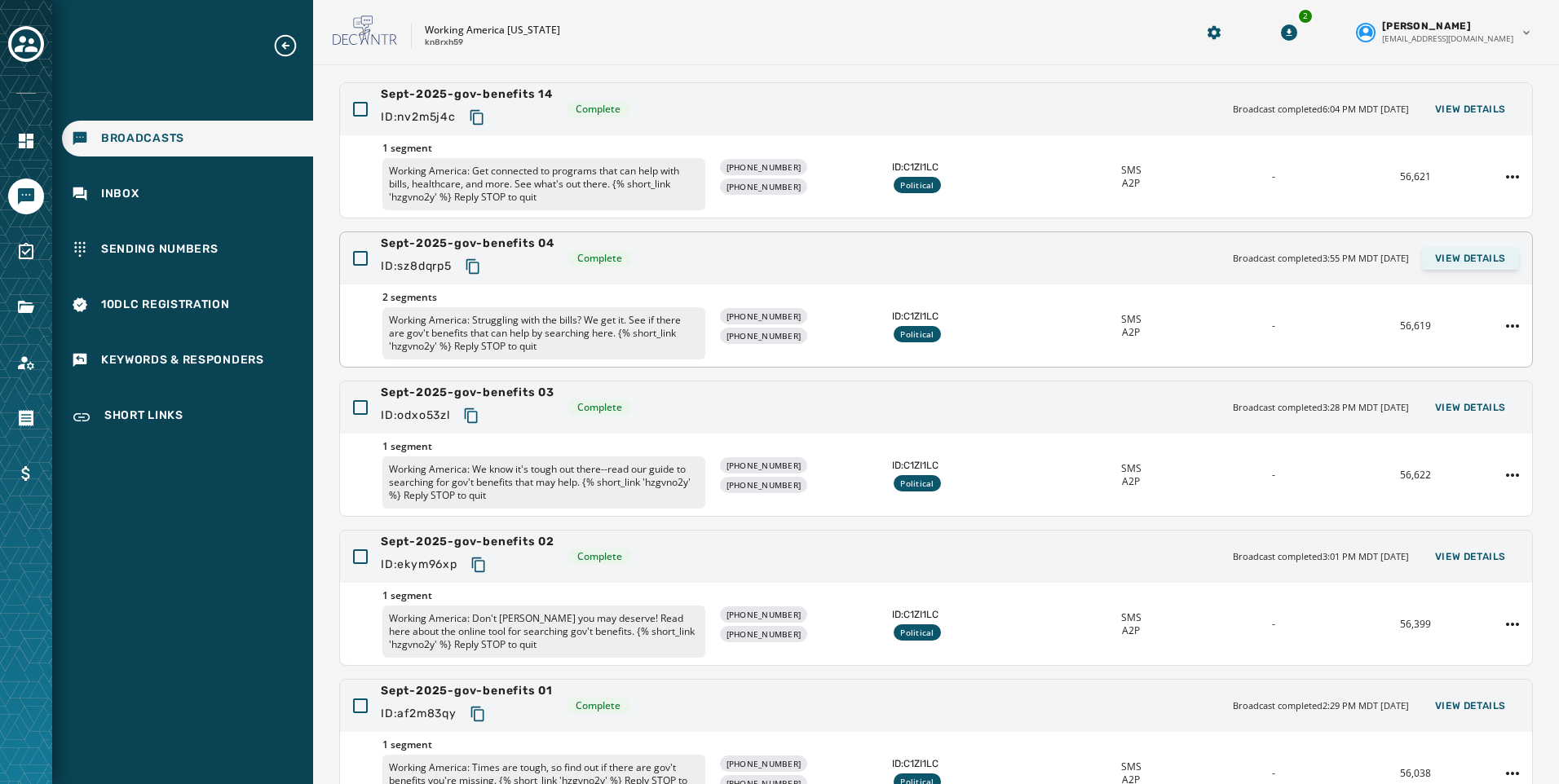
scroll to position [145, 0]
click at [1485, 113] on span "View Details" at bounding box center [1470, 111] width 71 height 13
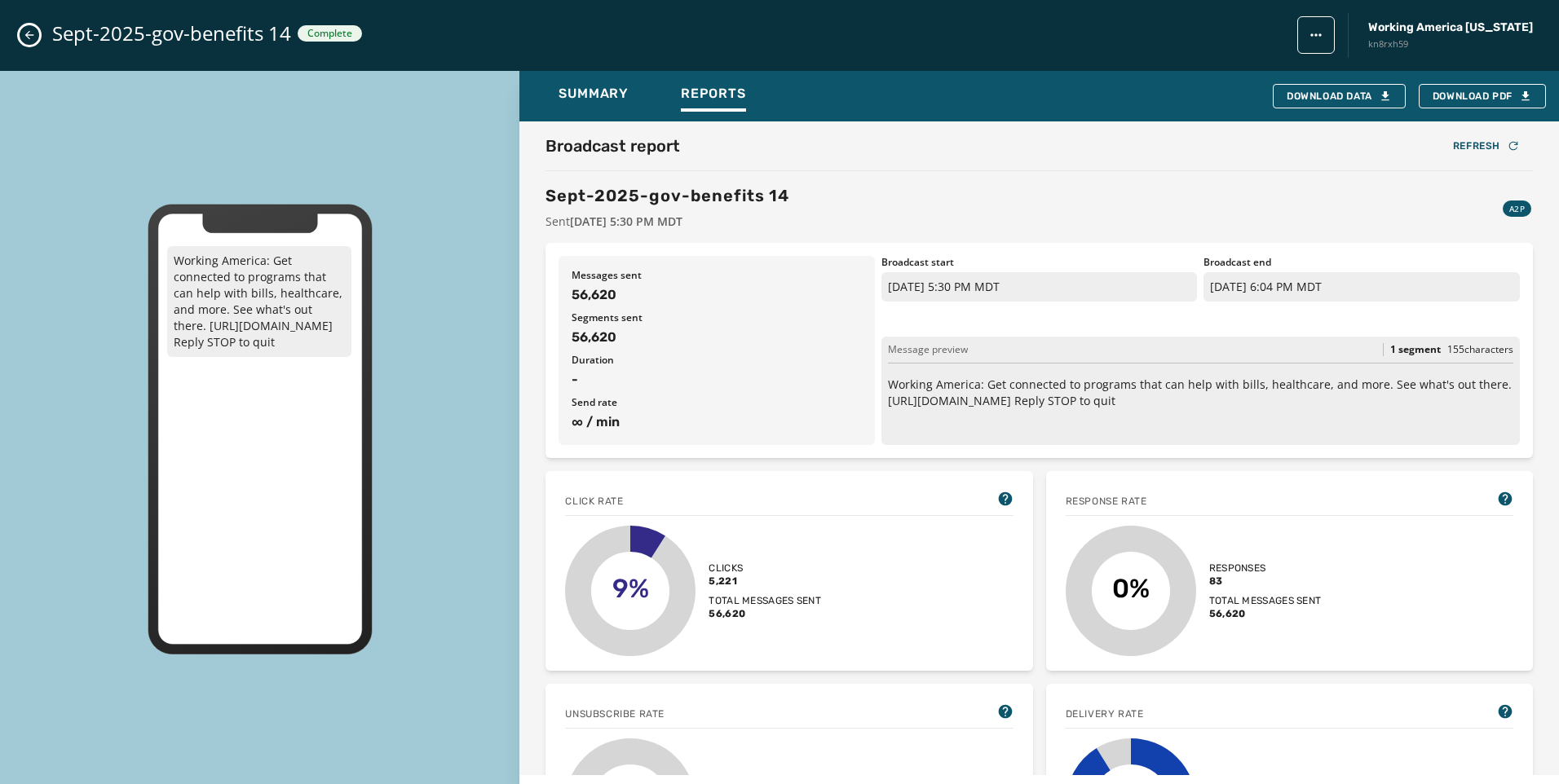
click at [35, 39] on icon "Close admin drawer" at bounding box center [29, 35] width 13 height 13
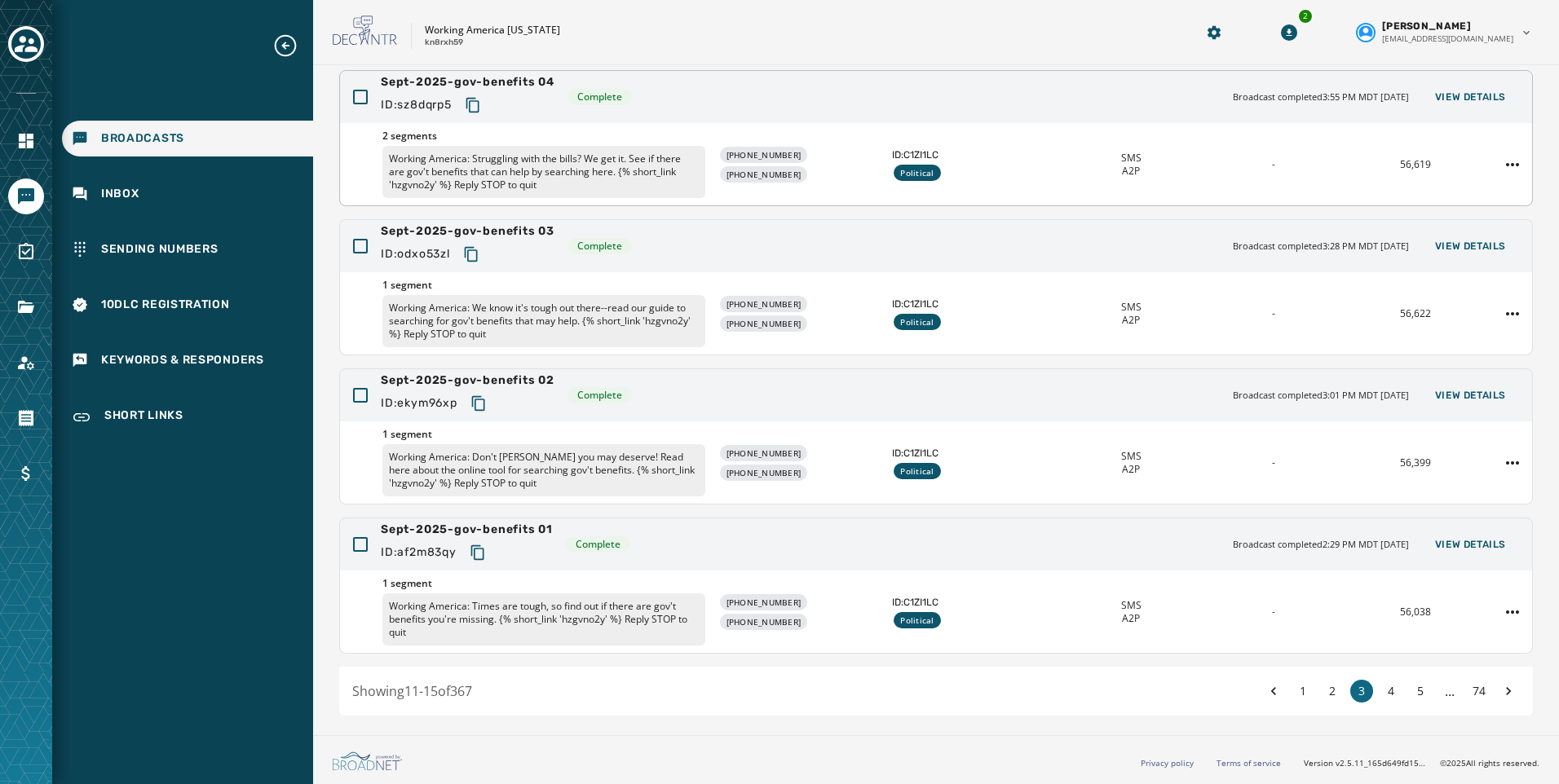
scroll to position [0, 0]
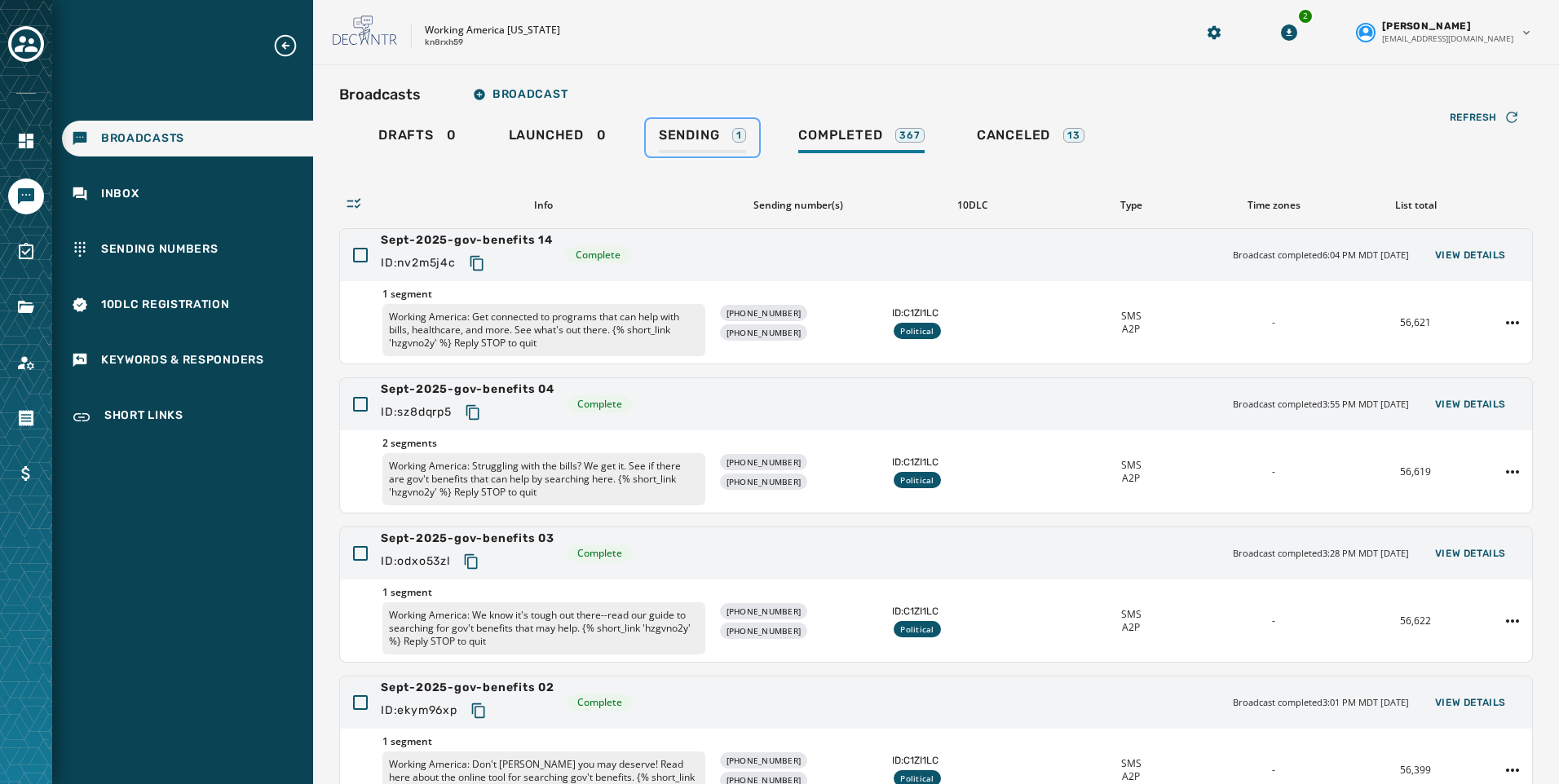
click at [691, 137] on span "Sending" at bounding box center [689, 135] width 61 height 16
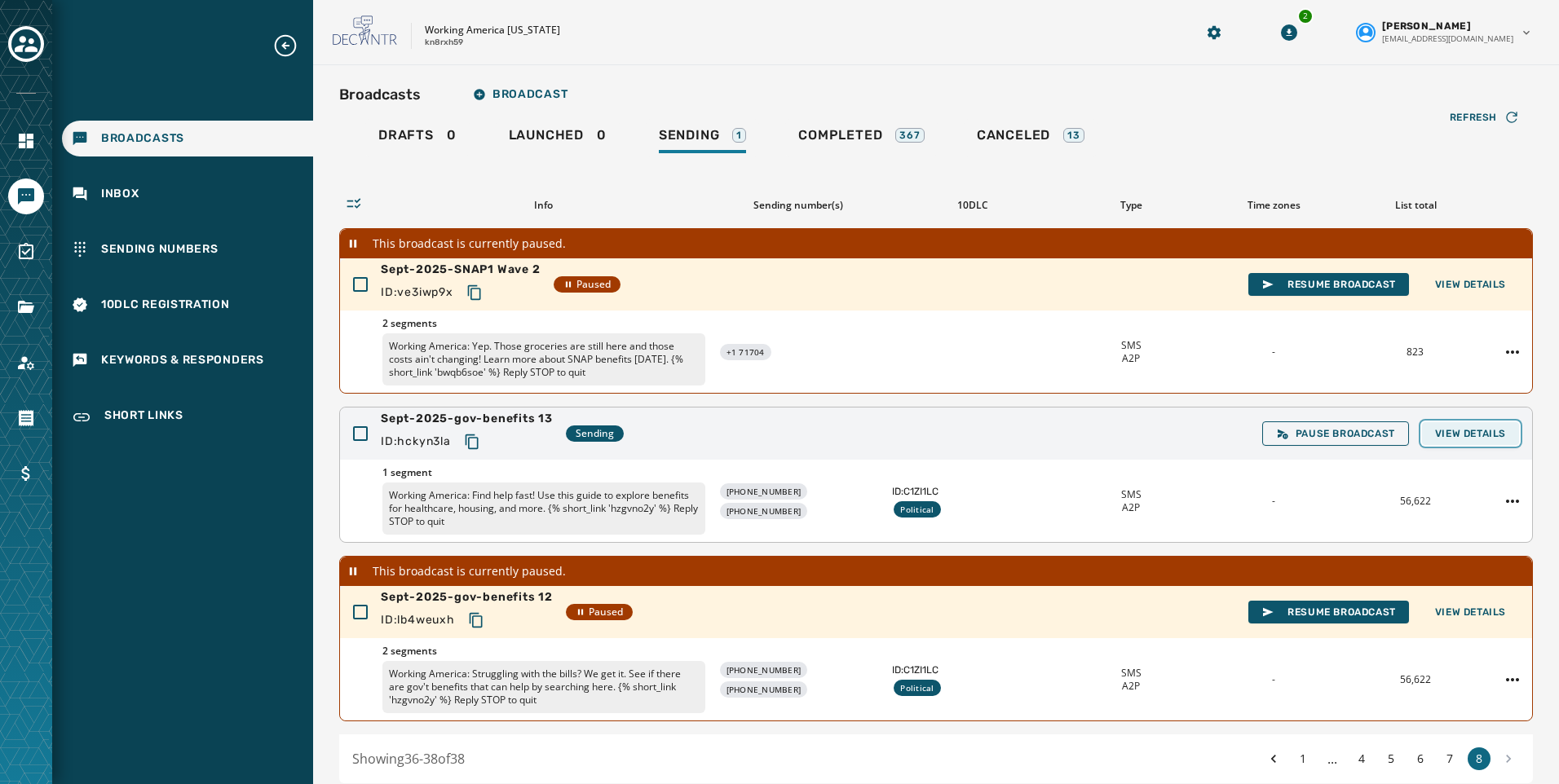
click at [1463, 433] on span "View Details" at bounding box center [1470, 433] width 71 height 13
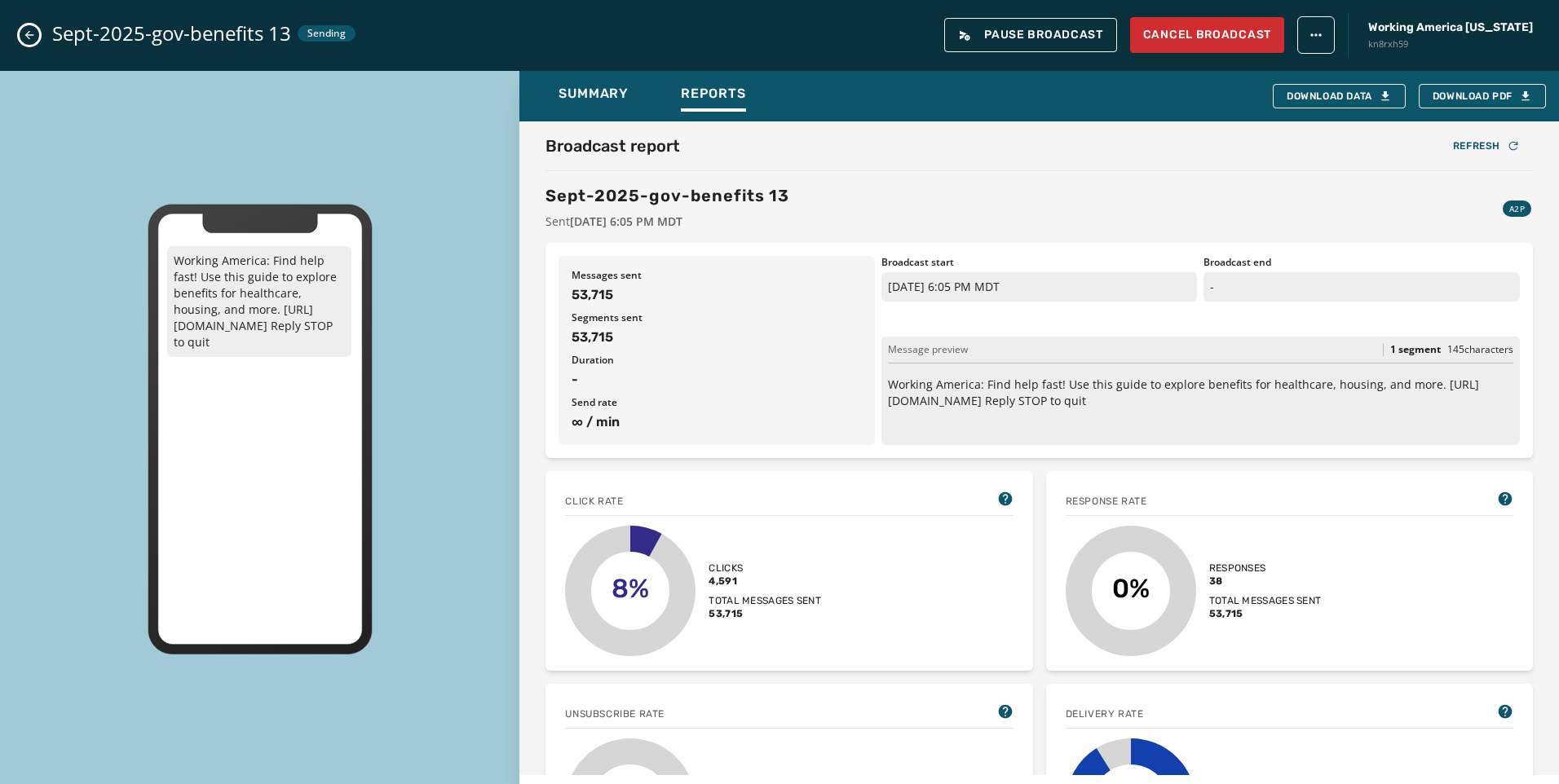
scroll to position [82, 0]
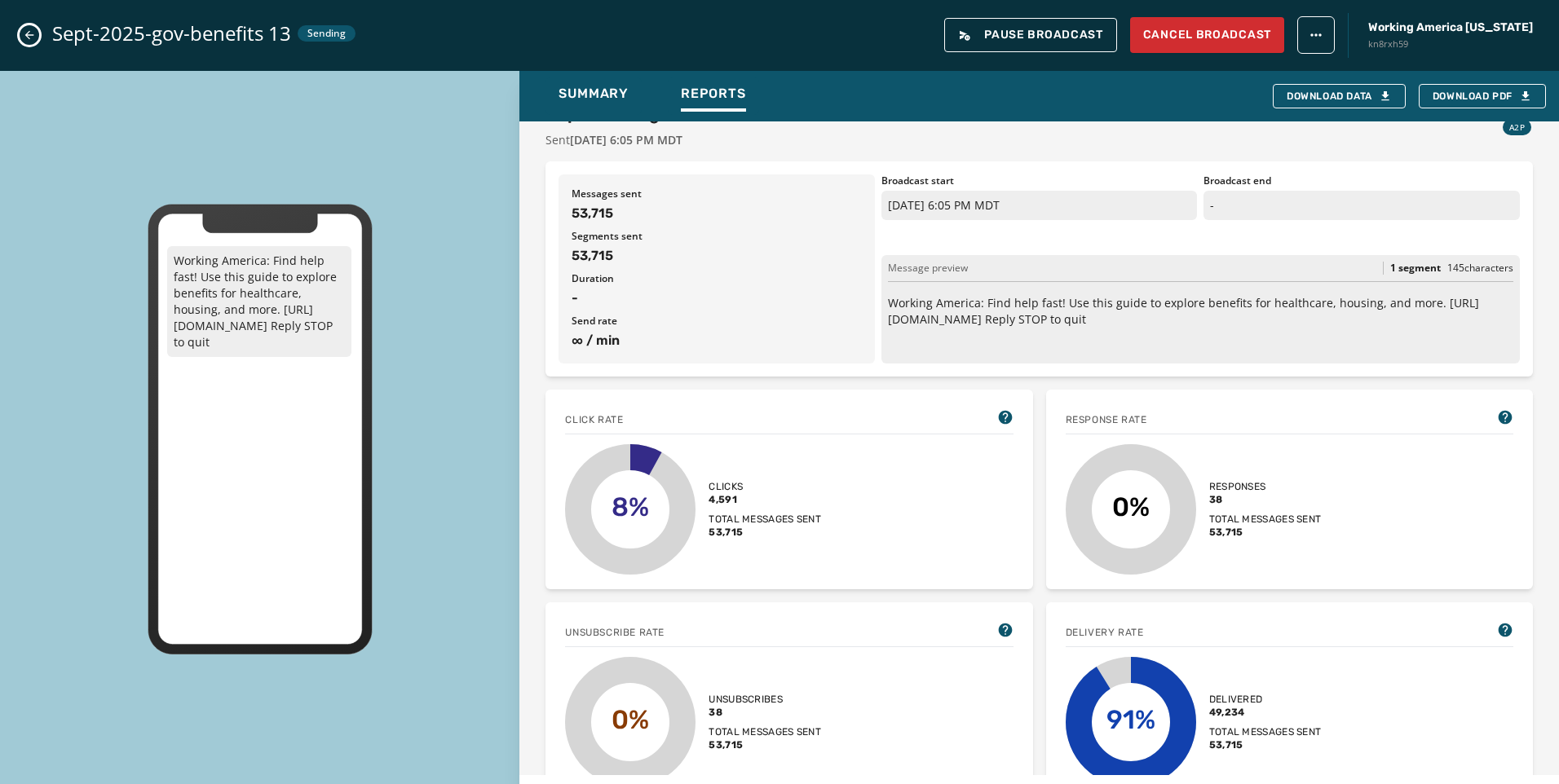
click at [27, 31] on icon "Close admin drawer" at bounding box center [29, 35] width 13 height 13
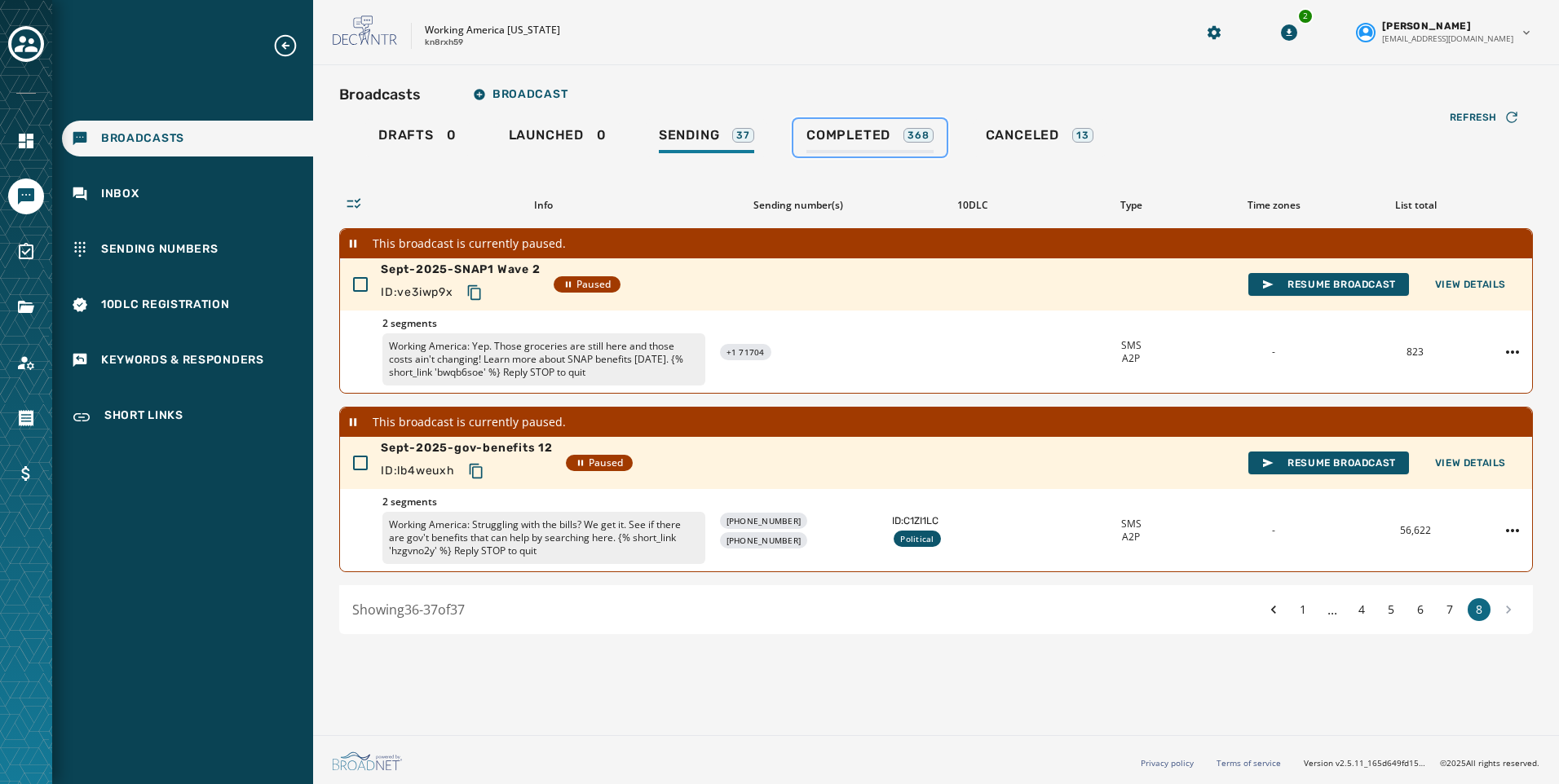
click at [846, 137] on span "Completed" at bounding box center [848, 135] width 84 height 16
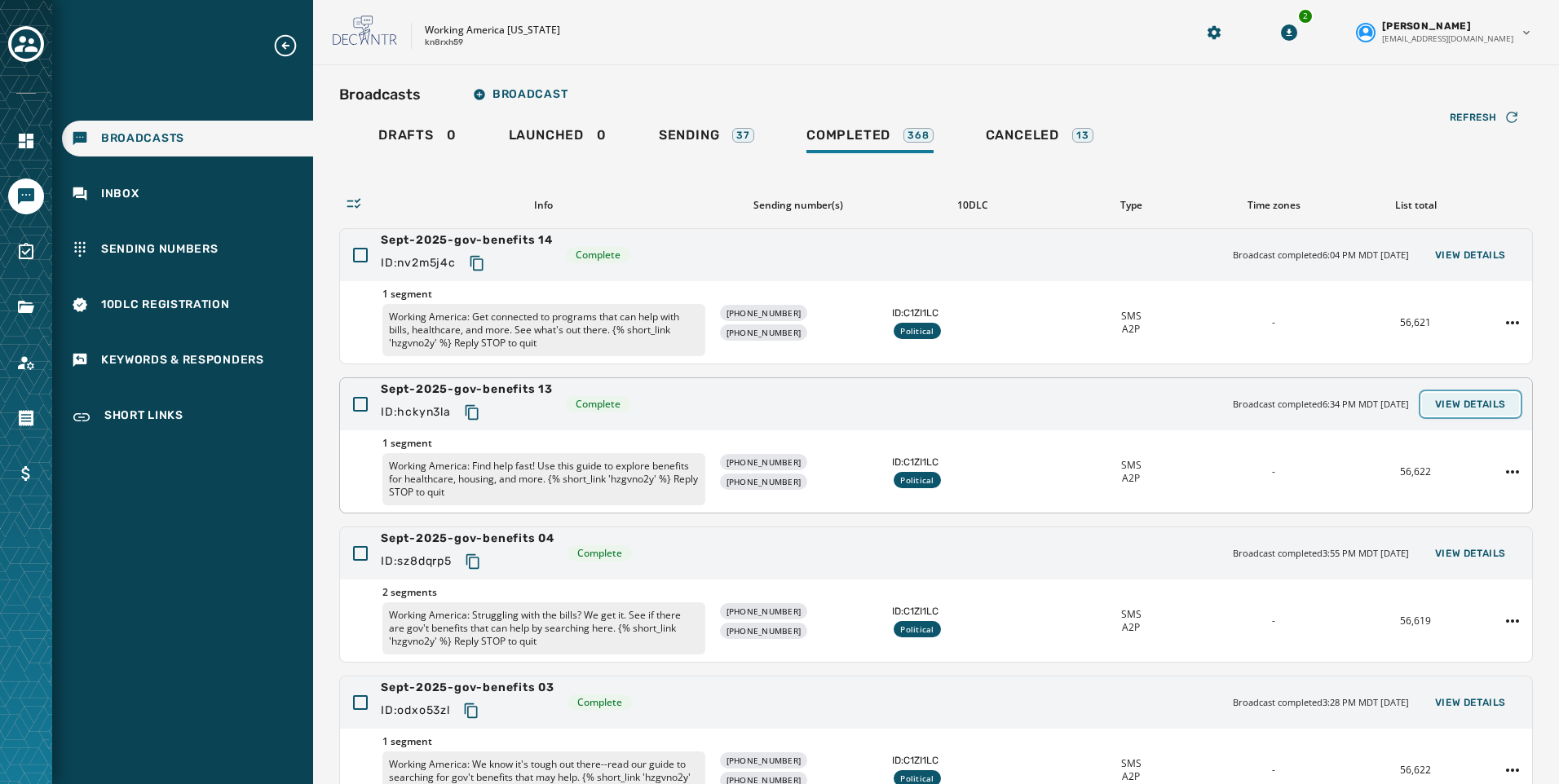
click at [1471, 412] on button "View Details" at bounding box center [1471, 404] width 97 height 23
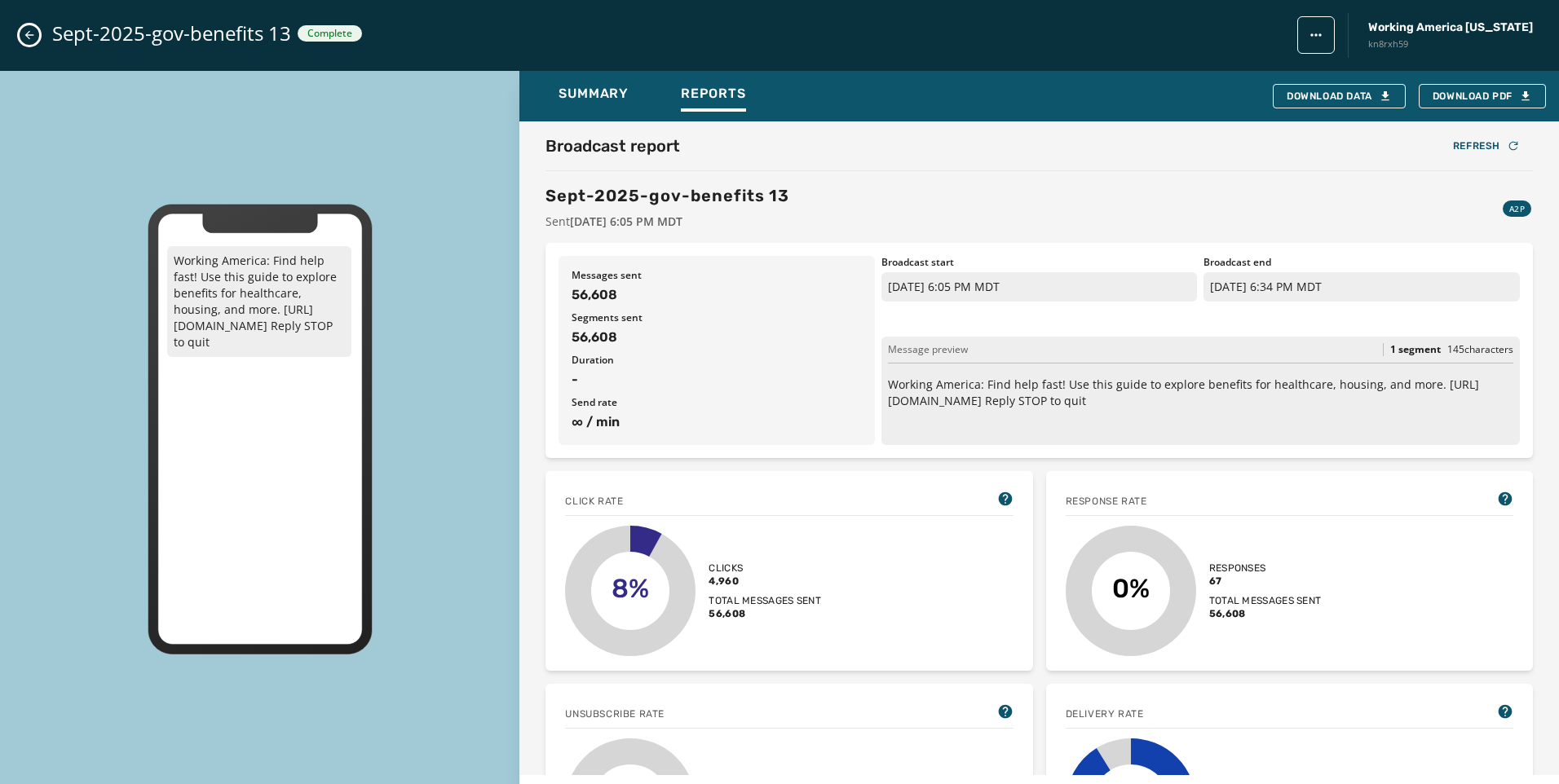
click at [32, 35] on icon "Close admin drawer" at bounding box center [30, 35] width 9 height 9
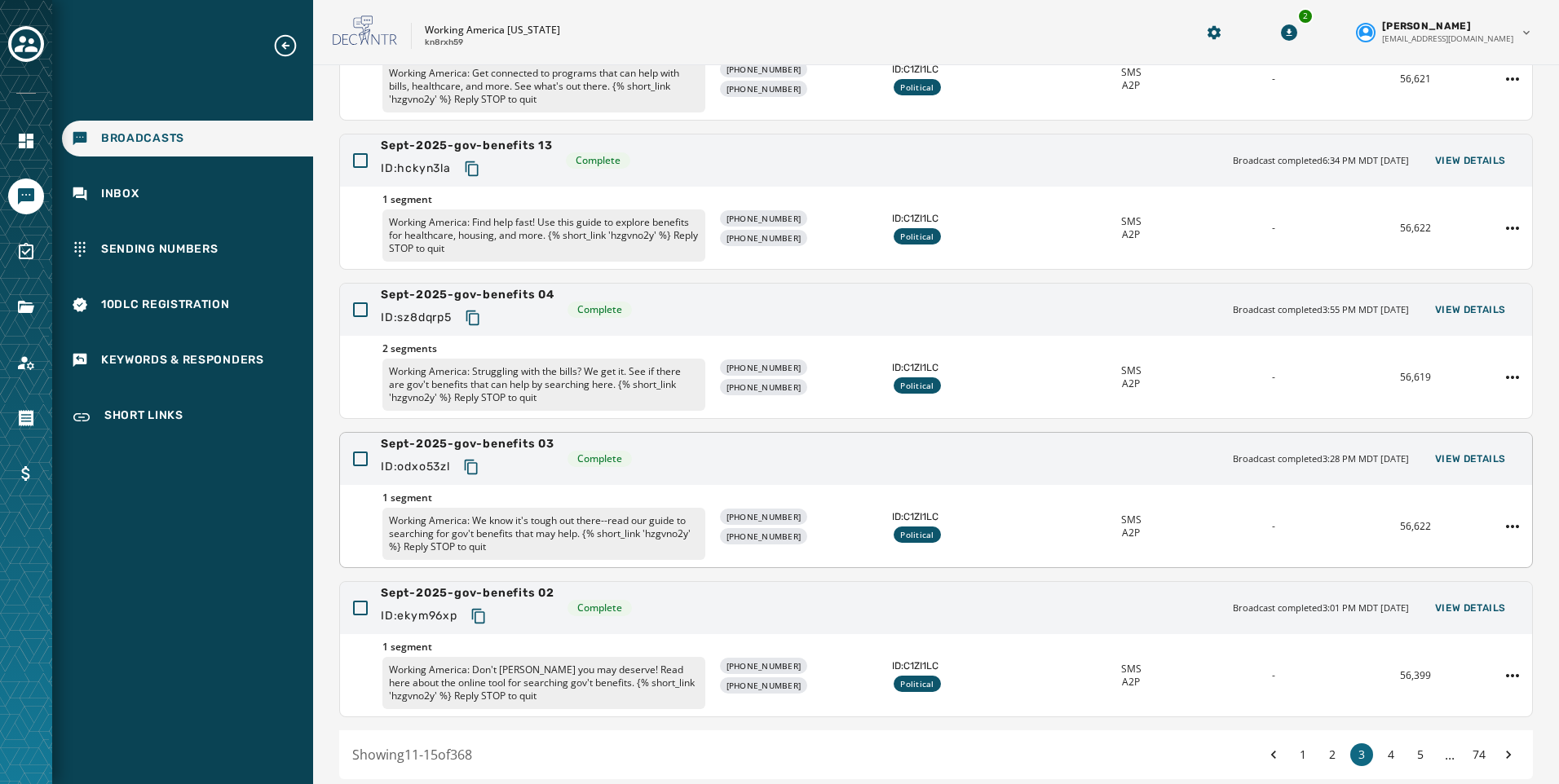
scroll to position [245, 0]
drag, startPoint x: 1455, startPoint y: 599, endPoint x: 1418, endPoint y: 594, distance: 37.3
click at [1454, 599] on button "View Details" at bounding box center [1471, 607] width 97 height 23
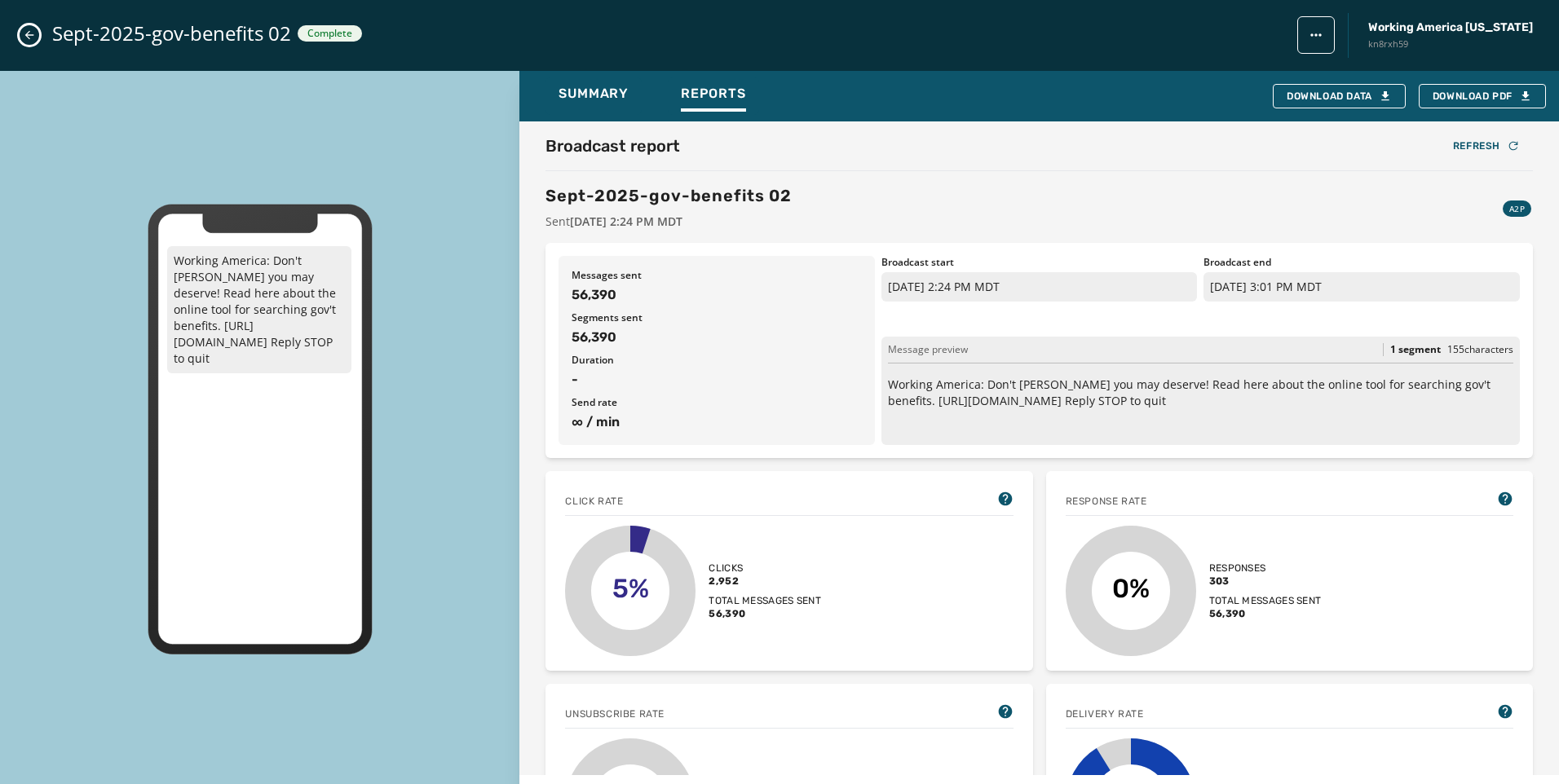
click at [23, 29] on icon "Close admin drawer" at bounding box center [29, 35] width 13 height 13
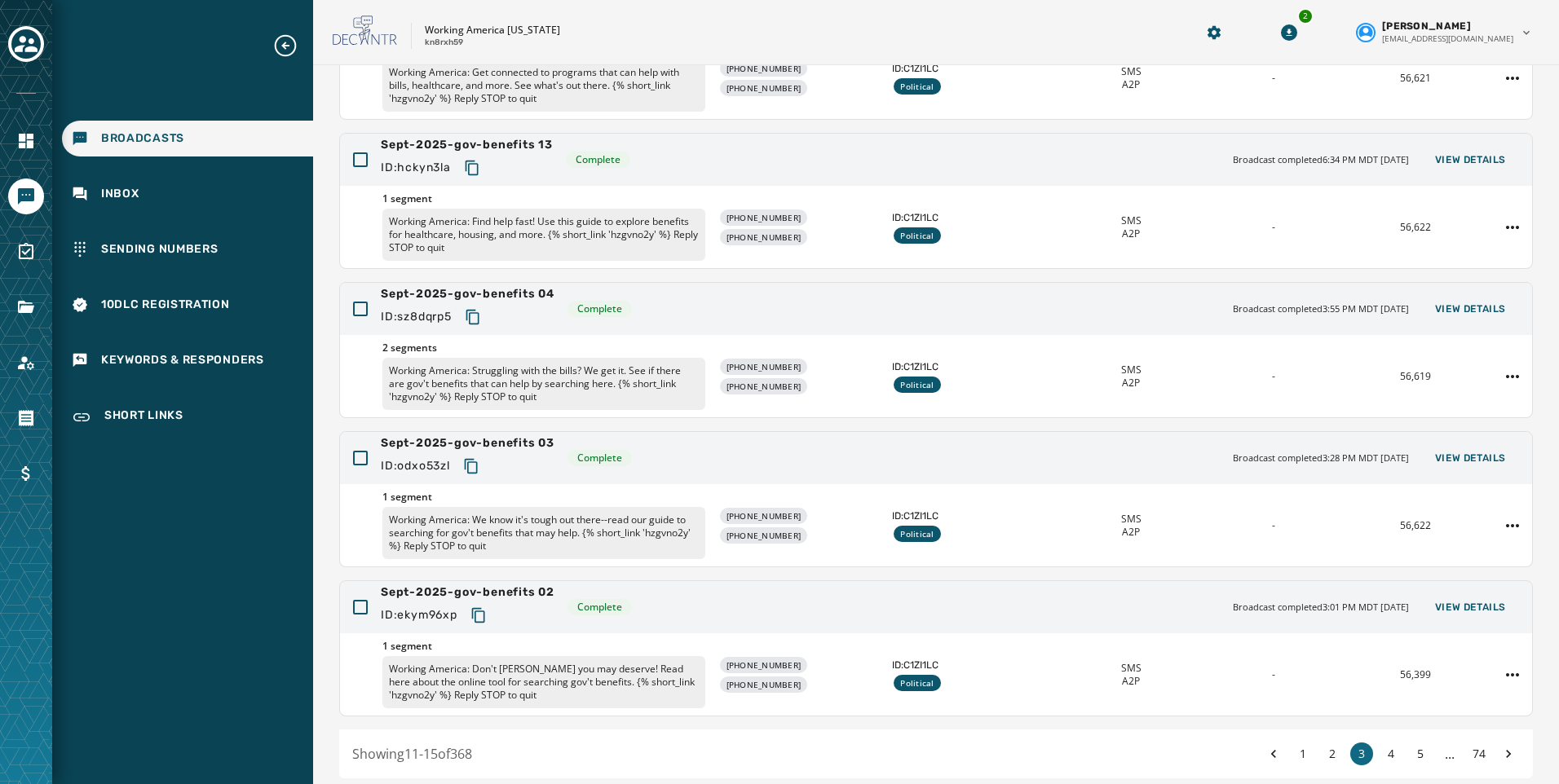
scroll to position [307, 0]
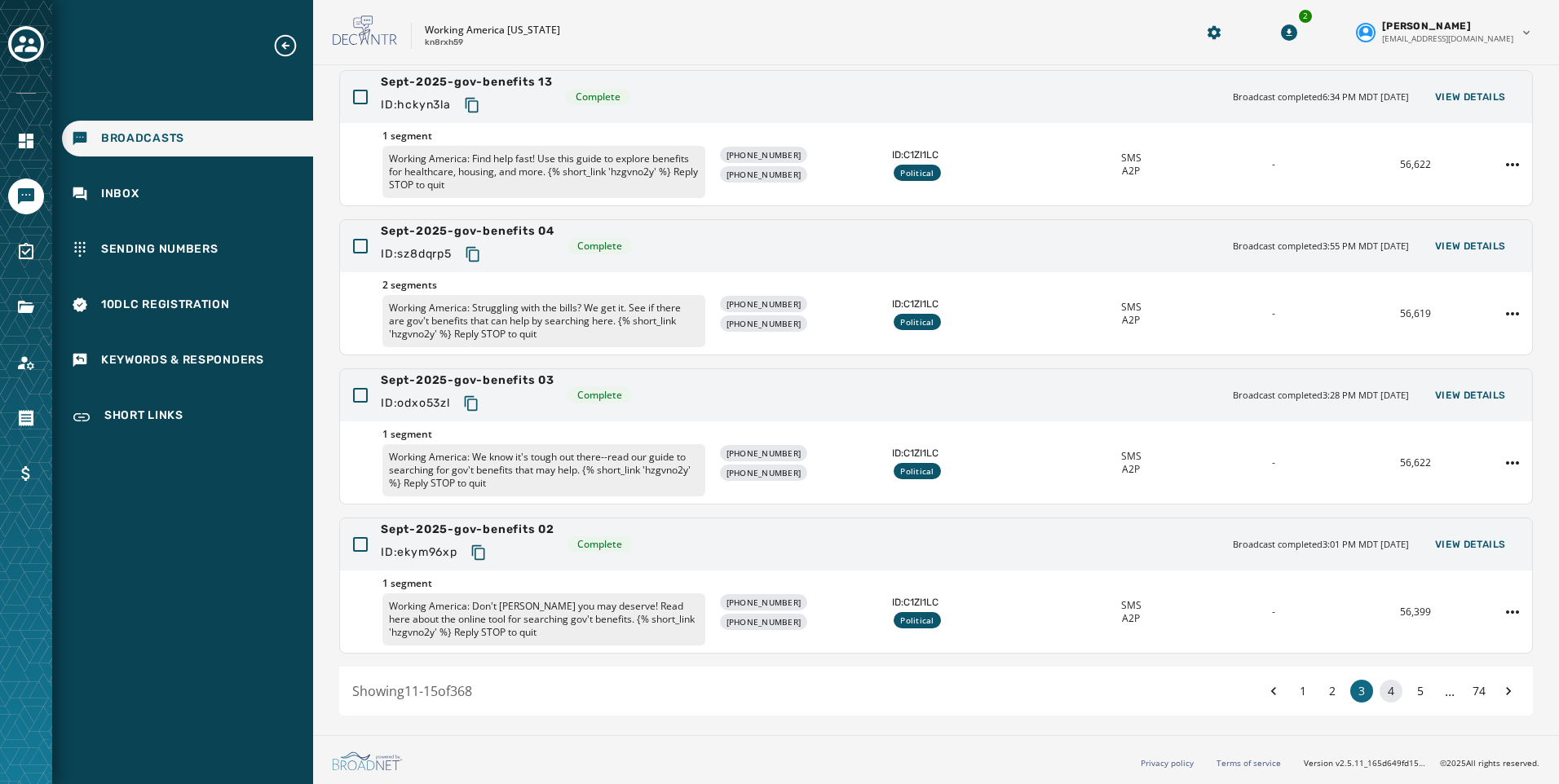
click at [1380, 690] on button "4" at bounding box center [1391, 690] width 23 height 23
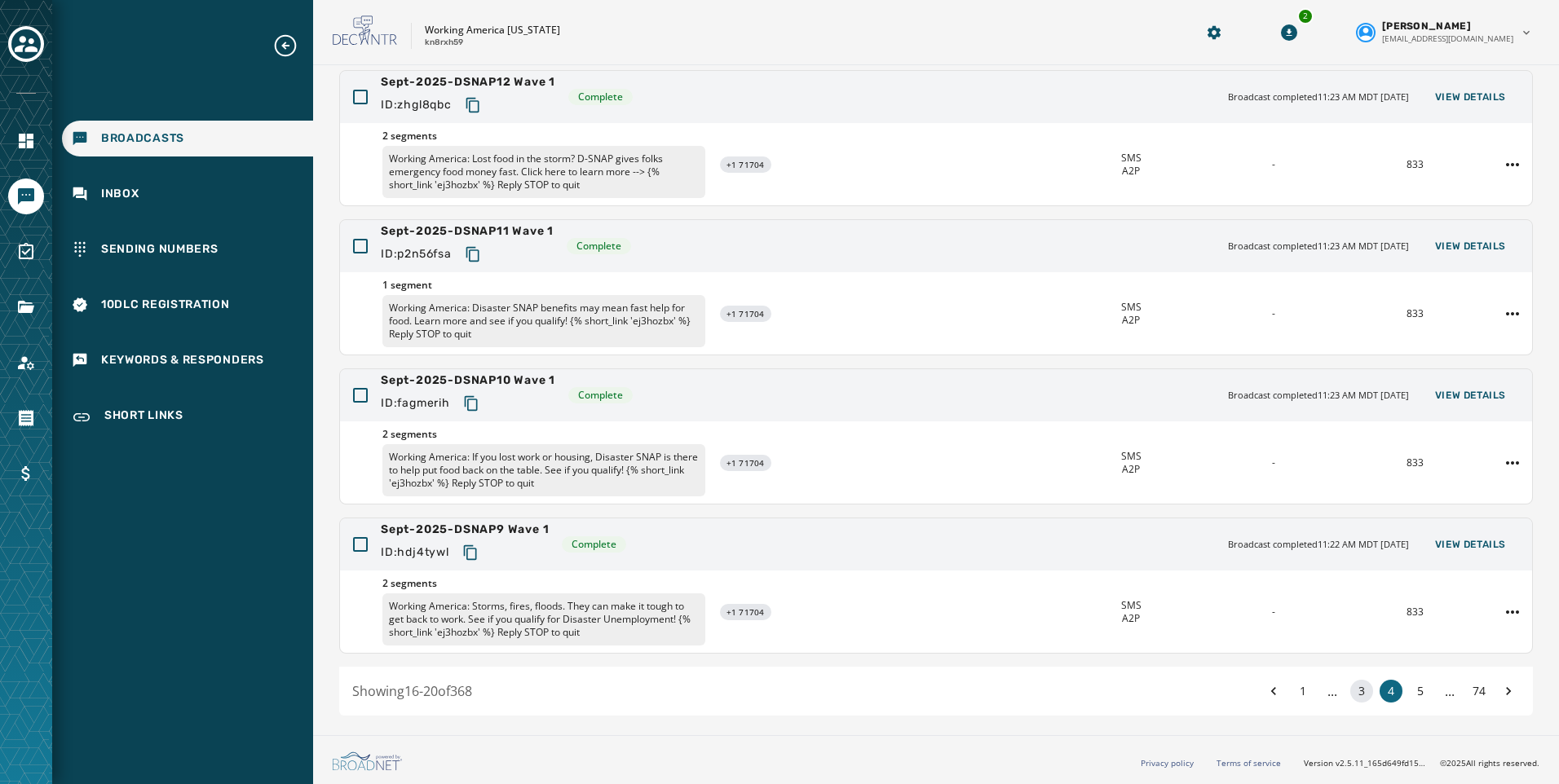
click at [1350, 694] on button "3" at bounding box center [1361, 690] width 23 height 23
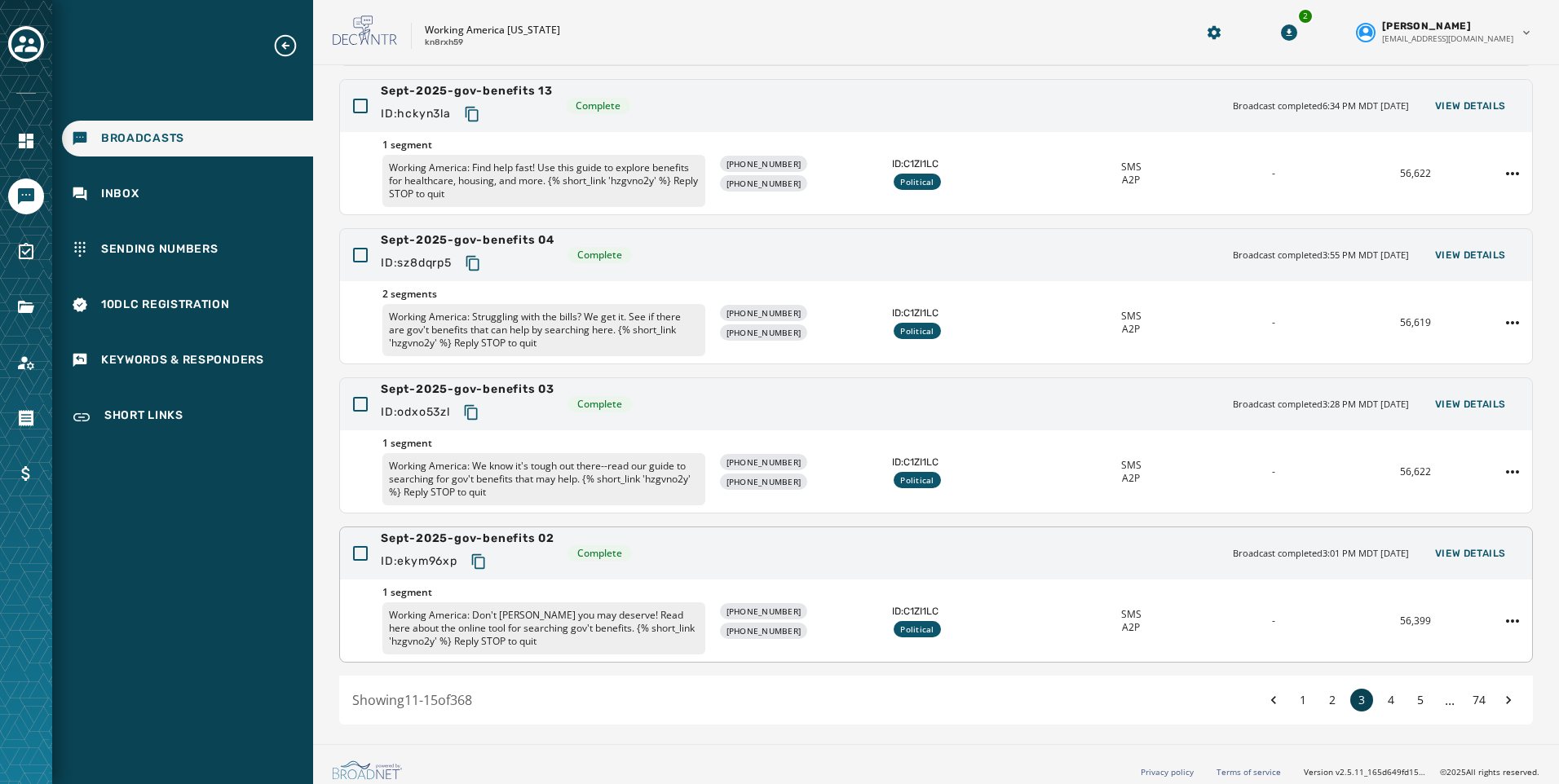
scroll to position [307, 0]
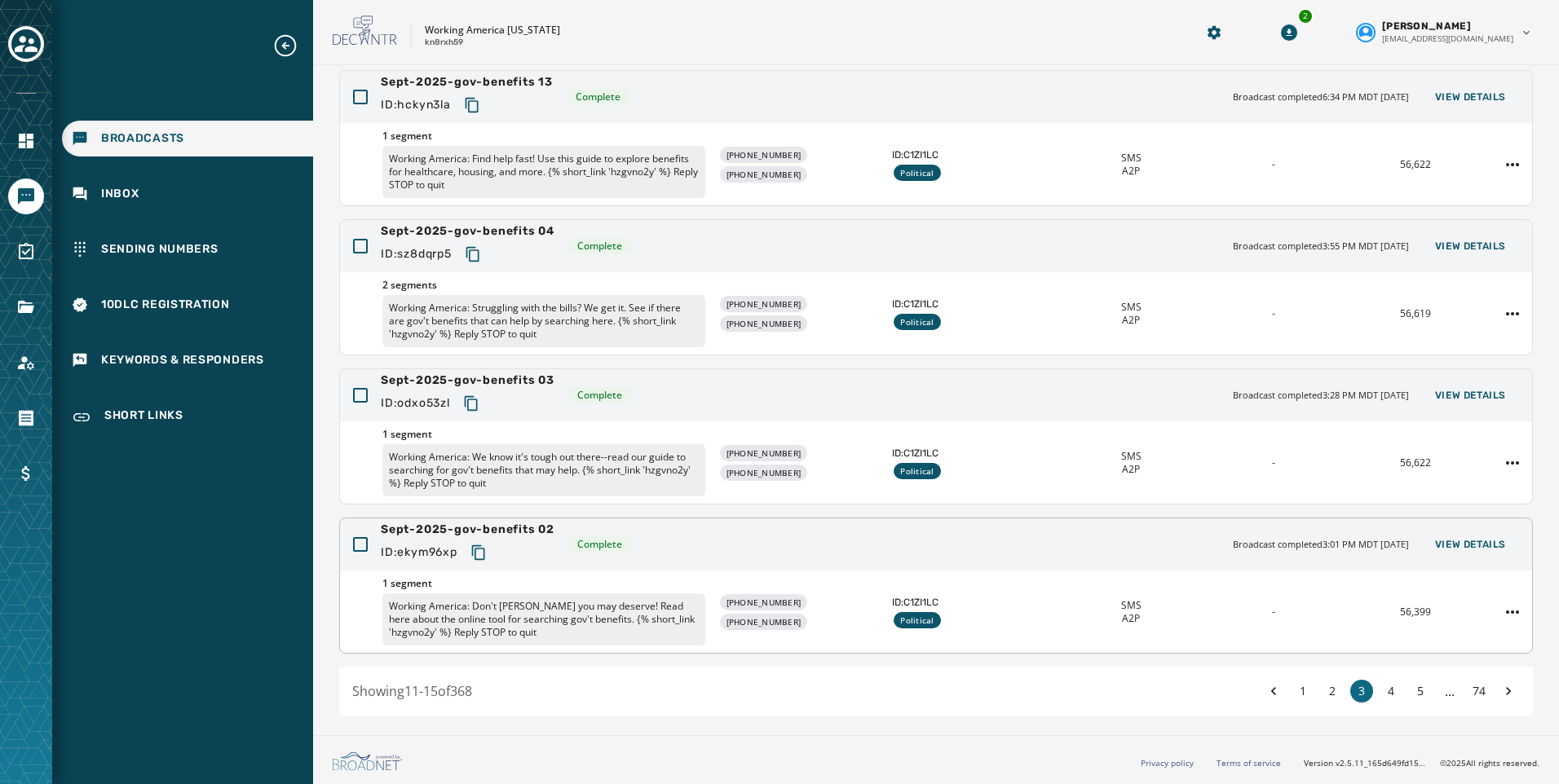
click at [1469, 559] on div "Sept-2025-gov-benefits 02 ID: ekym96xp Complete Broadcast completed 3:01 PM MDT…" at bounding box center [936, 544] width 1192 height 52
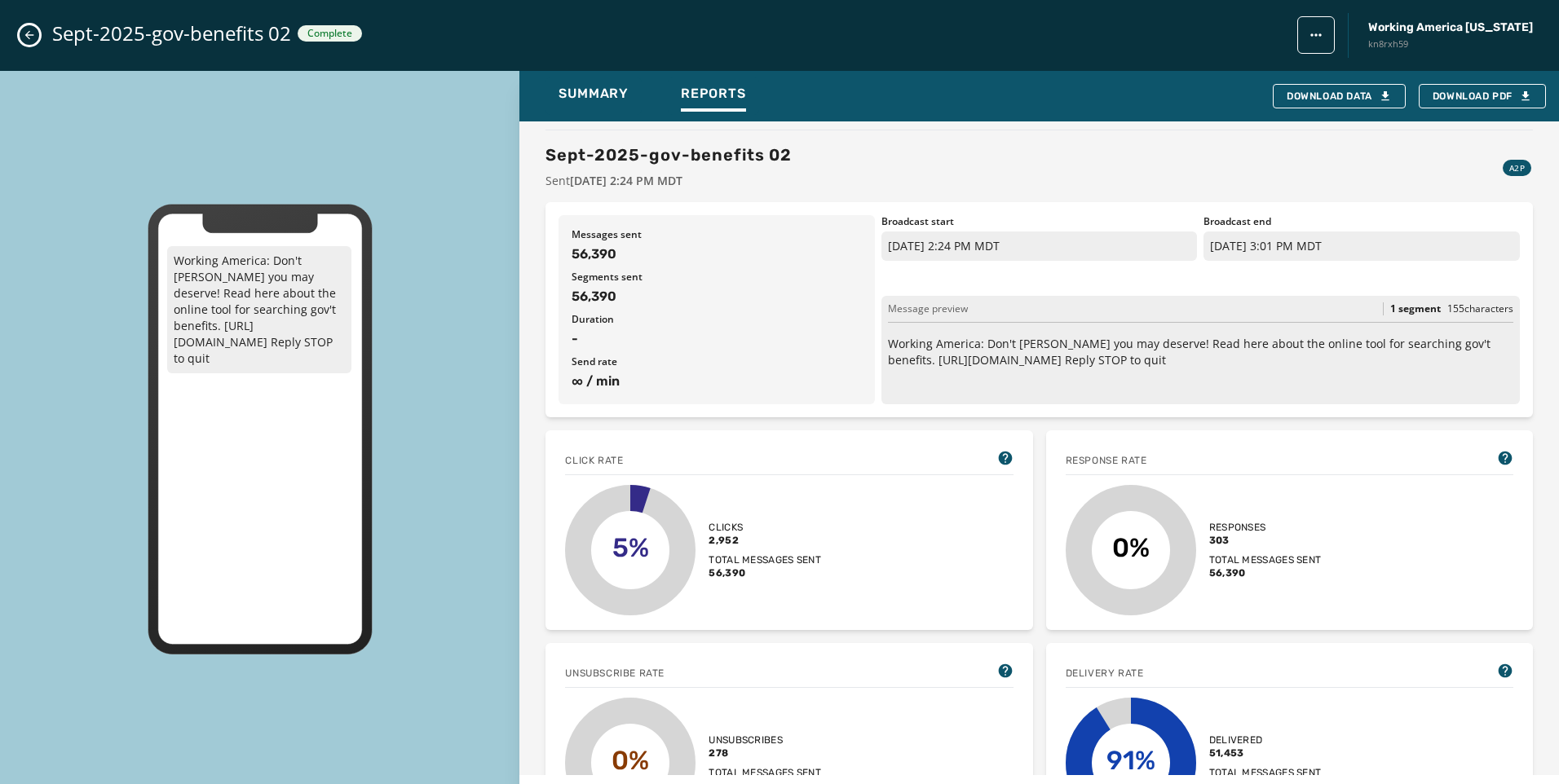
scroll to position [0, 0]
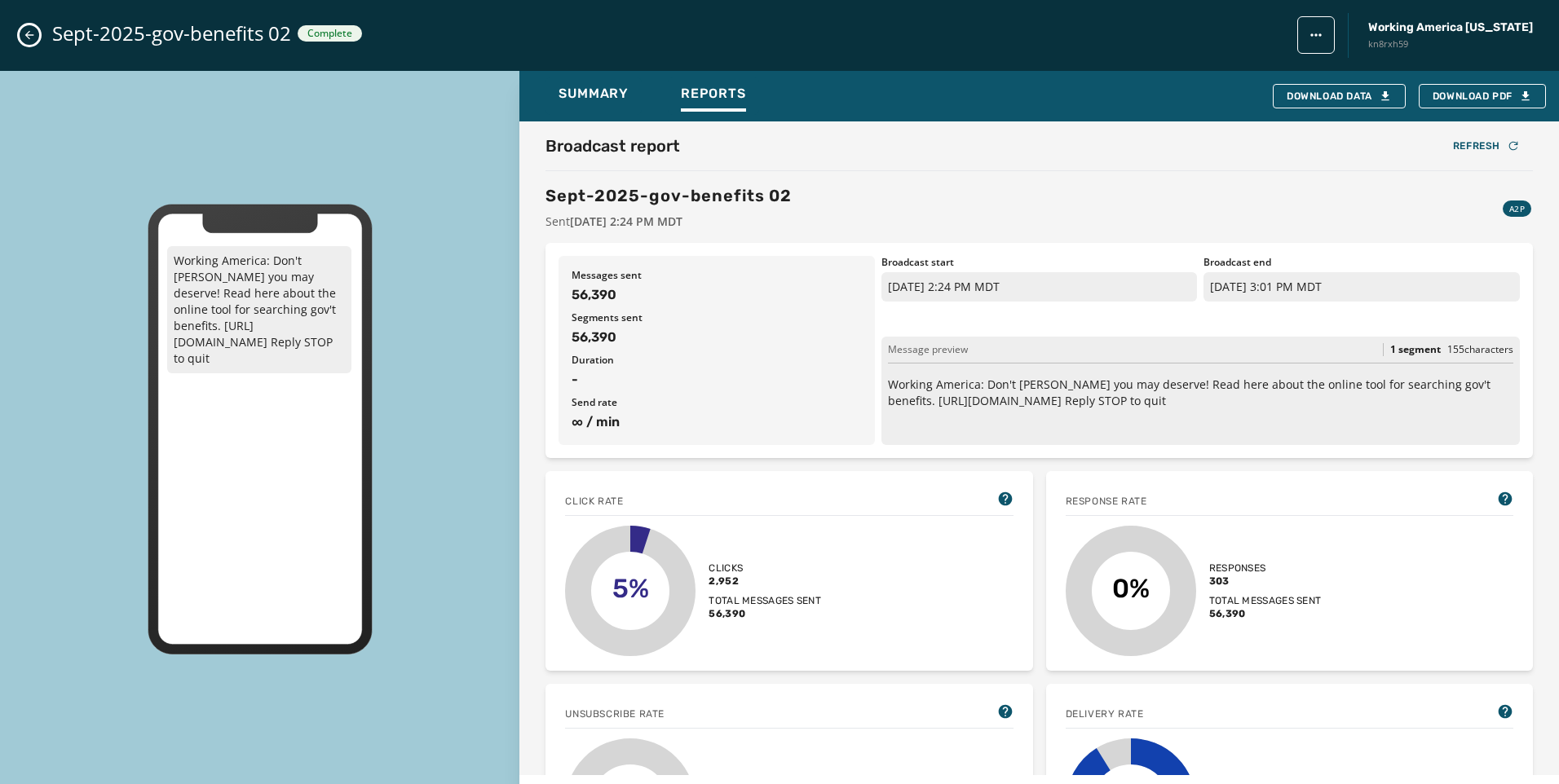
drag, startPoint x: 18, startPoint y: 40, endPoint x: 67, endPoint y: 56, distance: 51.5
click at [19, 40] on div "Sept-2025-gov-benefits 02 Complete Working America Ohio kn8rxh59" at bounding box center [779, 35] width 1559 height 71
click at [26, 32] on icon "Close admin drawer" at bounding box center [29, 35] width 13 height 13
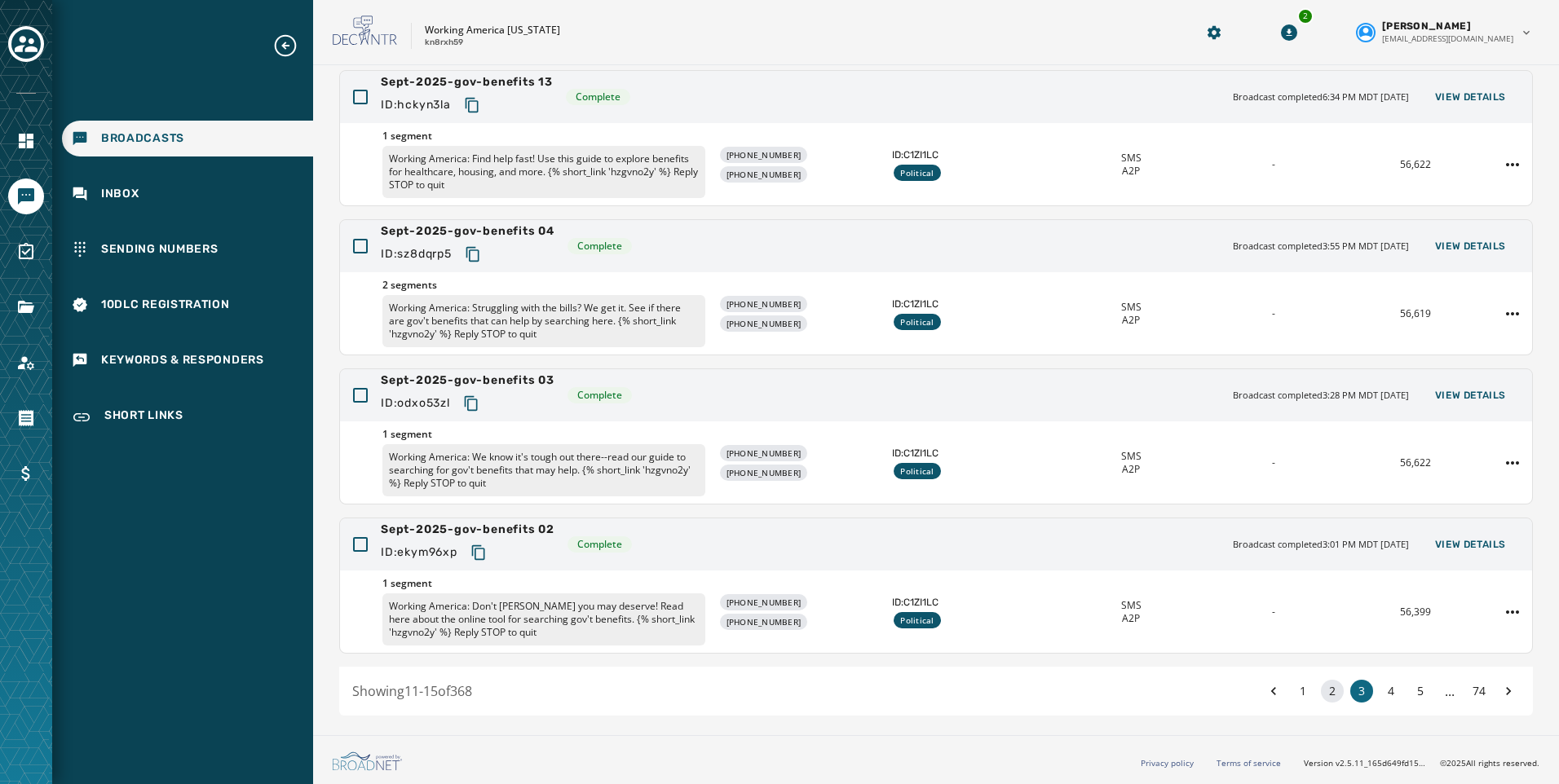
click at [1321, 689] on button "2" at bounding box center [1332, 690] width 23 height 23
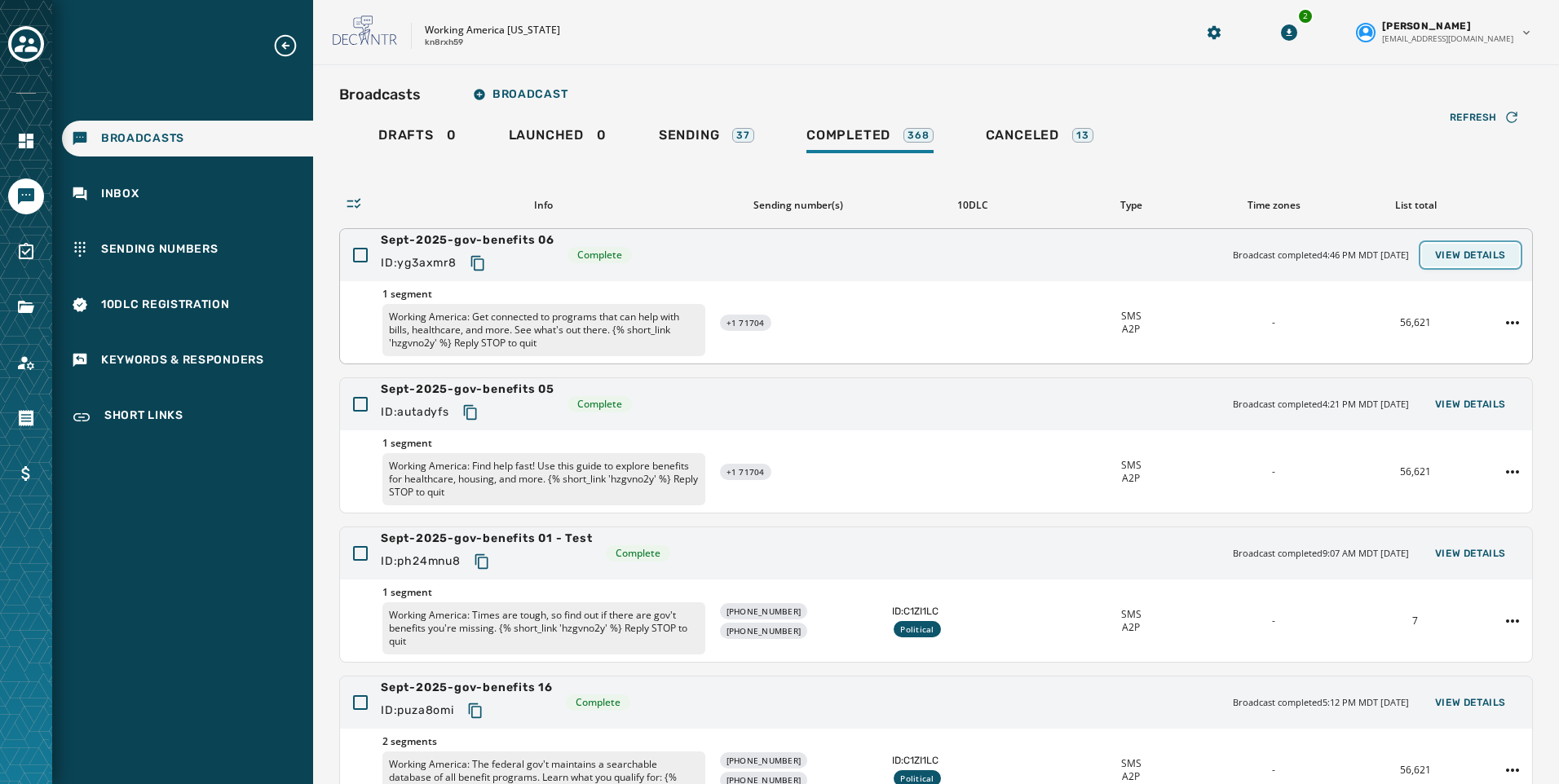
click at [1456, 246] on button "View Details" at bounding box center [1471, 255] width 97 height 23
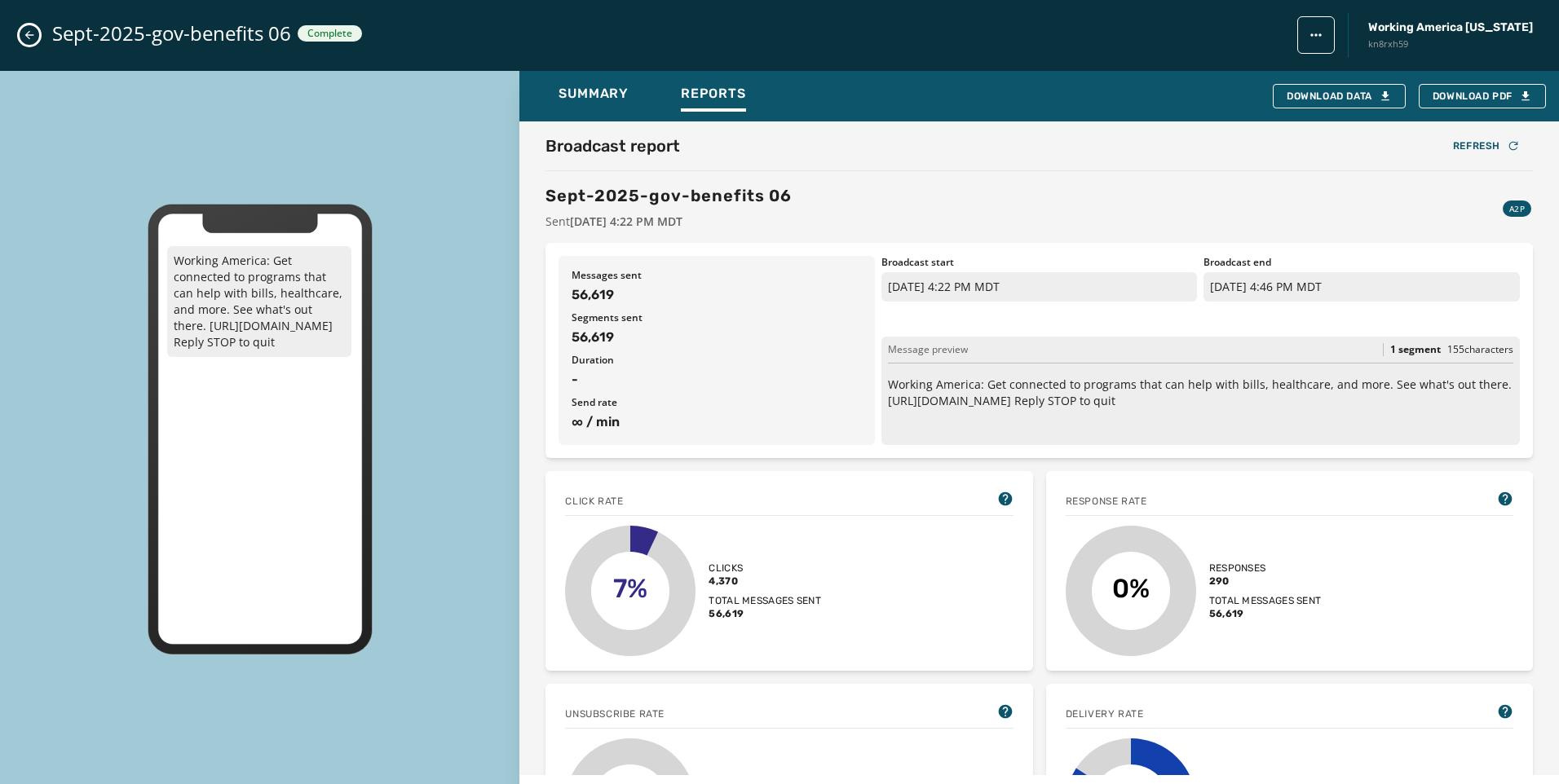
click at [26, 30] on icon "Close admin drawer" at bounding box center [29, 35] width 13 height 13
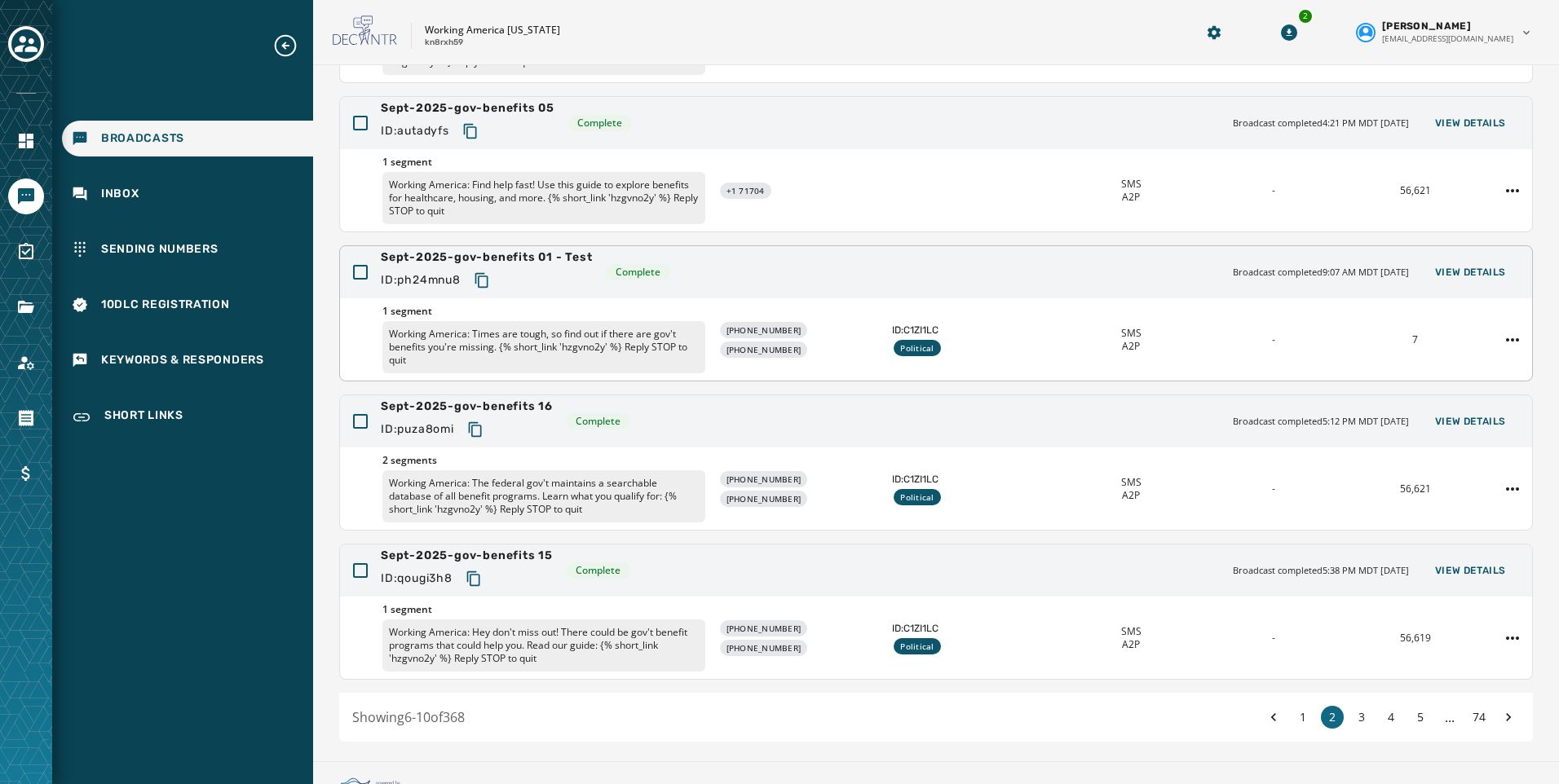
scroll to position [307, 0]
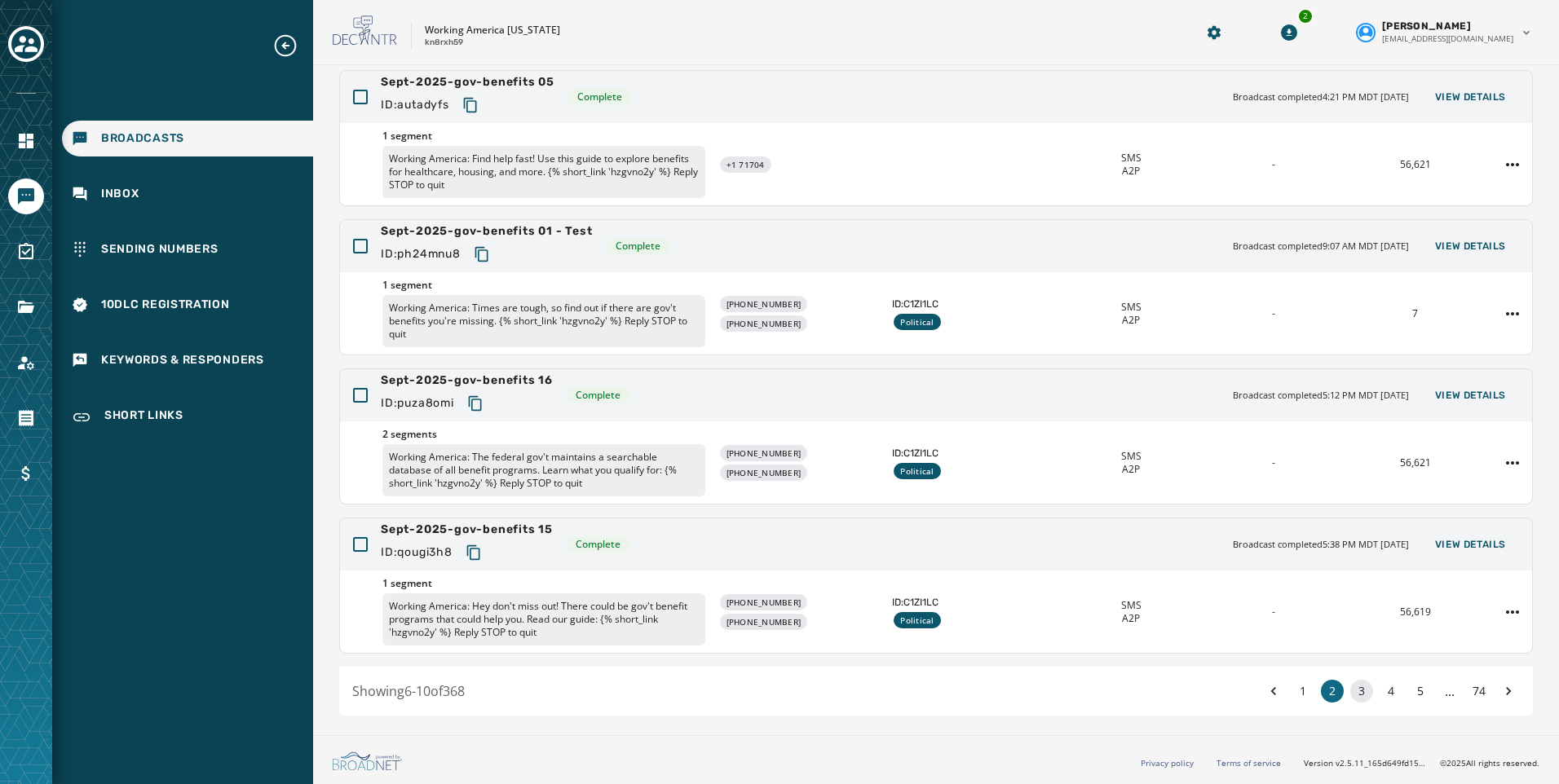
click at [1350, 691] on button "3" at bounding box center [1361, 690] width 23 height 23
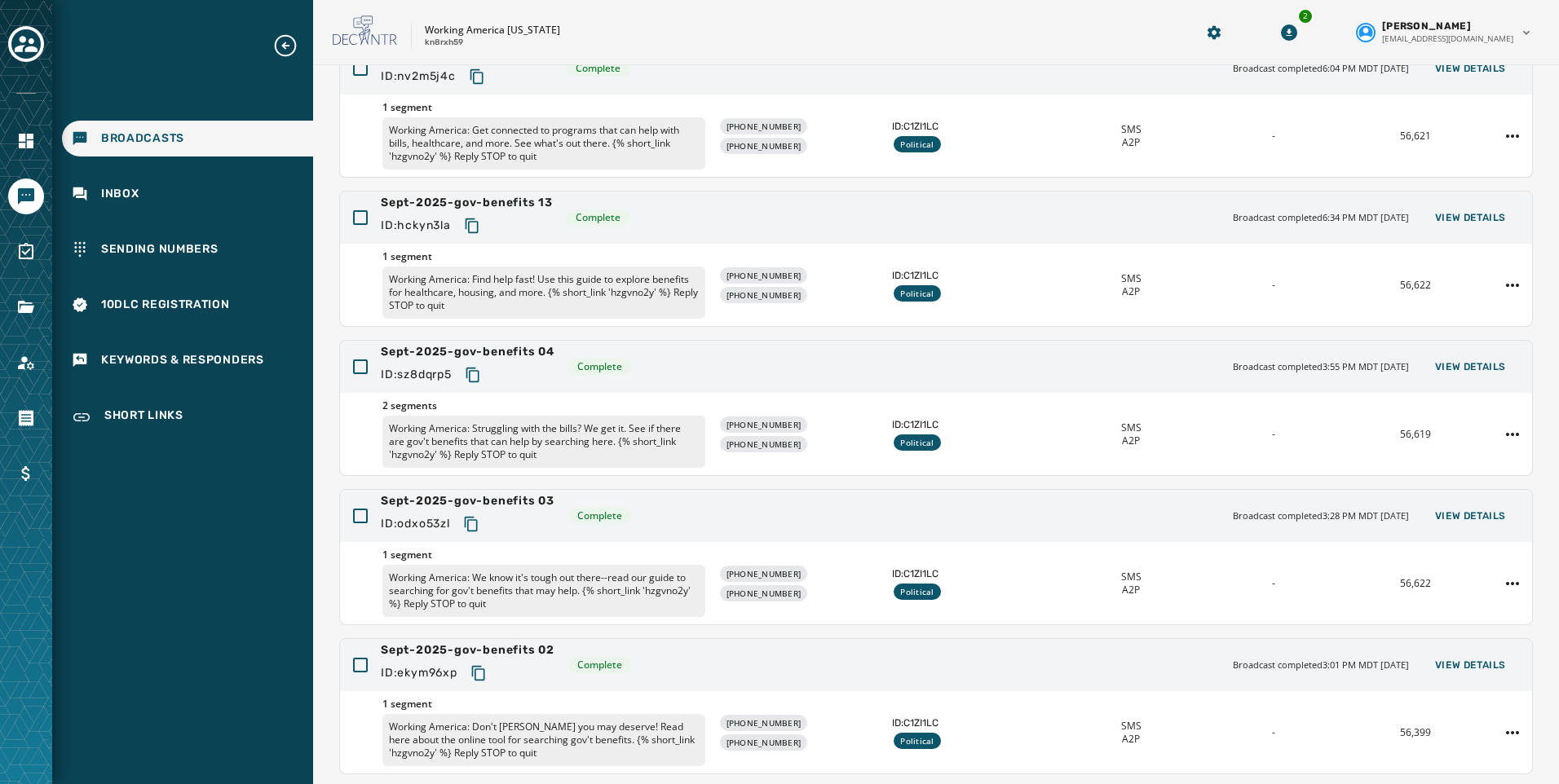
scroll to position [226, 0]
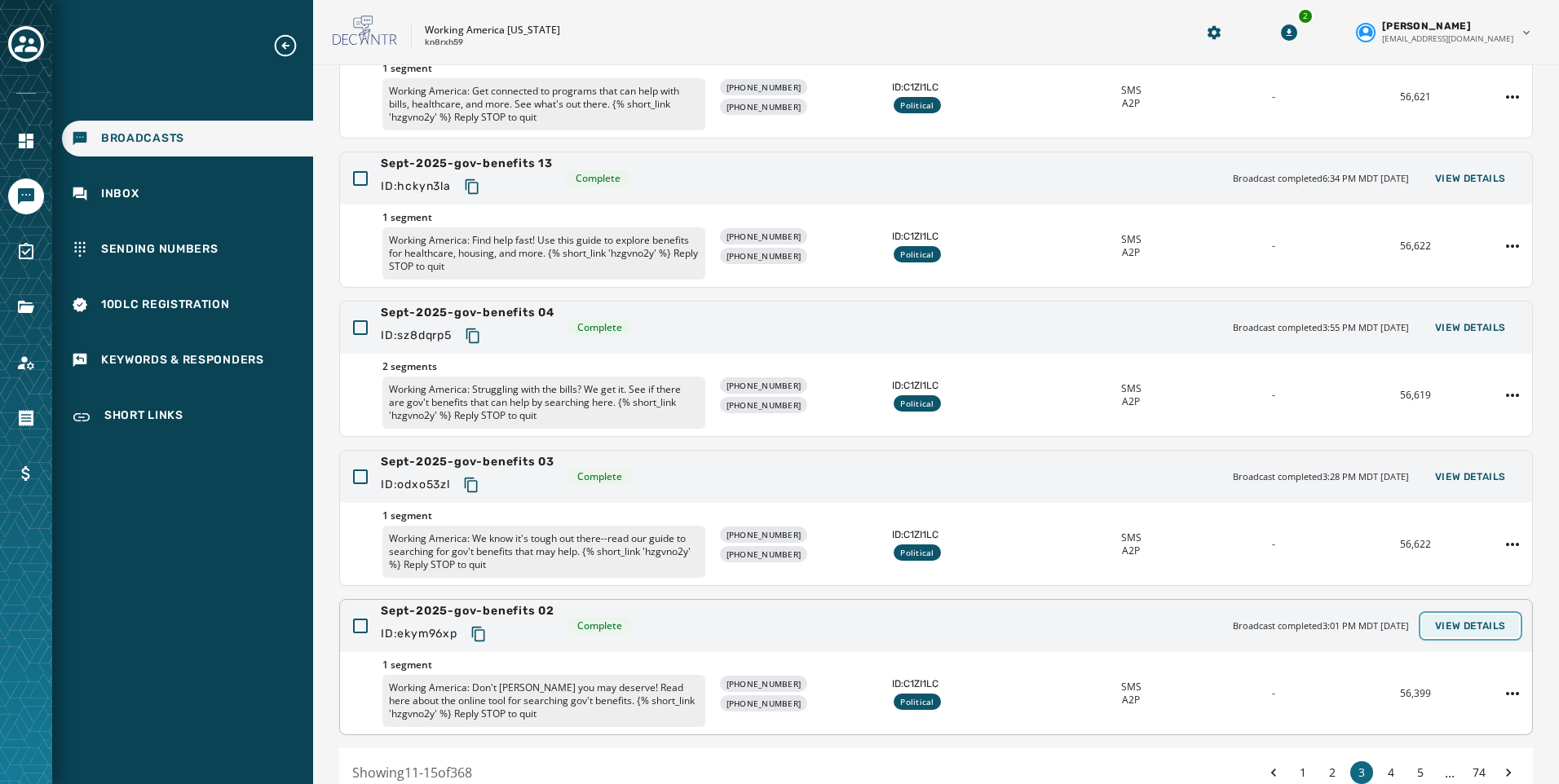
click at [1478, 626] on span "View Details" at bounding box center [1470, 625] width 71 height 13
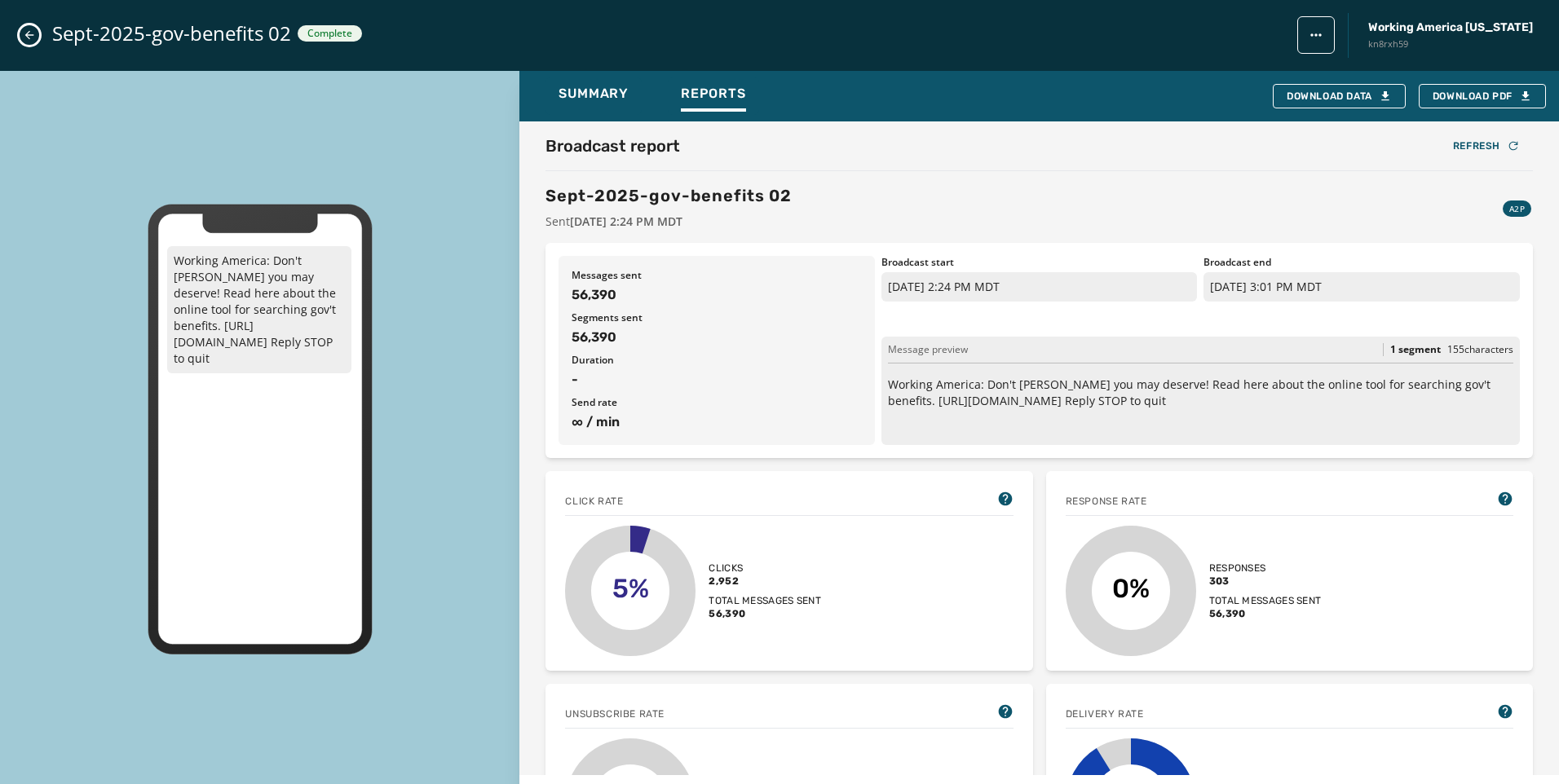
click at [27, 33] on icon "Close admin drawer" at bounding box center [30, 35] width 9 height 9
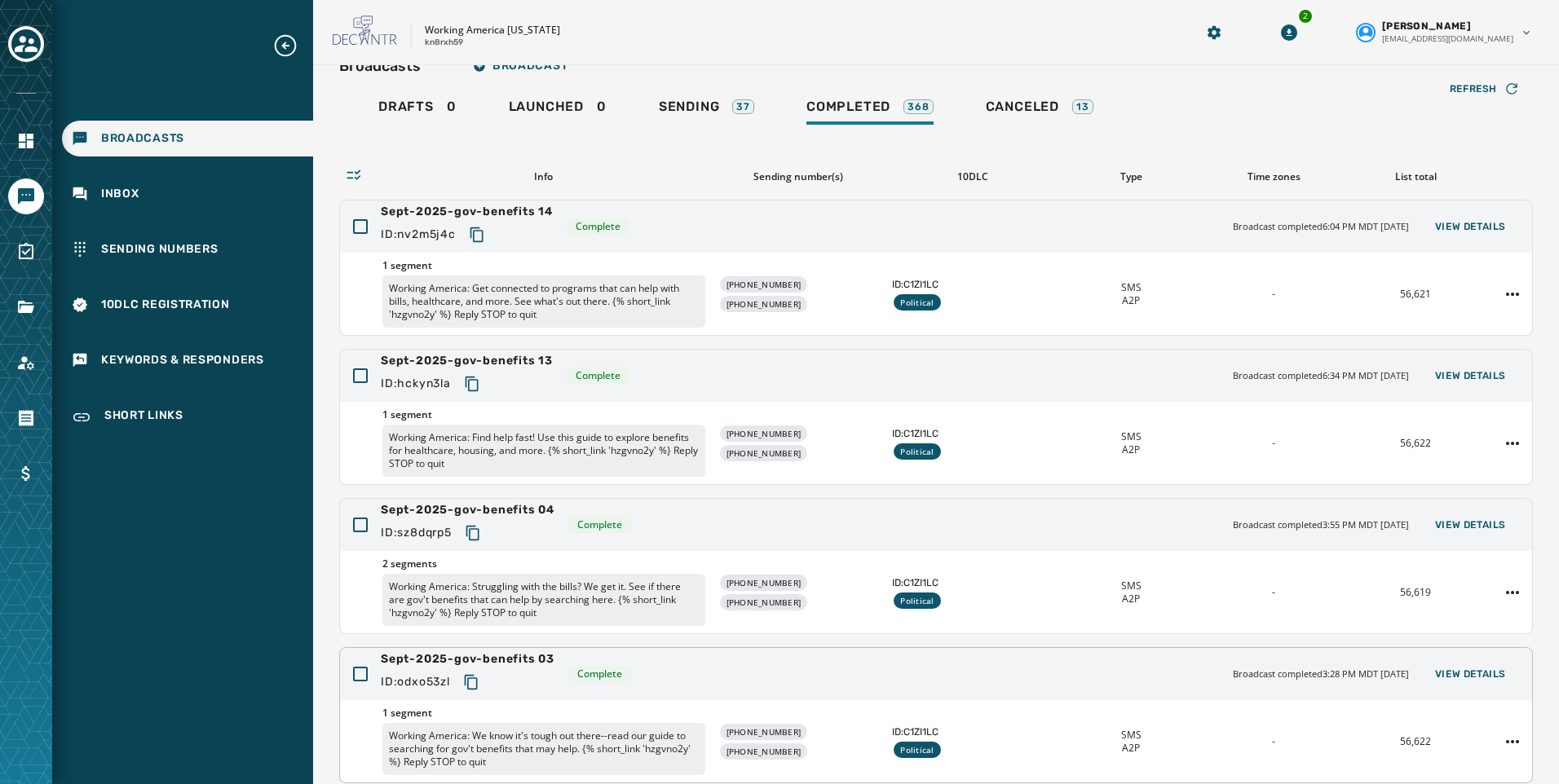
scroll to position [0, 0]
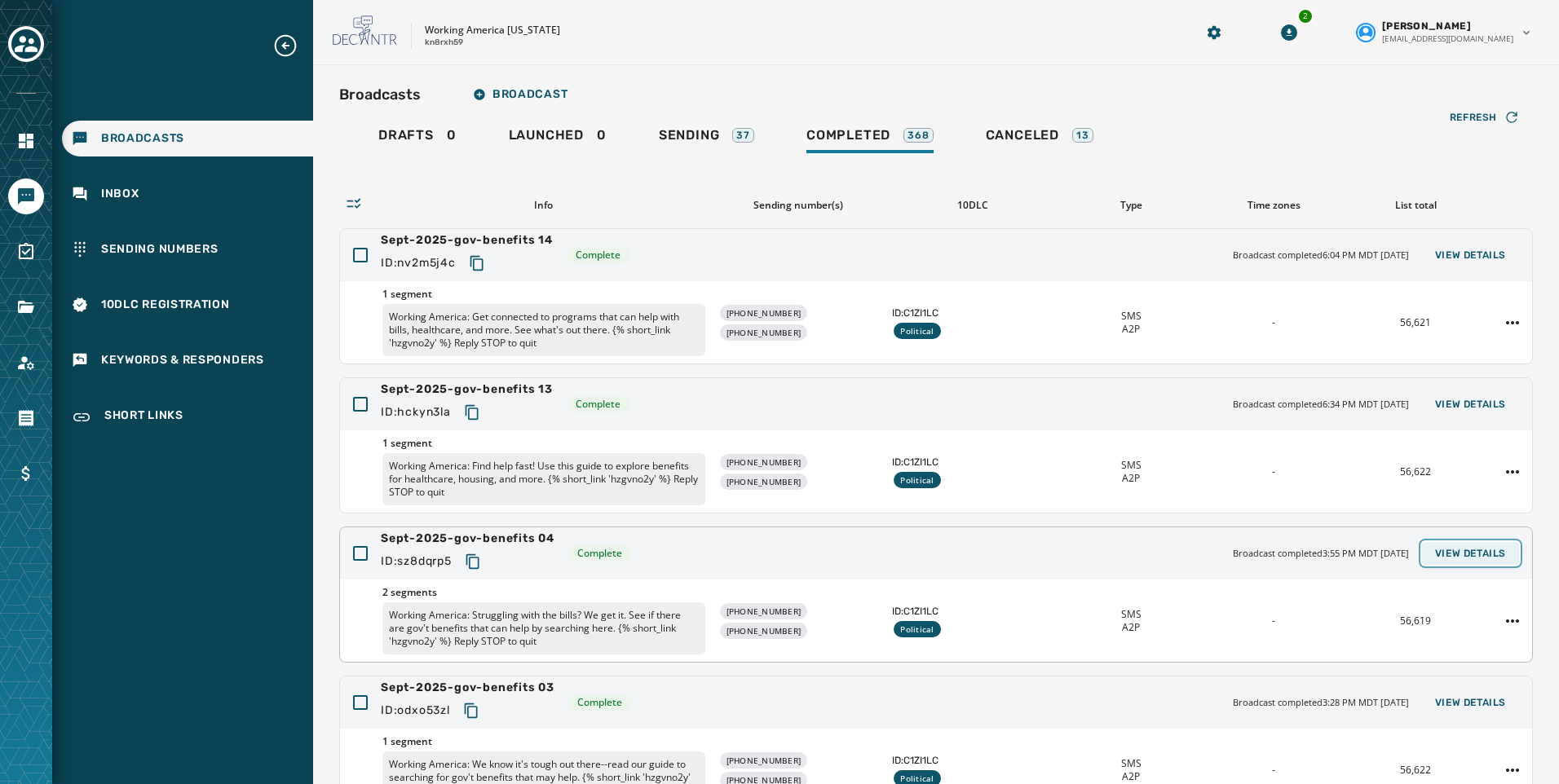
click at [1449, 551] on span "View Details" at bounding box center [1470, 553] width 71 height 13
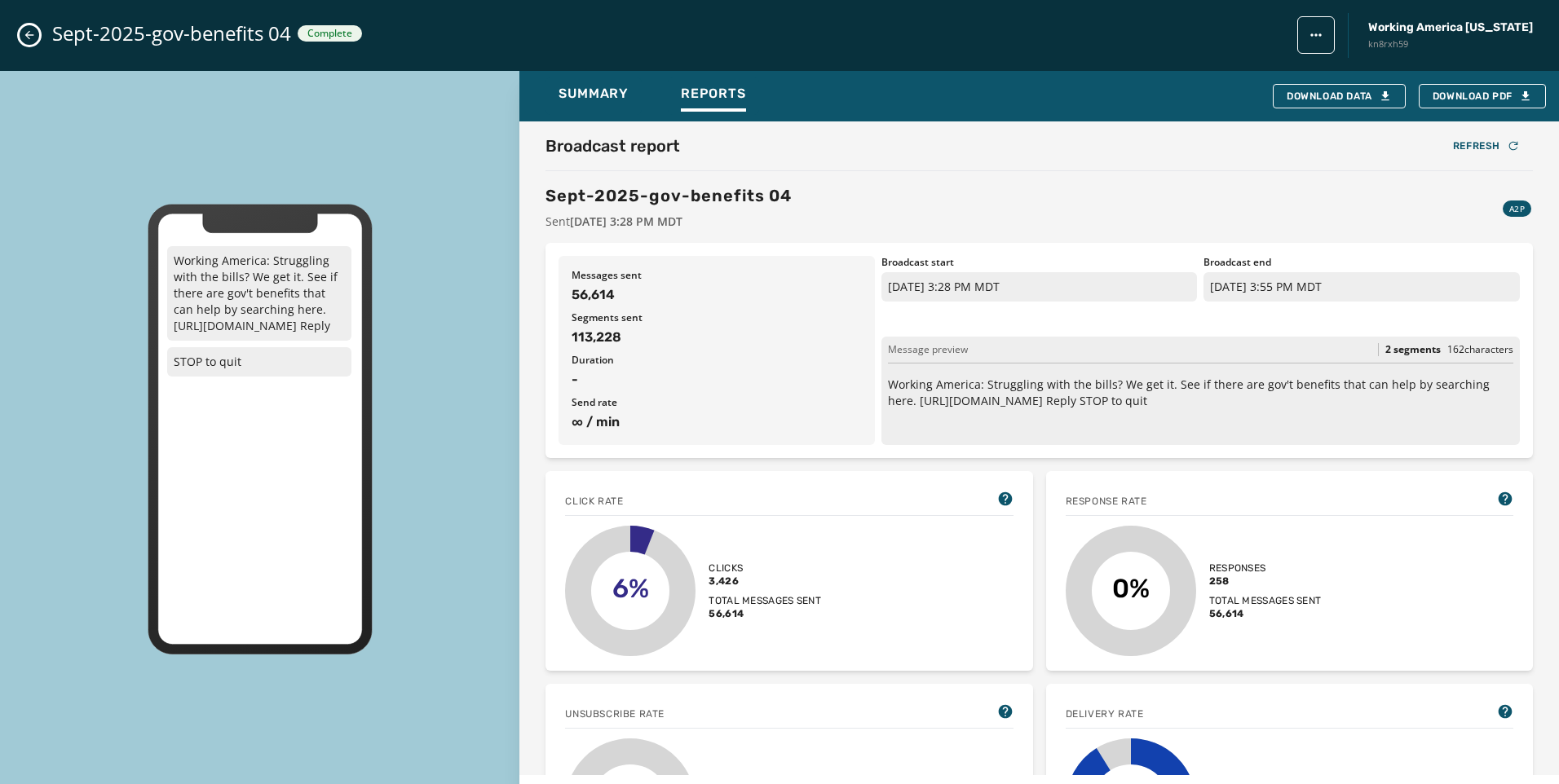
click at [35, 37] on icon "Close admin drawer" at bounding box center [29, 35] width 13 height 13
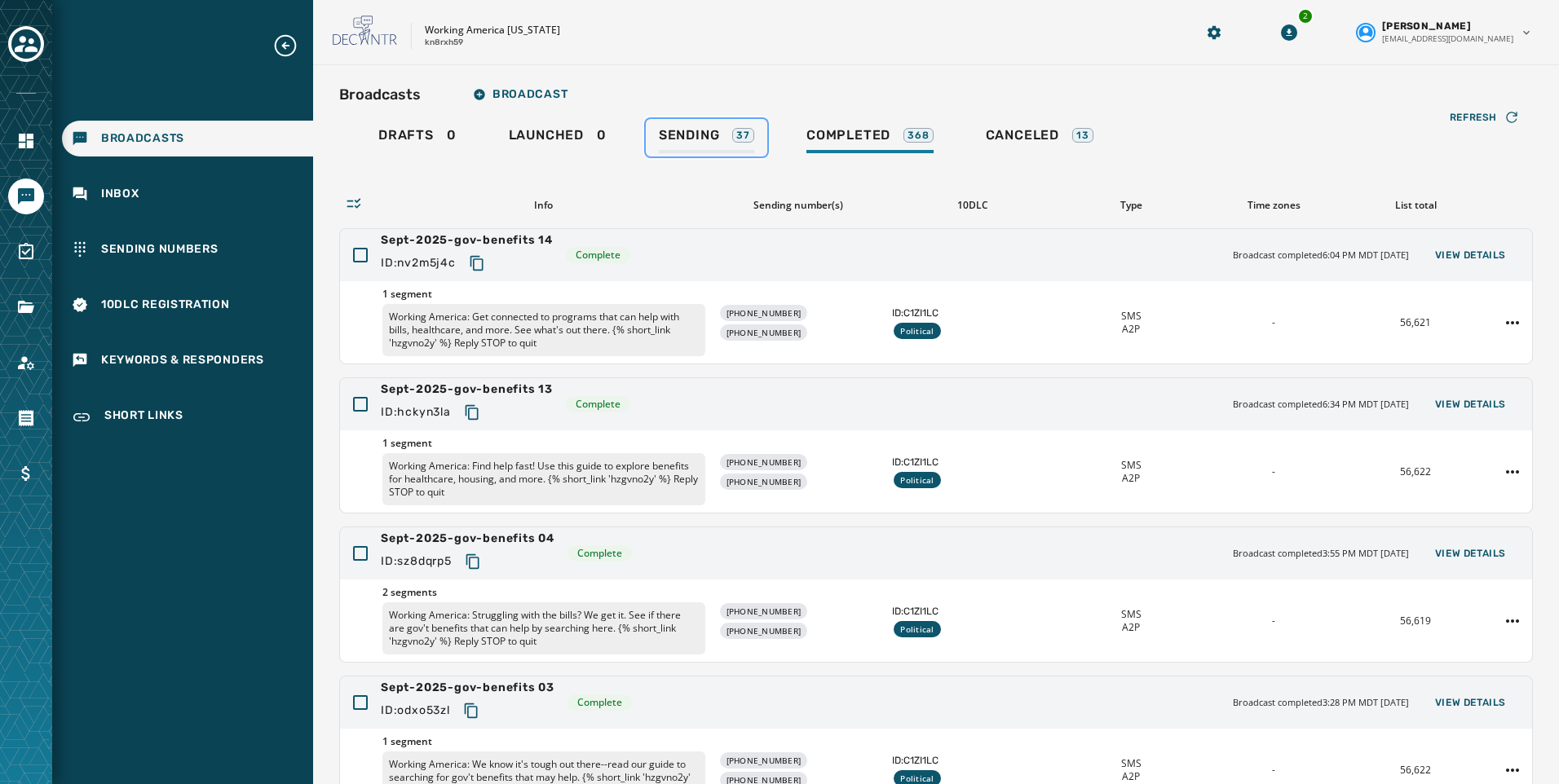
click at [679, 130] on span "Sending" at bounding box center [689, 135] width 61 height 16
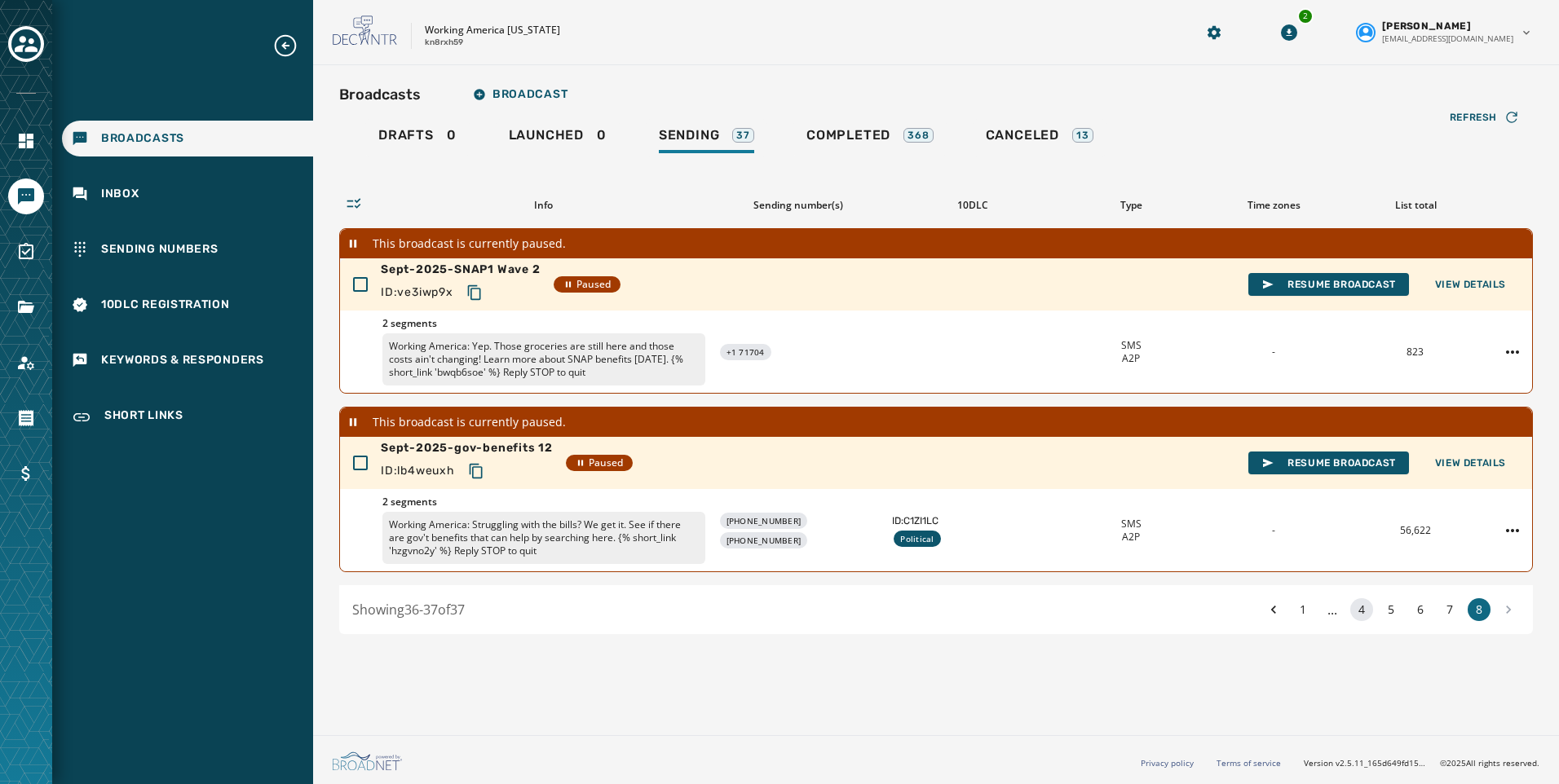
click at [1354, 610] on button "4" at bounding box center [1361, 610] width 23 height 23
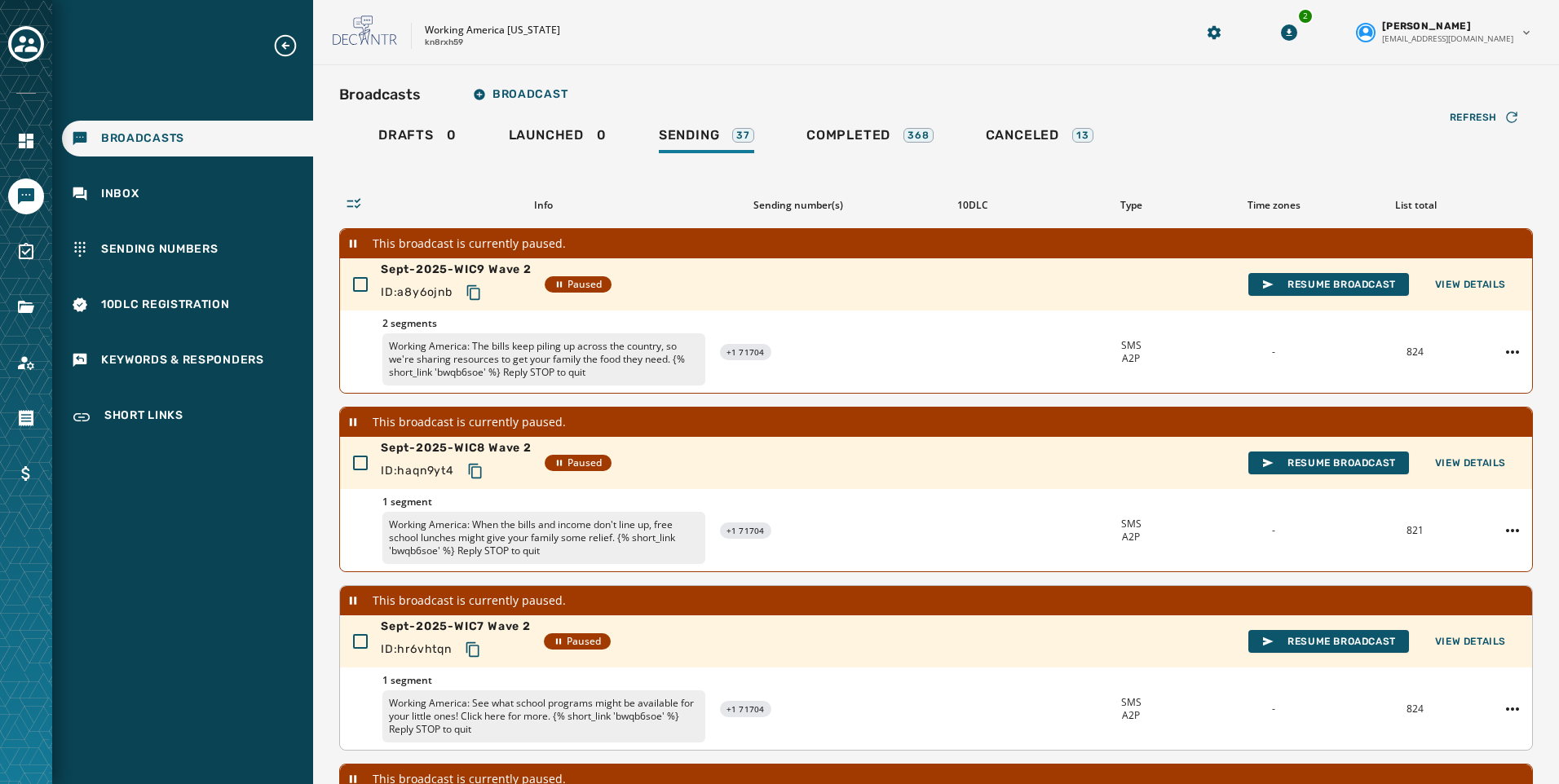
scroll to position [454, 0]
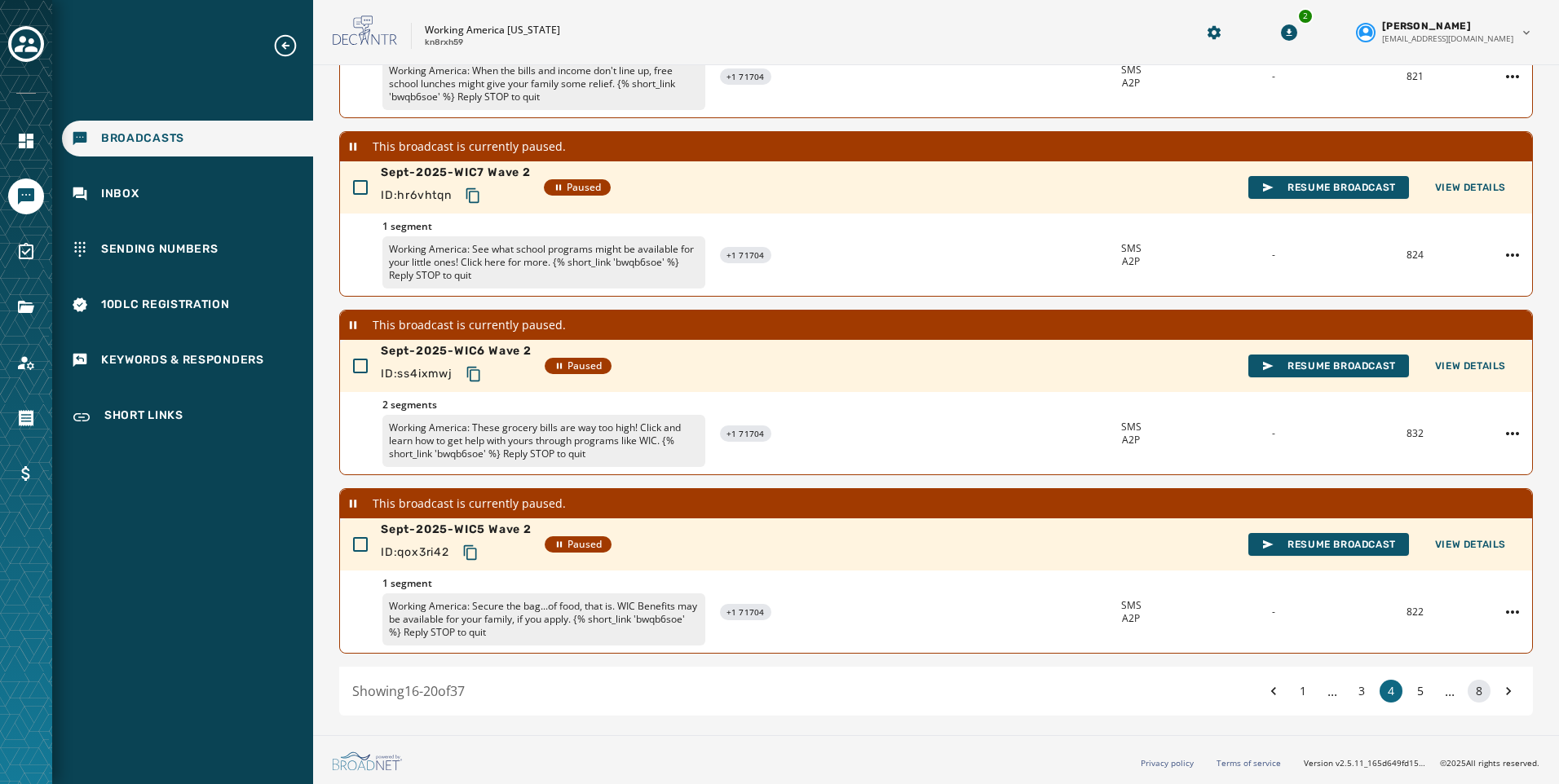
click at [1469, 691] on button "8" at bounding box center [1478, 690] width 23 height 23
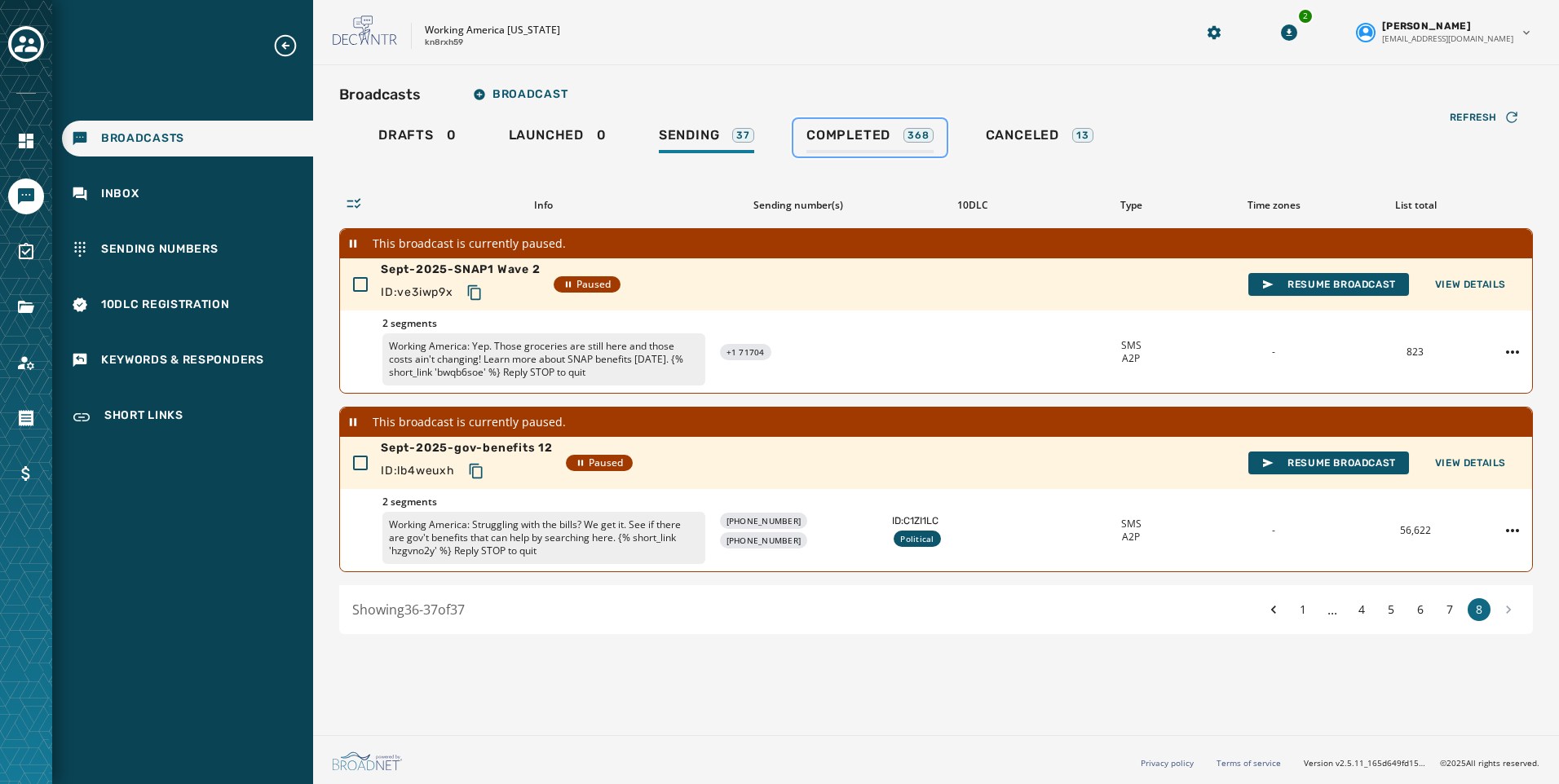
click at [878, 135] on span "Completed" at bounding box center [848, 135] width 84 height 16
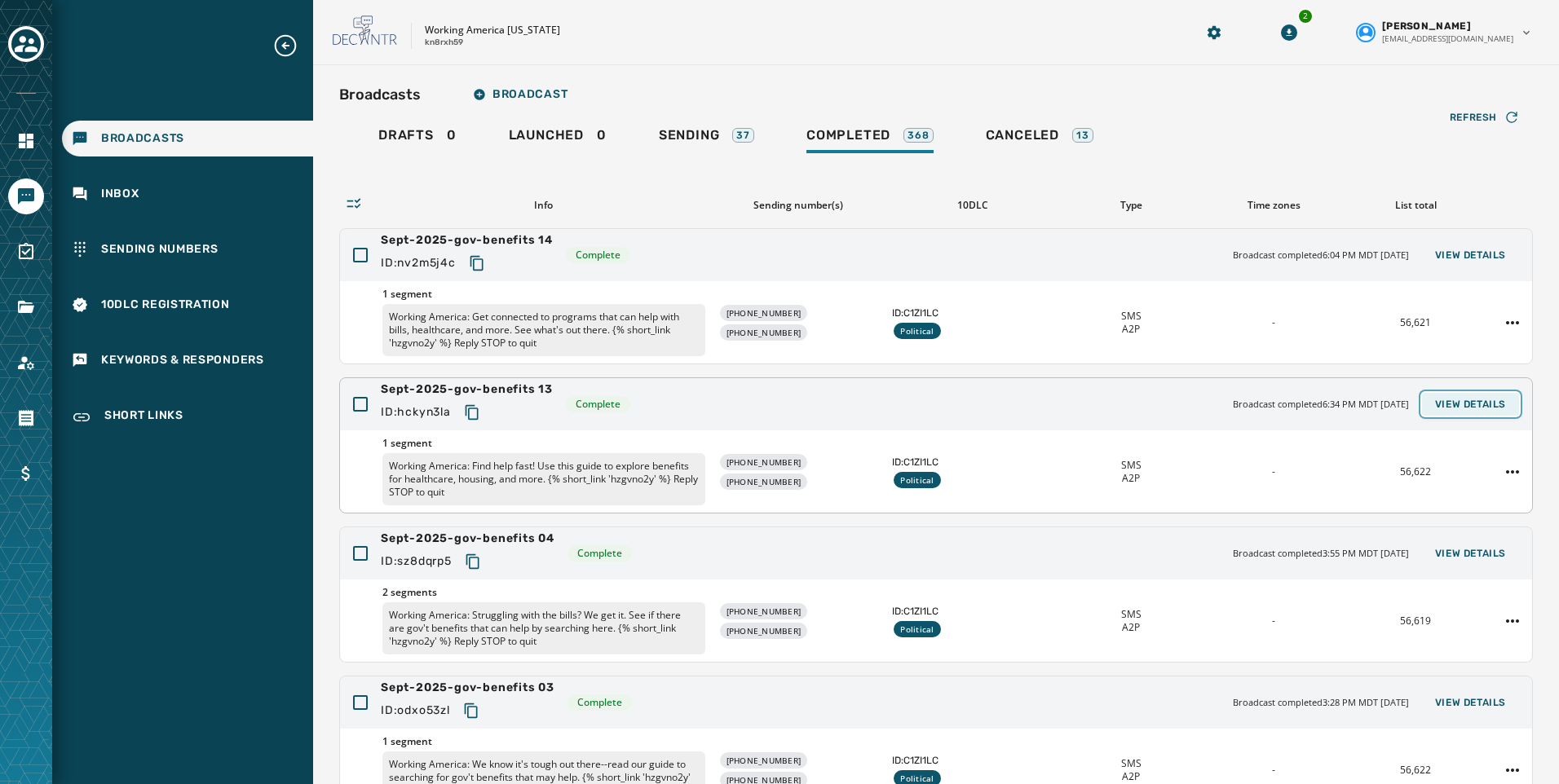
click at [1449, 404] on span "View Details" at bounding box center [1470, 404] width 71 height 13
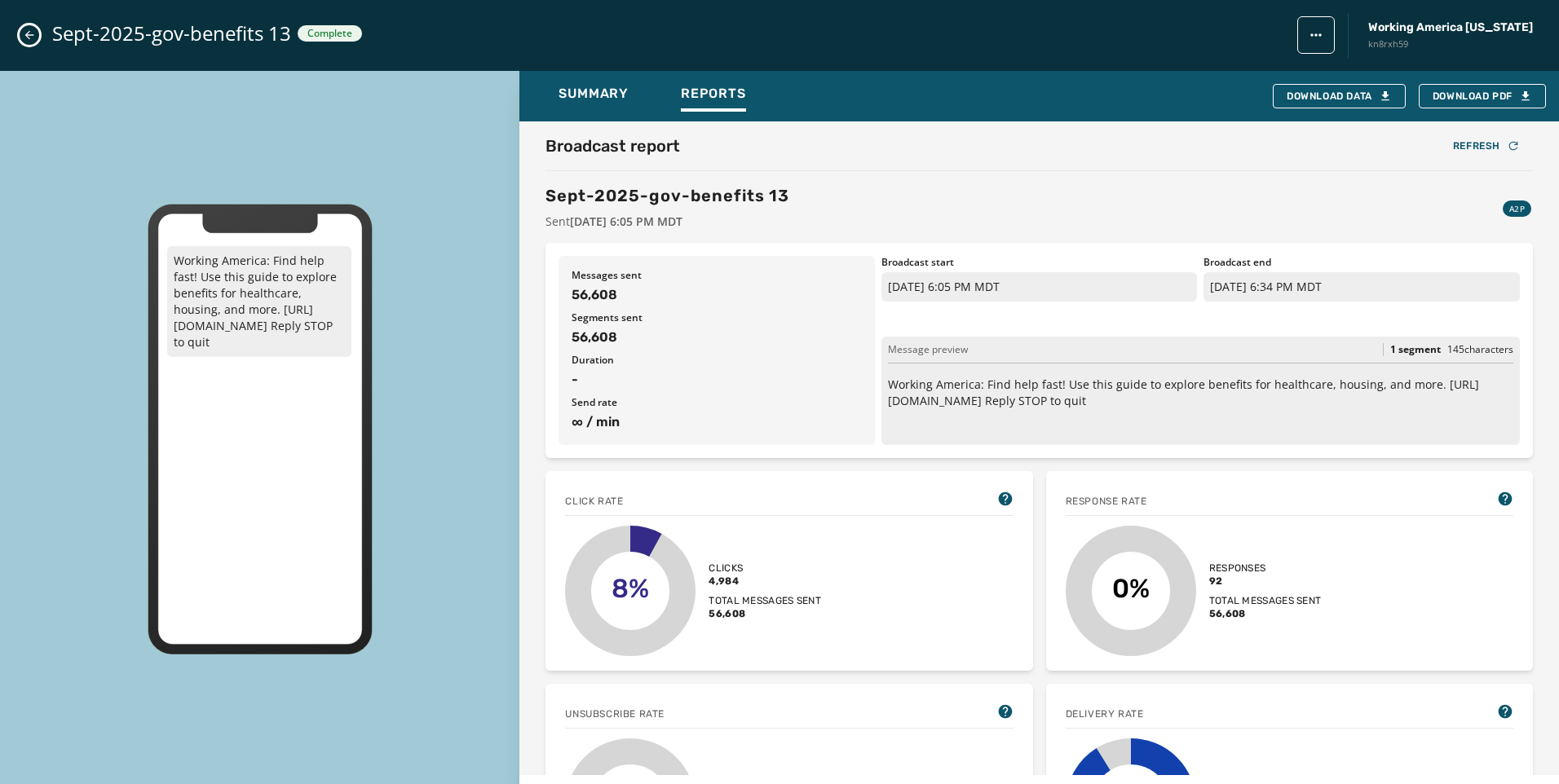
click at [22, 32] on button "Close admin drawer" at bounding box center [29, 35] width 20 height 20
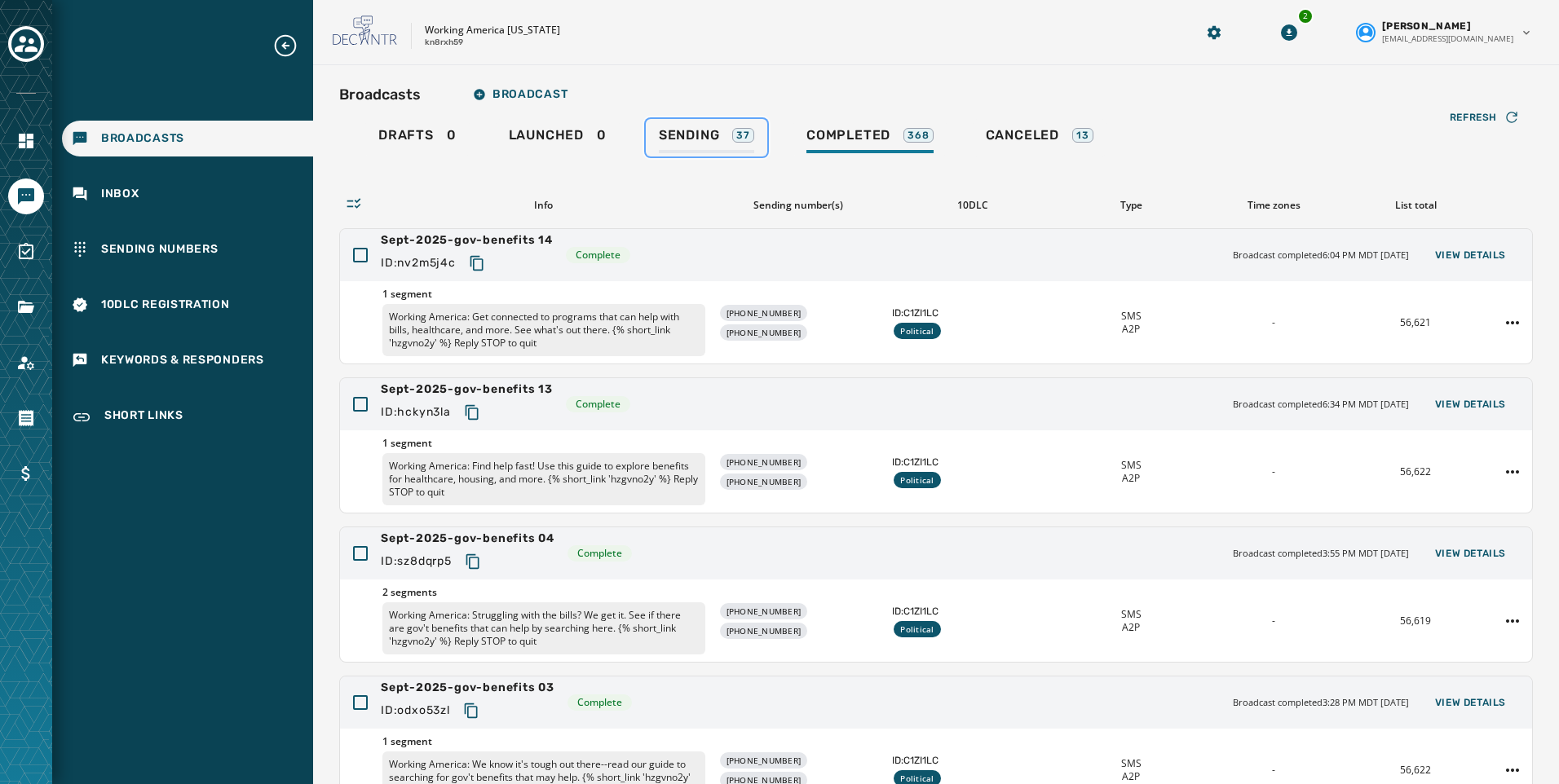
click at [684, 134] on span "Sending" at bounding box center [689, 135] width 61 height 16
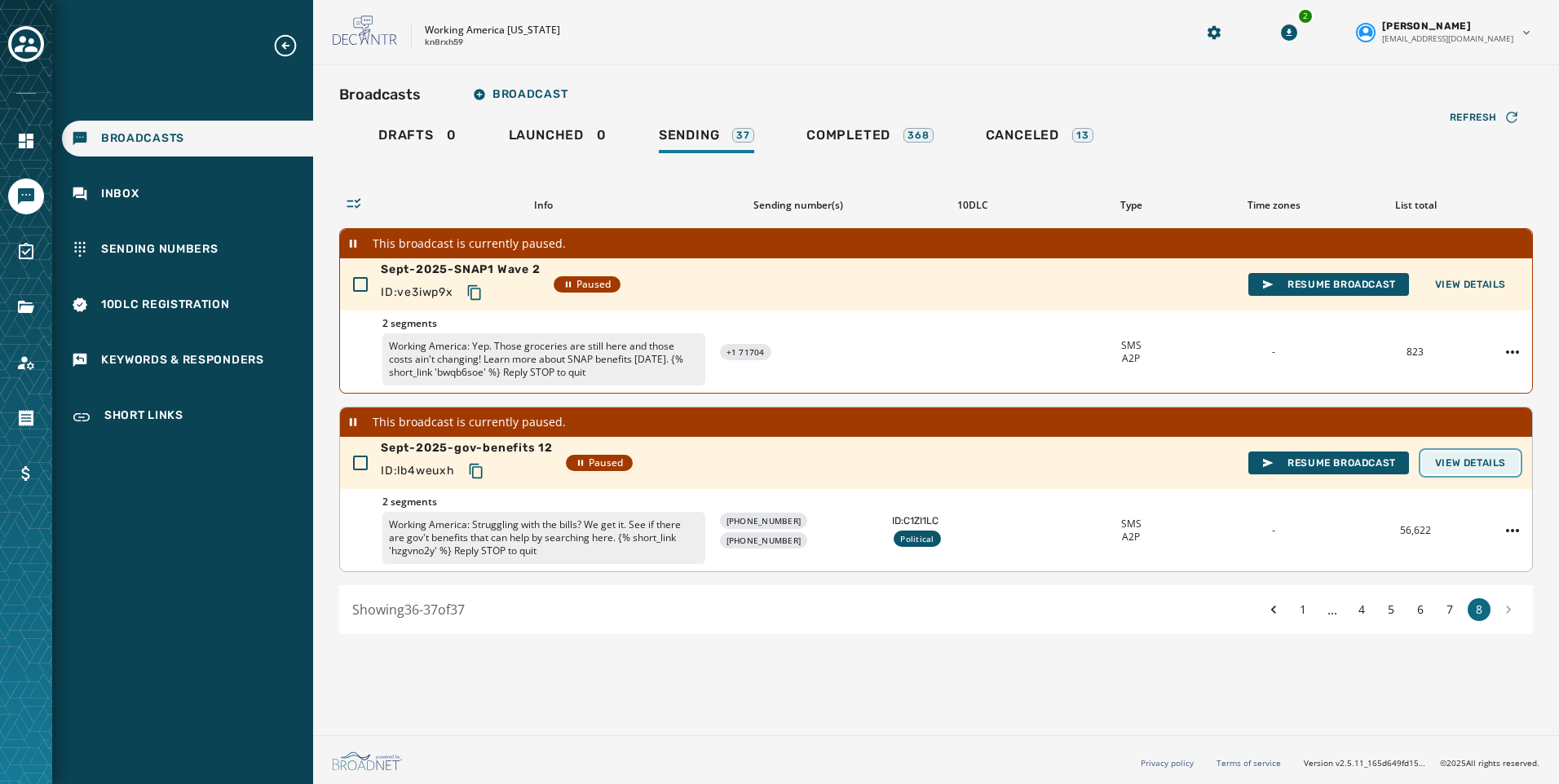
click at [1476, 459] on span "View Details" at bounding box center [1470, 463] width 71 height 13
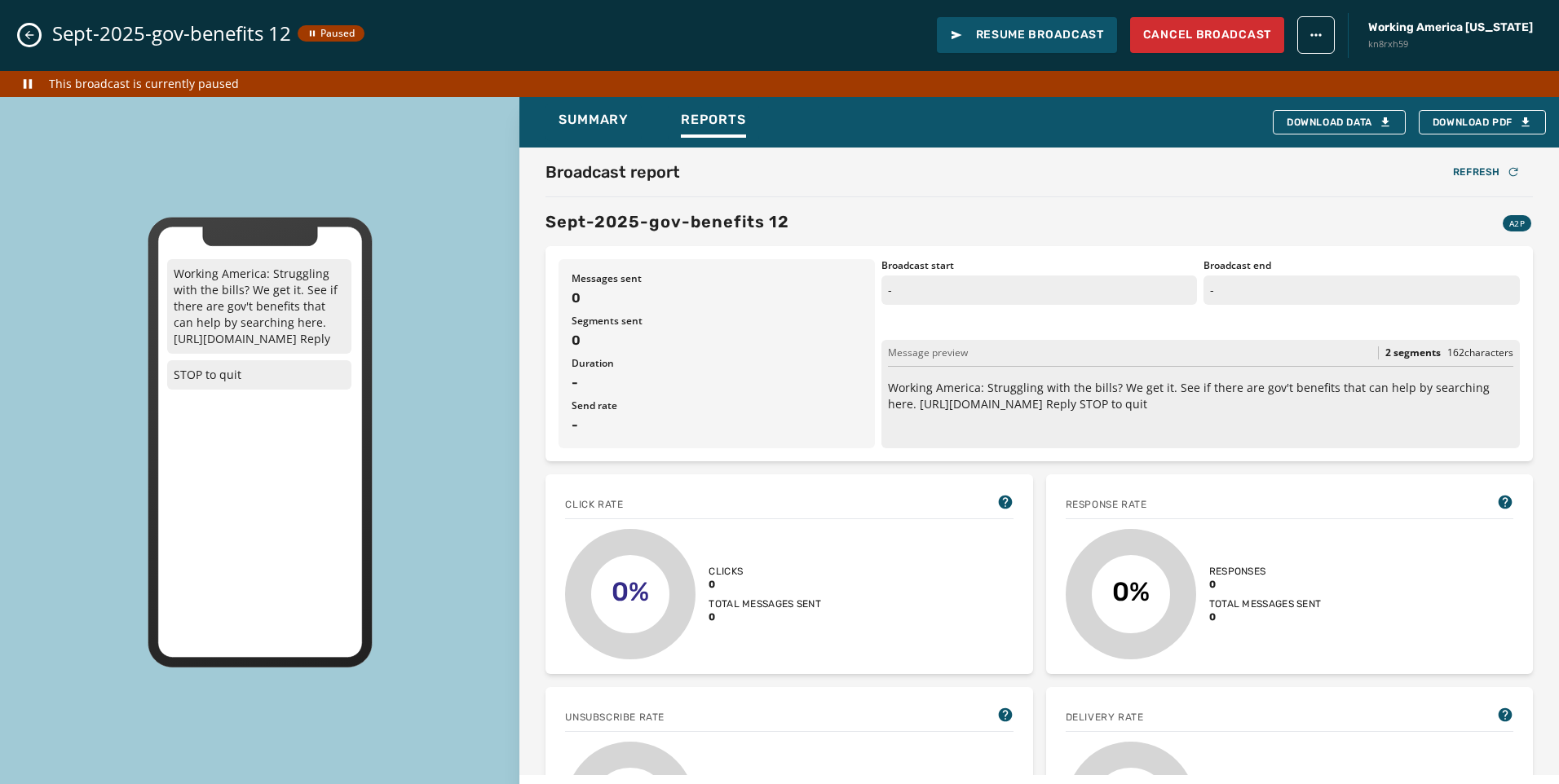
click at [31, 37] on icon "Close admin drawer" at bounding box center [29, 35] width 13 height 13
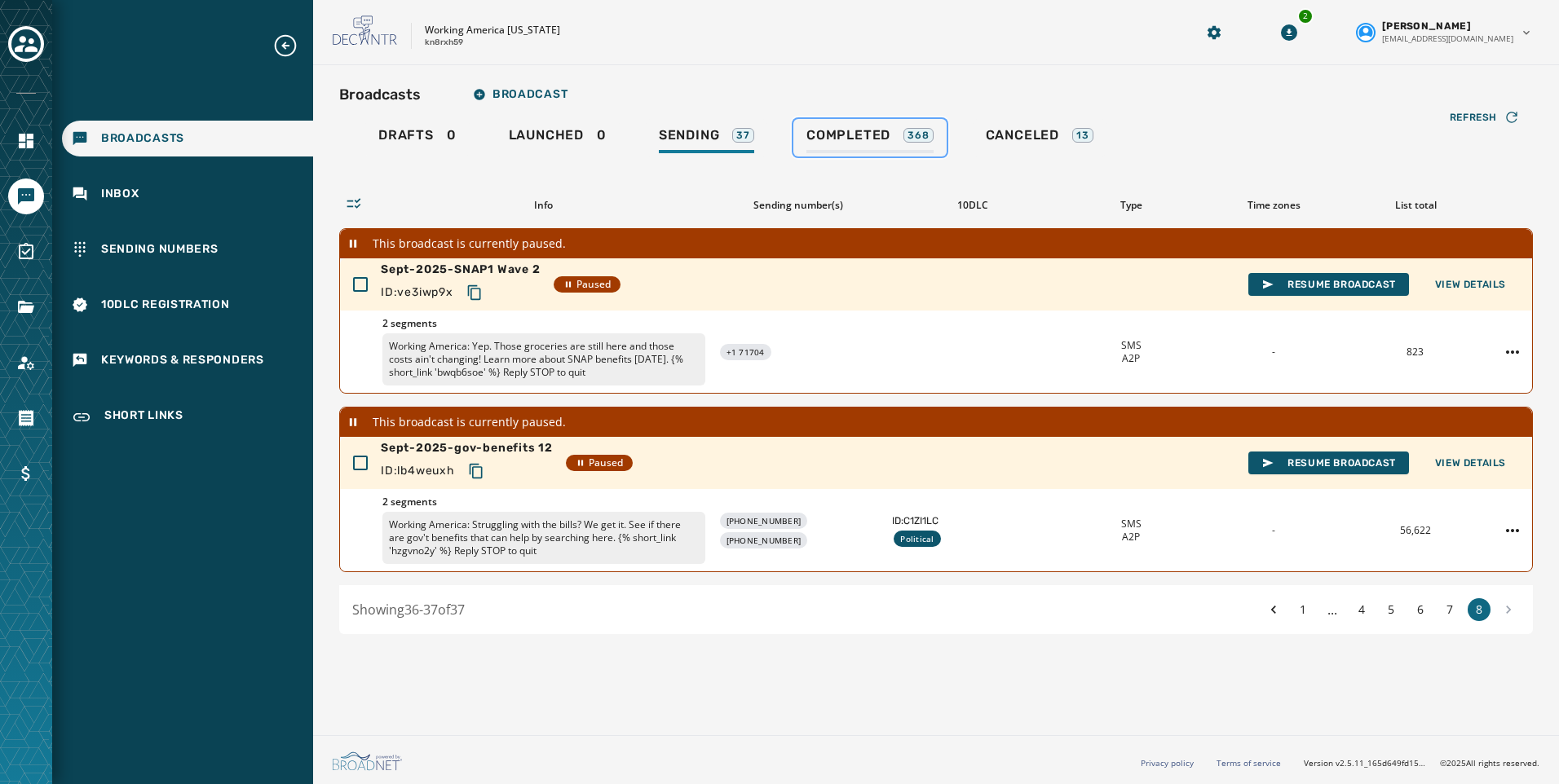
click at [856, 142] on span "Completed" at bounding box center [848, 135] width 84 height 16
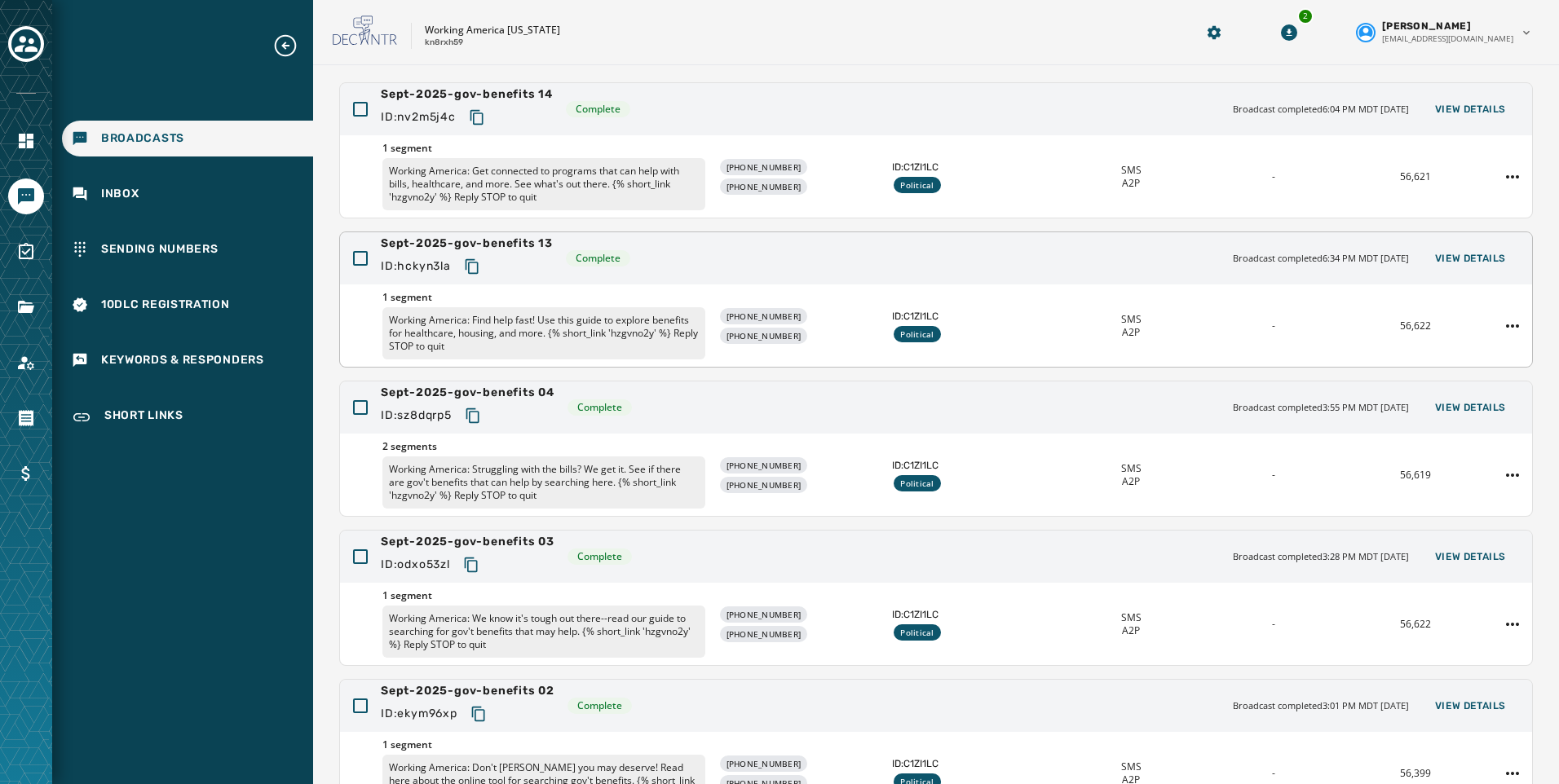
scroll to position [145, 0]
click at [1474, 266] on button "View Details" at bounding box center [1471, 259] width 97 height 23
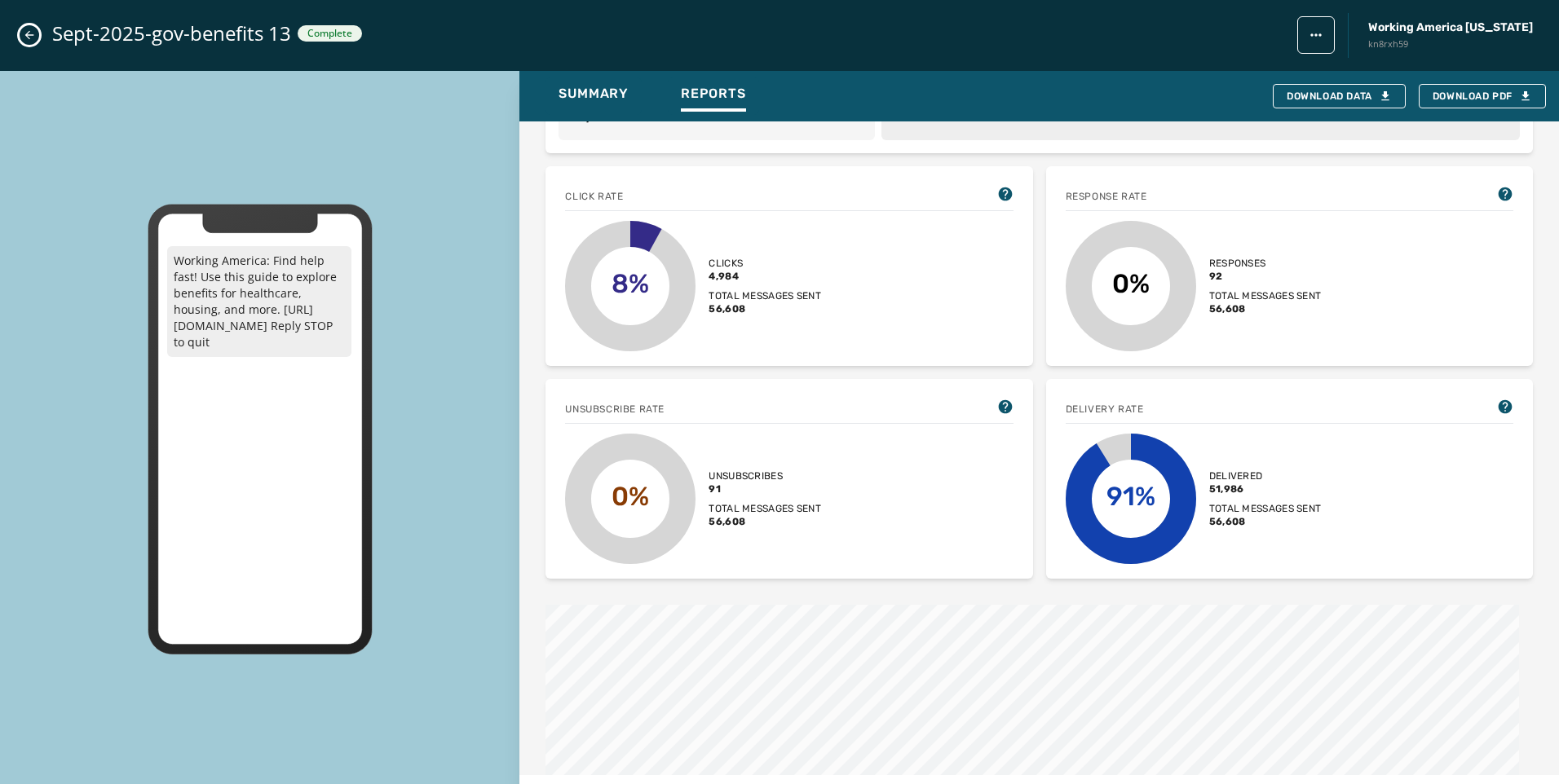
scroll to position [0, 0]
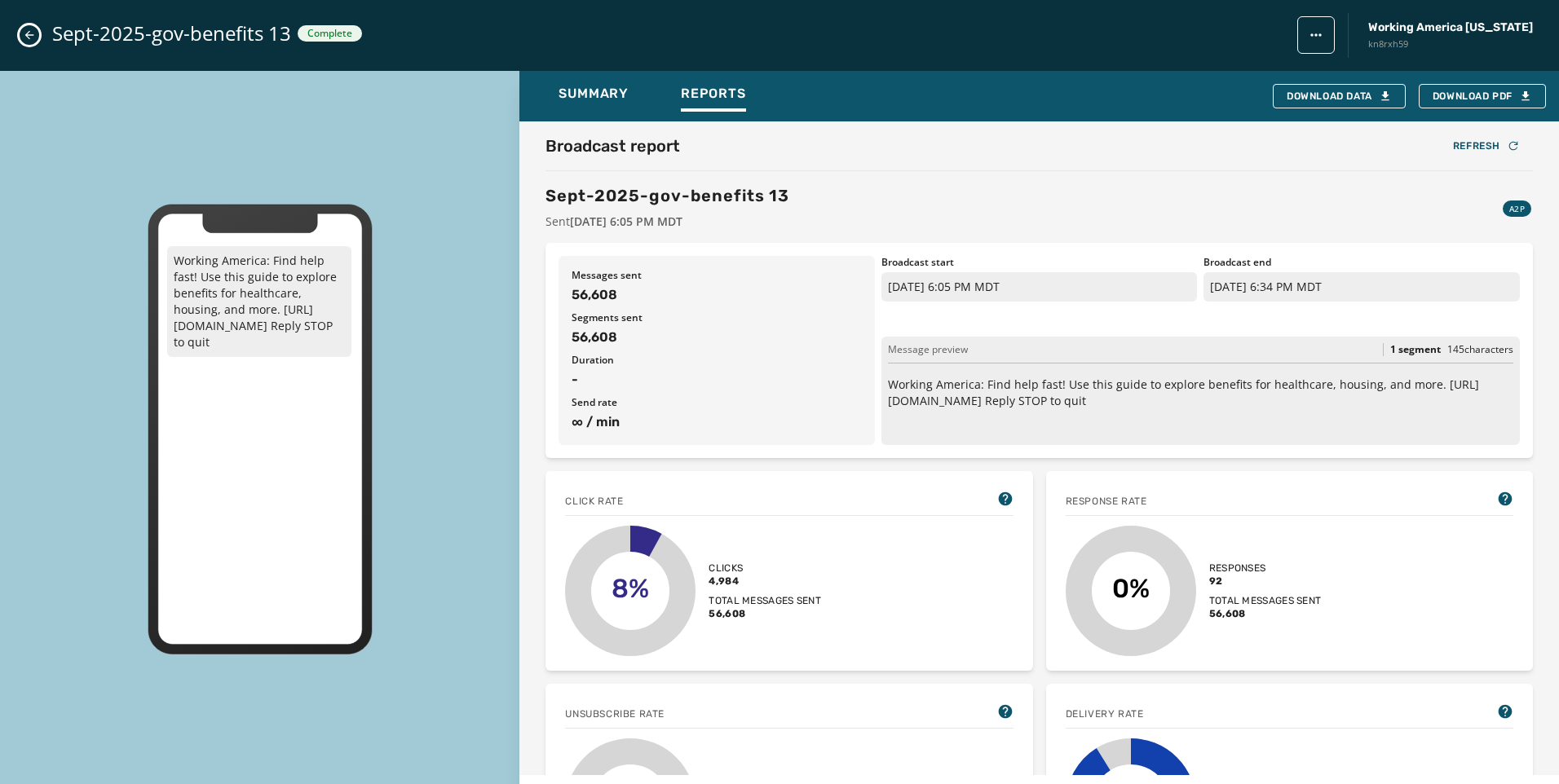
click at [17, 32] on div "Sept-2025-gov-benefits 13 Complete Working America Ohio kn8rxh59" at bounding box center [779, 35] width 1559 height 71
click at [26, 32] on icon "Close admin drawer" at bounding box center [29, 35] width 13 height 13
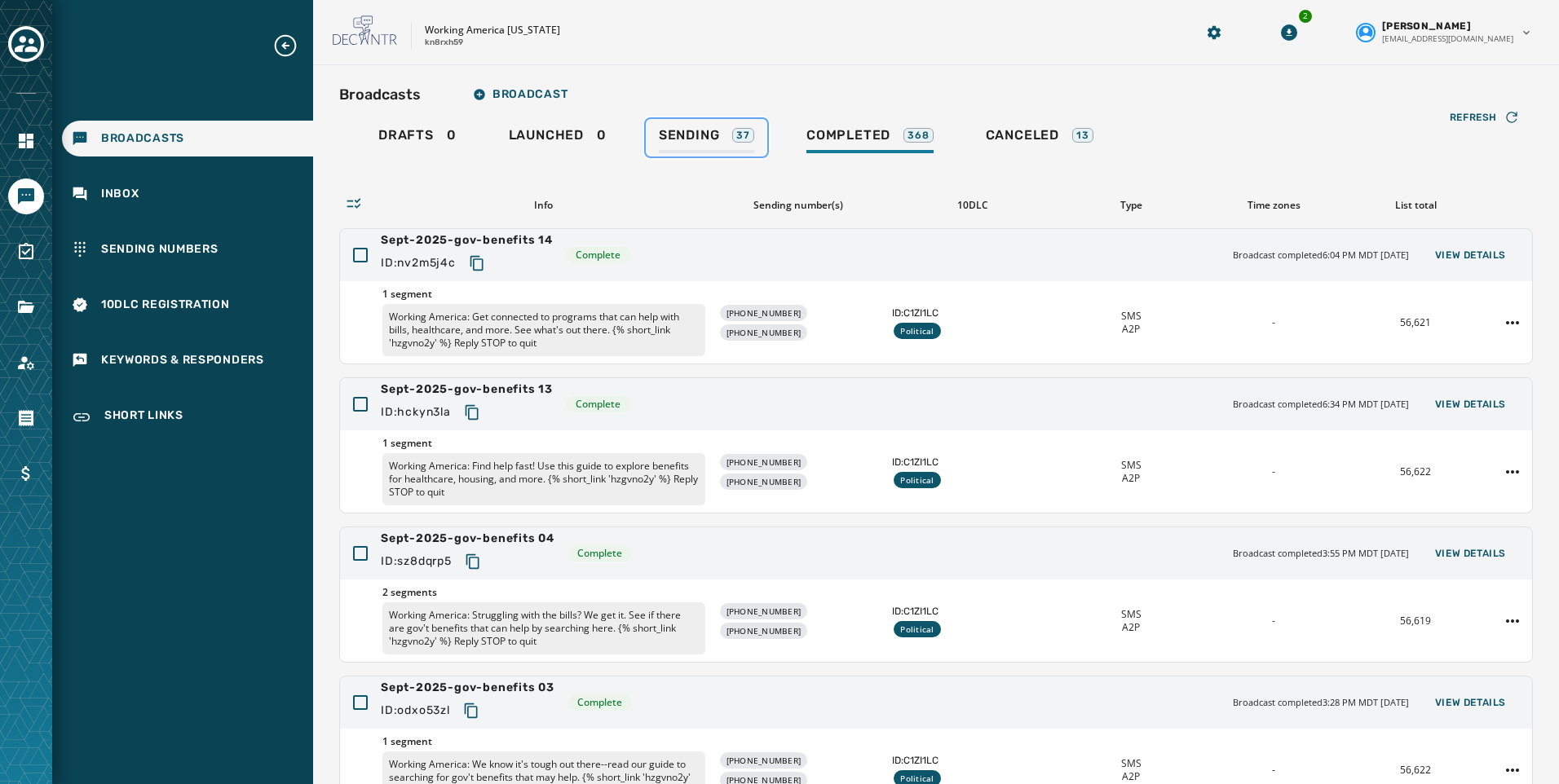
click at [696, 143] on span "Sending" at bounding box center [689, 135] width 61 height 16
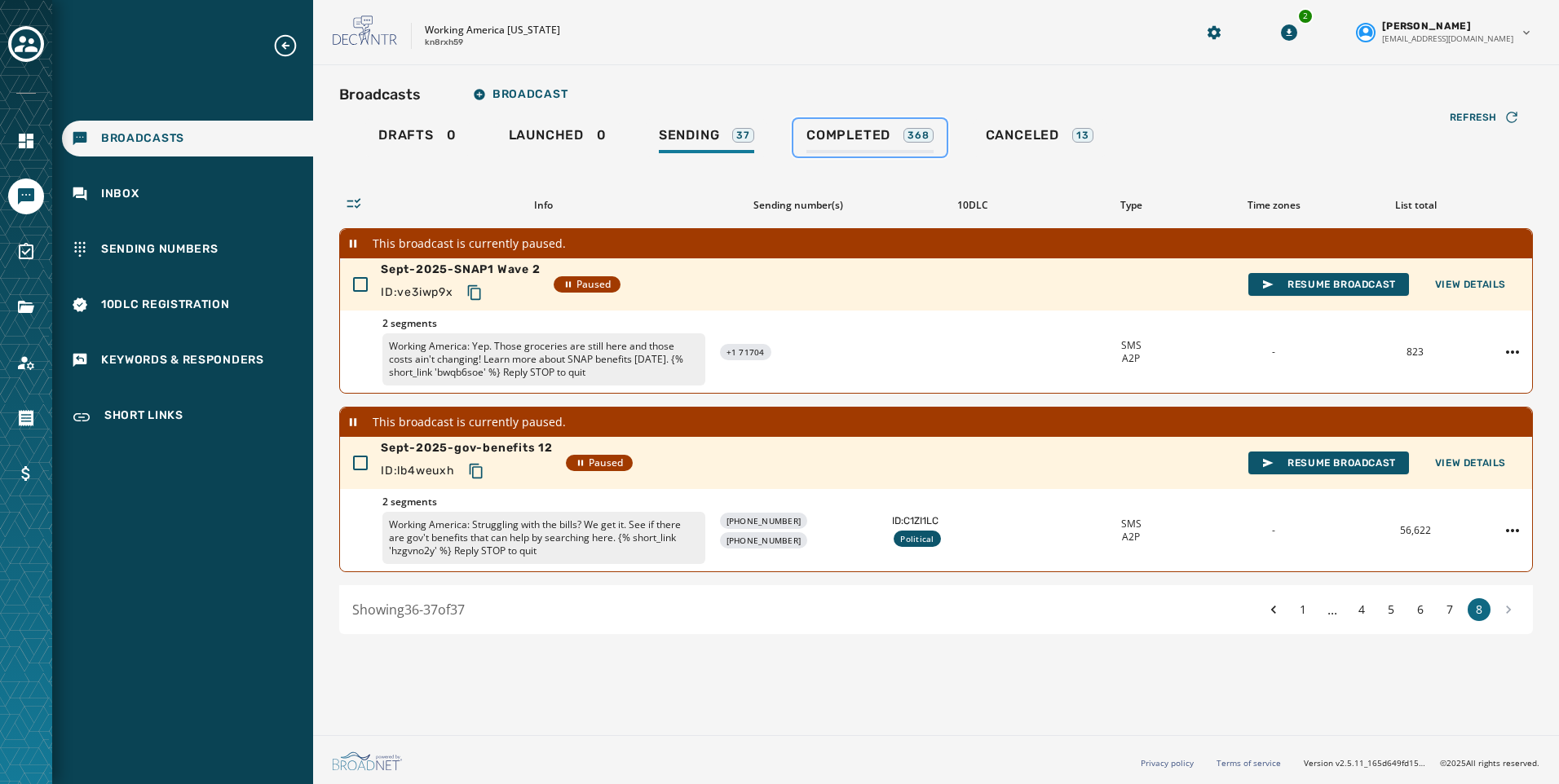
click at [832, 140] on span "Completed" at bounding box center [848, 135] width 84 height 16
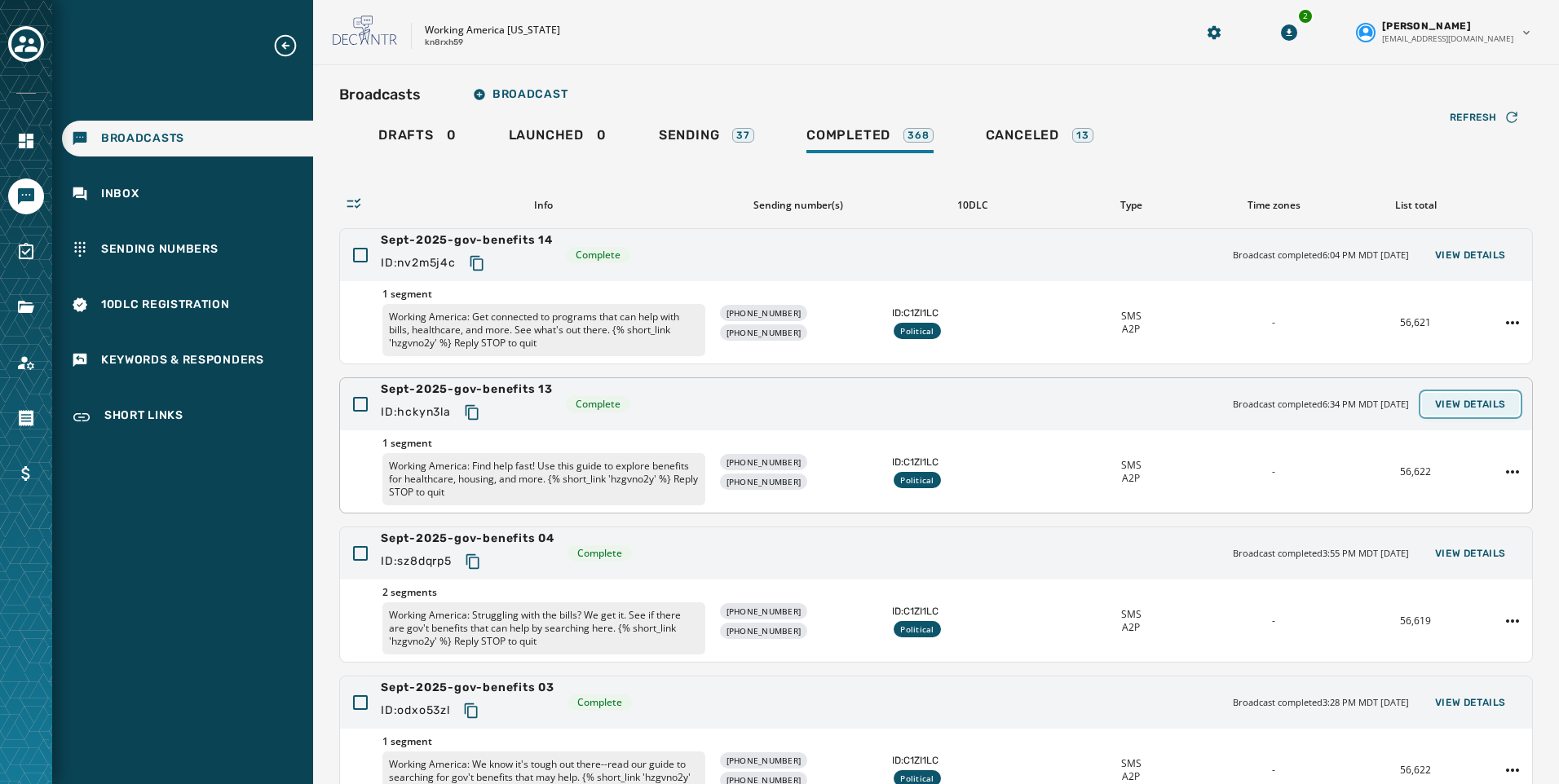
click at [1451, 405] on span "View Details" at bounding box center [1470, 404] width 71 height 13
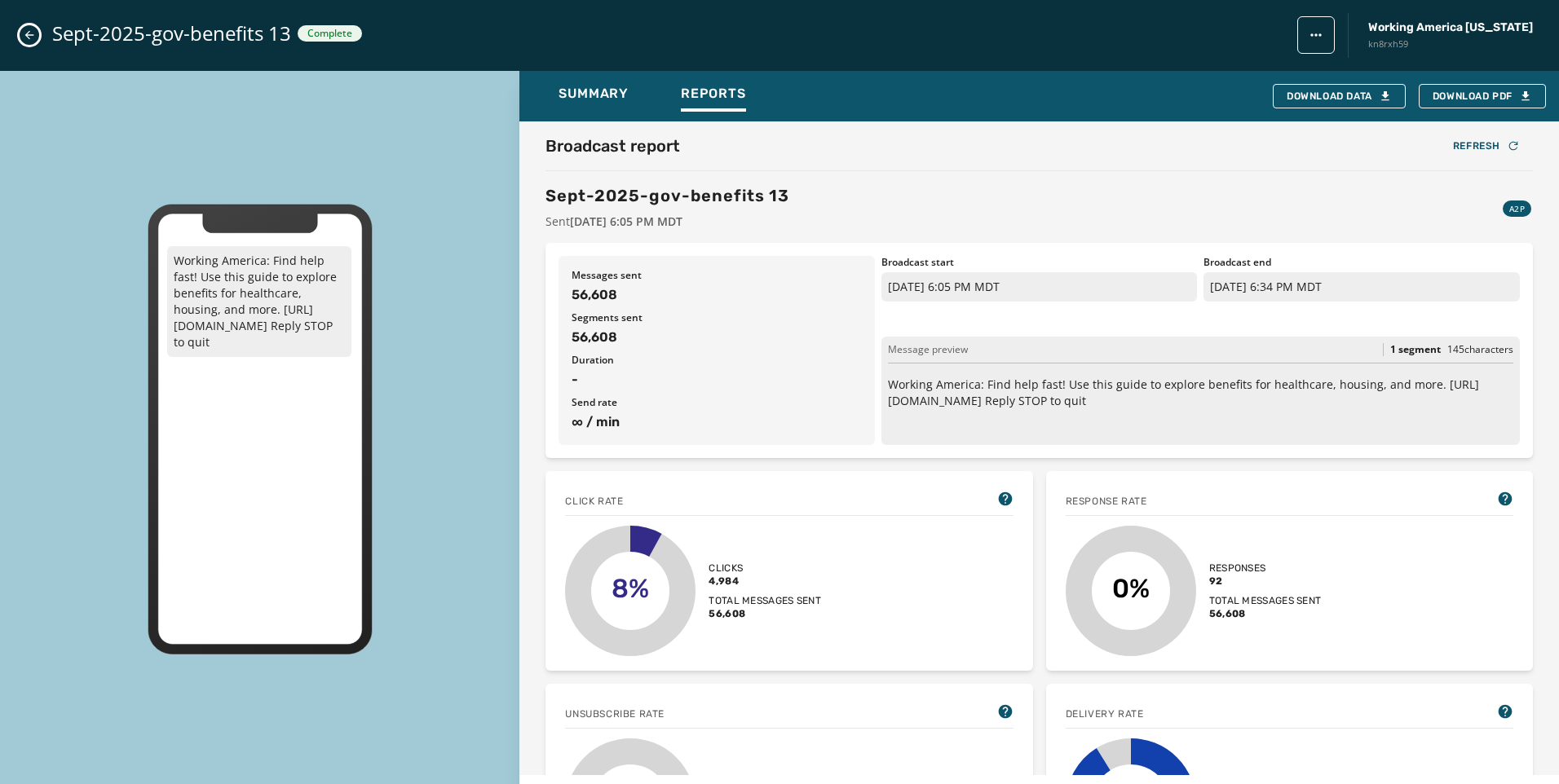
click at [23, 34] on icon "Close admin drawer" at bounding box center [29, 35] width 13 height 13
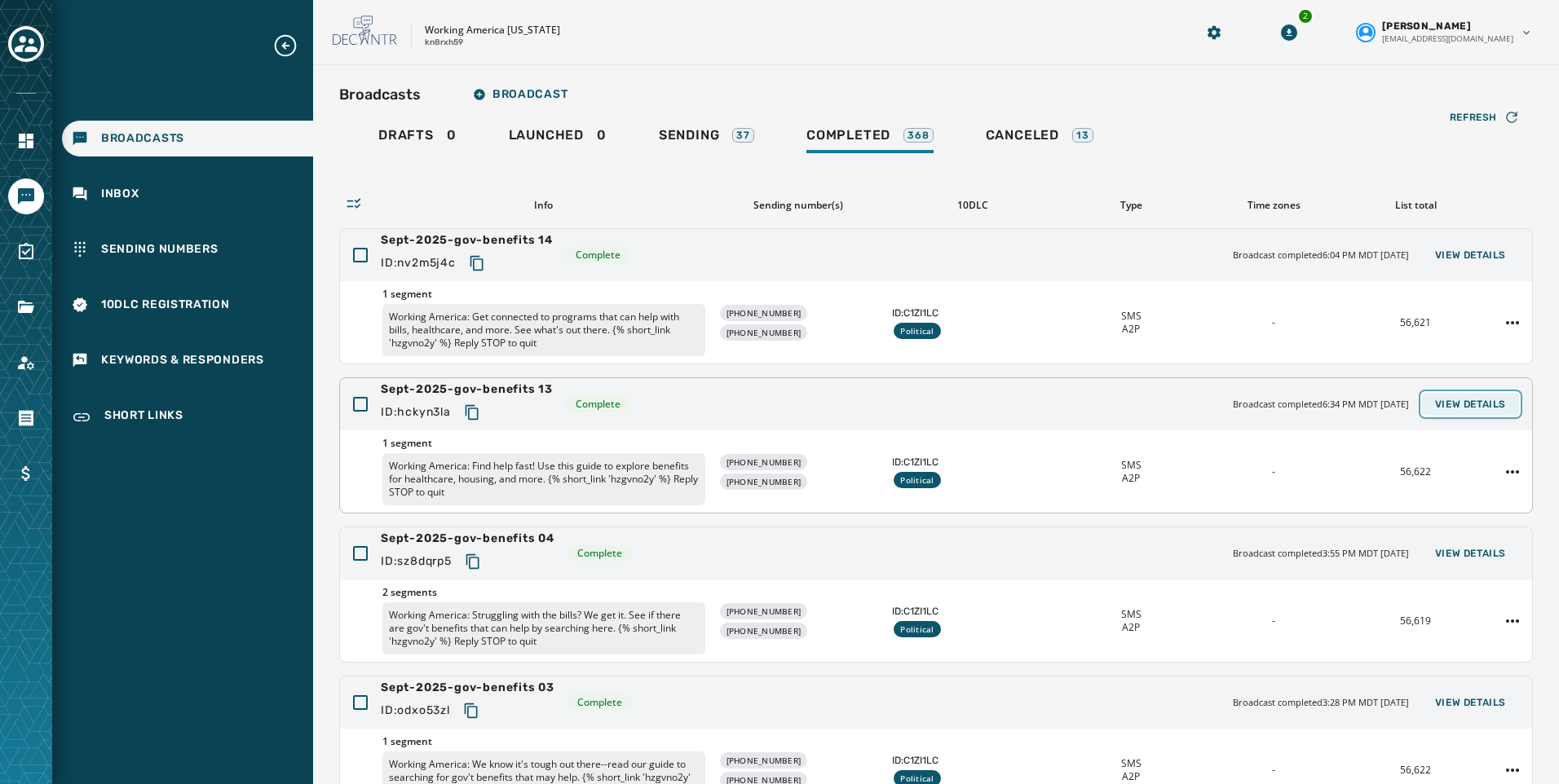
click at [1478, 411] on button "View Details" at bounding box center [1471, 404] width 97 height 23
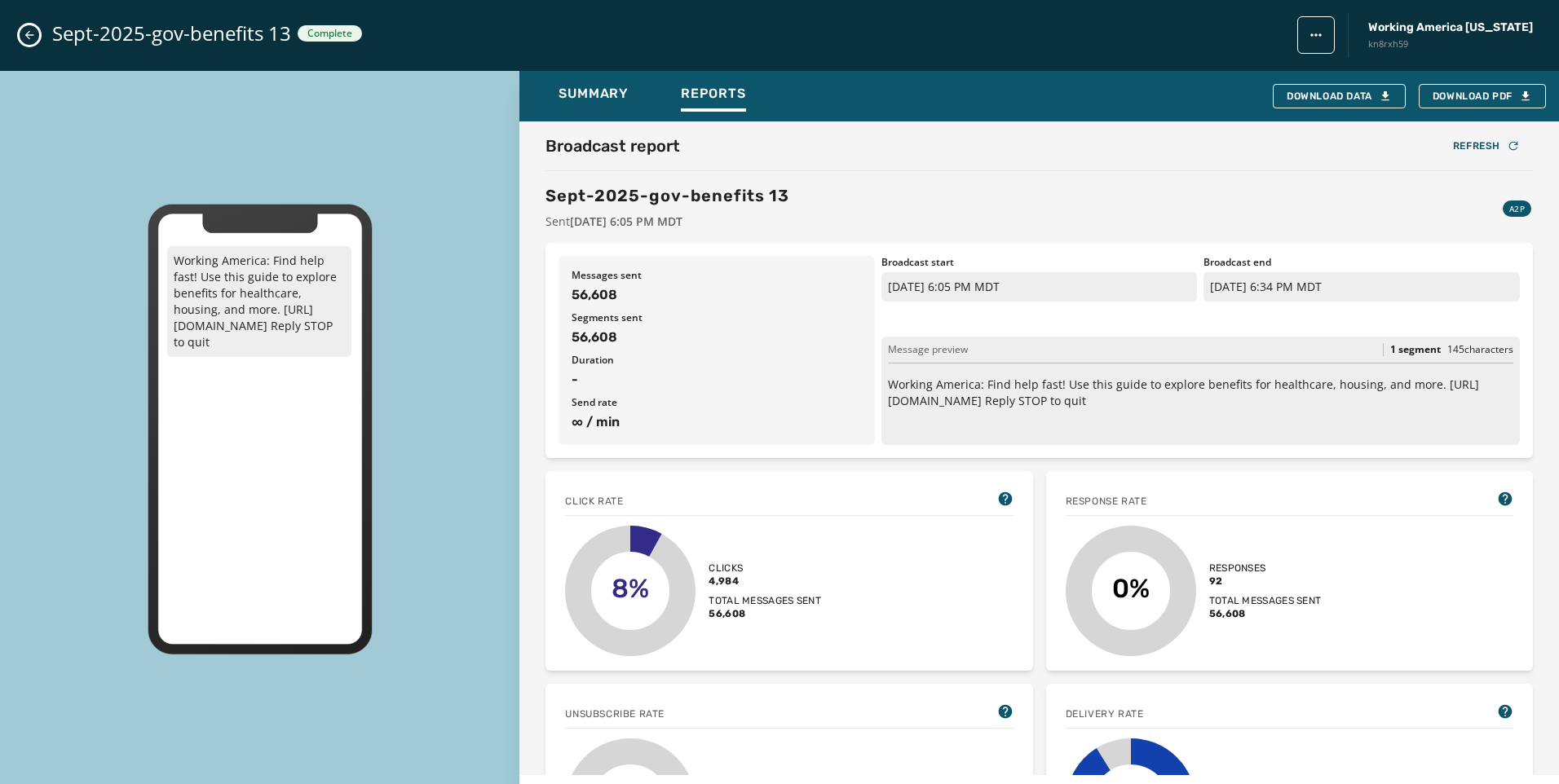
click at [14, 35] on div "Sept-2025-gov-benefits 13 Complete Working America Ohio kn8rxh59" at bounding box center [779, 35] width 1559 height 71
click at [21, 35] on button "Close admin drawer" at bounding box center [29, 35] width 20 height 20
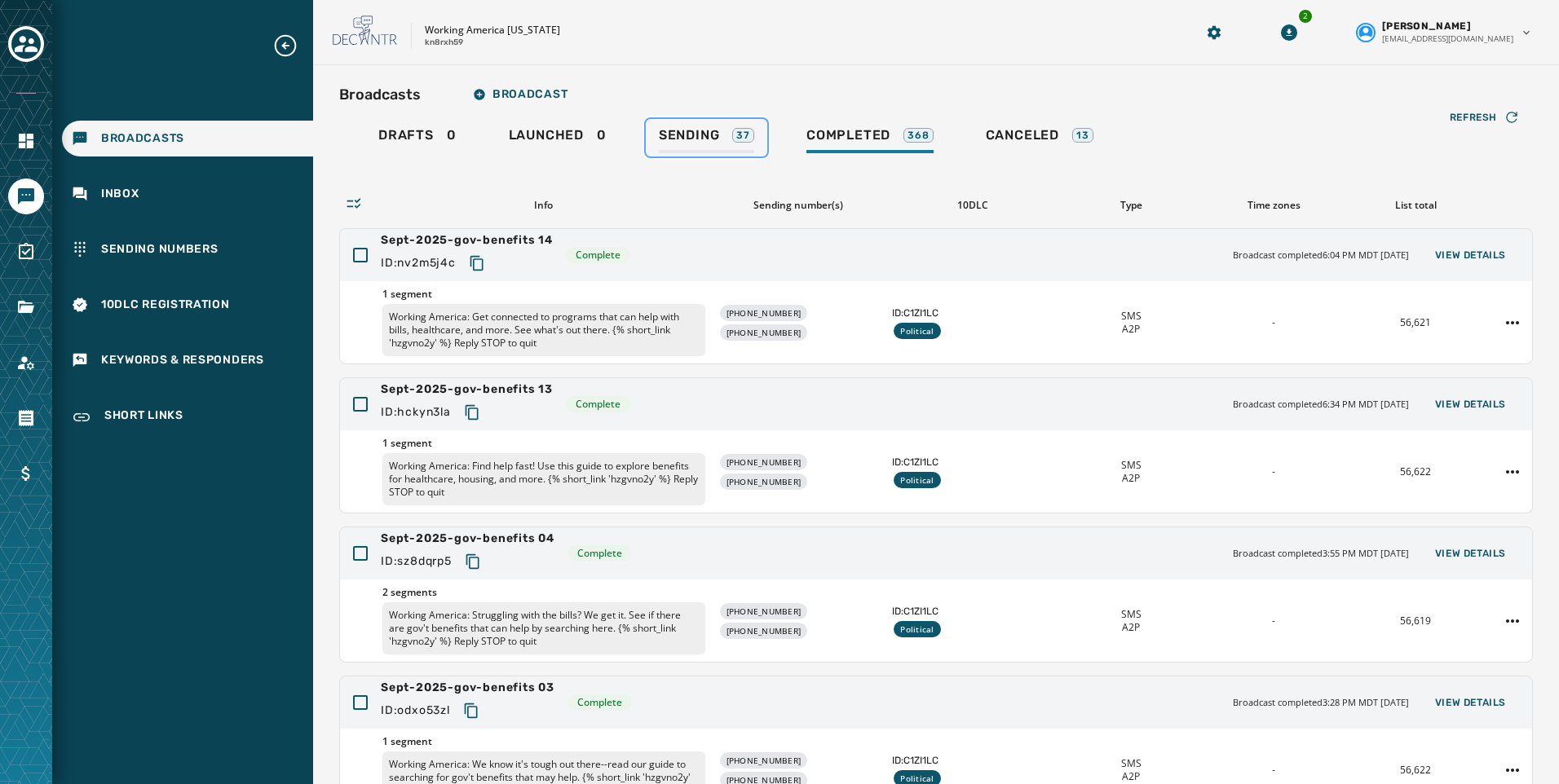
click at [659, 120] on link "Sending 37" at bounding box center [706, 138] width 122 height 37
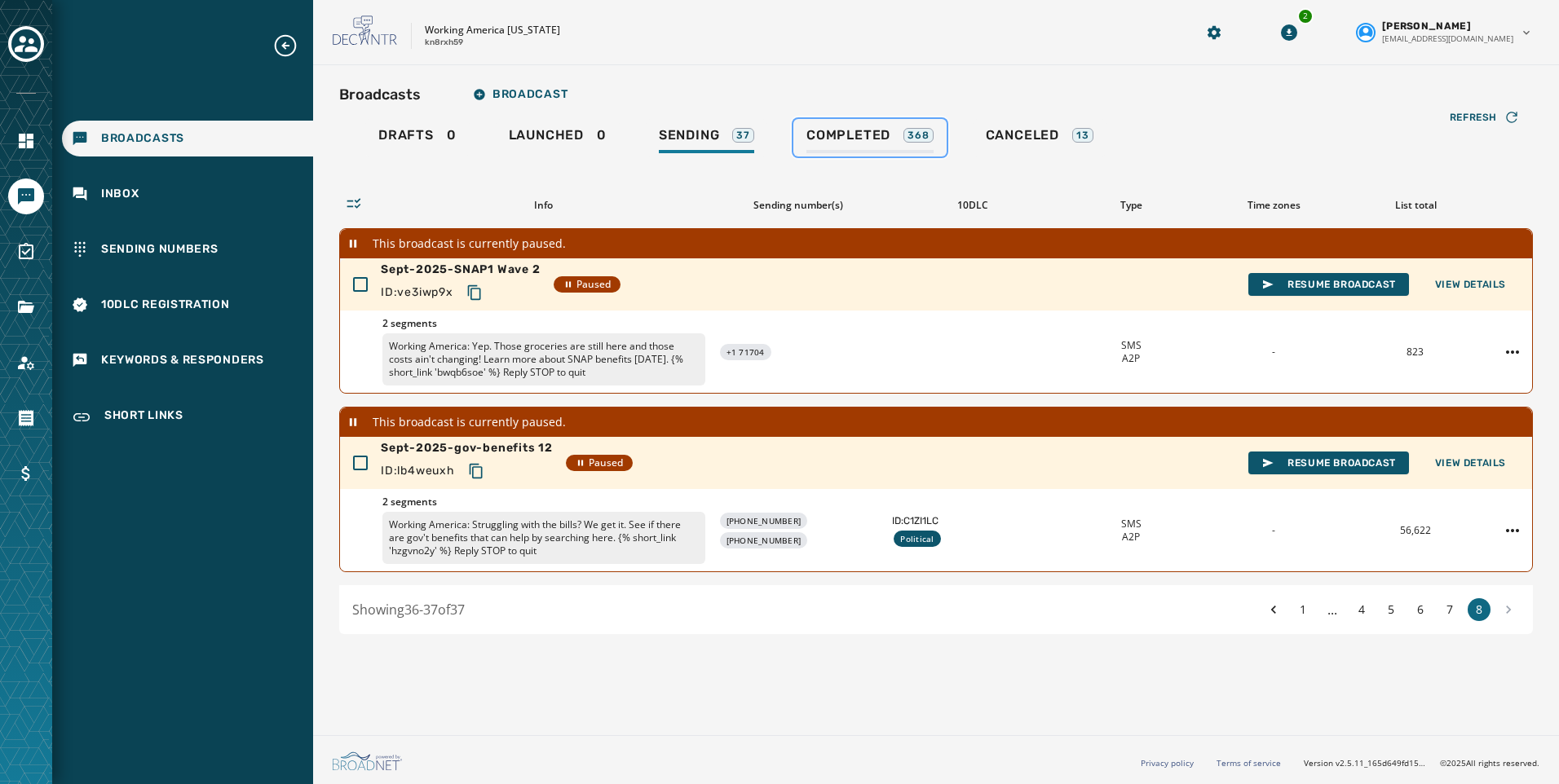
click at [860, 120] on link "Completed 368" at bounding box center [870, 138] width 153 height 37
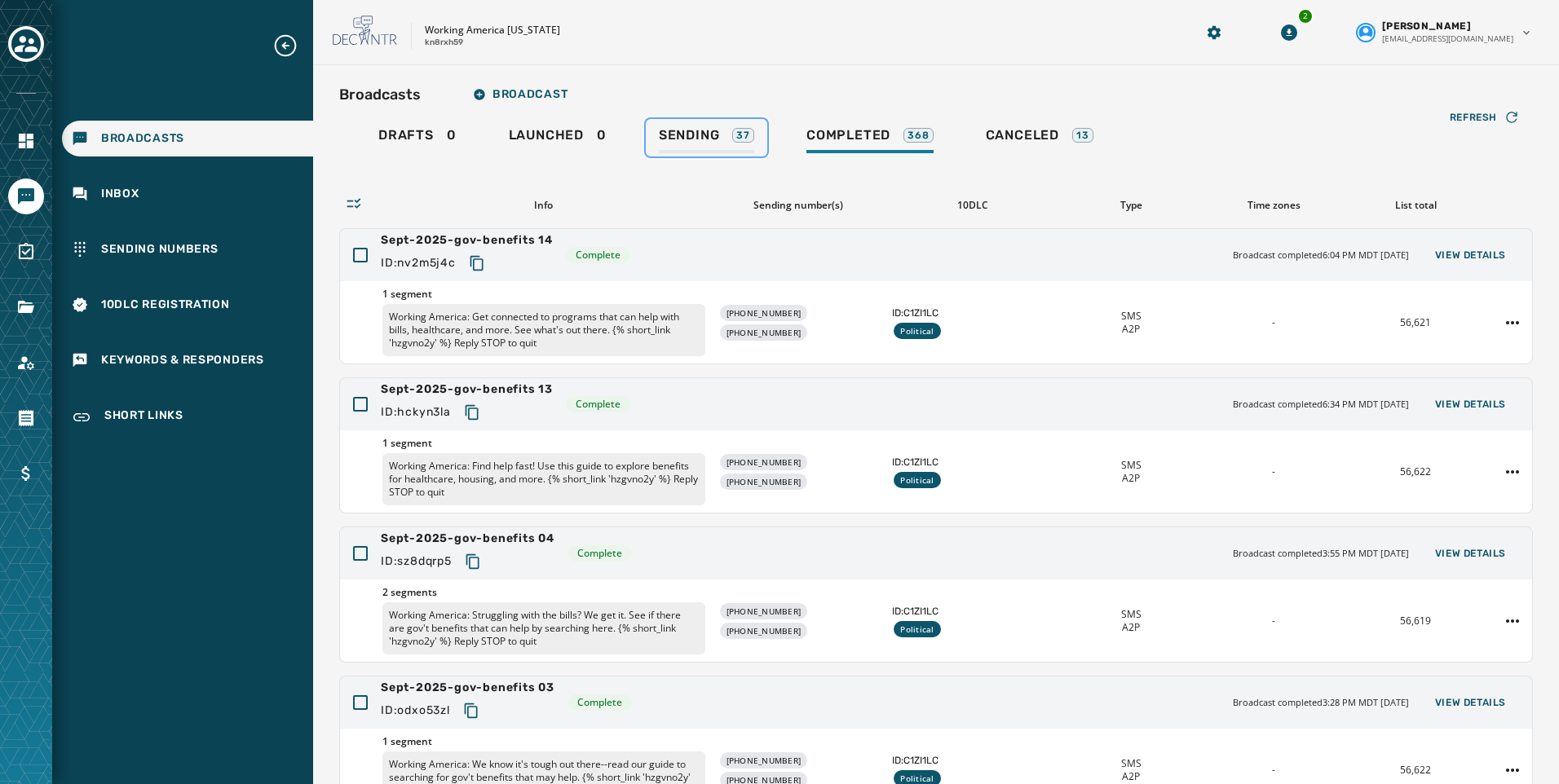
click at [683, 133] on span "Sending" at bounding box center [689, 135] width 61 height 16
